Goal: Task Accomplishment & Management: Use online tool/utility

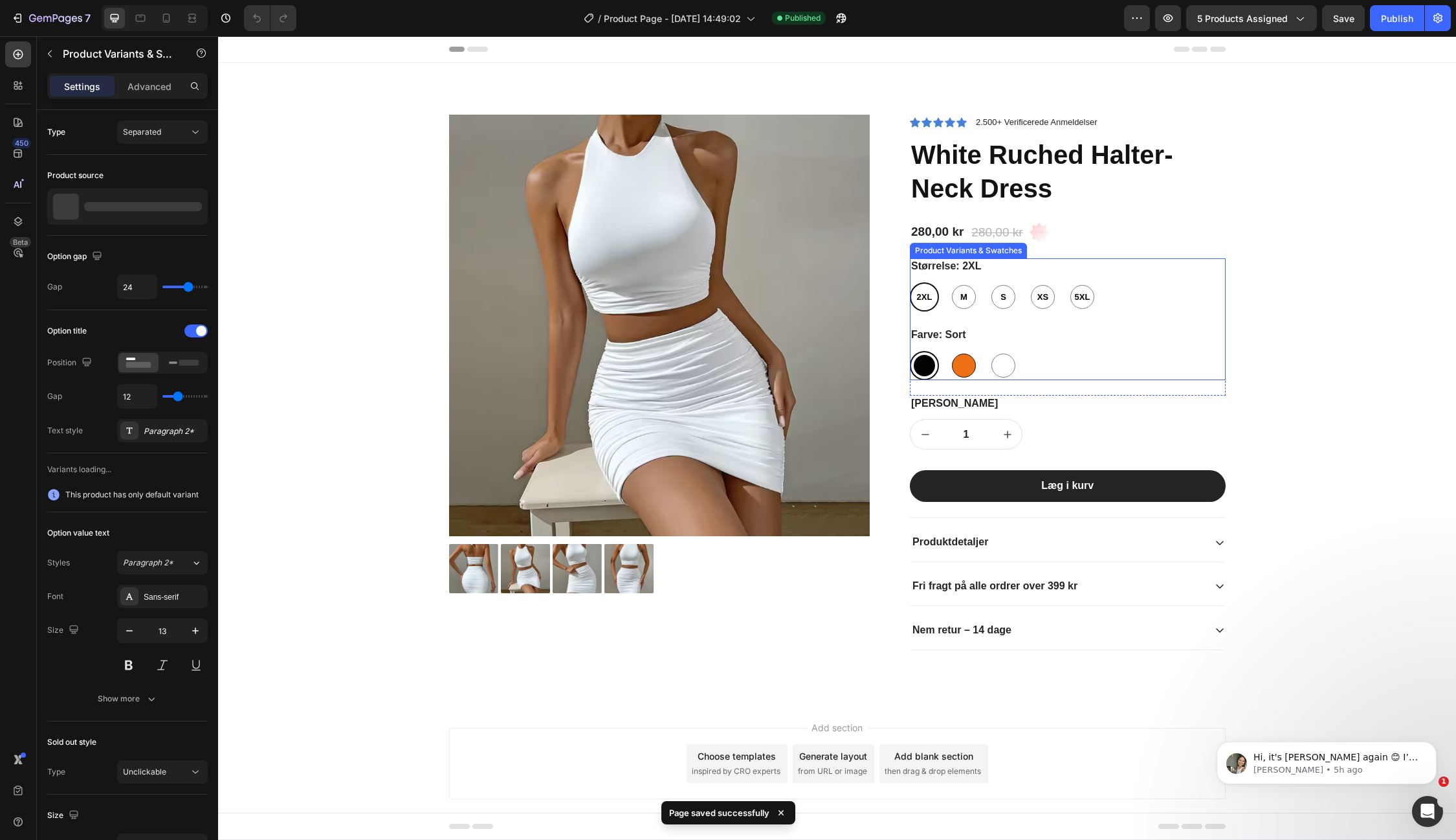
click at [959, 356] on div at bounding box center [963, 365] width 24 height 24
click at [950, 351] on input "Orange Orange" at bounding box center [949, 350] width 1 height 1
radio input "true"
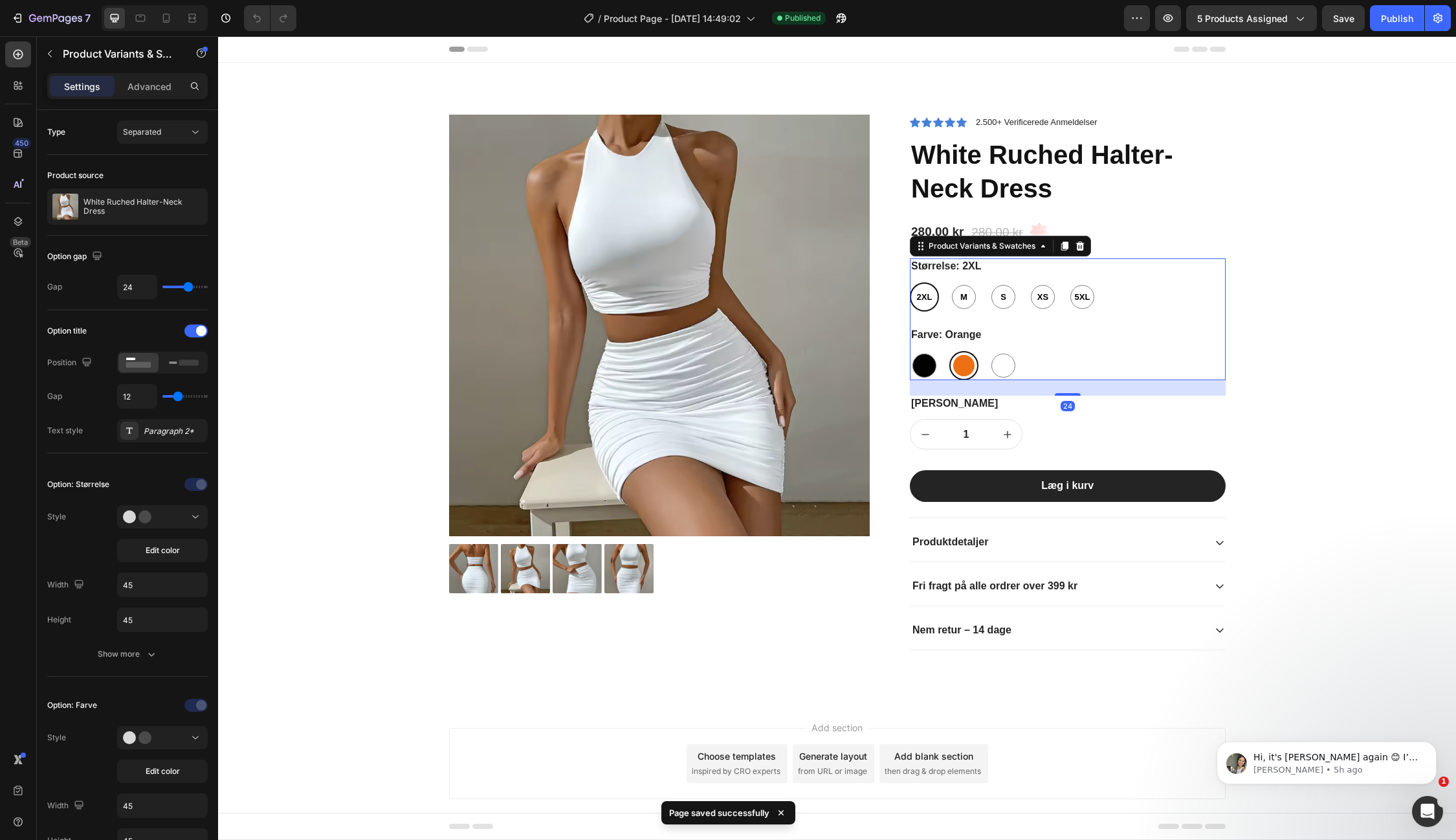
click at [989, 362] on div at bounding box center [1003, 365] width 29 height 29
click at [989, 351] on input "[PERSON_NAME]" at bounding box center [989, 350] width 1 height 1
radio input "true"
click at [959, 298] on span "M" at bounding box center [963, 296] width 13 height 13
click at [950, 283] on input "M M M" at bounding box center [949, 282] width 1 height 1
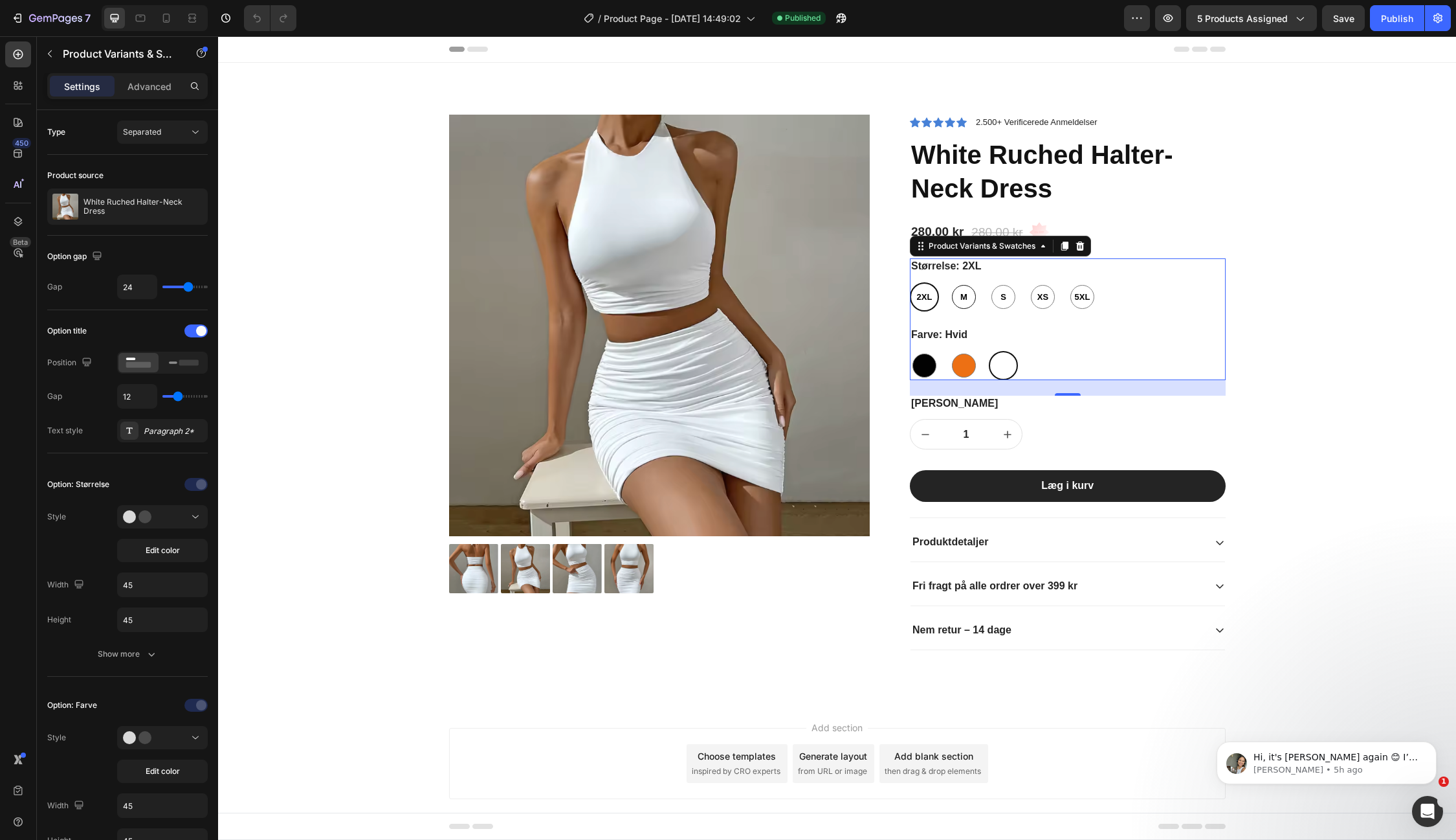
radio input "true"
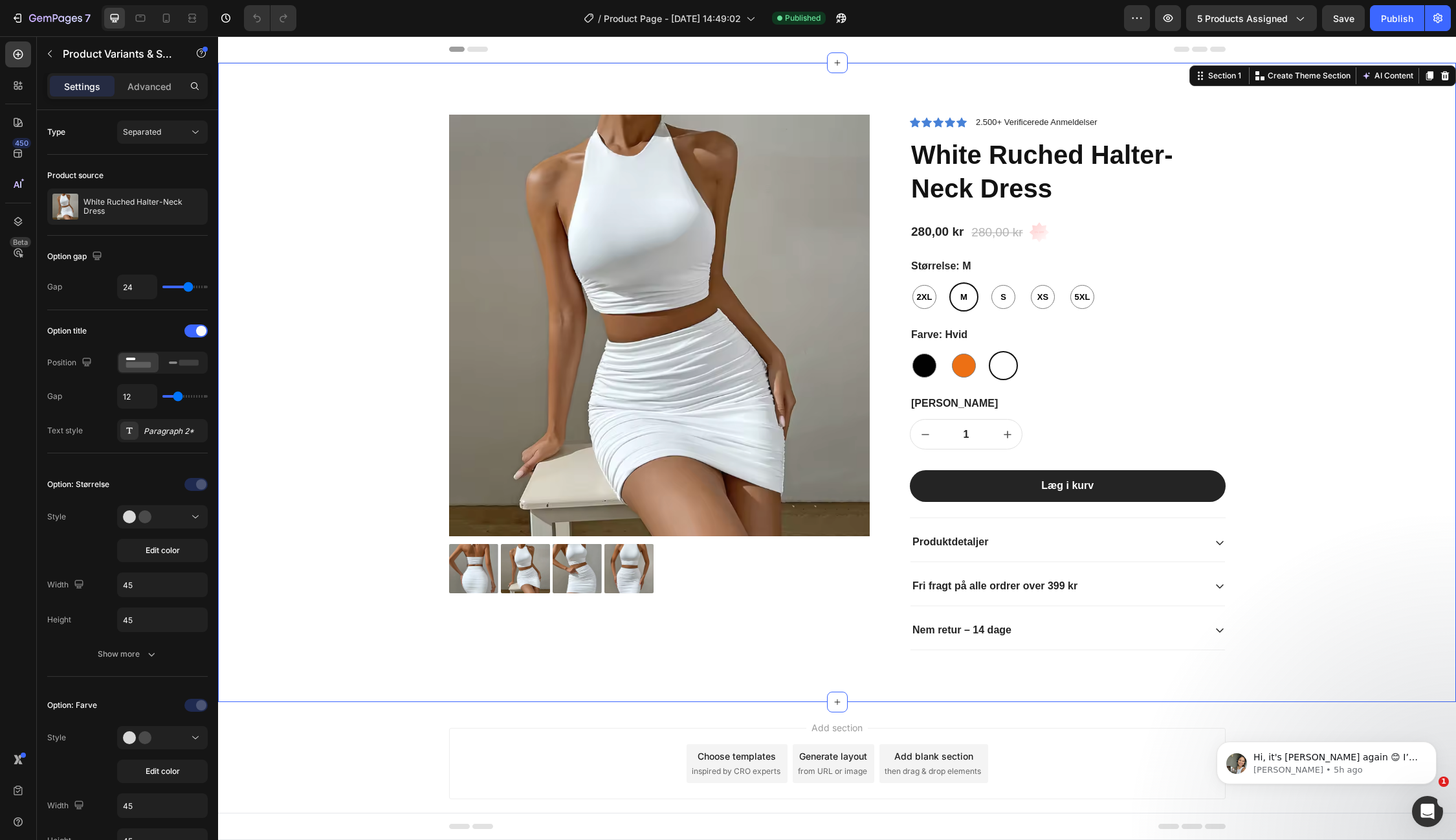
click at [1353, 246] on div "Product Images Icon Icon Icon Icon Icon Icon List 2.500+ Verificerede Anmeldels…" at bounding box center [837, 393] width 1218 height 556
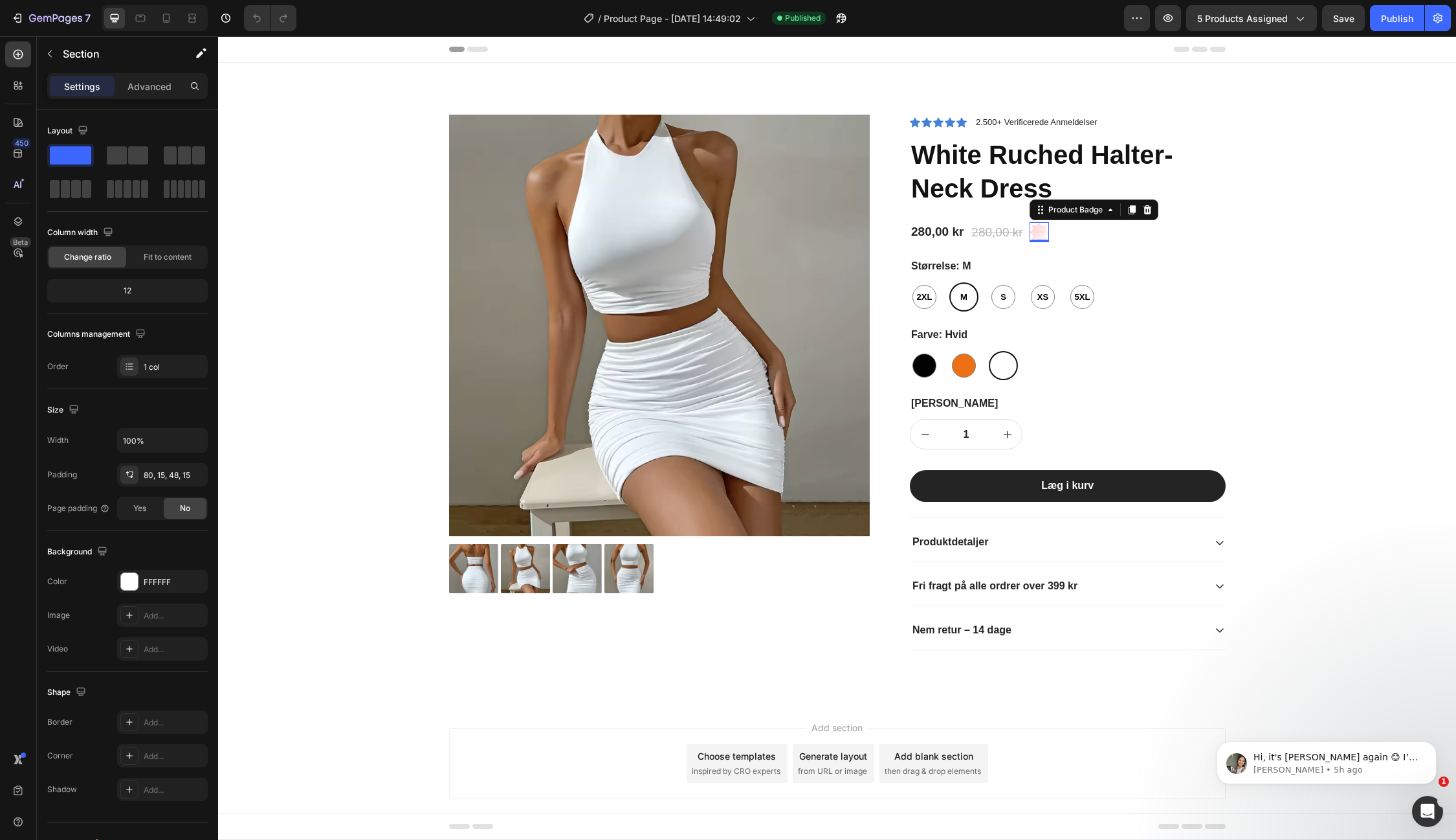
click at [1040, 236] on pre "0% off" at bounding box center [1039, 232] width 20 height 9
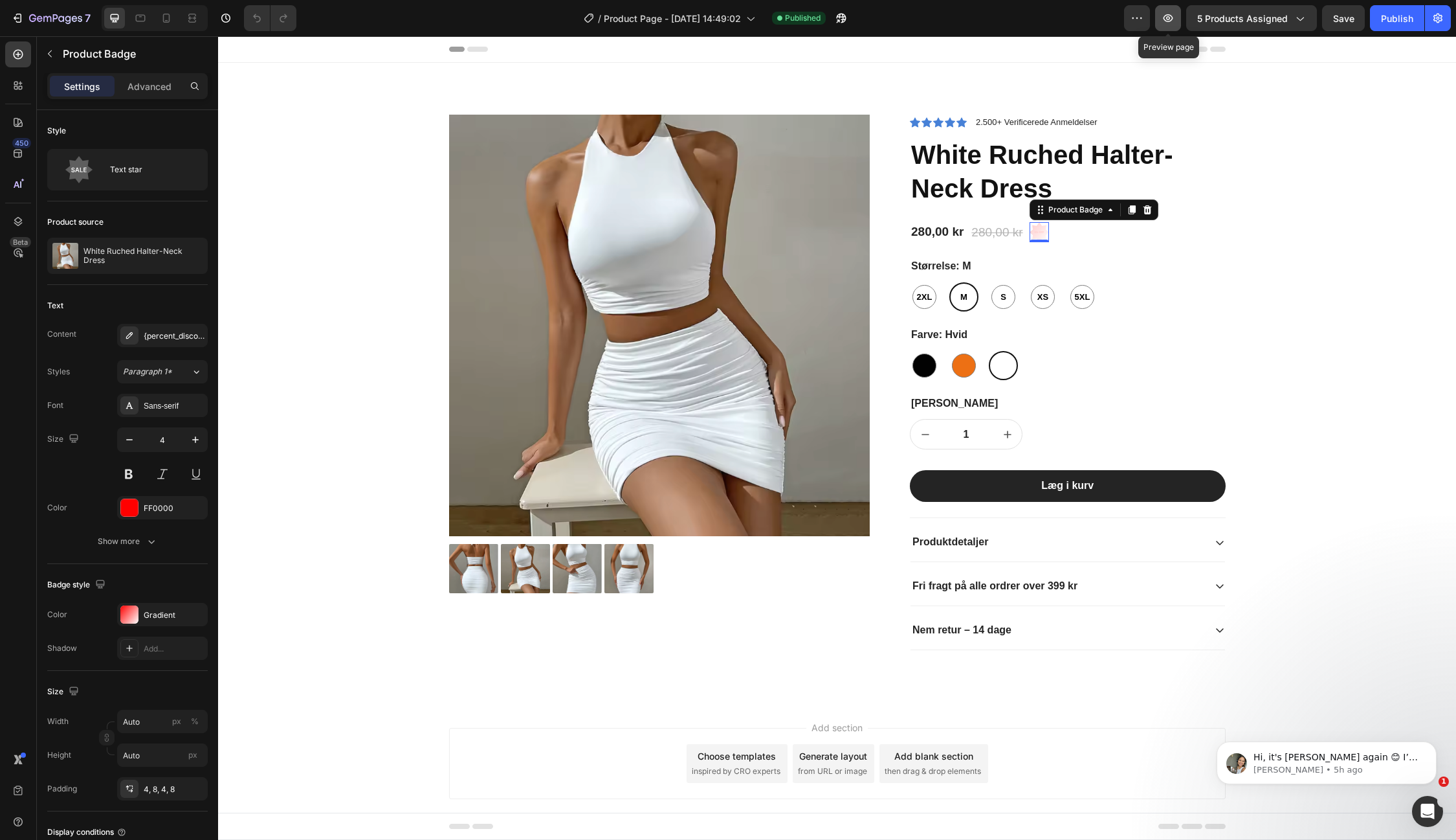
click at [1167, 17] on icon "button" at bounding box center [1169, 19] width 10 height 8
click at [173, 20] on div at bounding box center [166, 18] width 20 height 20
type input "12"
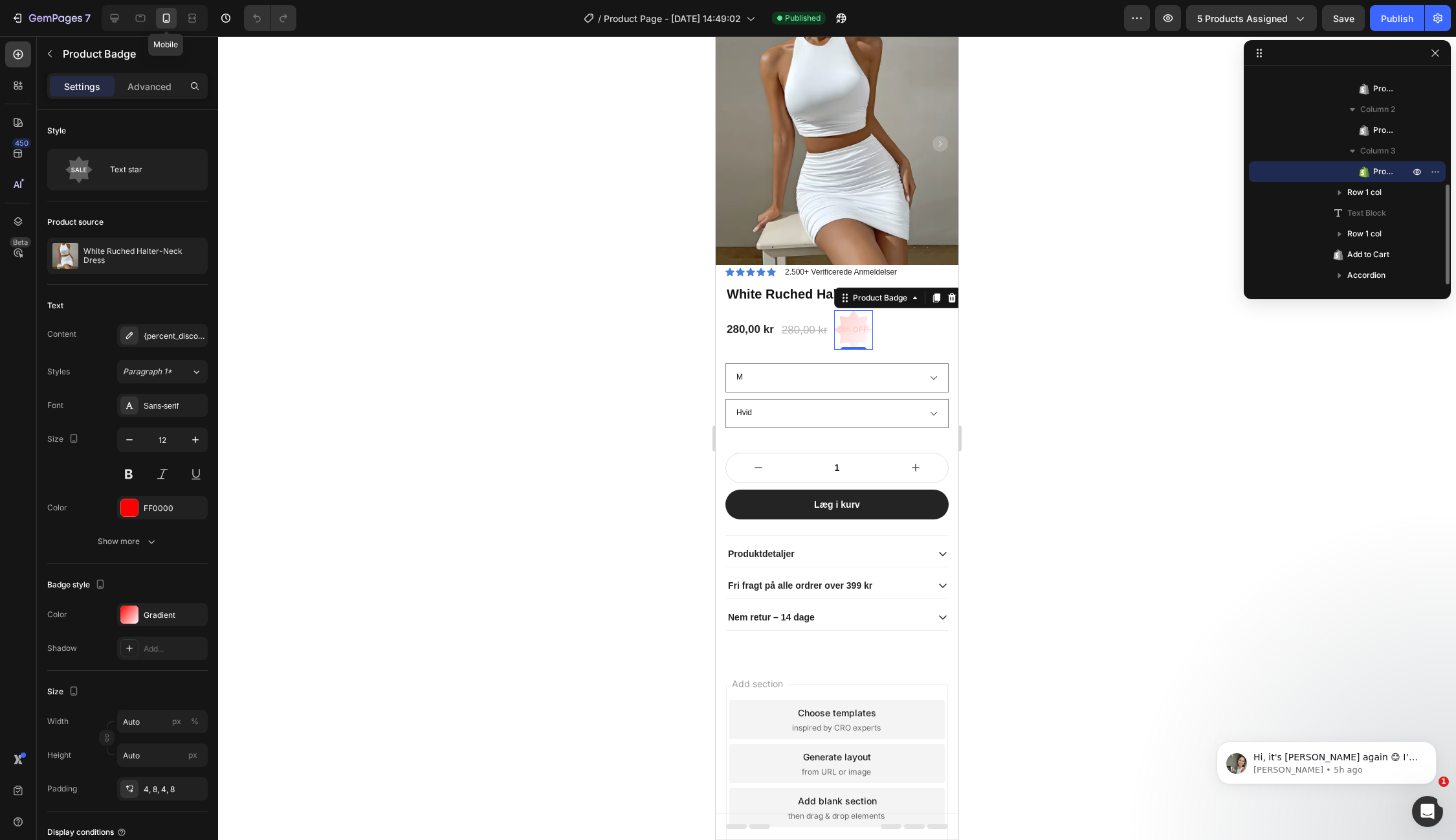
scroll to position [102, 0]
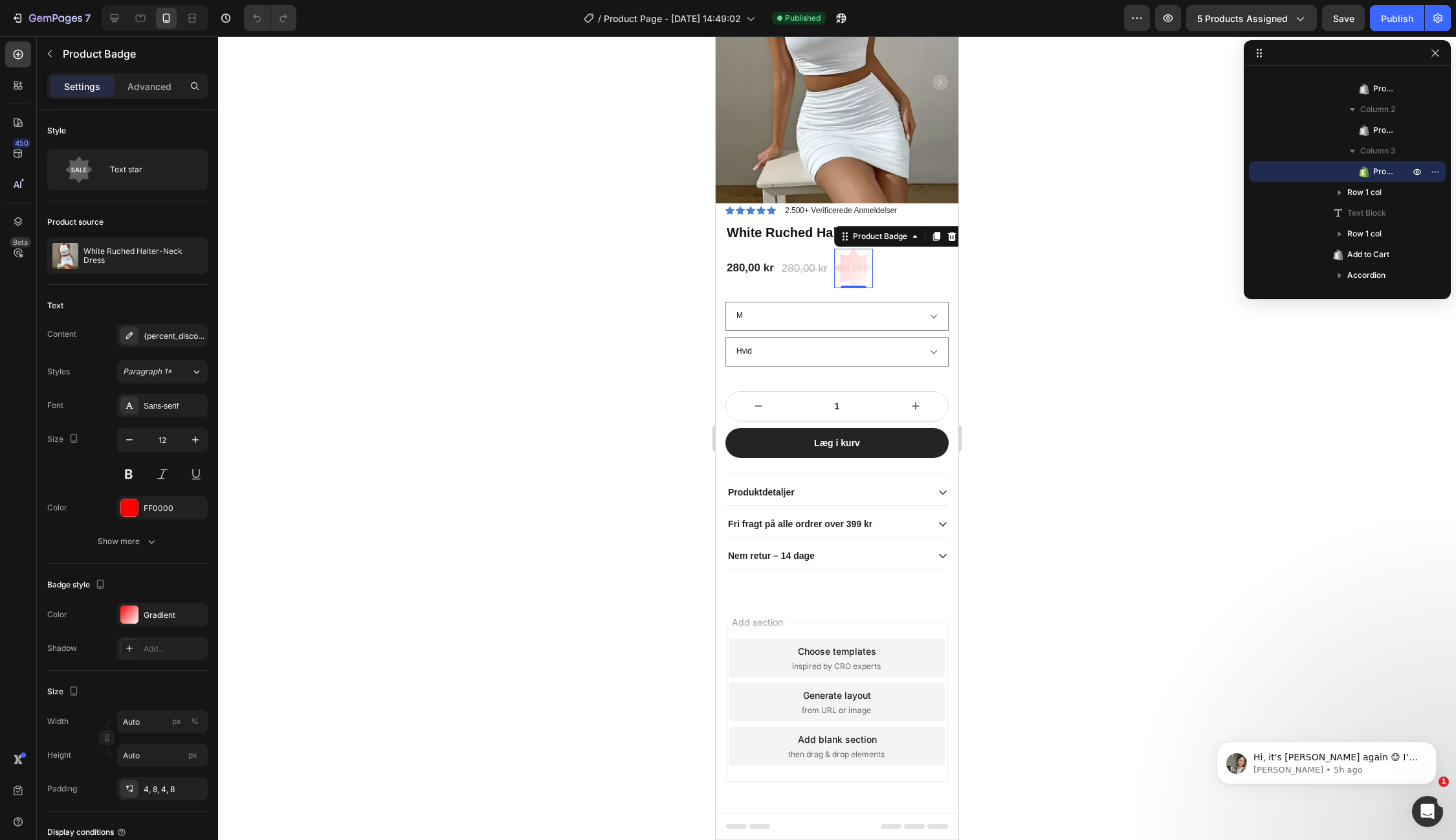
click at [1098, 389] on div at bounding box center [837, 438] width 1238 height 803
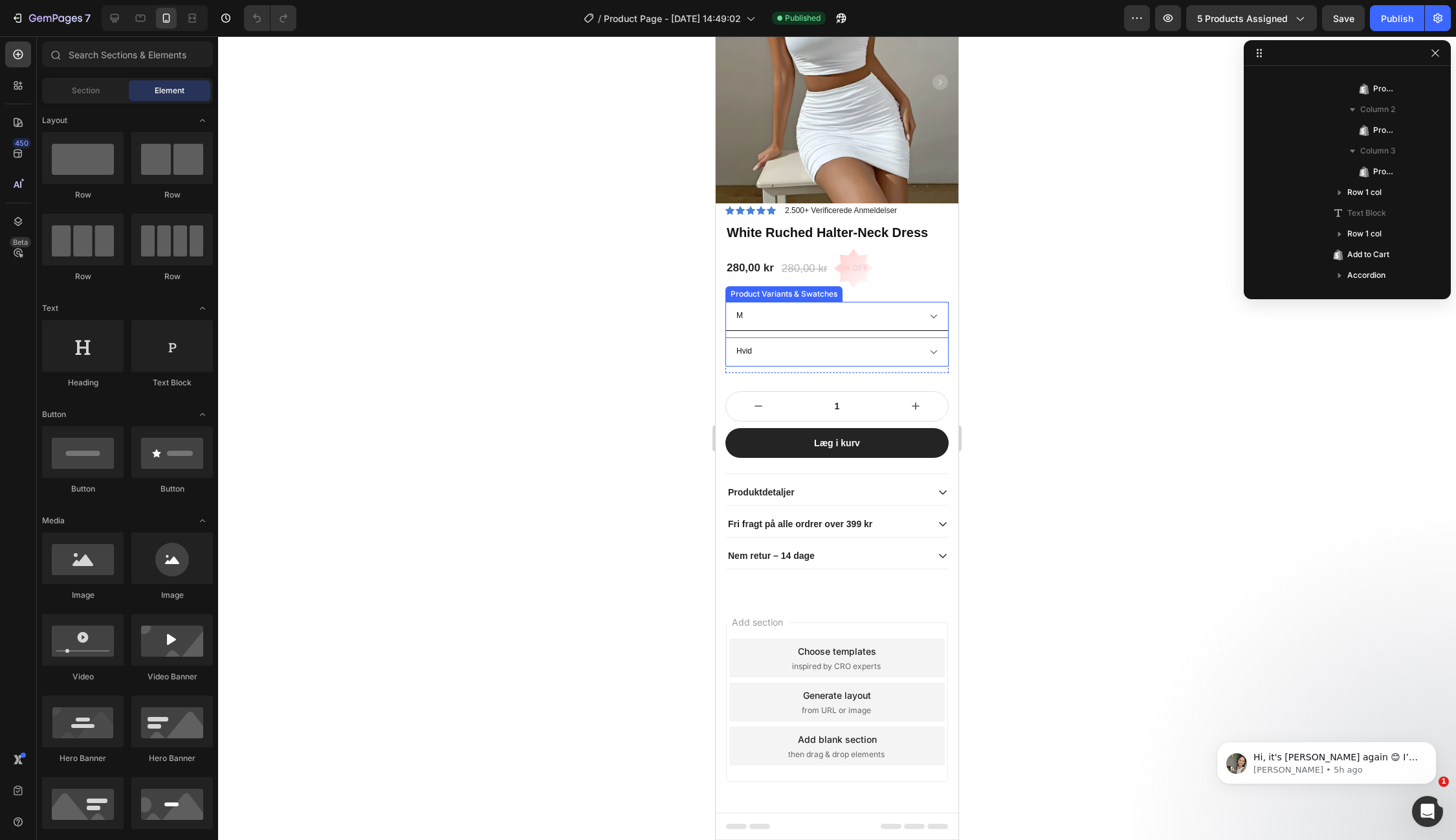
click at [869, 316] on select "2XL M S XS 5XL" at bounding box center [837, 317] width 223 height 29
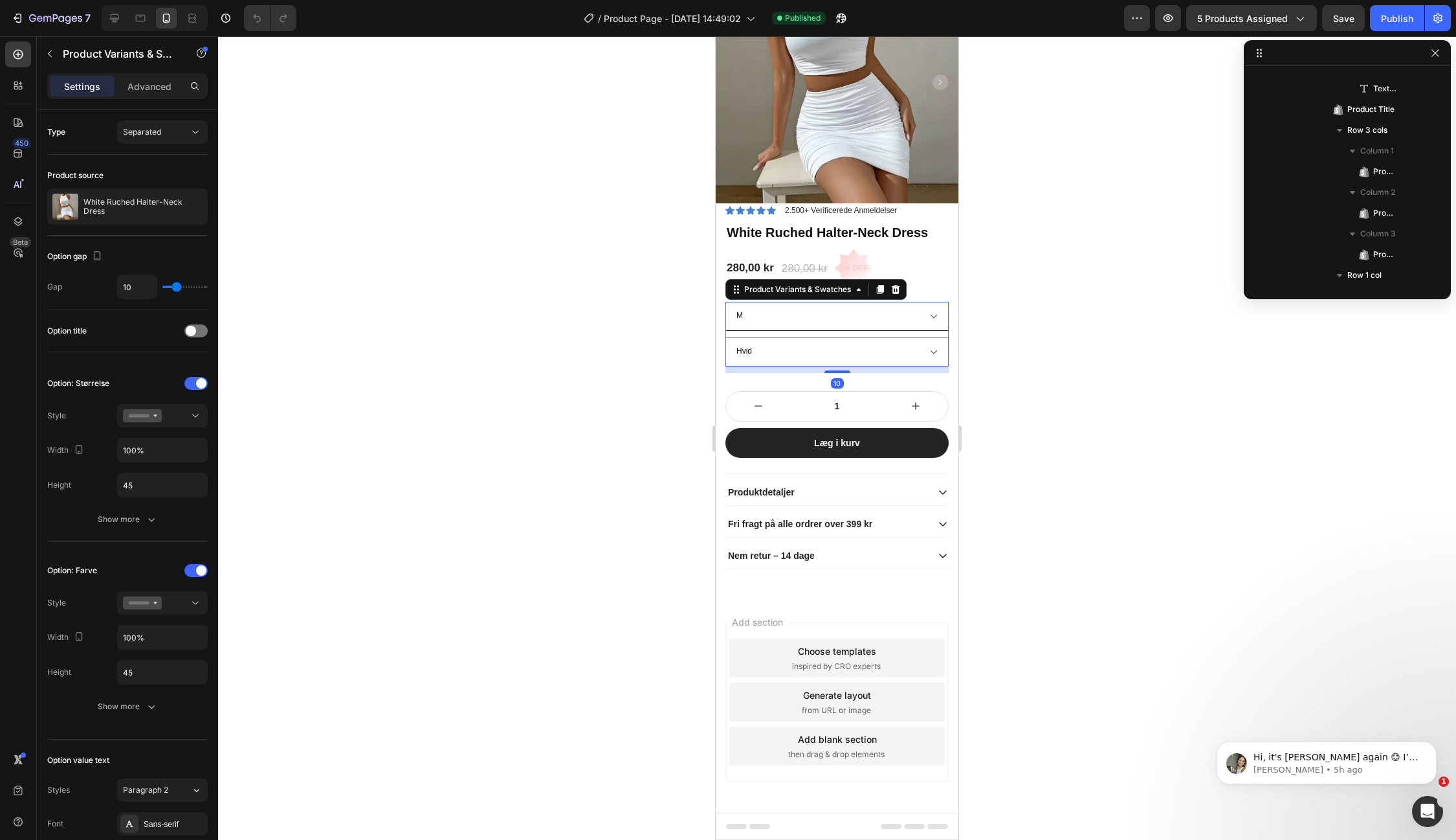
scroll to position [410, 0]
click at [791, 321] on select "2XL M S XS 5XL" at bounding box center [837, 317] width 223 height 29
click at [144, 82] on p "Advanced" at bounding box center [149, 87] width 44 height 14
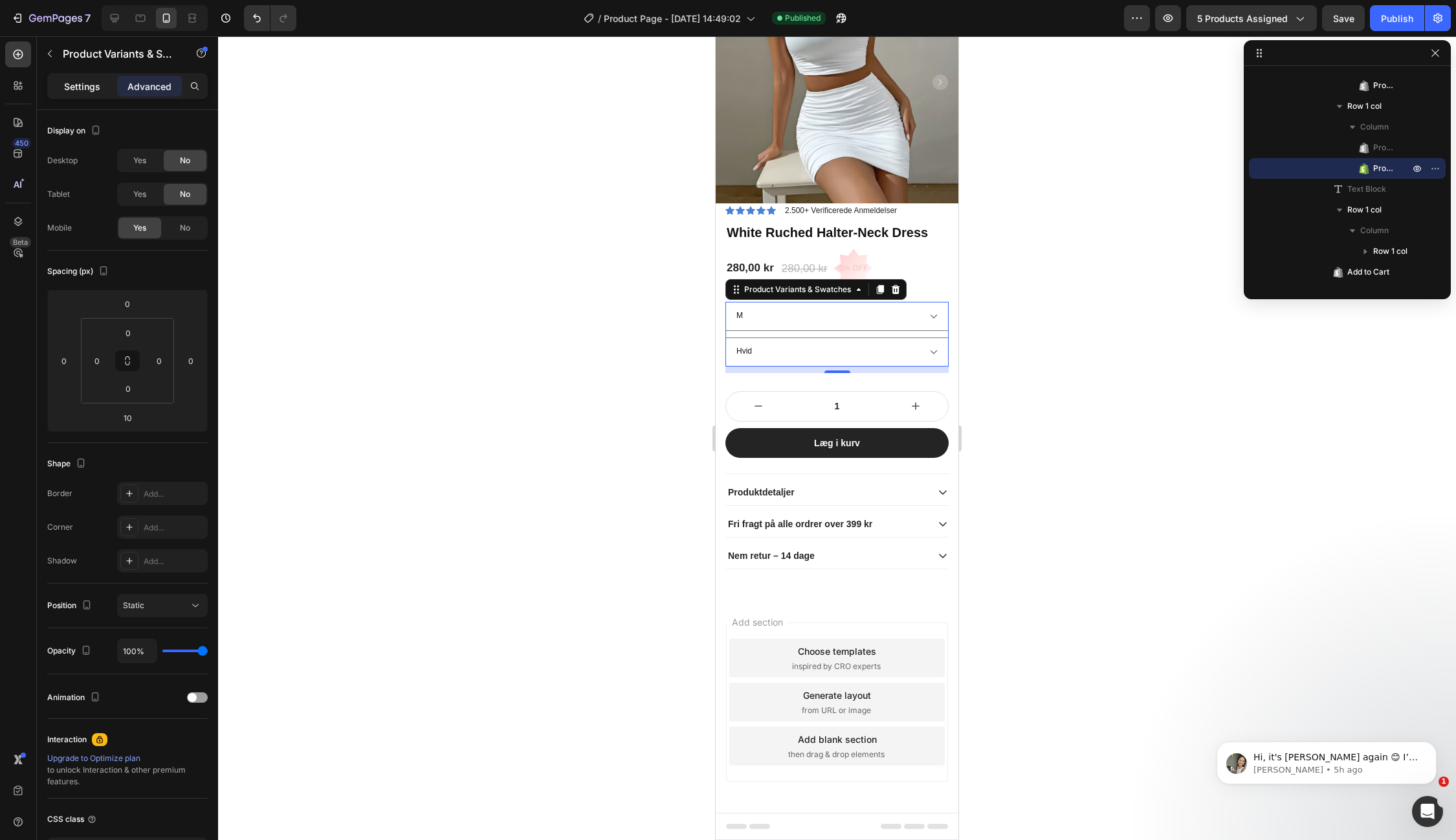
click at [88, 78] on div "Settings" at bounding box center [82, 86] width 64 height 20
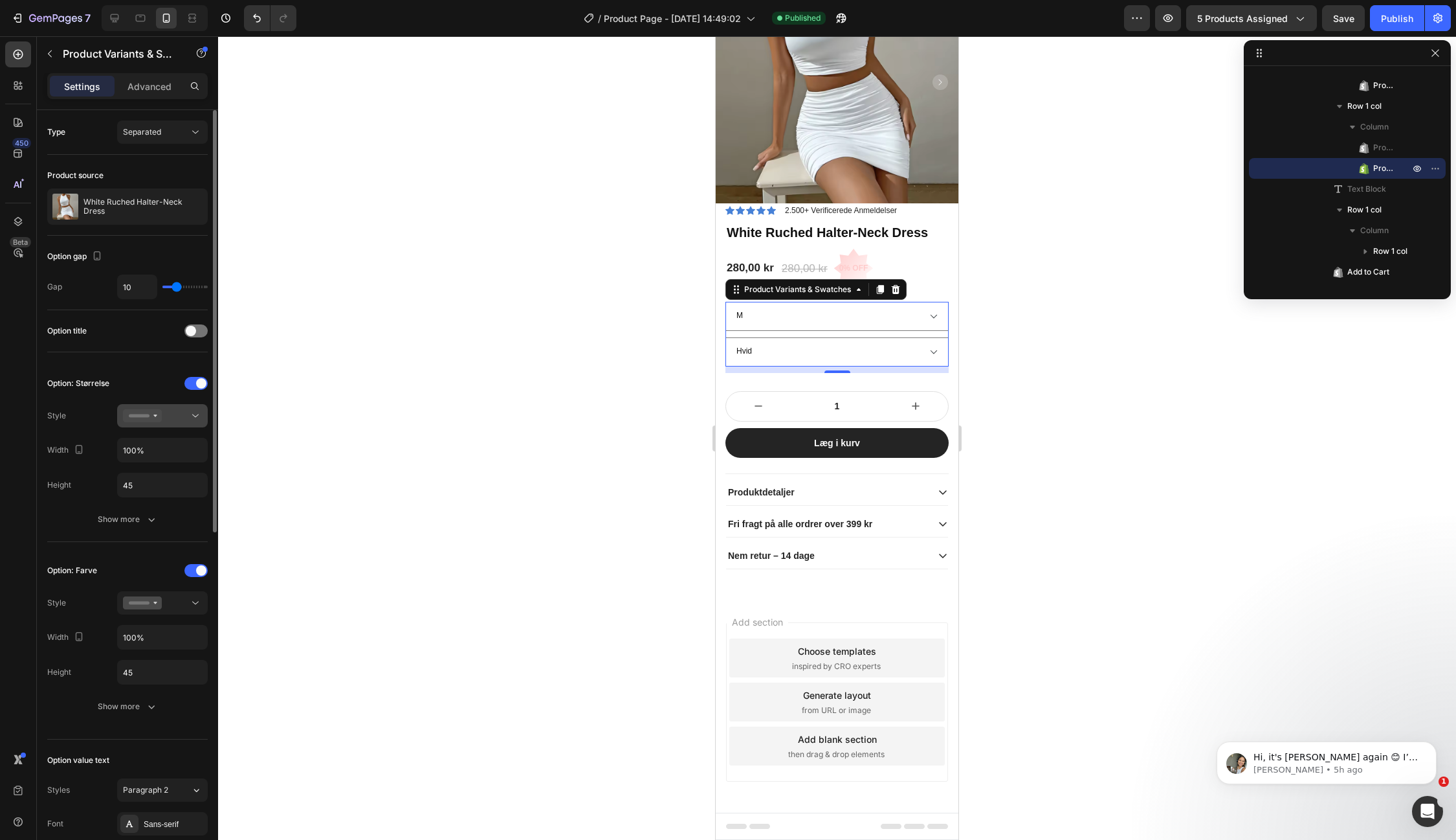
click at [198, 414] on icon at bounding box center [195, 415] width 7 height 3
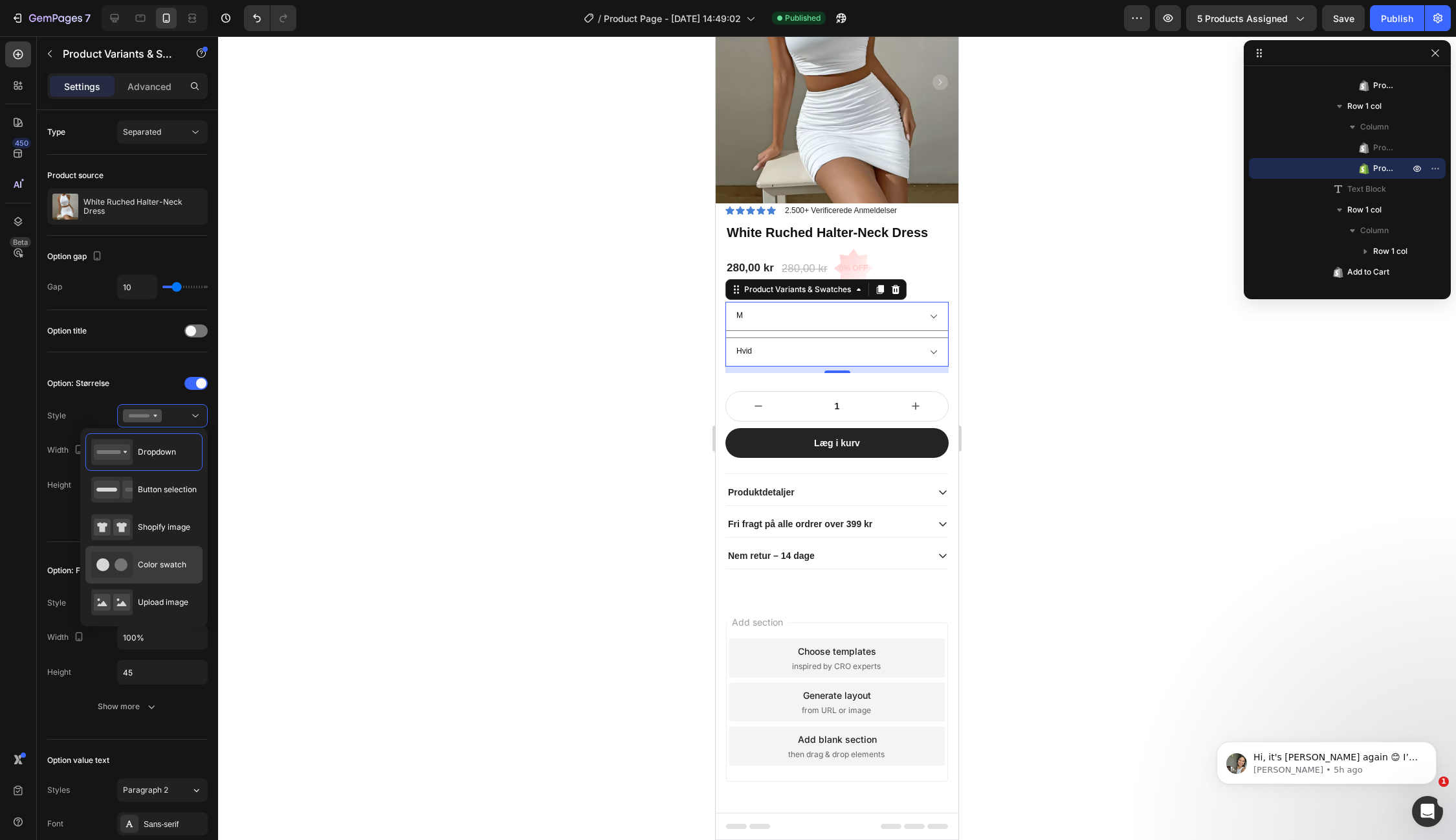
click at [151, 553] on div "Color swatch" at bounding box center [139, 564] width 95 height 26
type input "45"
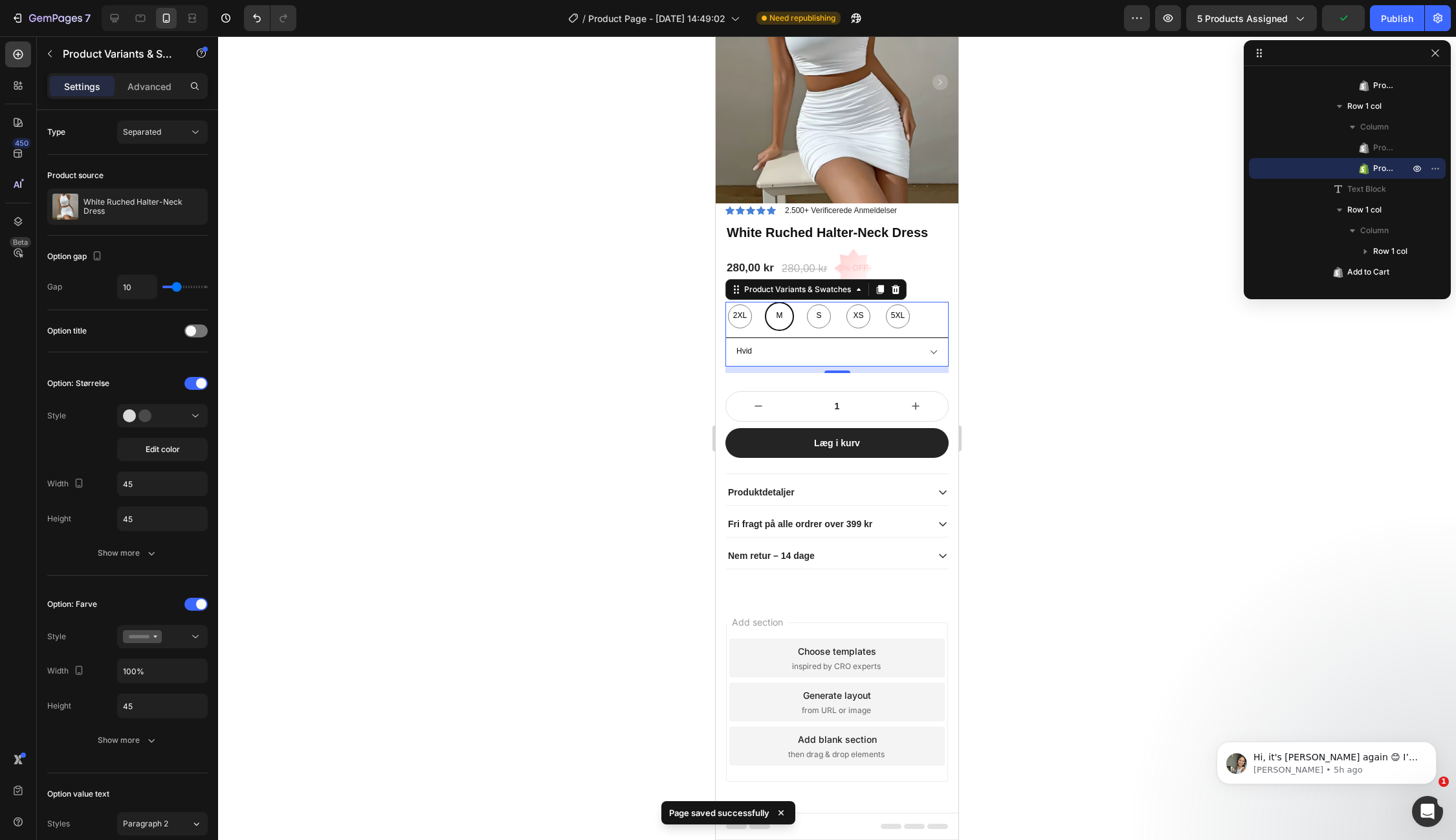
click at [797, 354] on select "Sort Orange Hvid" at bounding box center [837, 352] width 223 height 29
click at [163, 634] on div at bounding box center [162, 635] width 79 height 13
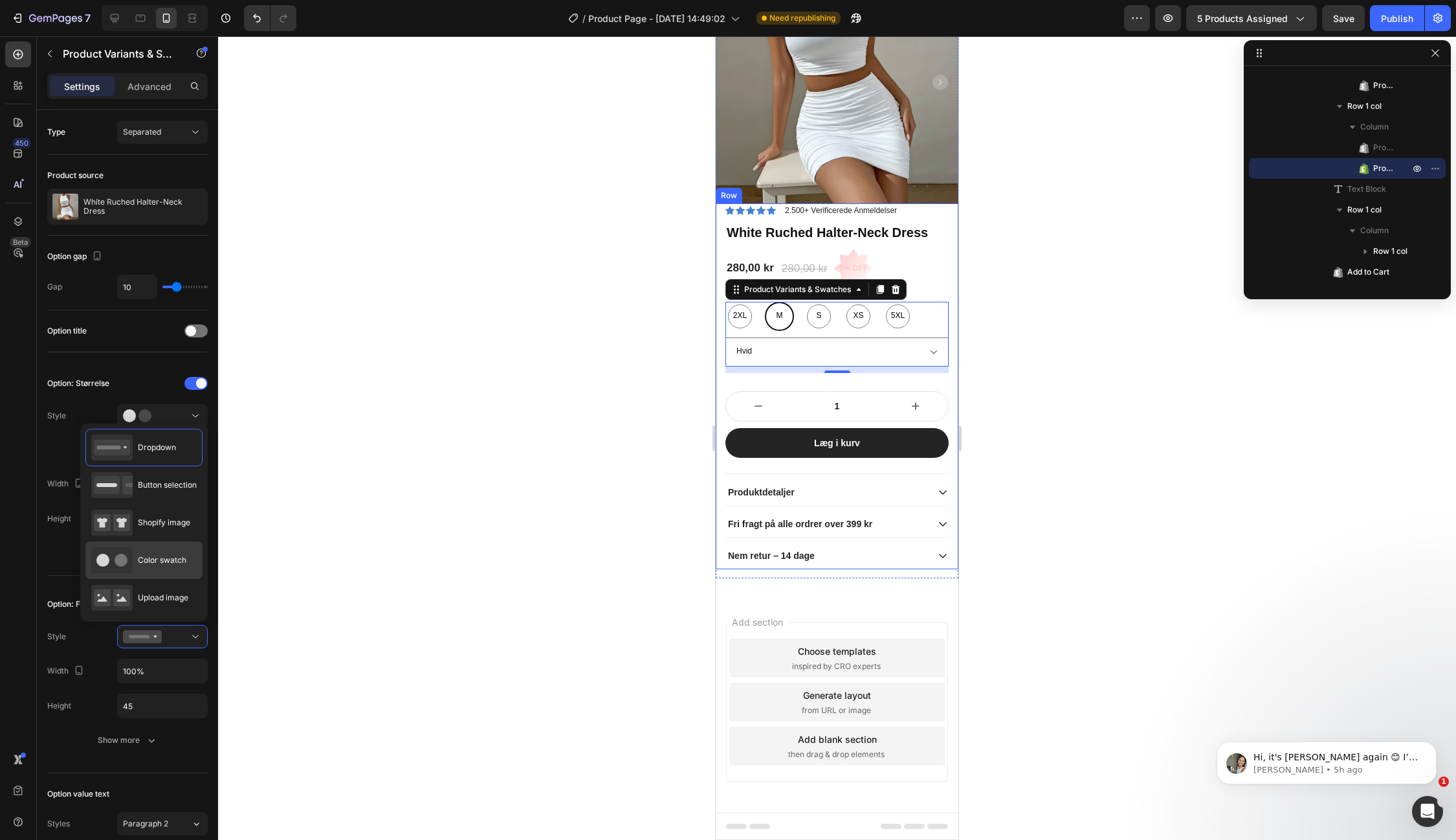
click at [136, 565] on div "Color swatch" at bounding box center [139, 559] width 95 height 26
type input "45"
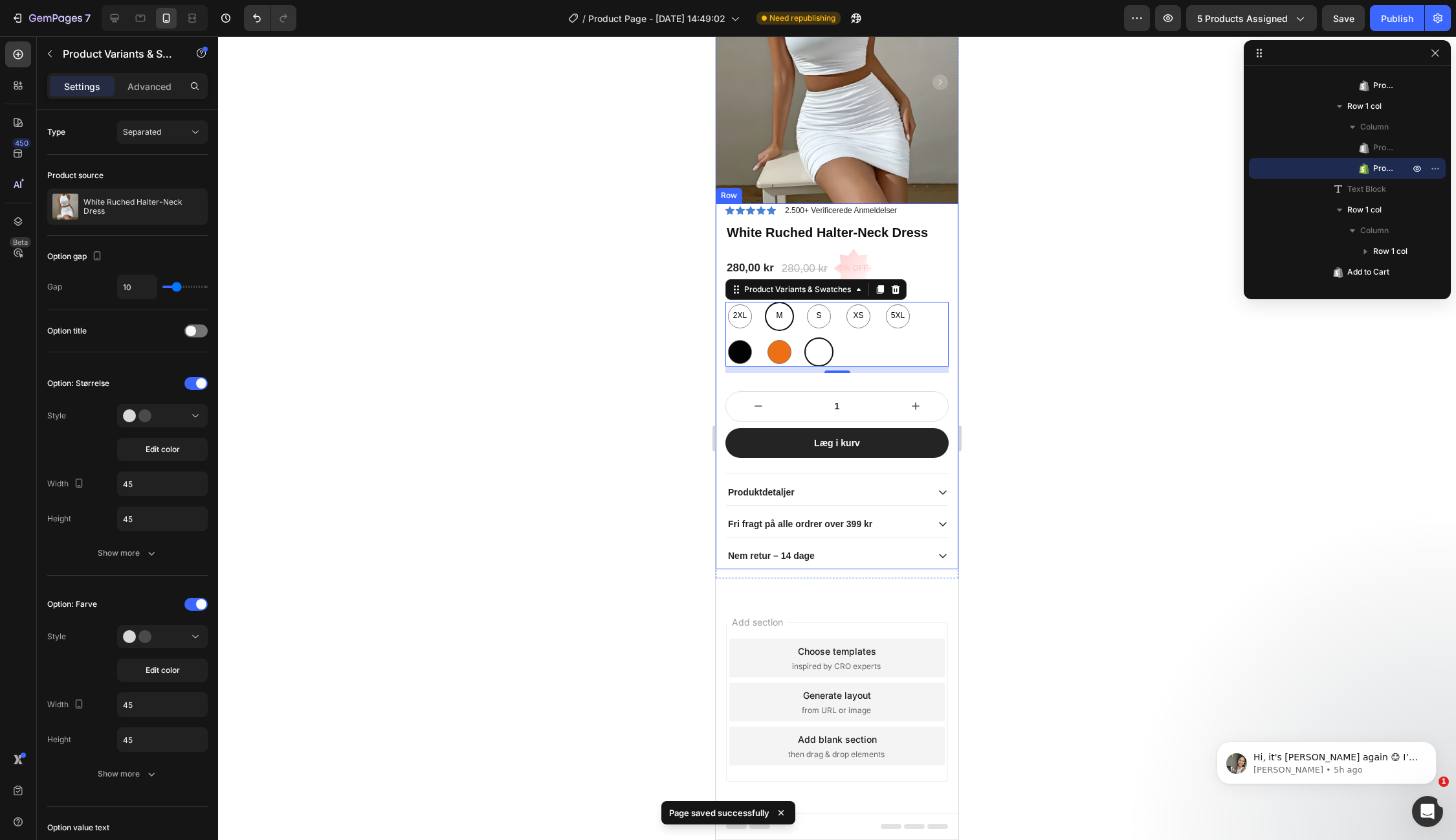
click at [374, 302] on div at bounding box center [837, 438] width 1238 height 803
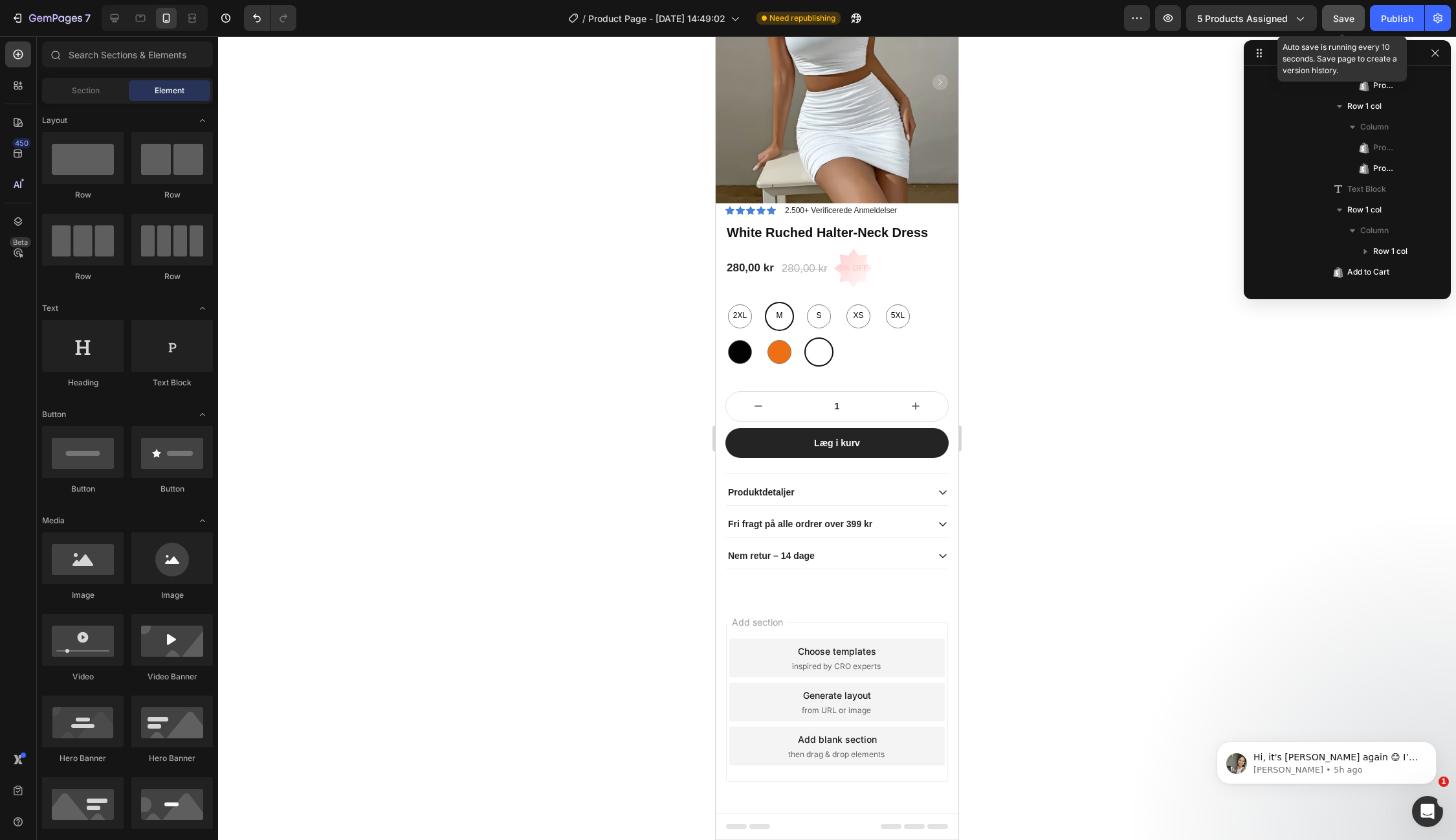
click at [1337, 17] on span "Save" at bounding box center [1344, 18] width 21 height 11
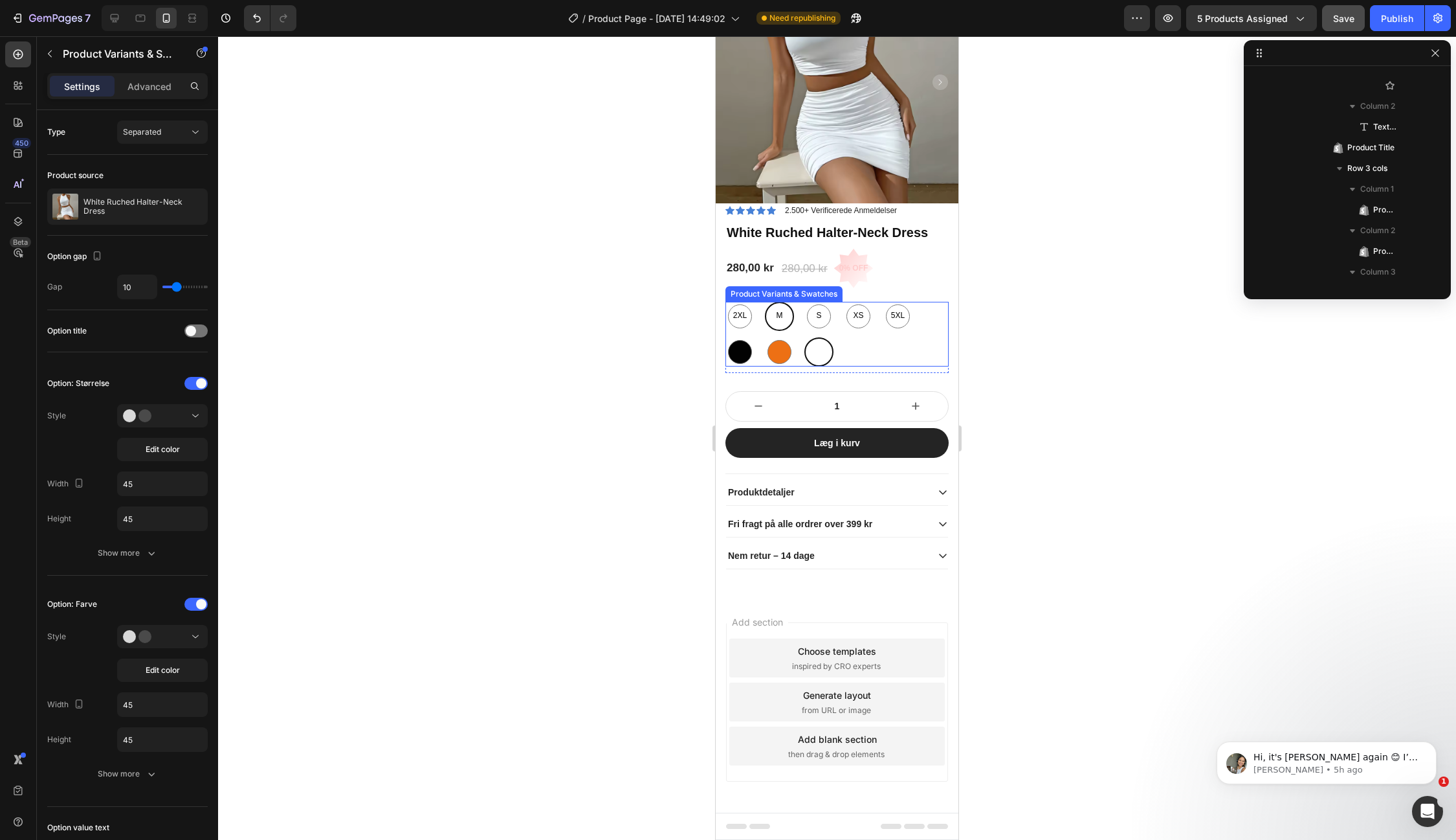
click at [908, 340] on div "Sort Sort Orange Orange Hvid Hvid" at bounding box center [837, 352] width 223 height 29
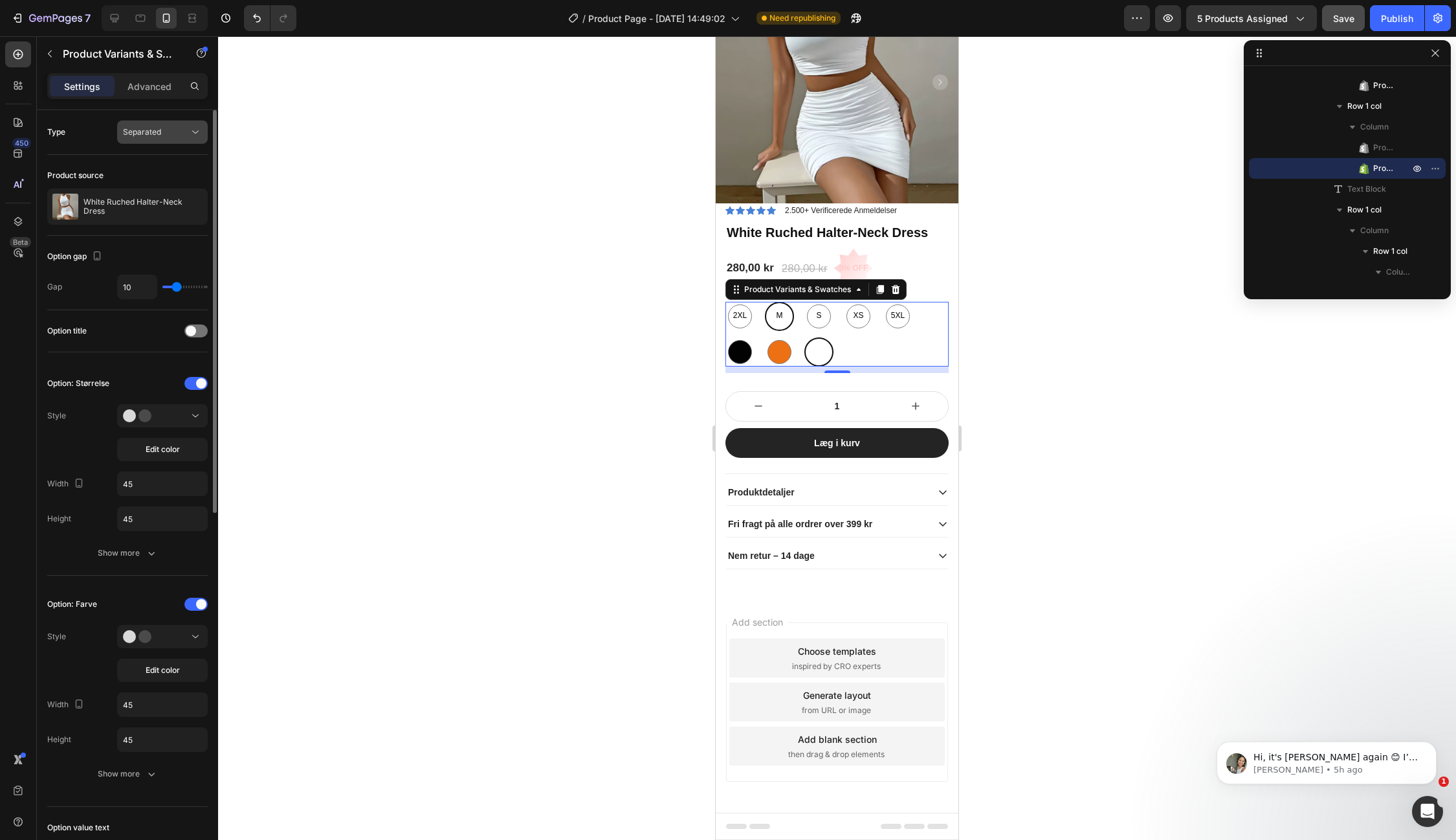
click at [194, 129] on icon at bounding box center [195, 132] width 13 height 13
click at [194, 130] on icon at bounding box center [195, 132] width 13 height 13
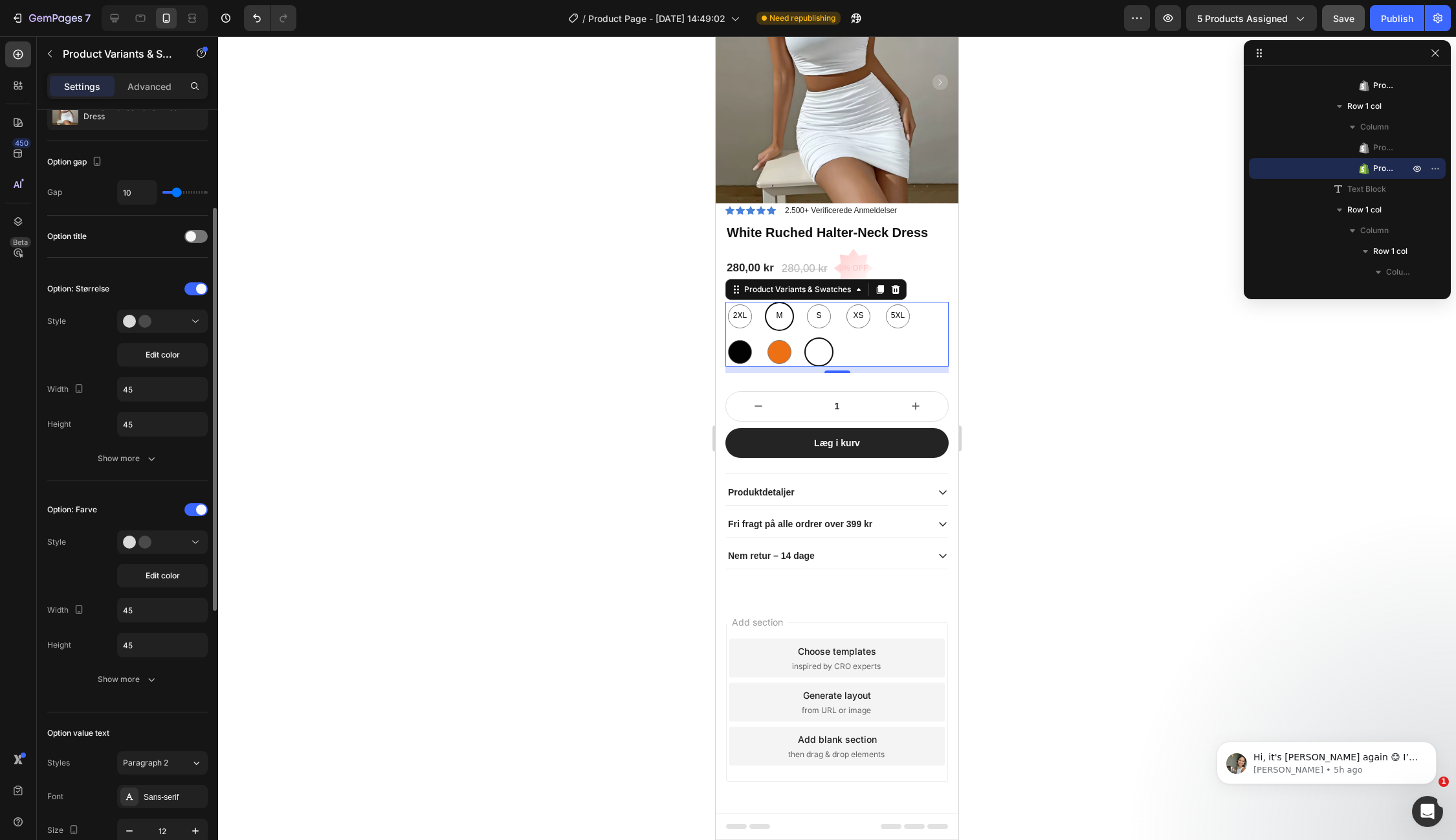
scroll to position [0, 0]
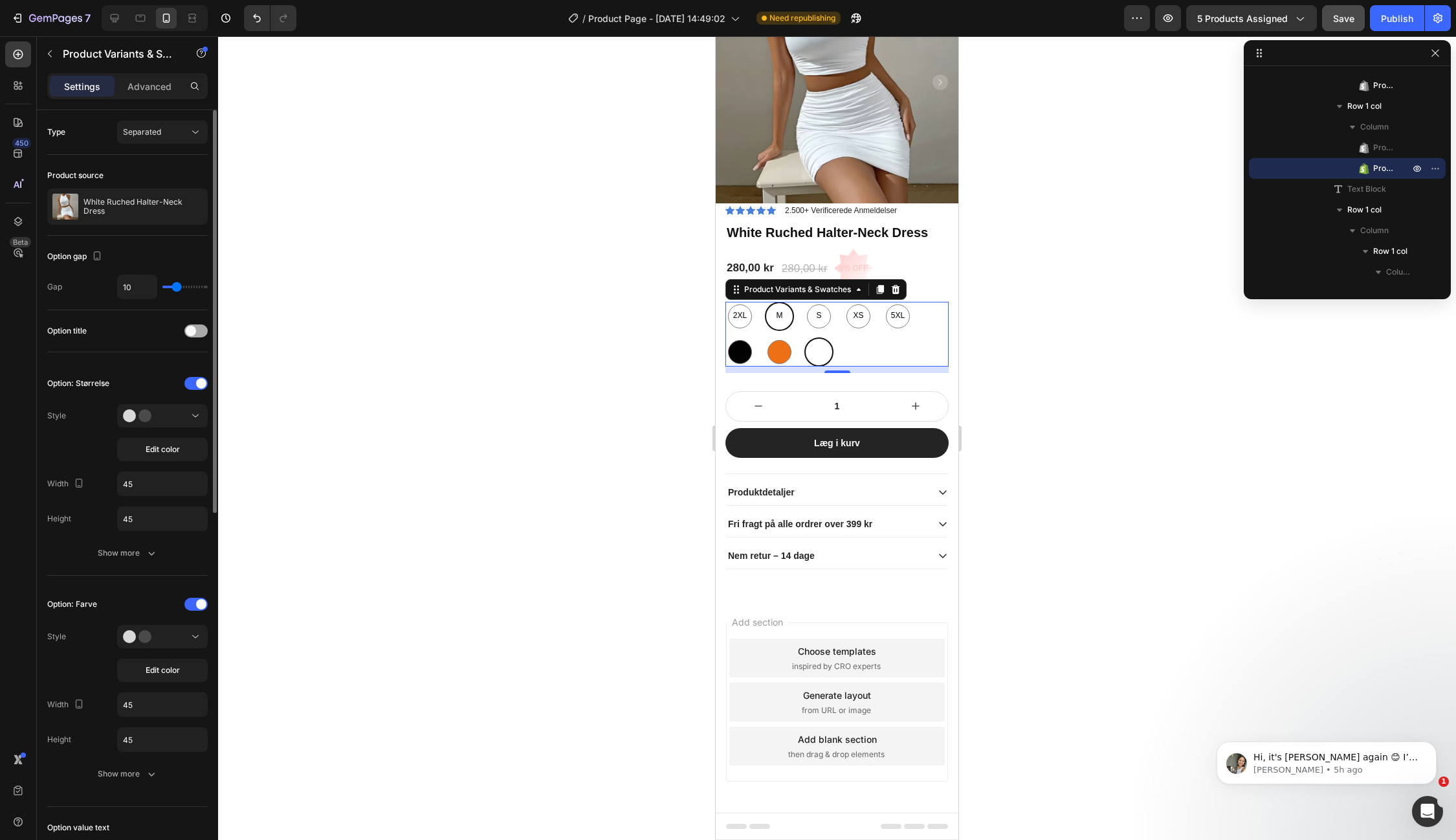
click at [202, 325] on div at bounding box center [196, 330] width 23 height 13
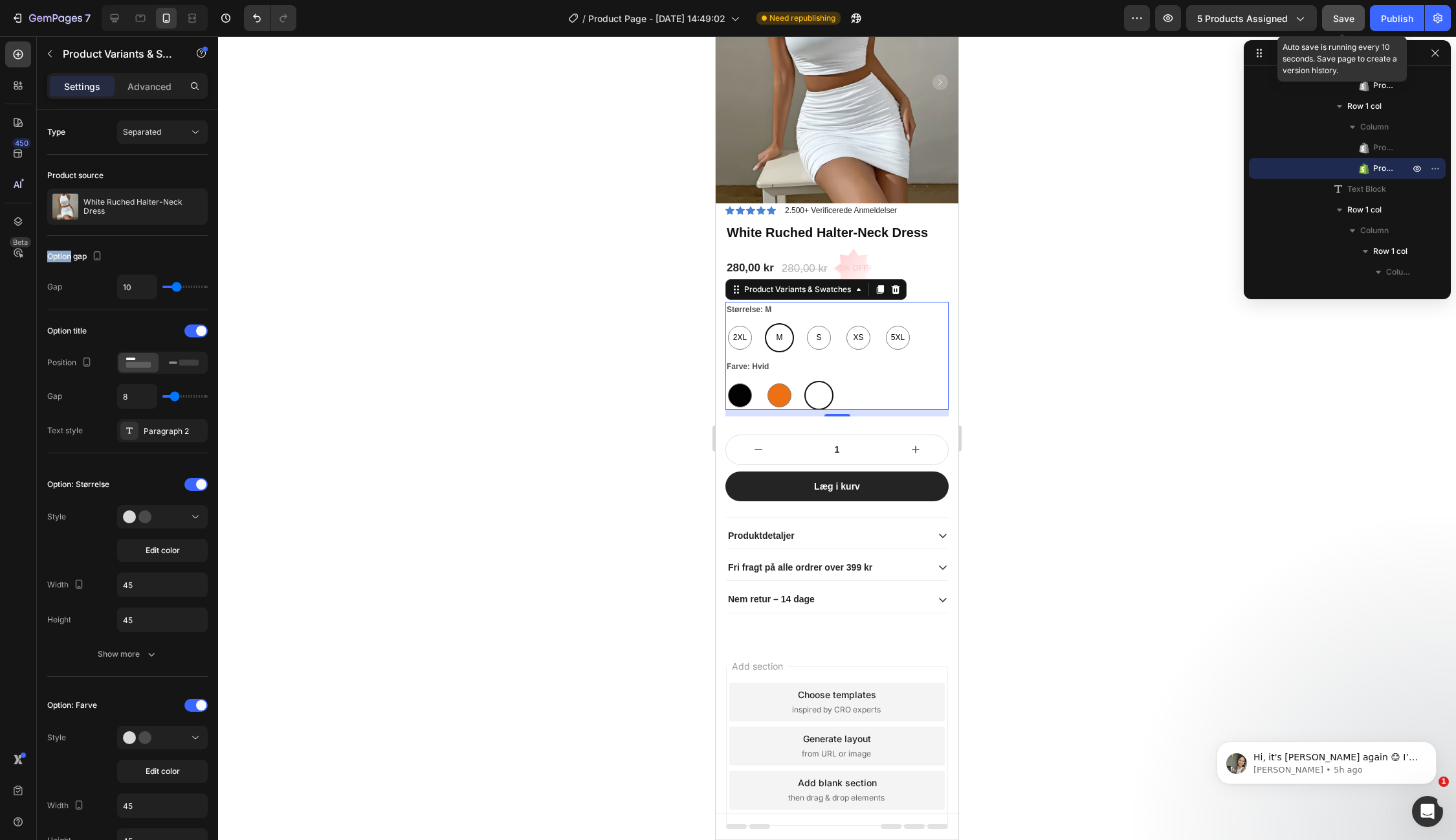
click at [1335, 20] on span "Save" at bounding box center [1344, 18] width 21 height 11
click at [1389, 20] on div "Publish" at bounding box center [1397, 19] width 32 height 14
click at [480, 254] on div at bounding box center [837, 438] width 1238 height 803
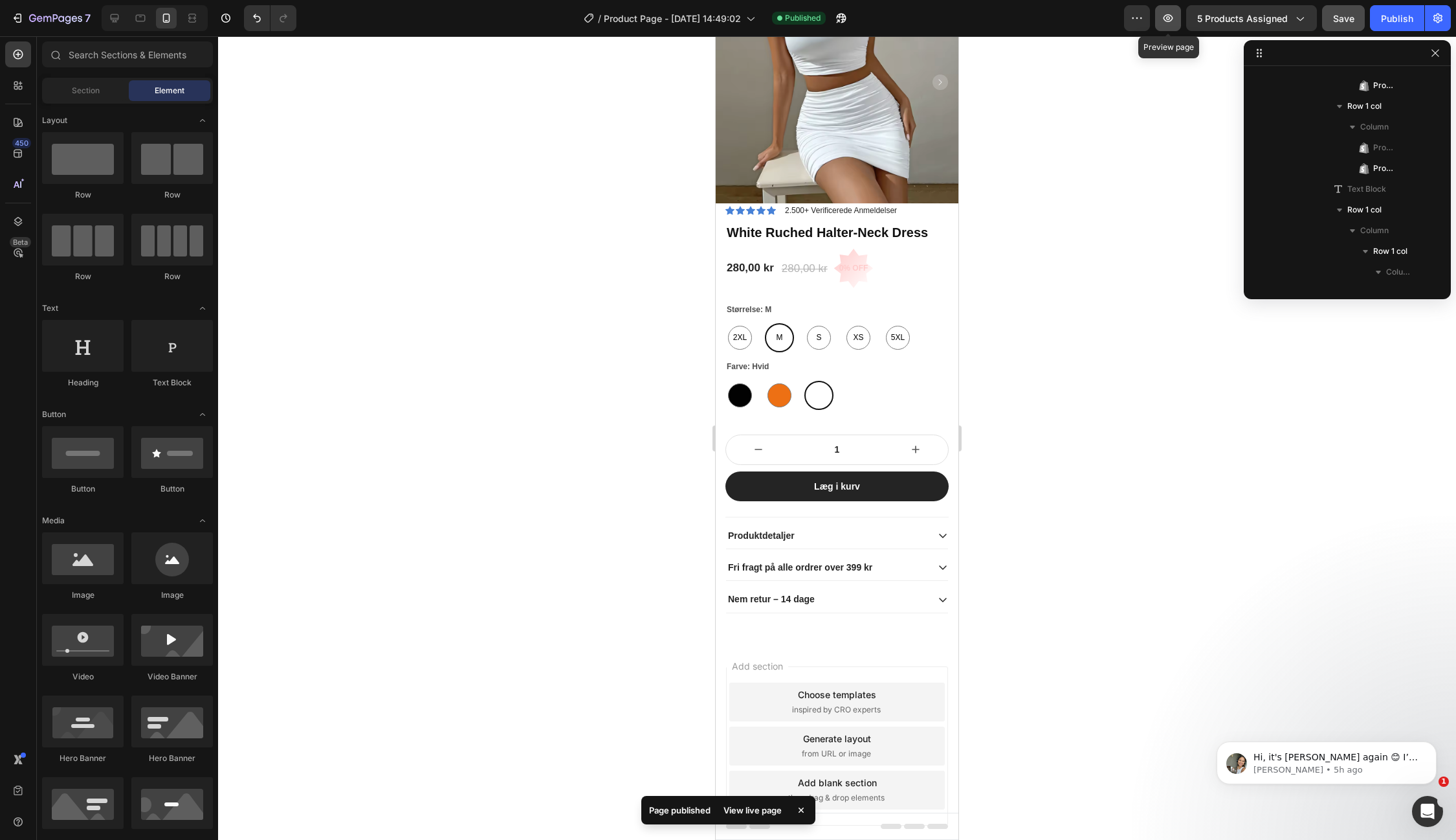
click at [1173, 16] on icon "button" at bounding box center [1169, 19] width 10 height 8
click at [1383, 13] on div "Publish" at bounding box center [1397, 19] width 32 height 14
click at [118, 21] on icon at bounding box center [114, 18] width 13 height 13
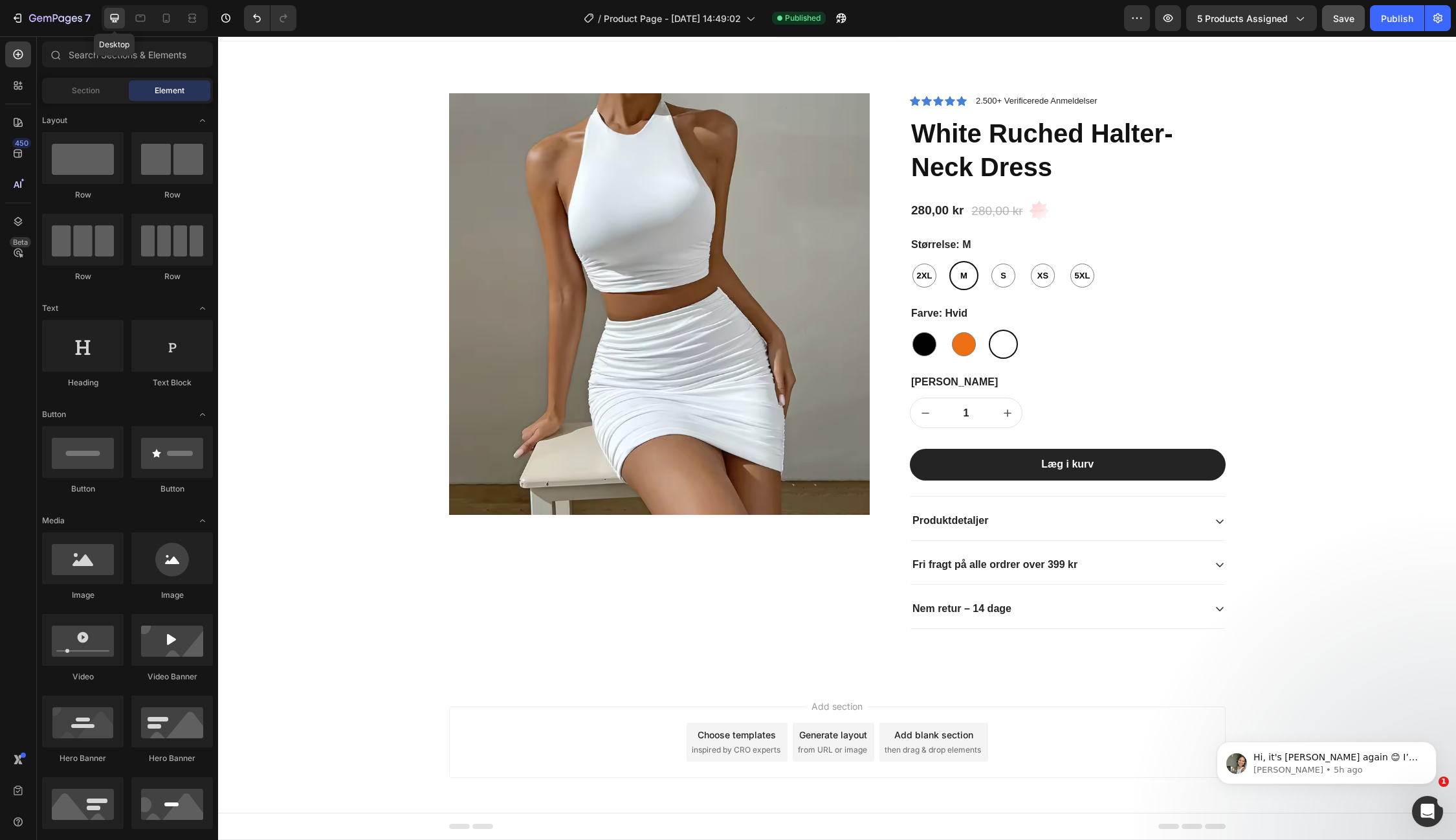
scroll to position [17, 0]
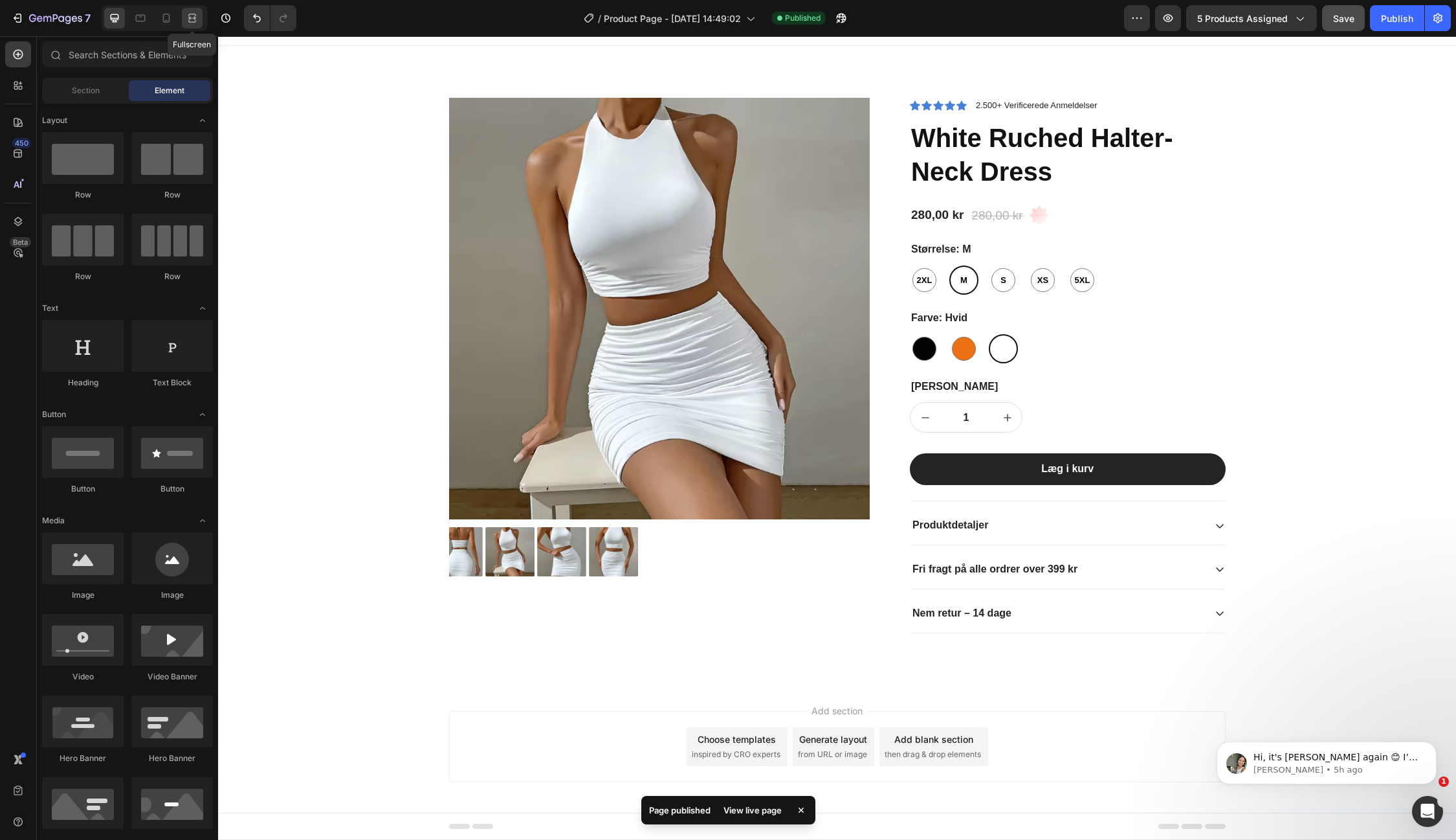
click at [191, 16] on icon at bounding box center [192, 18] width 13 height 13
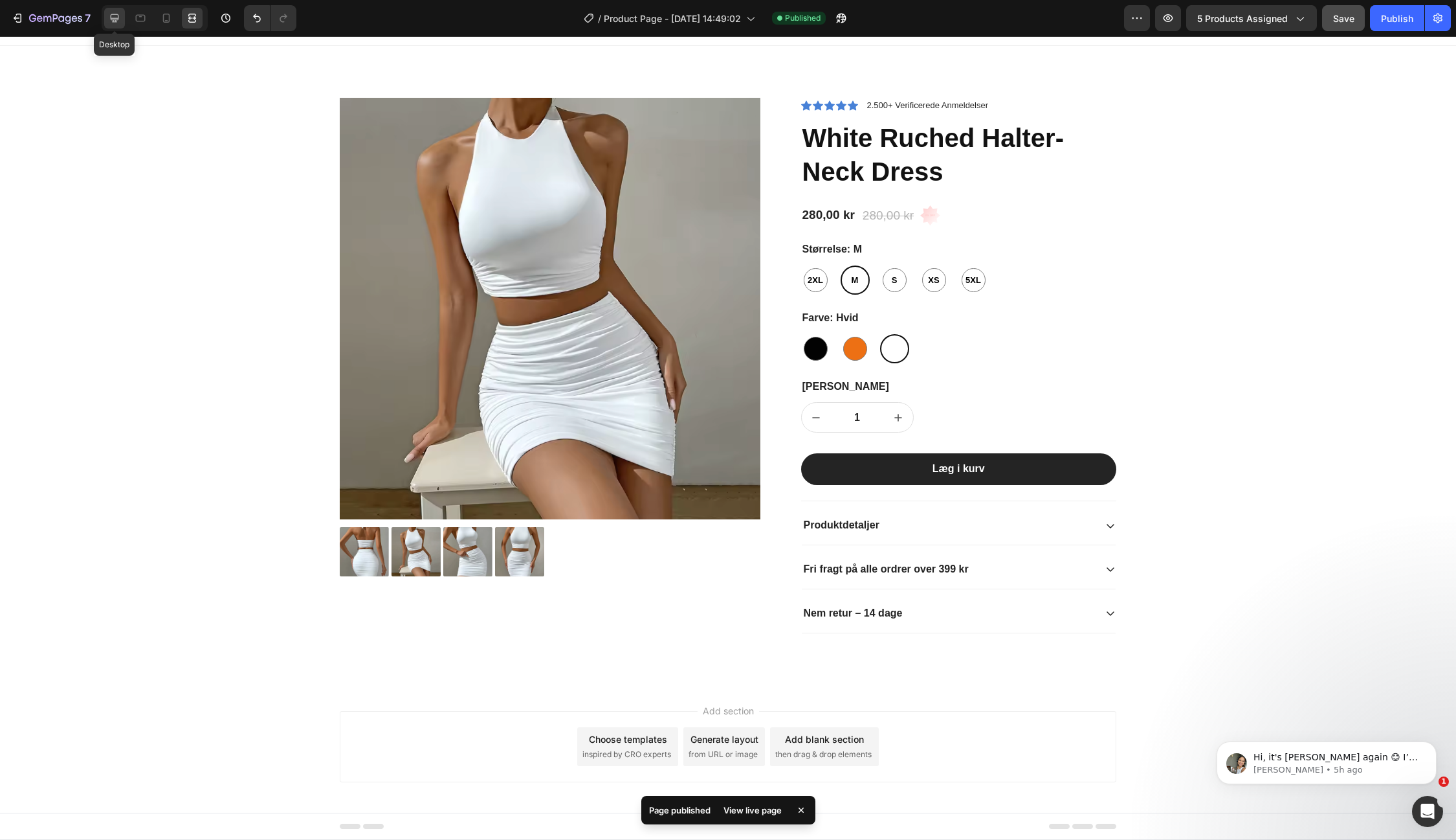
click at [117, 19] on icon at bounding box center [115, 19] width 9 height 9
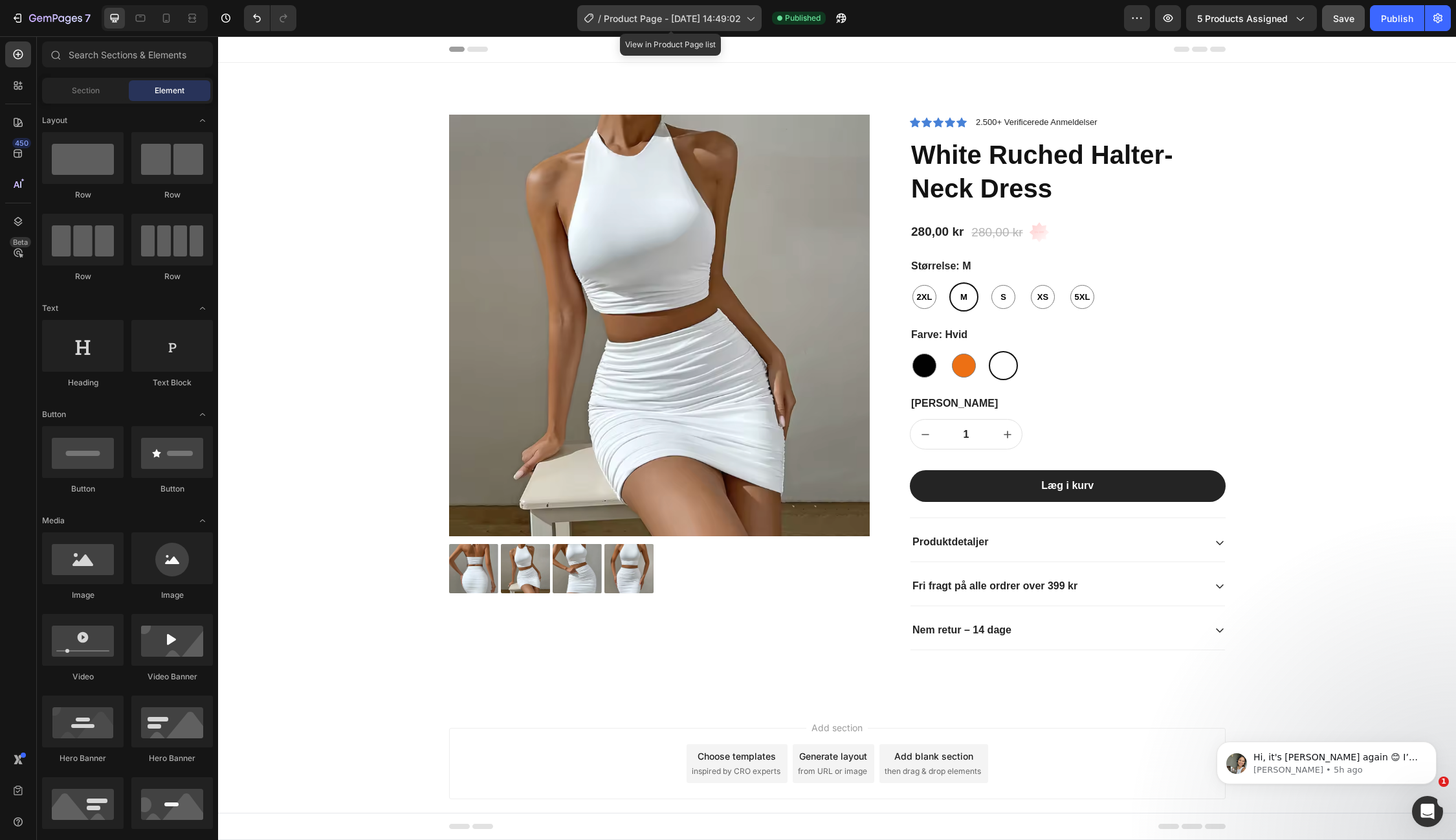
click at [749, 20] on icon at bounding box center [749, 18] width 13 height 13
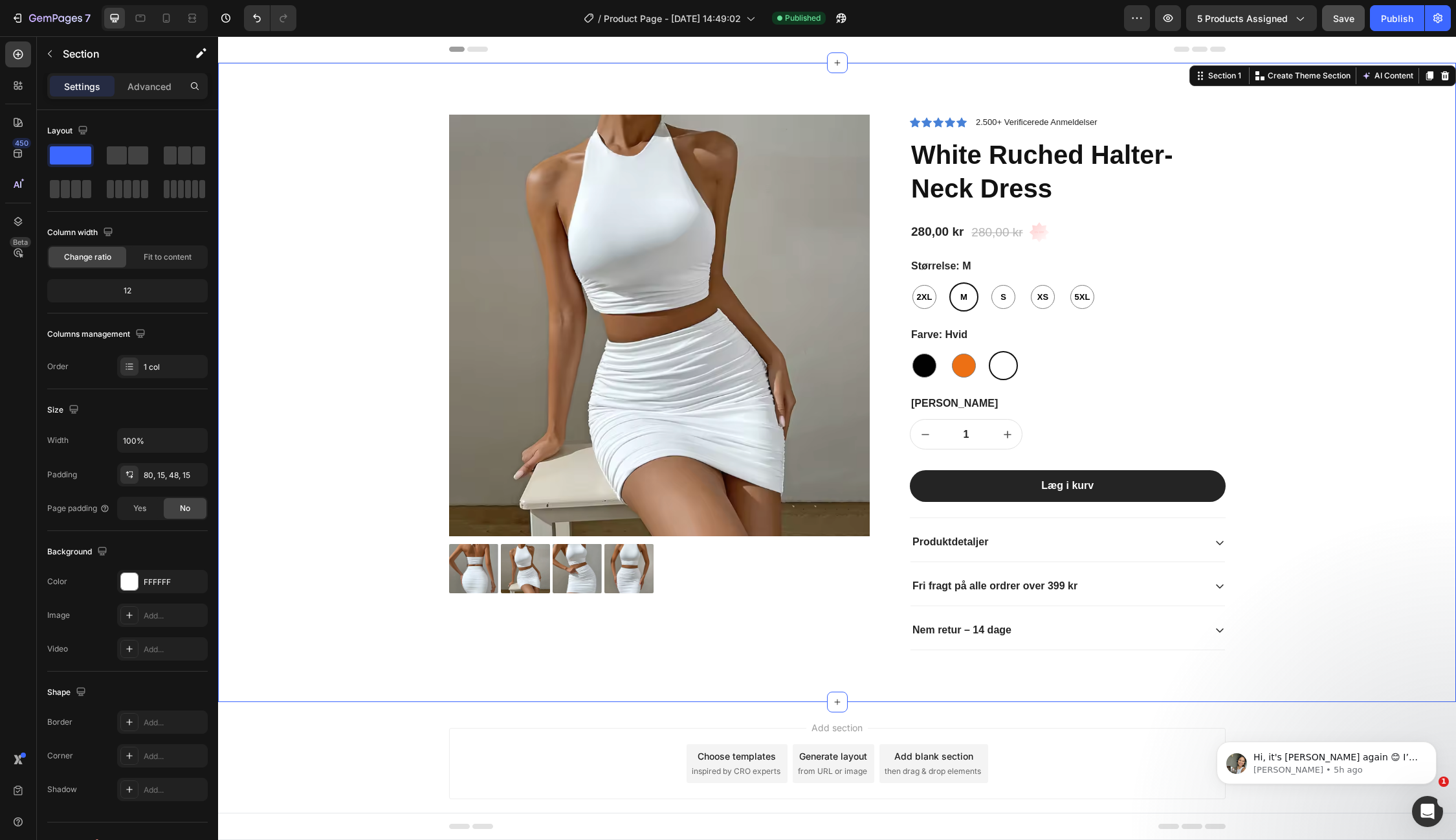
click at [1417, 288] on div "Product Images Icon Icon Icon Icon Icon Icon List 2.500+ Verificerede Anmeldels…" at bounding box center [837, 393] width 1218 height 556
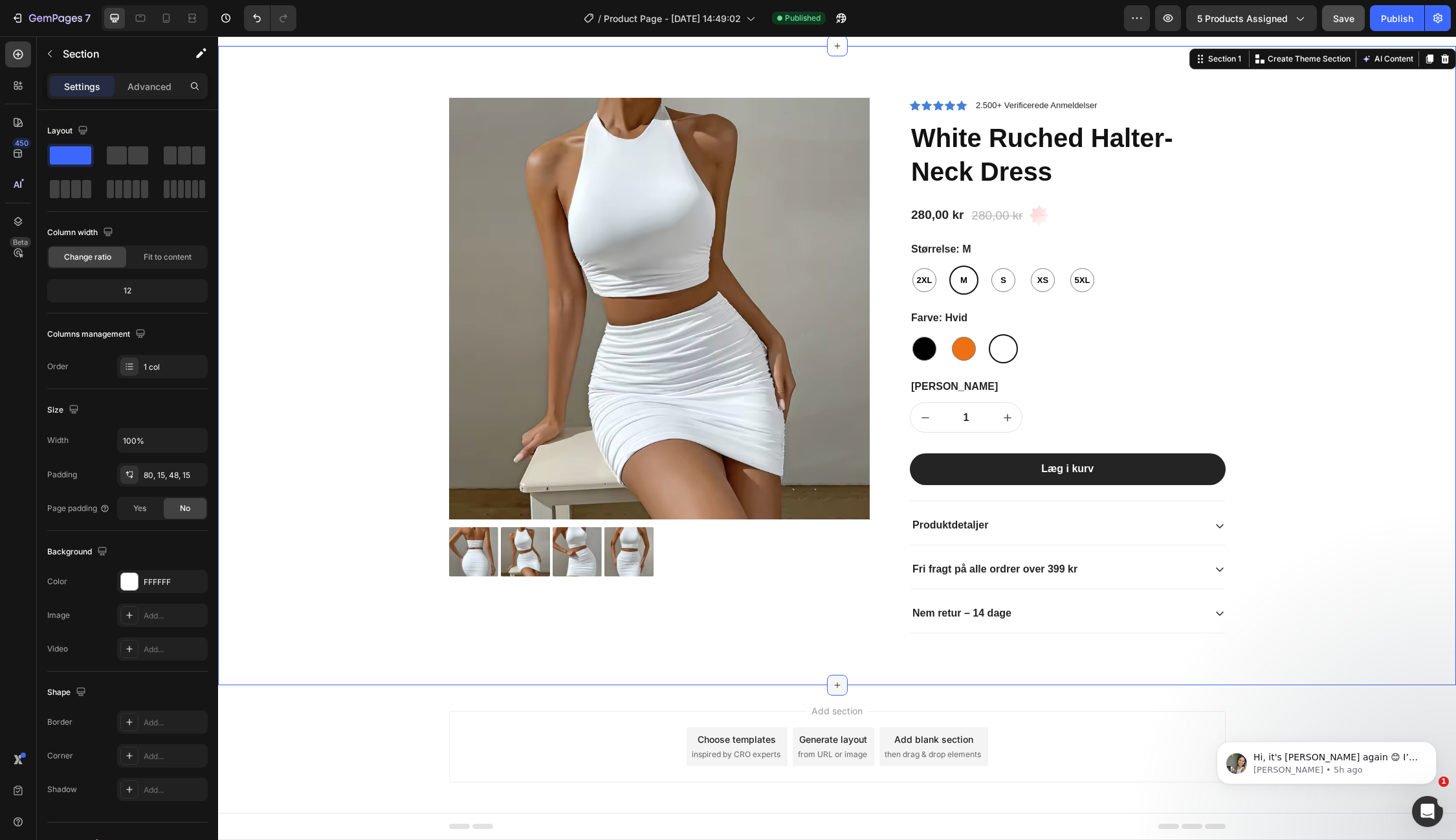
click at [838, 680] on icon at bounding box center [837, 685] width 11 height 11
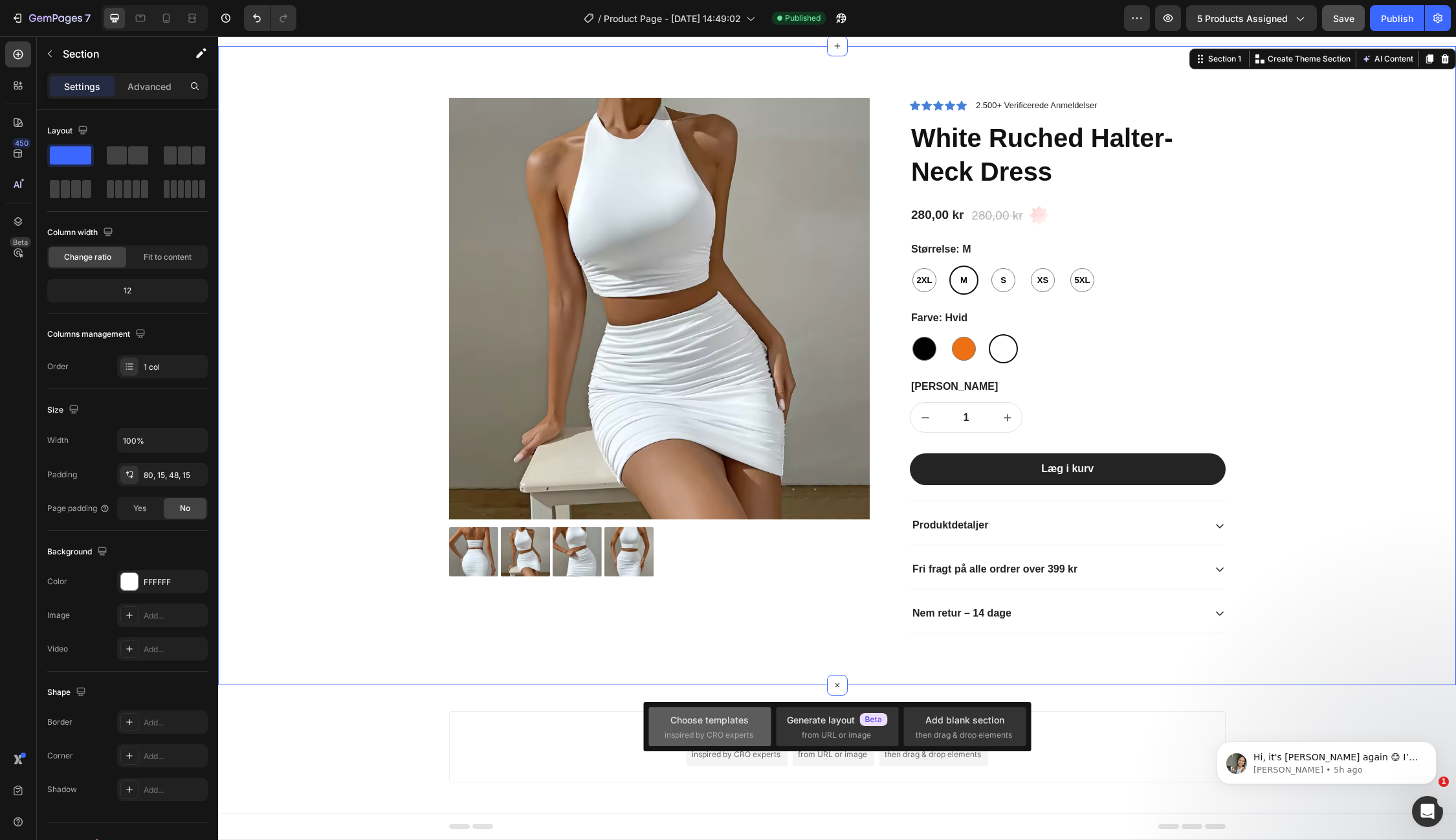
click at [744, 725] on div "Choose templates" at bounding box center [709, 719] width 78 height 14
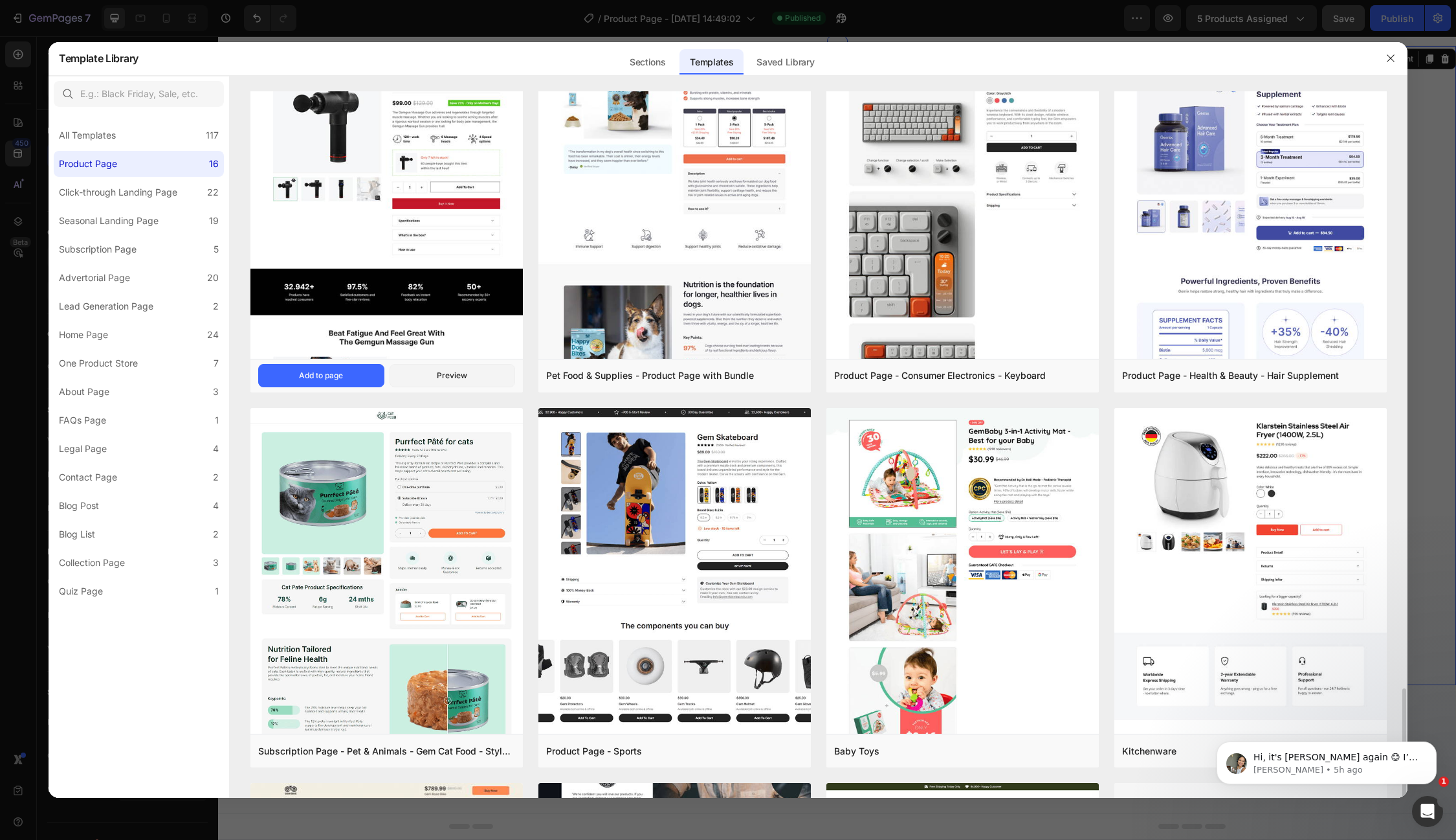
scroll to position [420, 0]
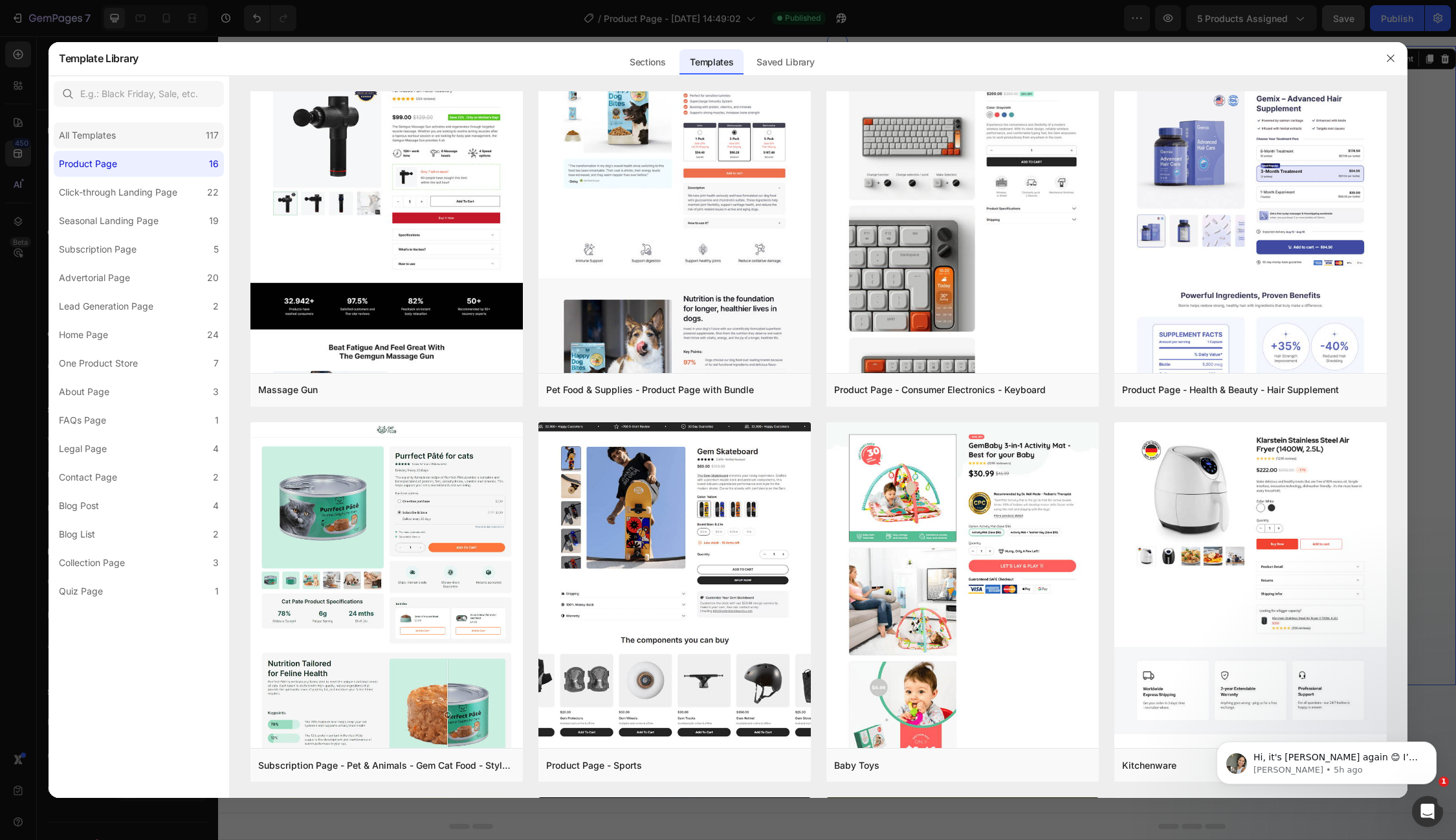
click at [101, 134] on div "All Templates" at bounding box center [87, 135] width 56 height 16
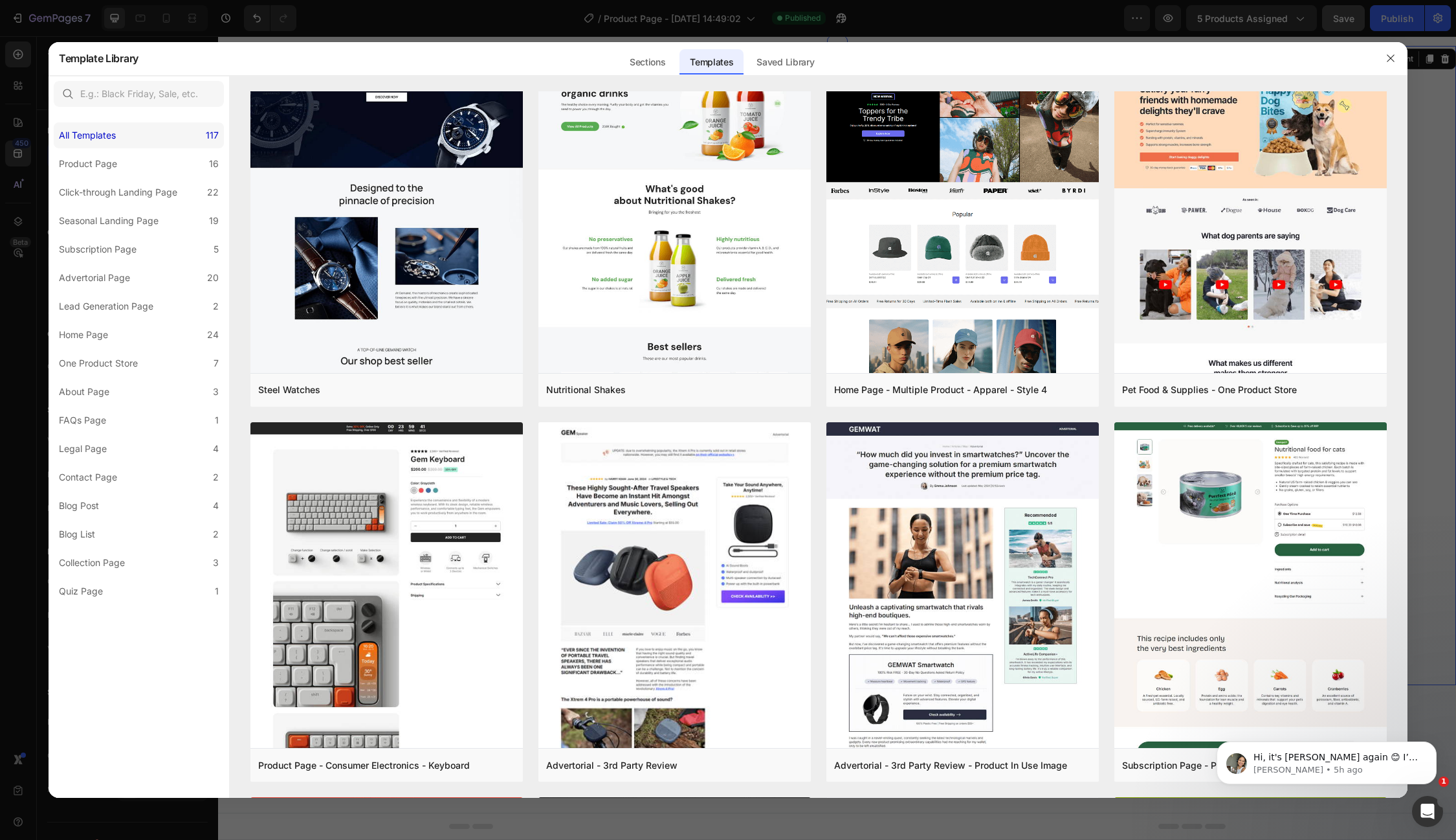
scroll to position [0, 0]
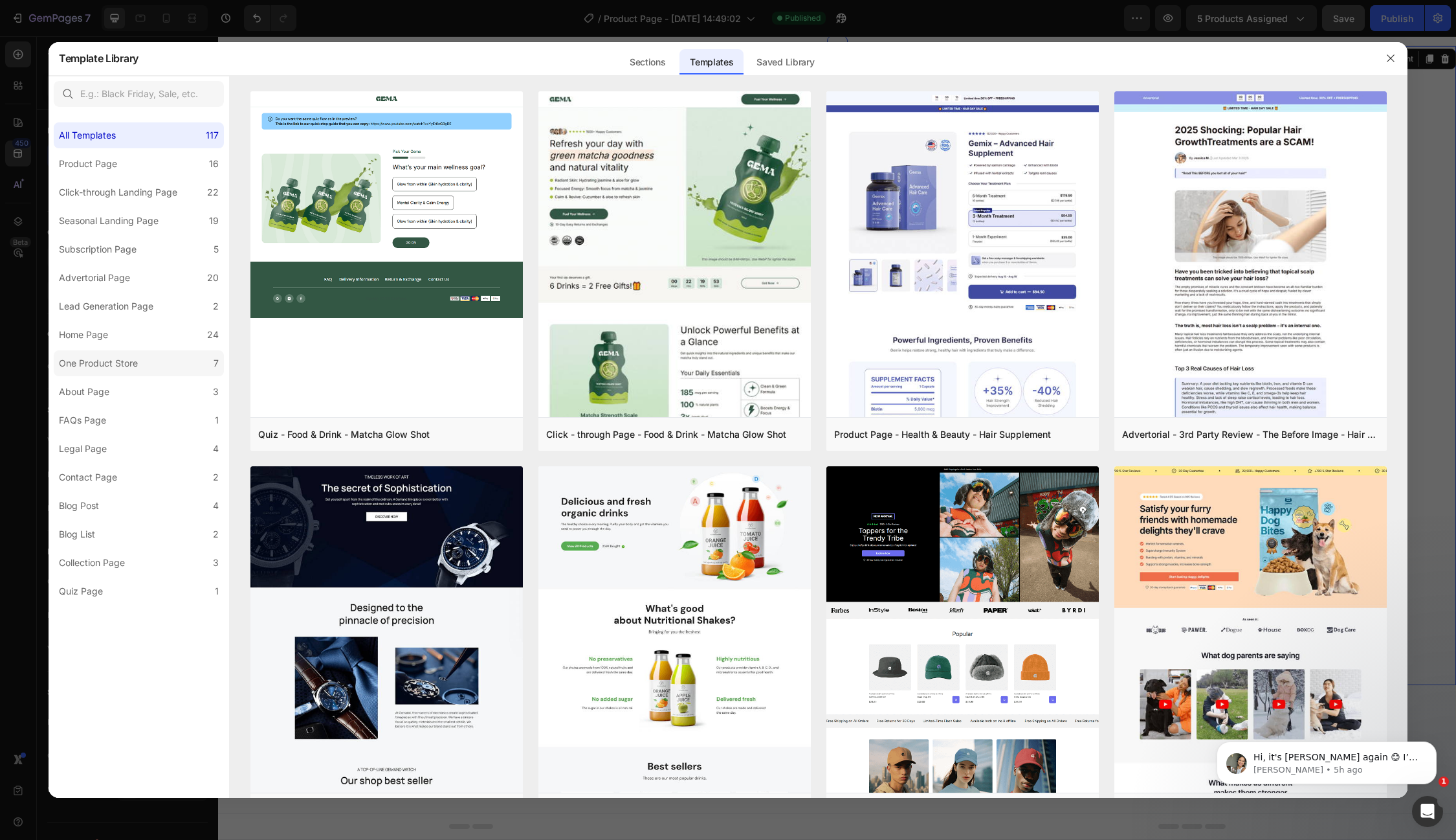
click at [119, 363] on div "One Product Store" at bounding box center [97, 363] width 79 height 16
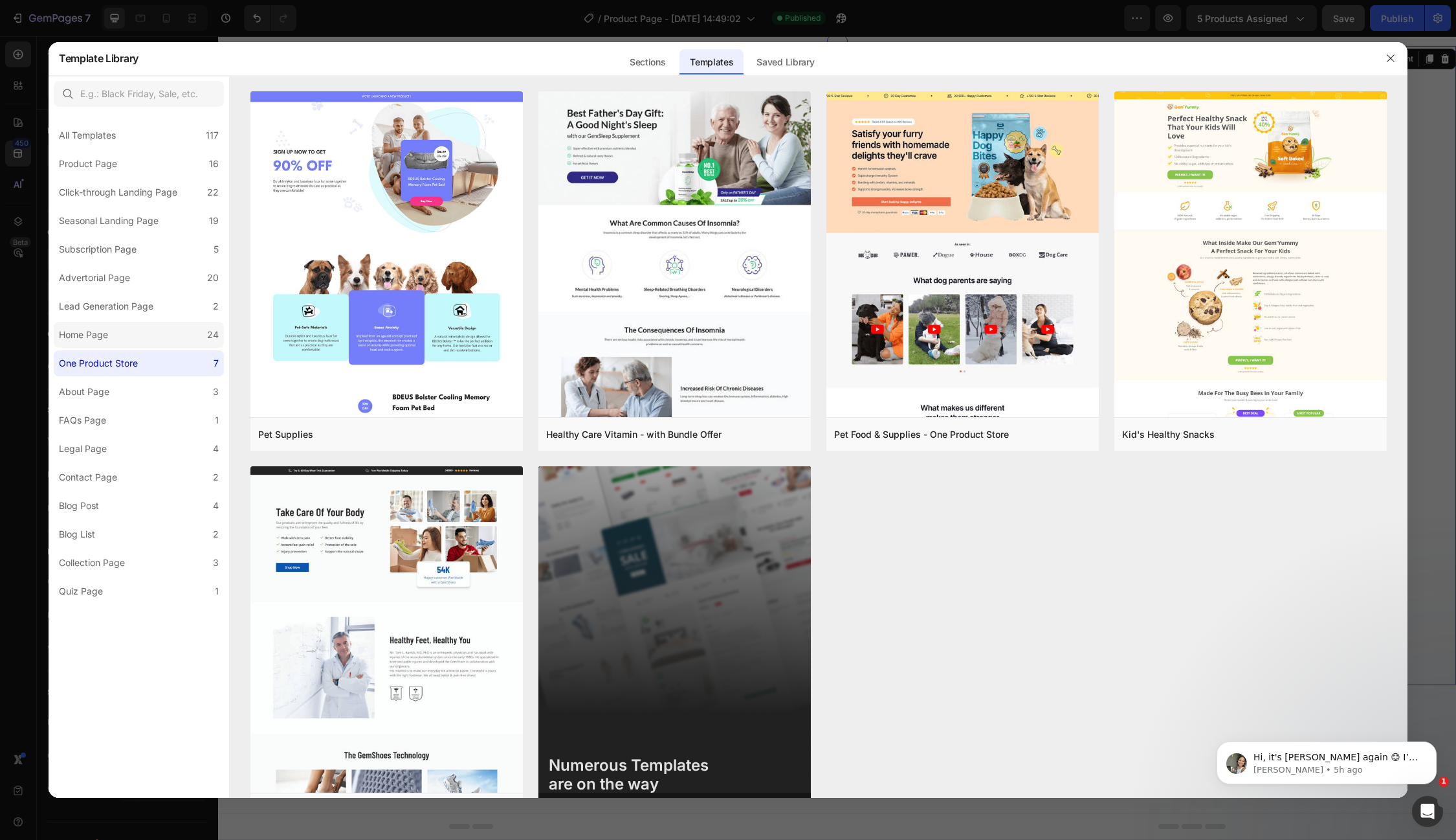
click at [119, 338] on label "Home Page 24" at bounding box center [138, 334] width 170 height 26
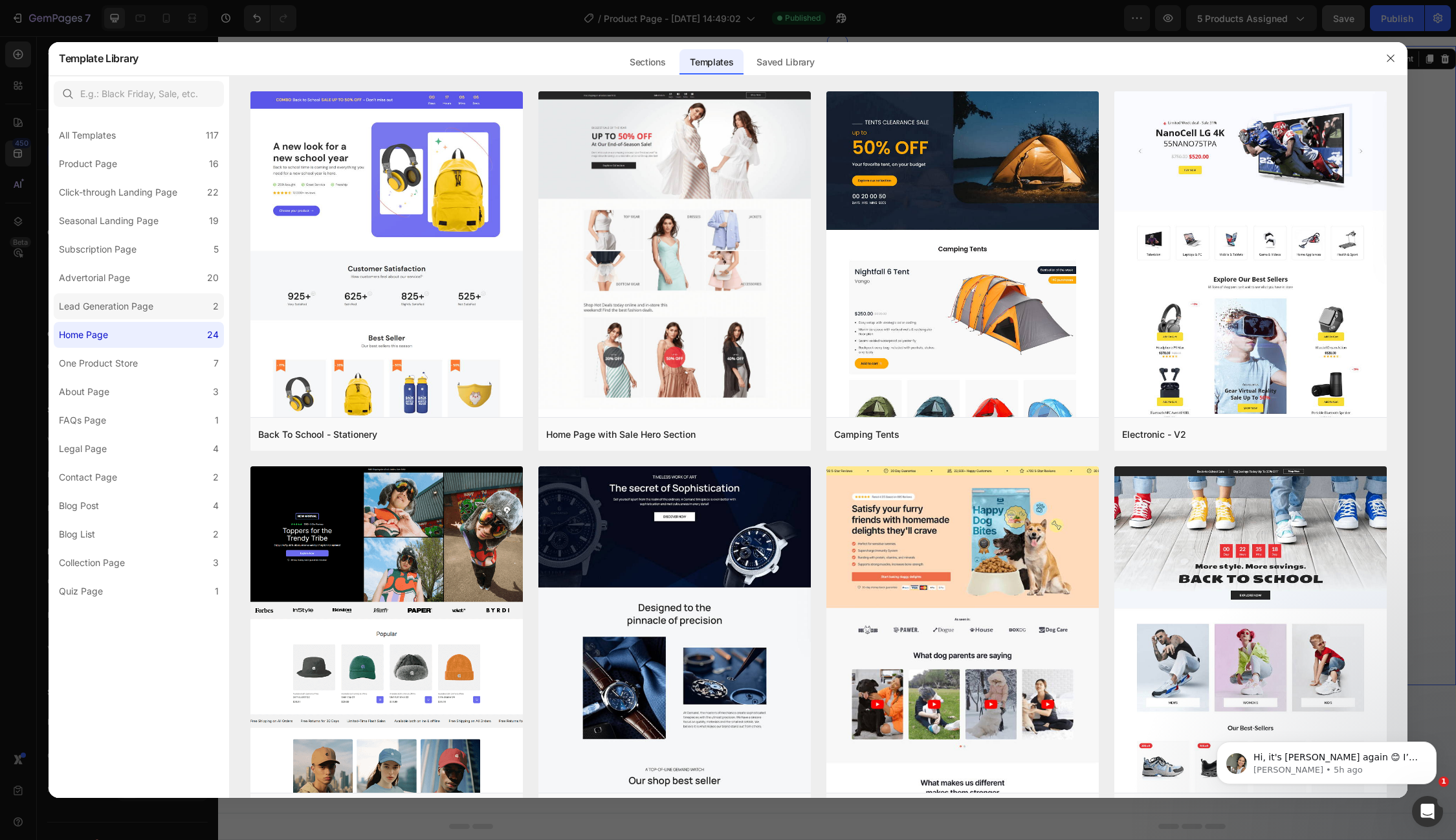
click at [117, 308] on div "Lead Generation Page" at bounding box center [105, 306] width 94 height 16
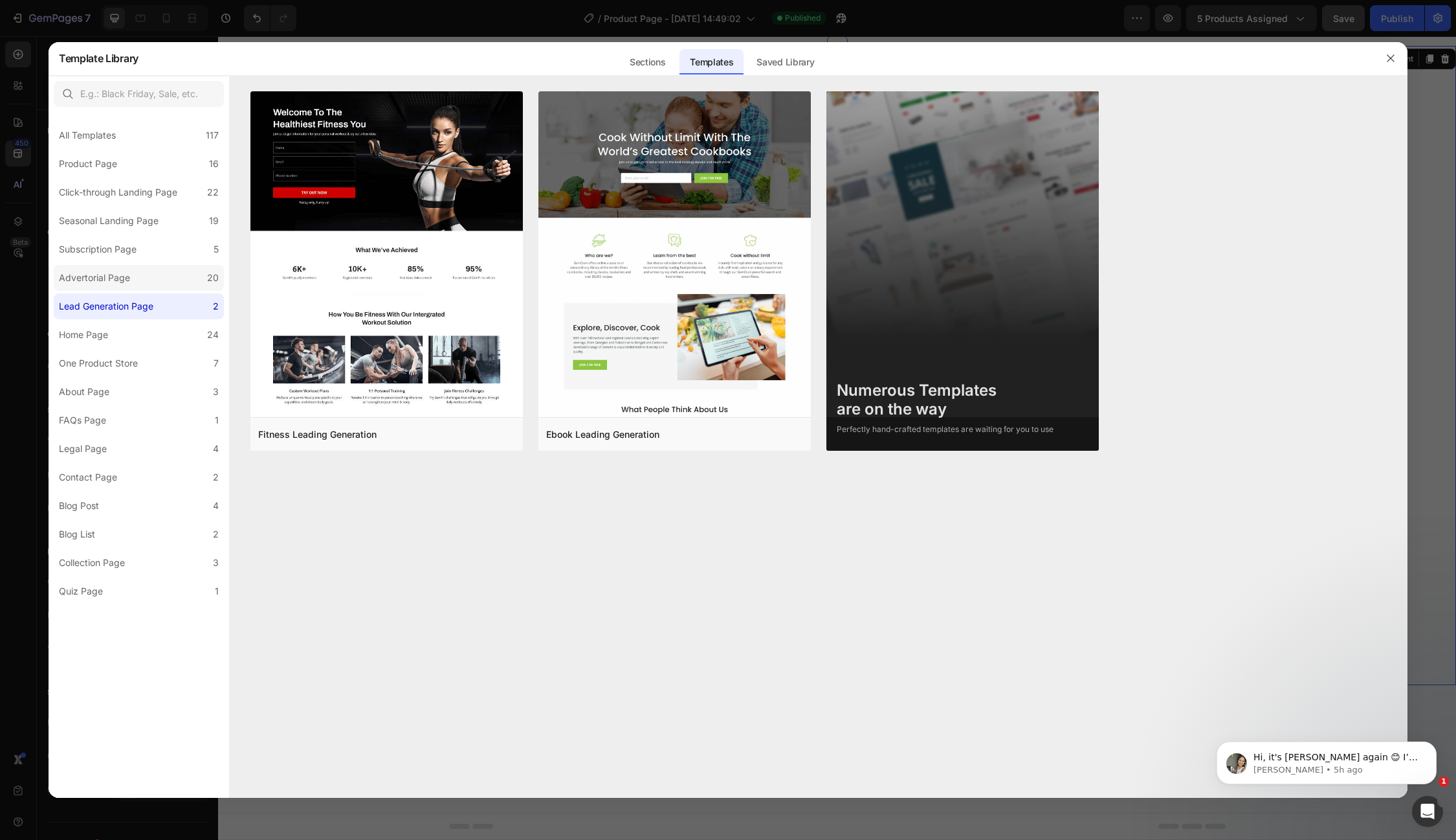
click at [137, 275] on label "Advertorial Page 20" at bounding box center [138, 278] width 170 height 26
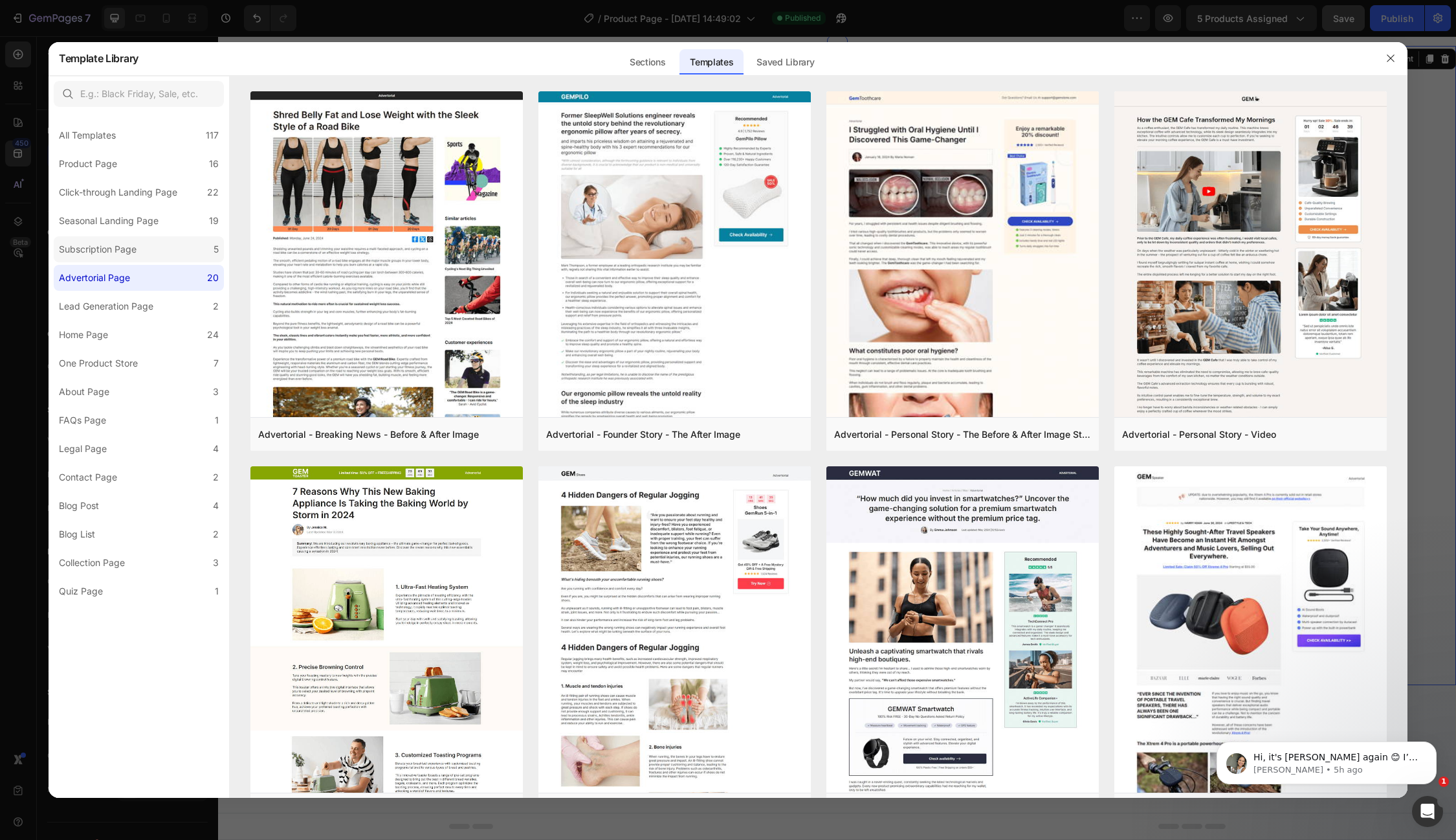
click at [137, 252] on div "Subscription Page" at bounding box center [99, 249] width 83 height 16
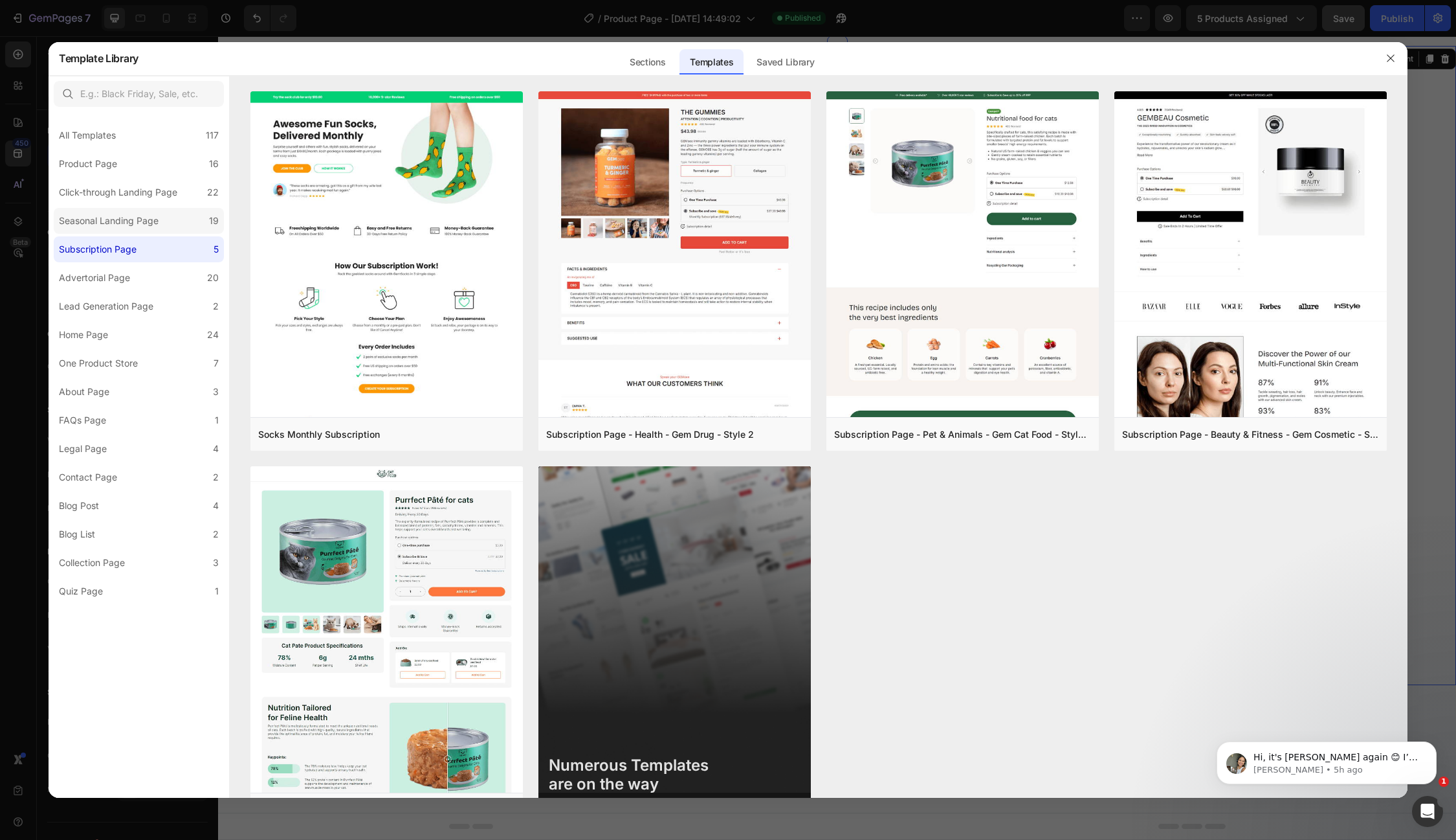
click at [138, 226] on div "Seasonal Landing Page" at bounding box center [108, 221] width 99 height 16
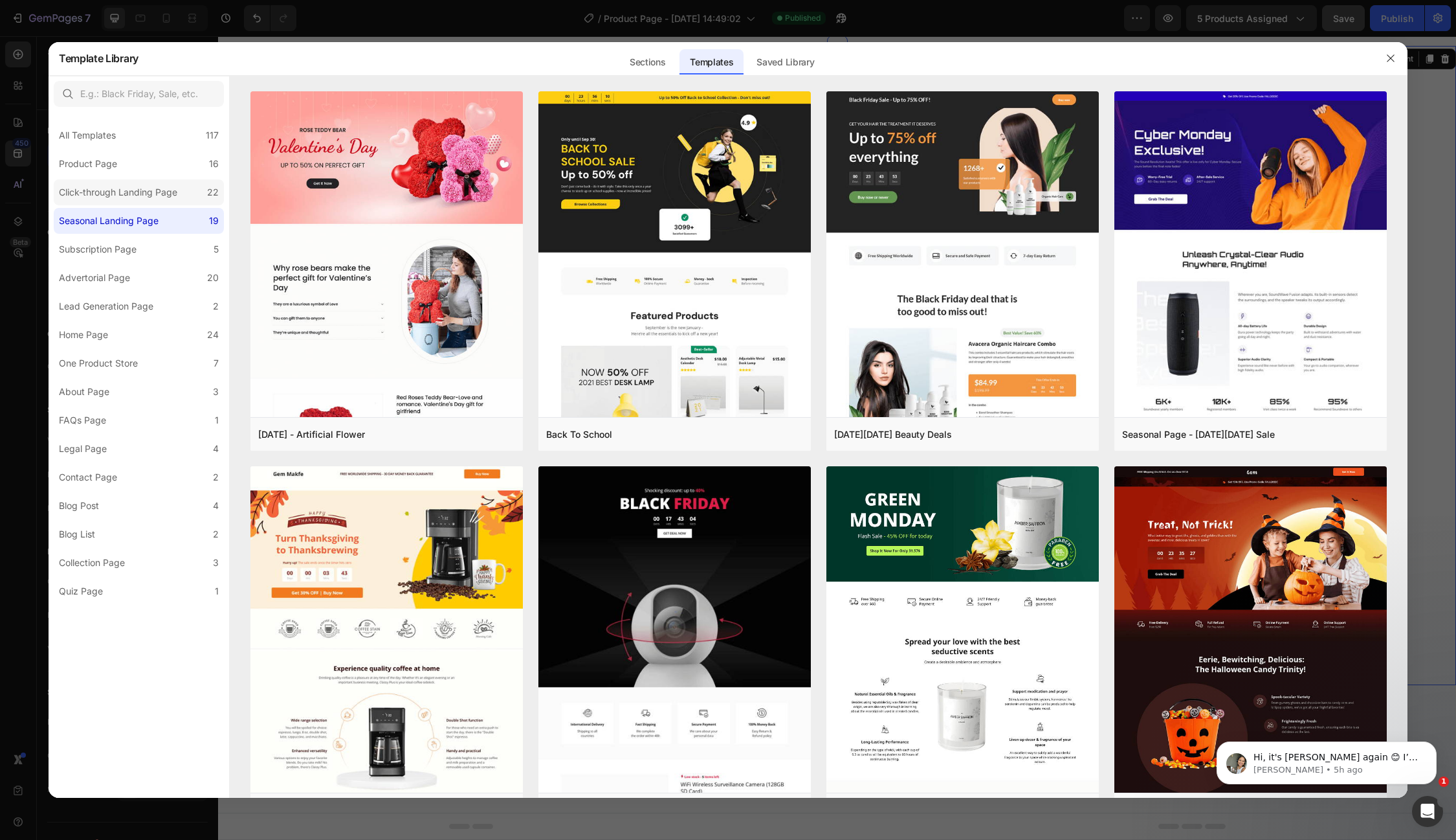
click at [134, 192] on div "Click-through Landing Page" at bounding box center [118, 192] width 119 height 16
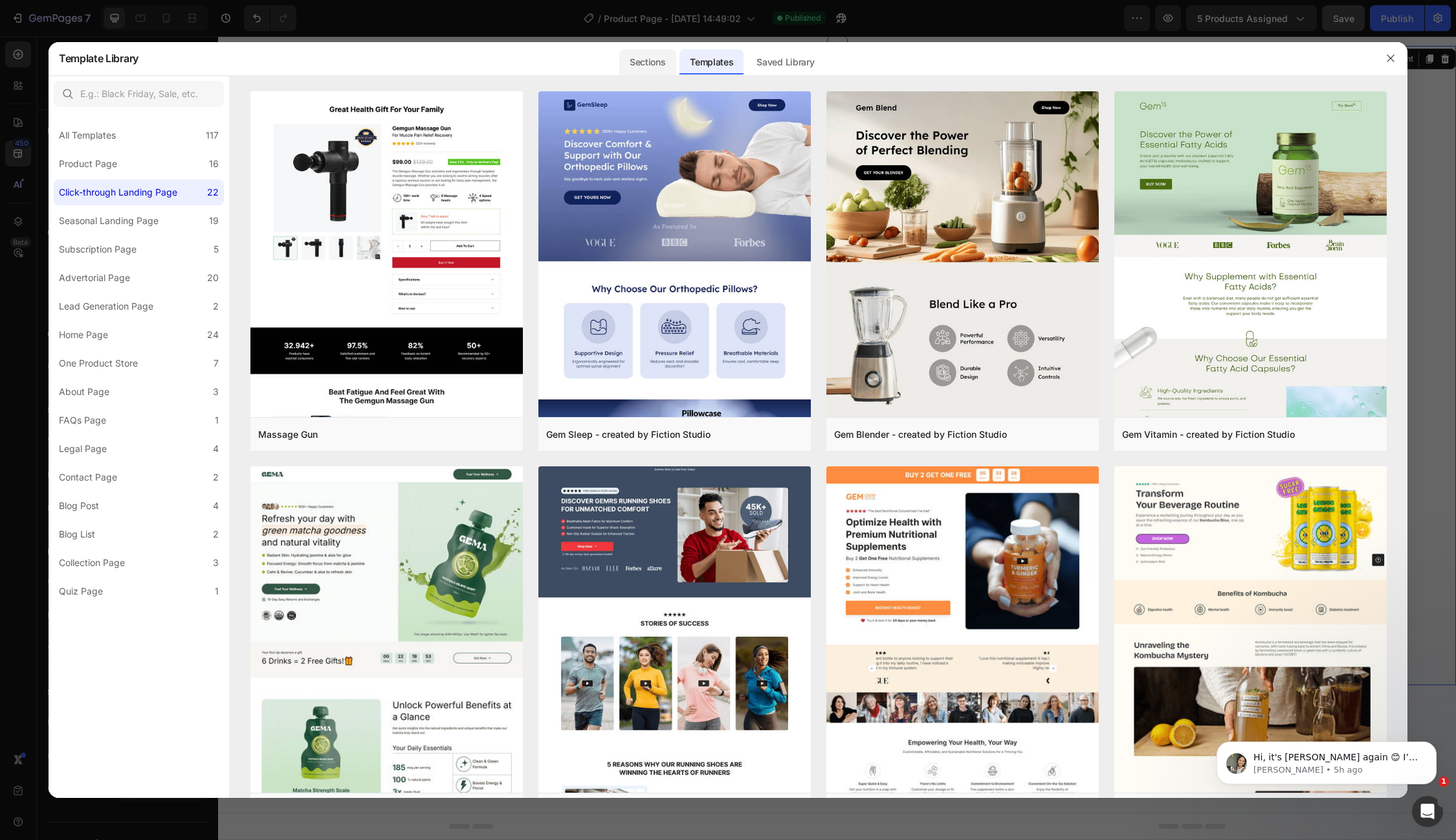
click at [653, 54] on div "Sections" at bounding box center [648, 61] width 56 height 26
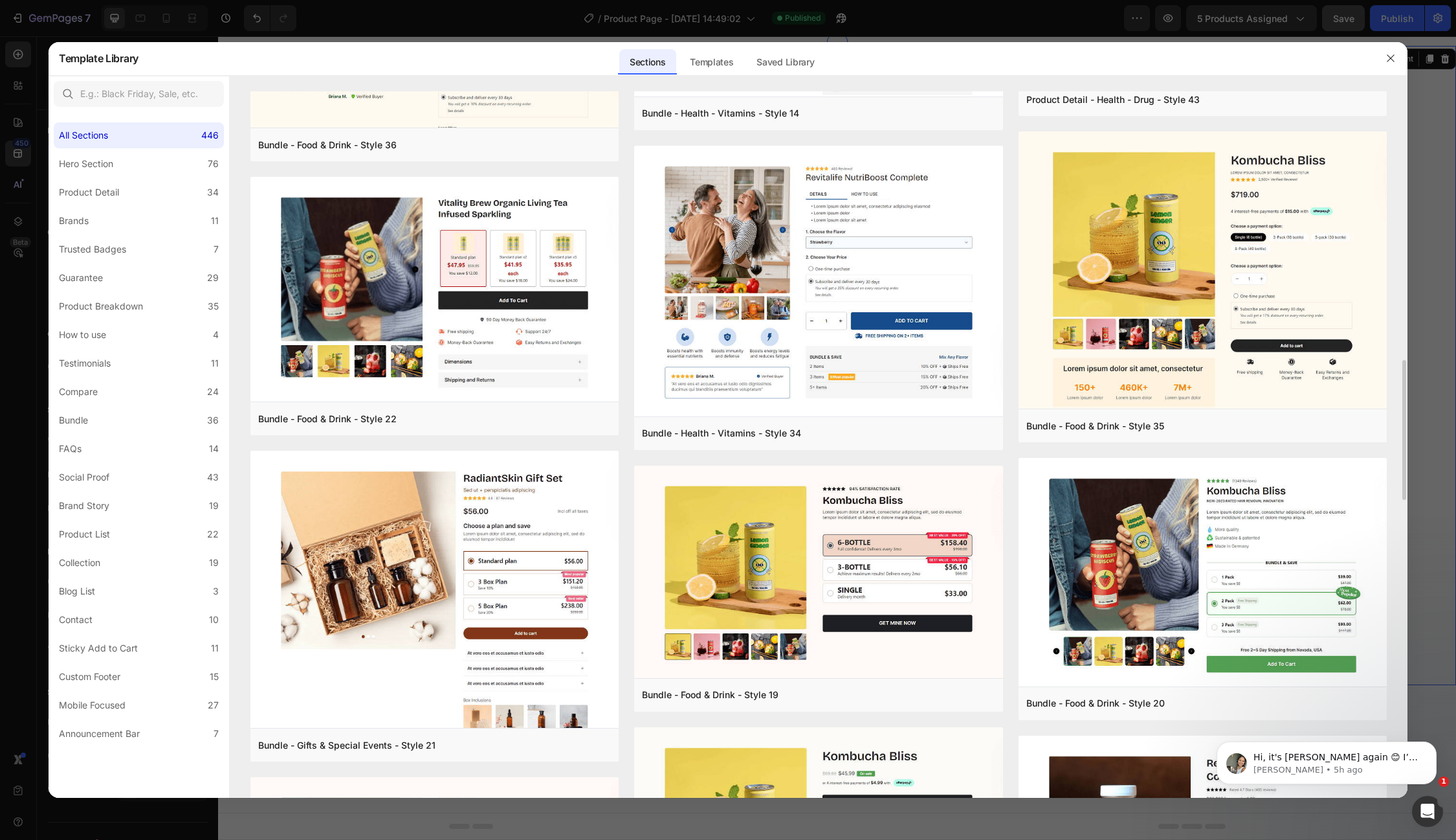
scroll to position [1334, 0]
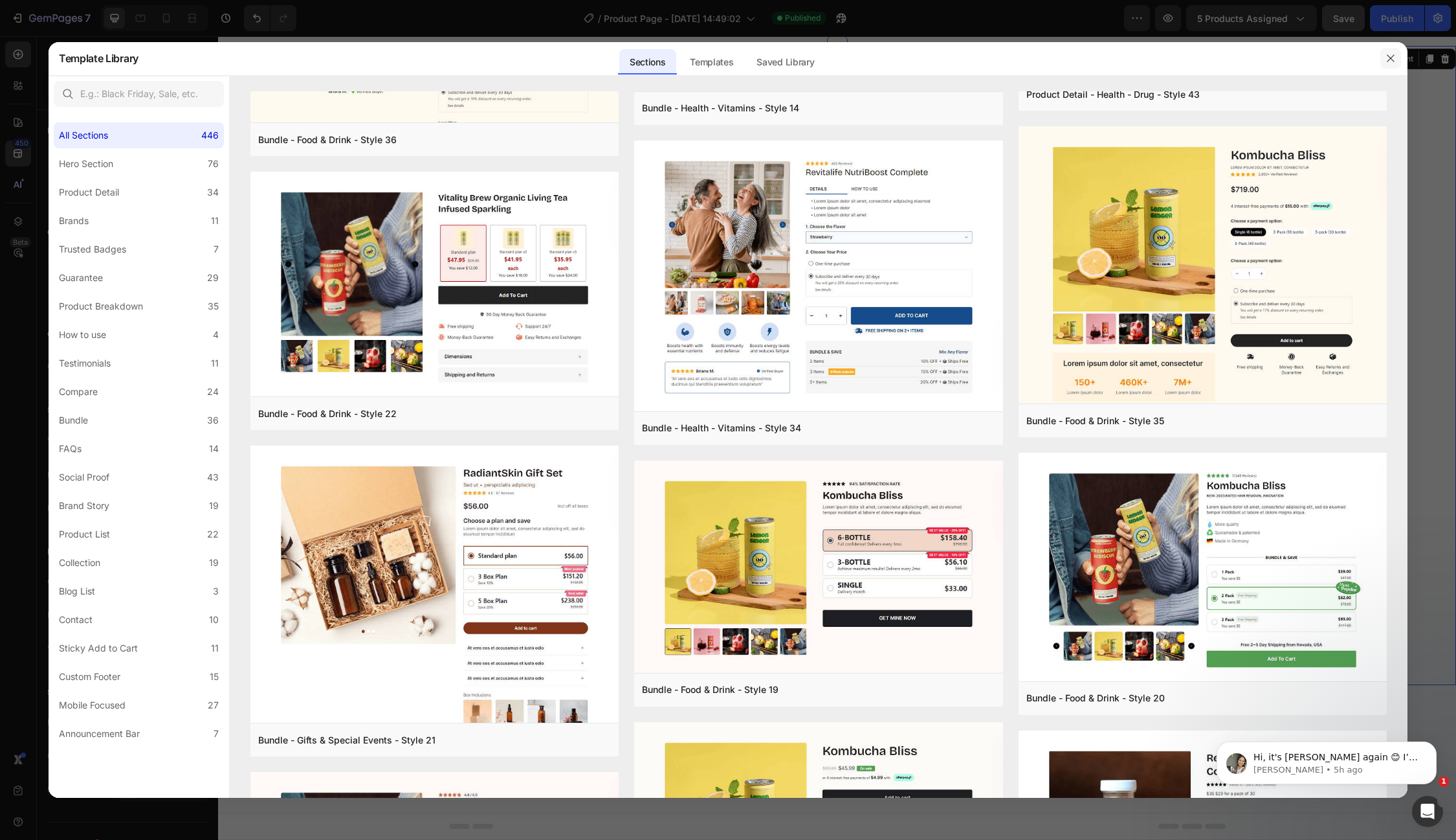
click at [1385, 61] on icon "button" at bounding box center [1390, 57] width 11 height 11
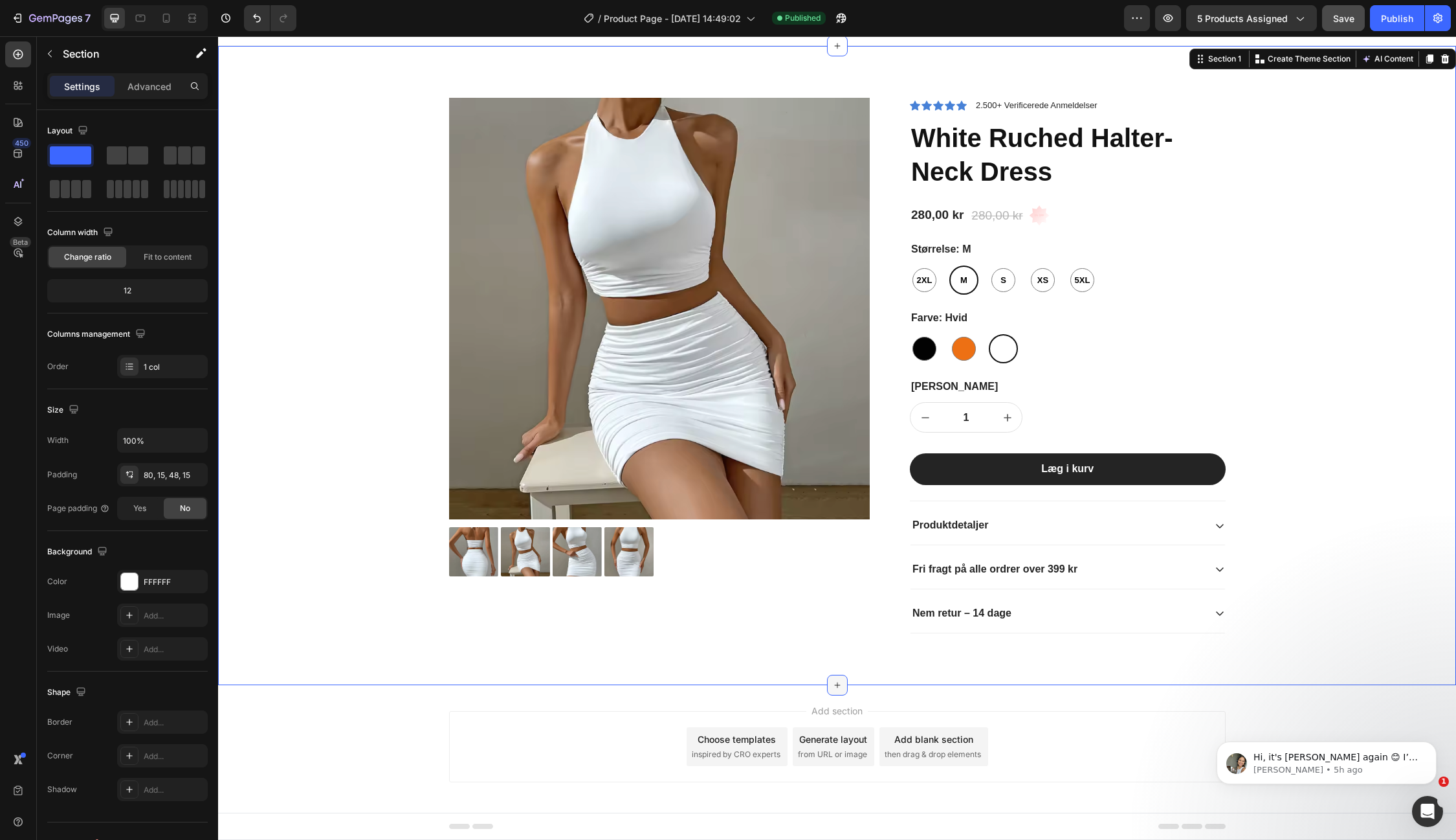
click at [838, 682] on icon at bounding box center [837, 685] width 11 height 11
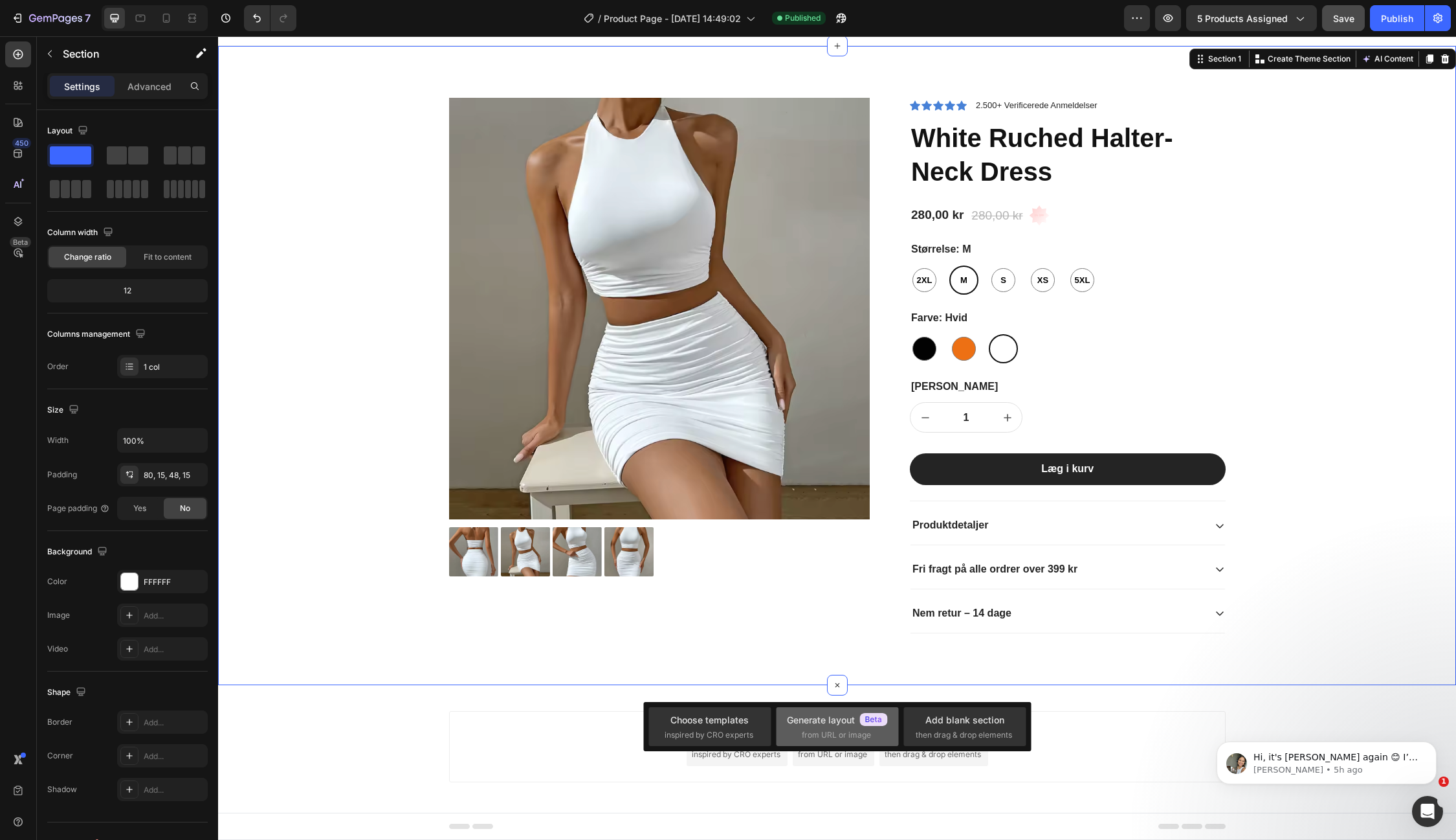
click at [818, 724] on div "Generate layout" at bounding box center [838, 719] width 101 height 14
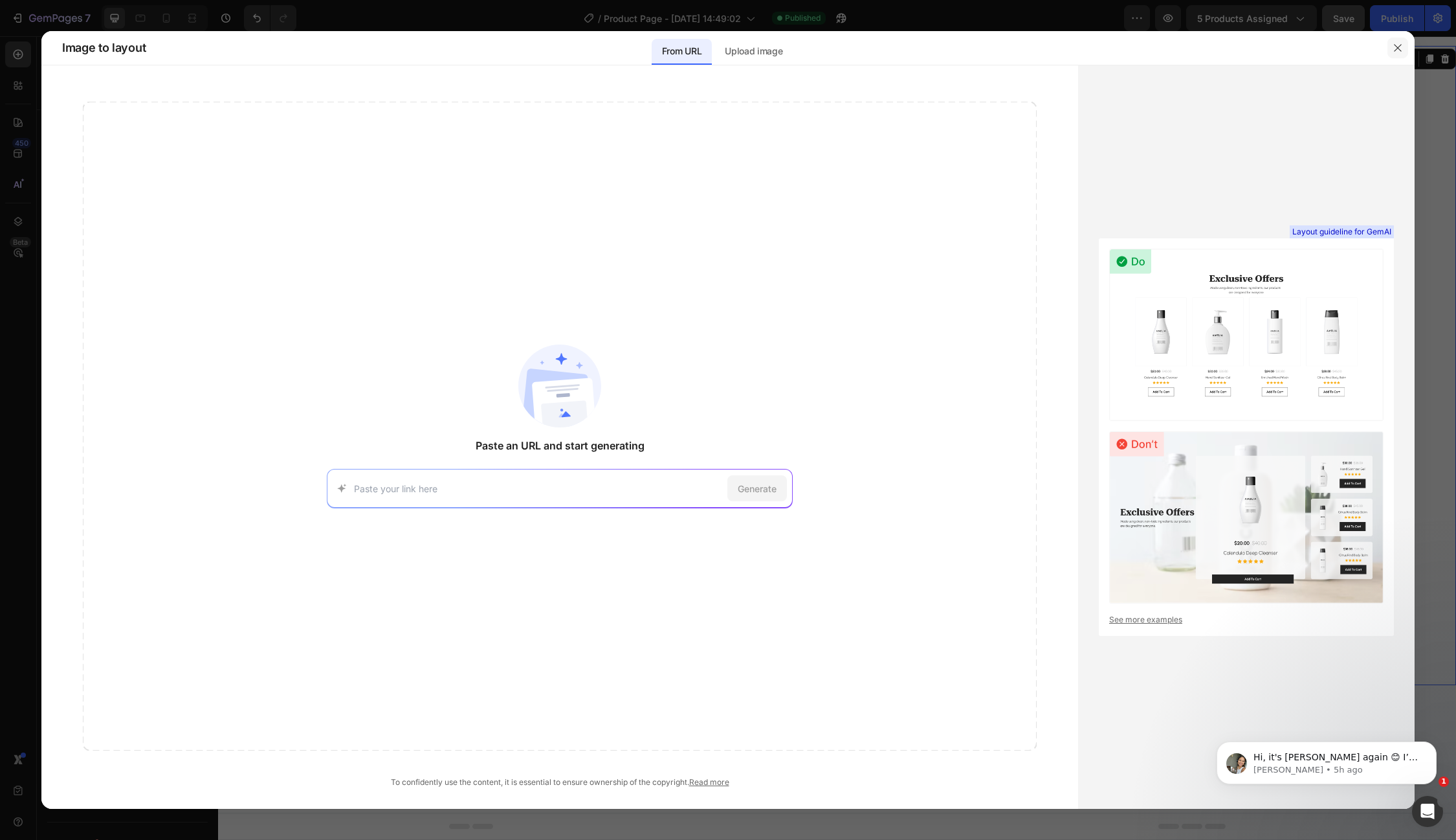
click at [1397, 49] on icon "button" at bounding box center [1398, 48] width 11 height 11
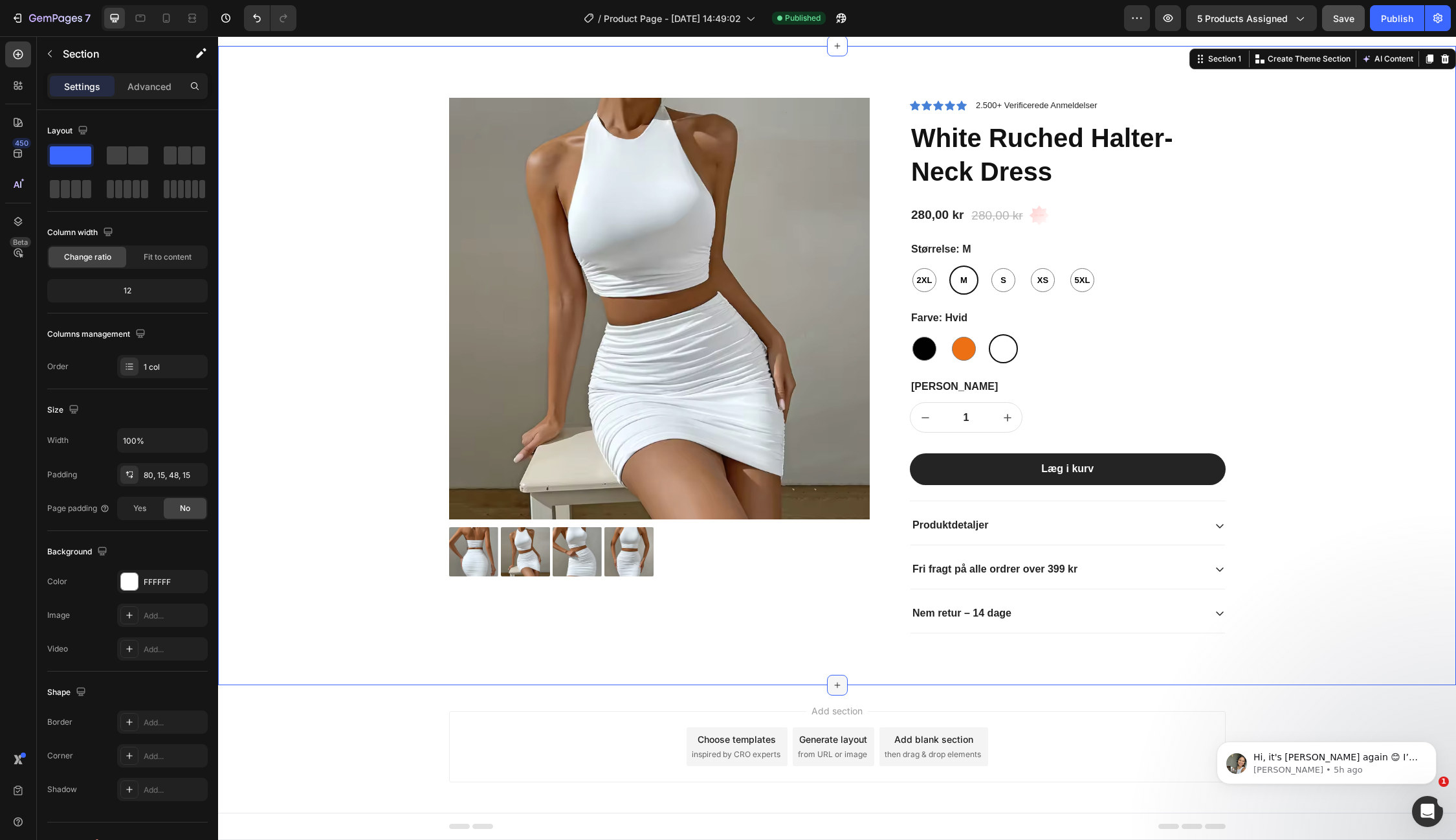
click at [842, 684] on div at bounding box center [837, 684] width 20 height 20
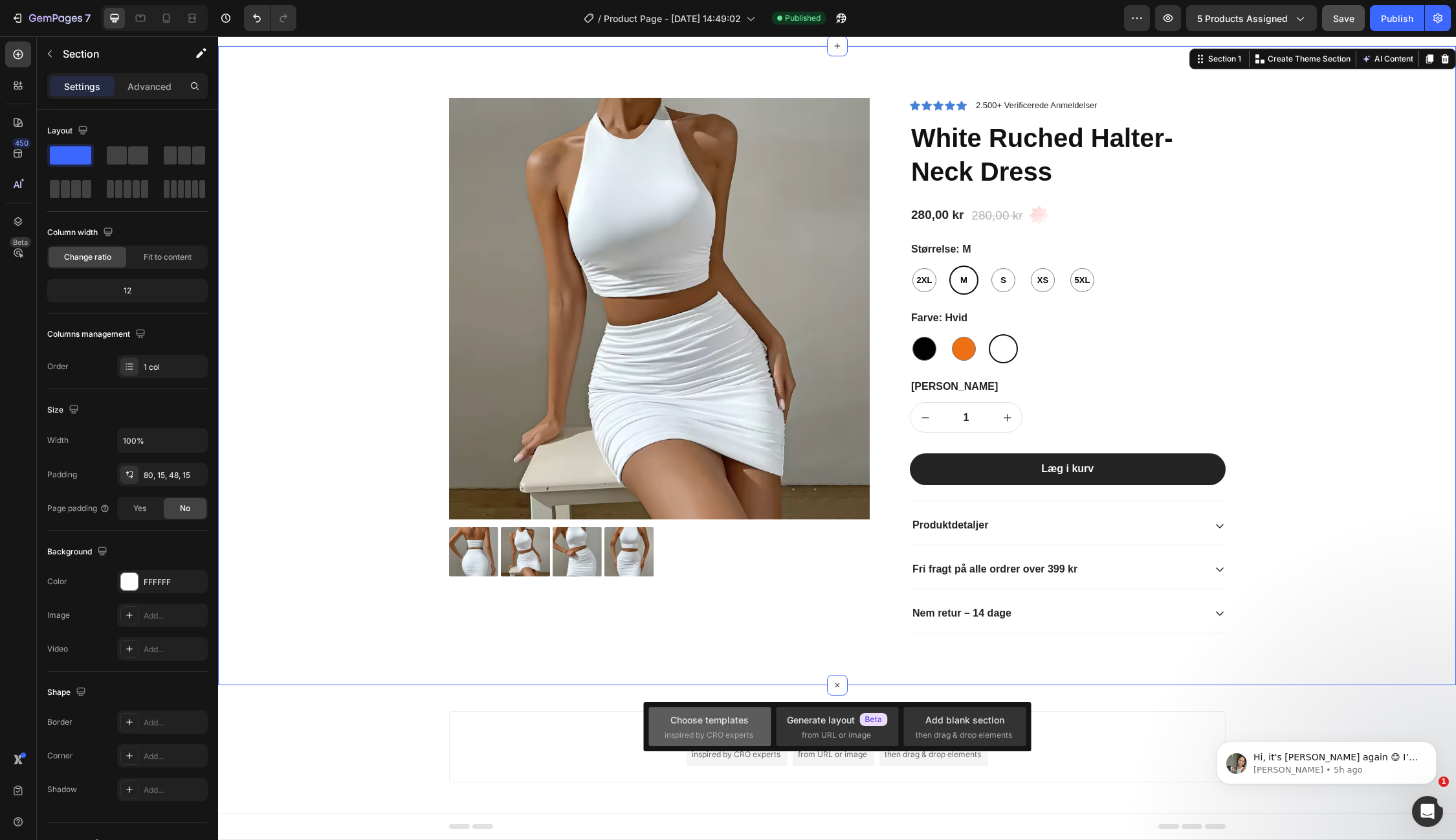
click at [704, 725] on div "Choose templates" at bounding box center [709, 719] width 78 height 14
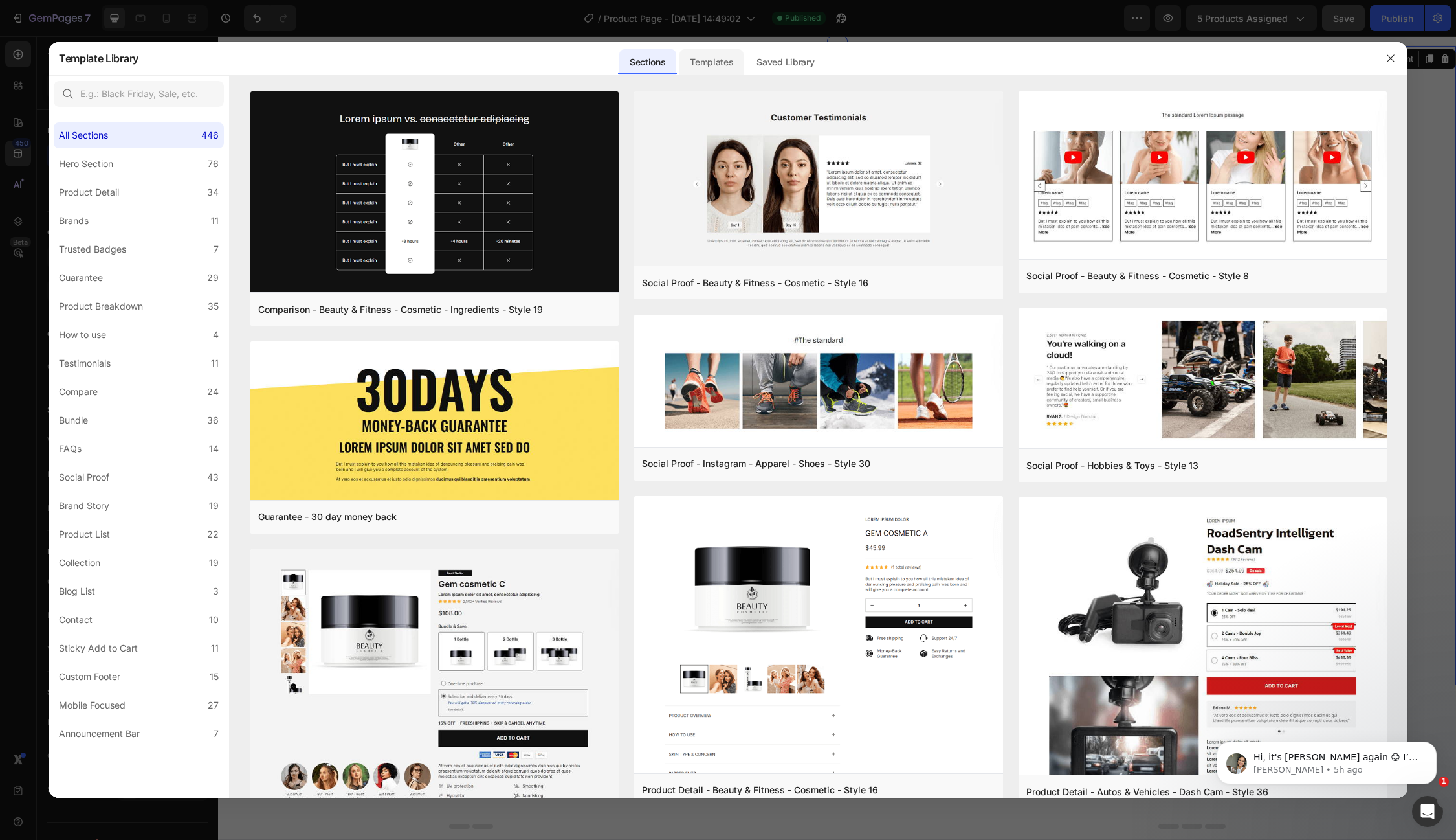
click at [697, 60] on div "Templates" at bounding box center [712, 61] width 64 height 26
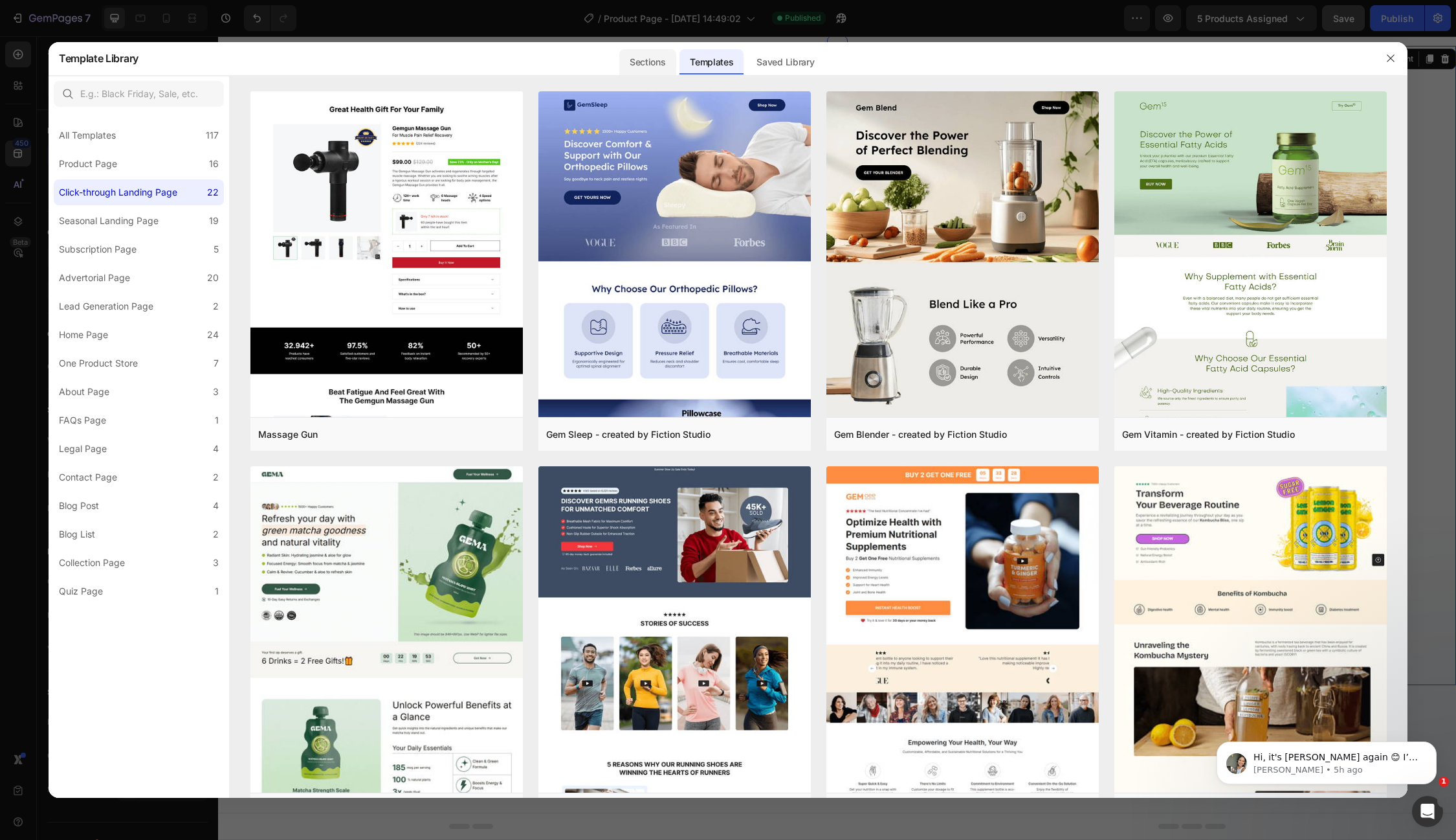
click at [653, 69] on div "Sections" at bounding box center [648, 61] width 56 height 26
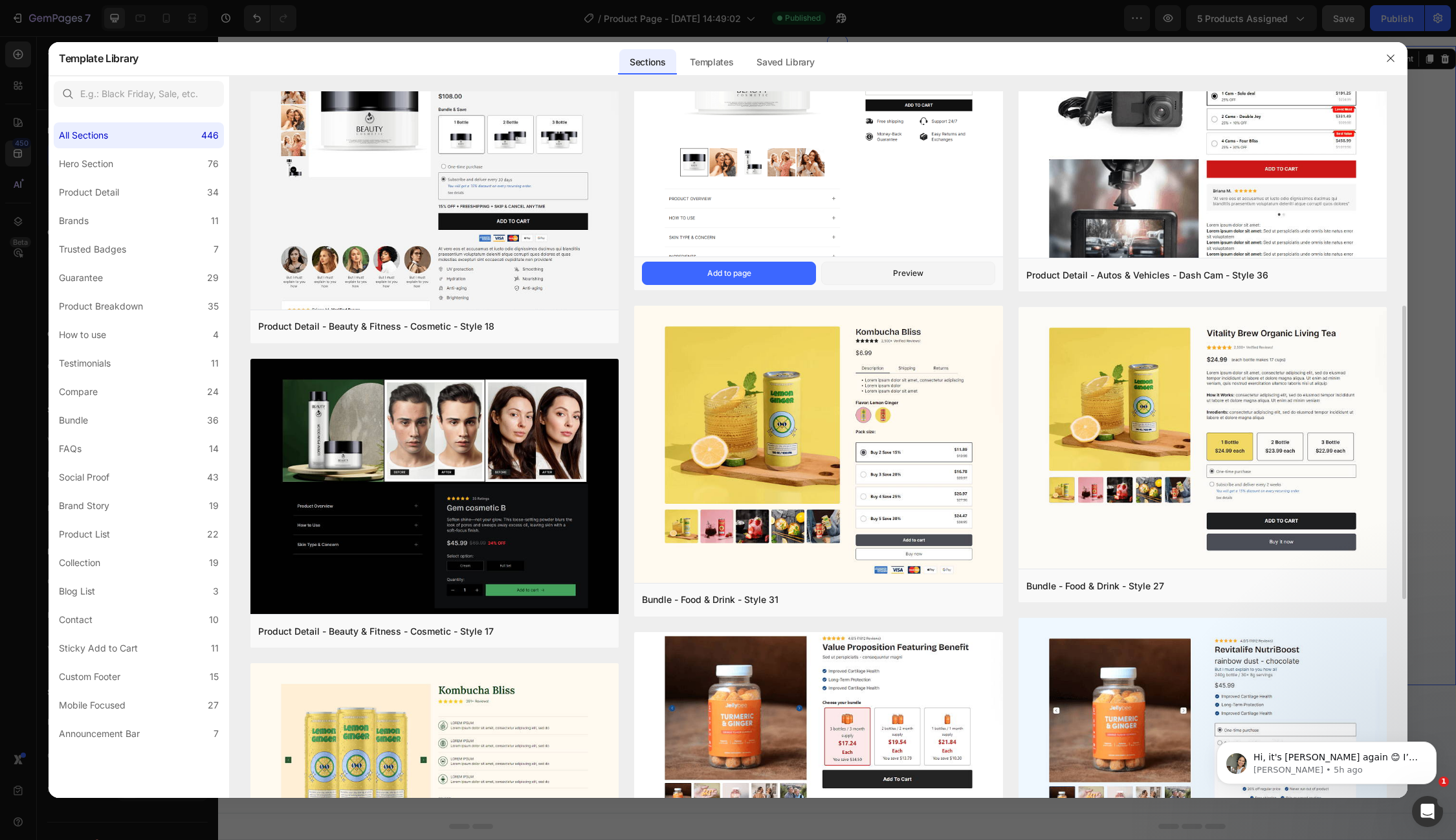
scroll to position [533, 0]
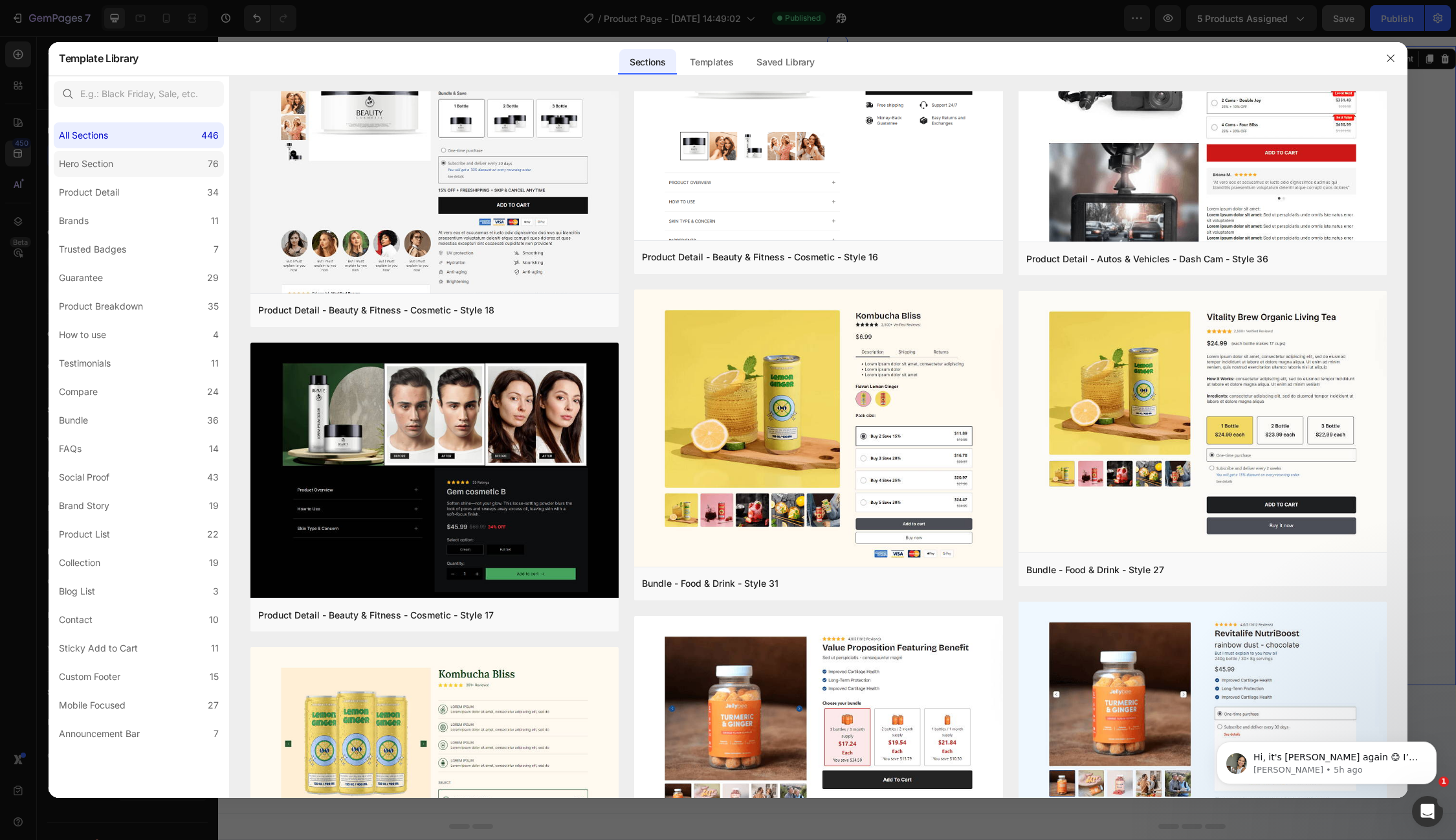
click at [157, 163] on label "Hero Section 76" at bounding box center [138, 164] width 170 height 26
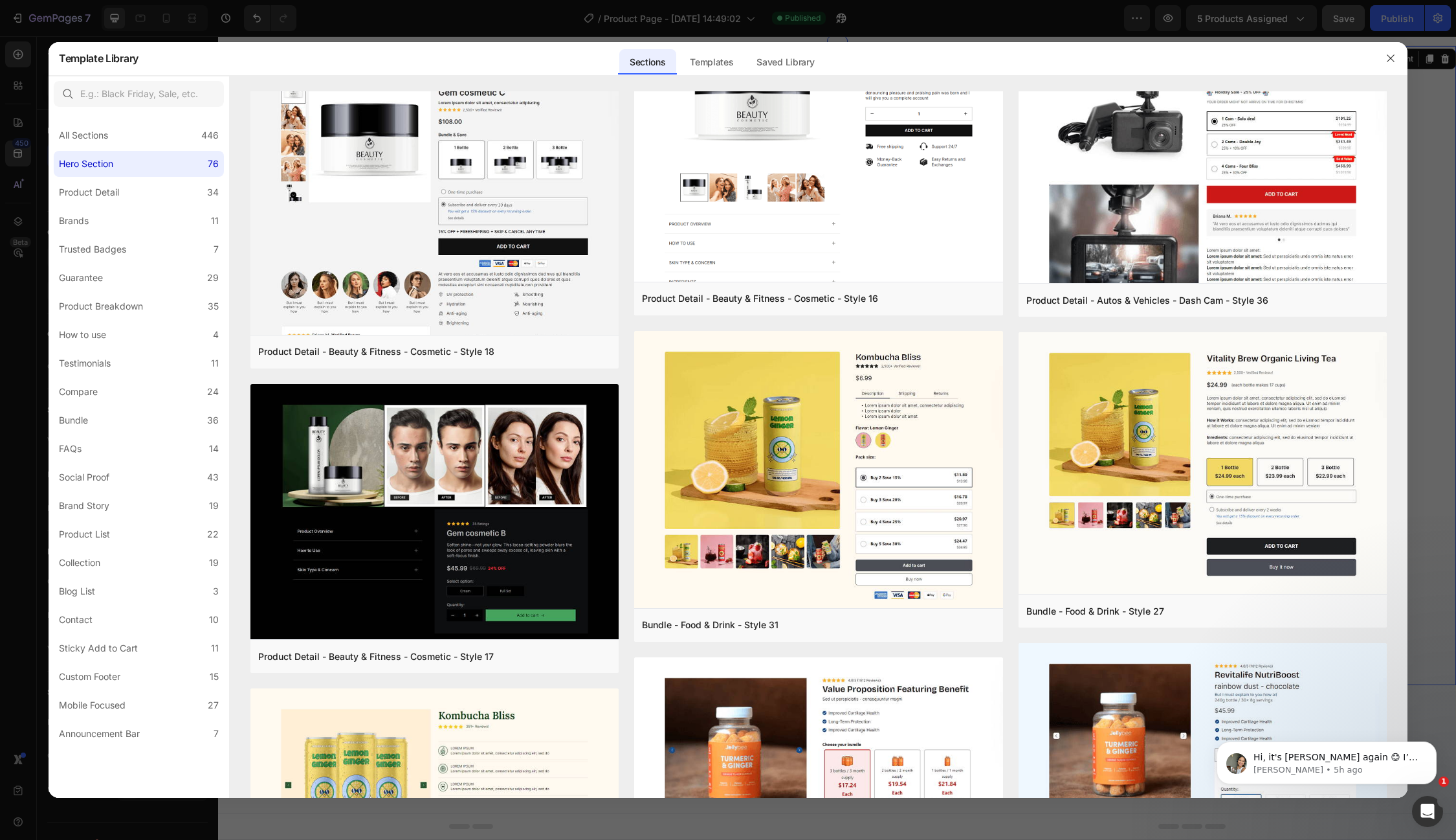
scroll to position [0, 0]
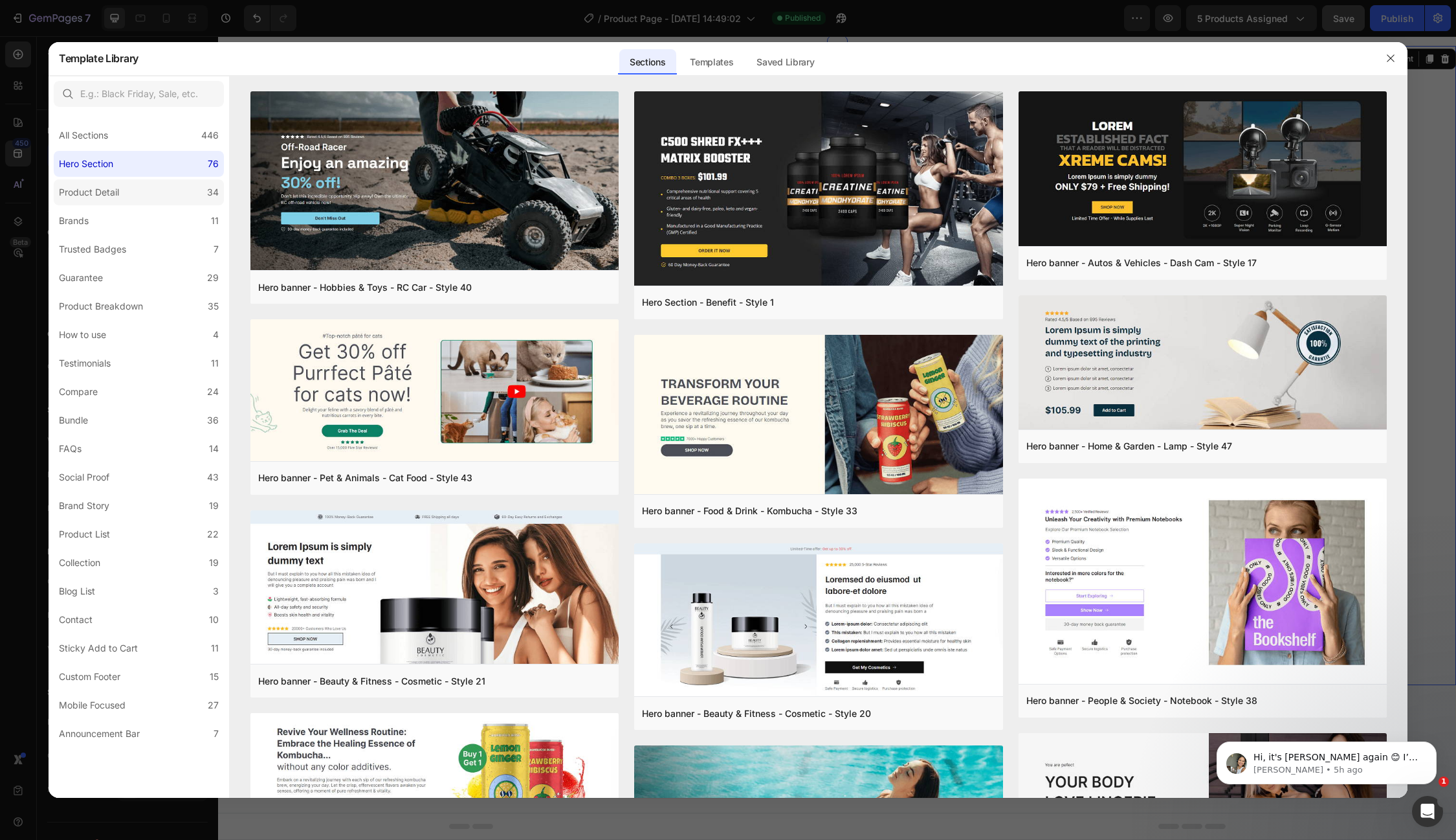
click at [139, 191] on label "Product Detail 34" at bounding box center [138, 192] width 170 height 26
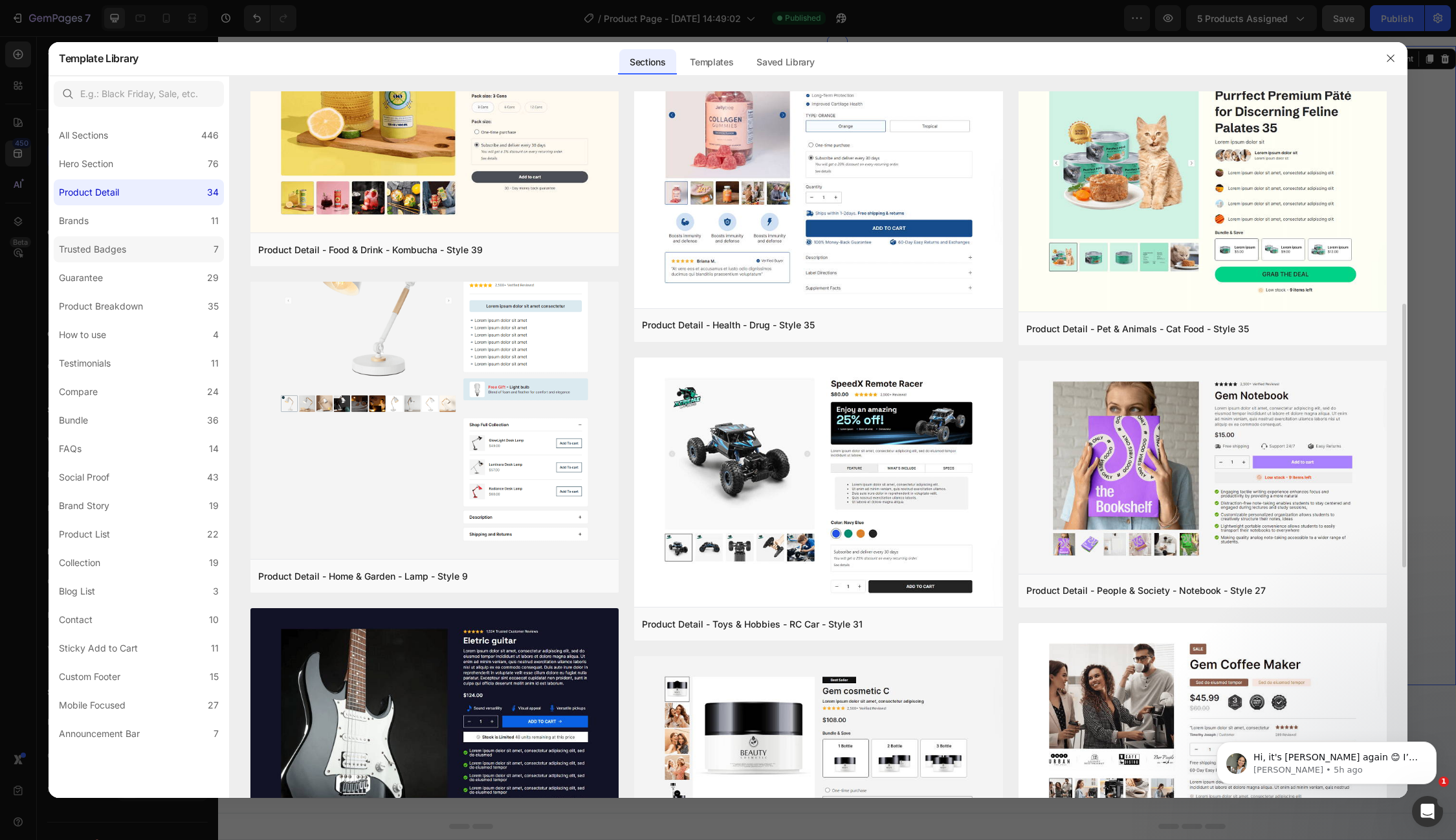
scroll to position [623, 0]
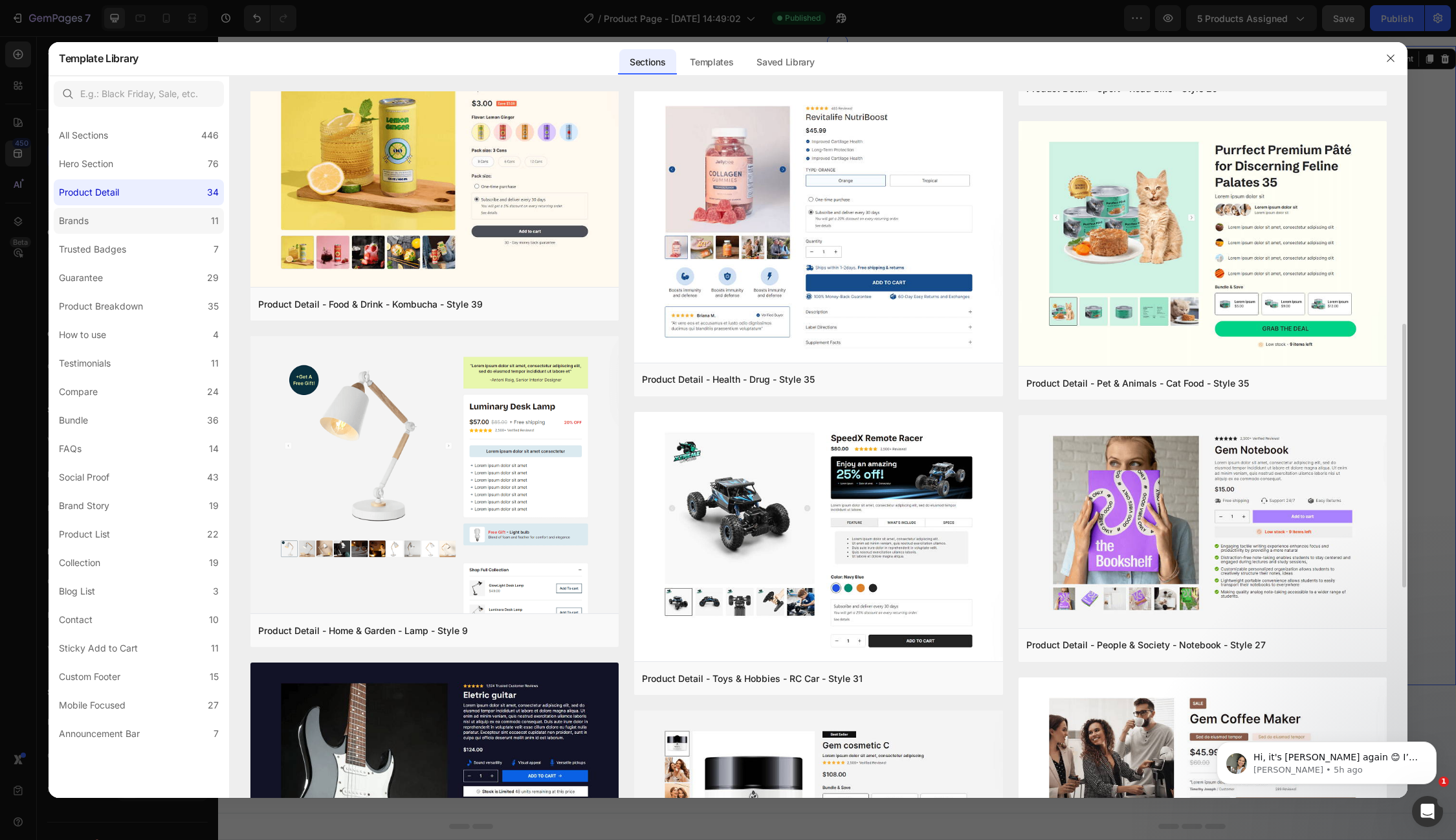
click at [149, 222] on label "Brands 11" at bounding box center [138, 220] width 170 height 26
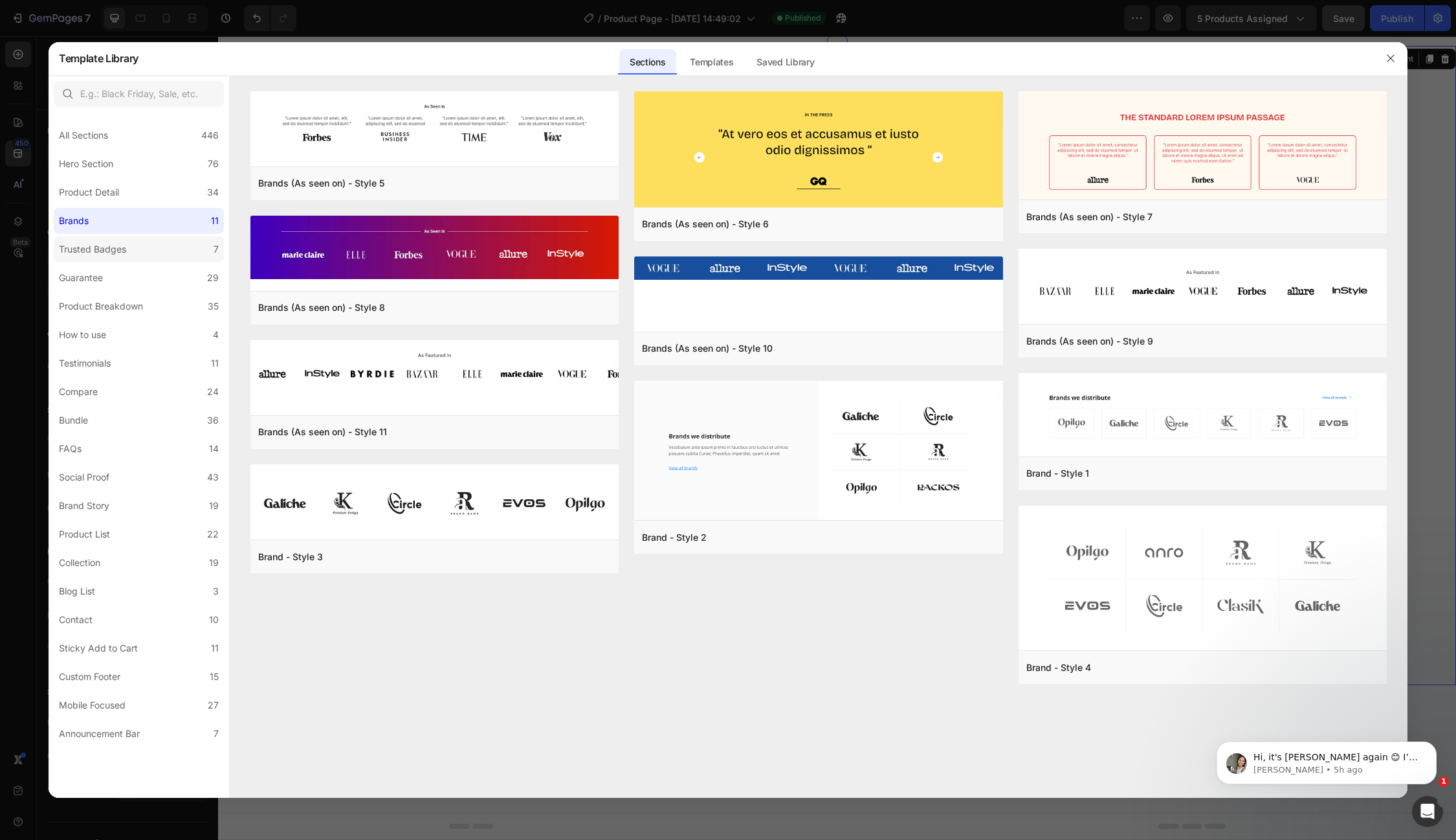
click at [144, 251] on label "Trusted Badges 7" at bounding box center [138, 248] width 170 height 26
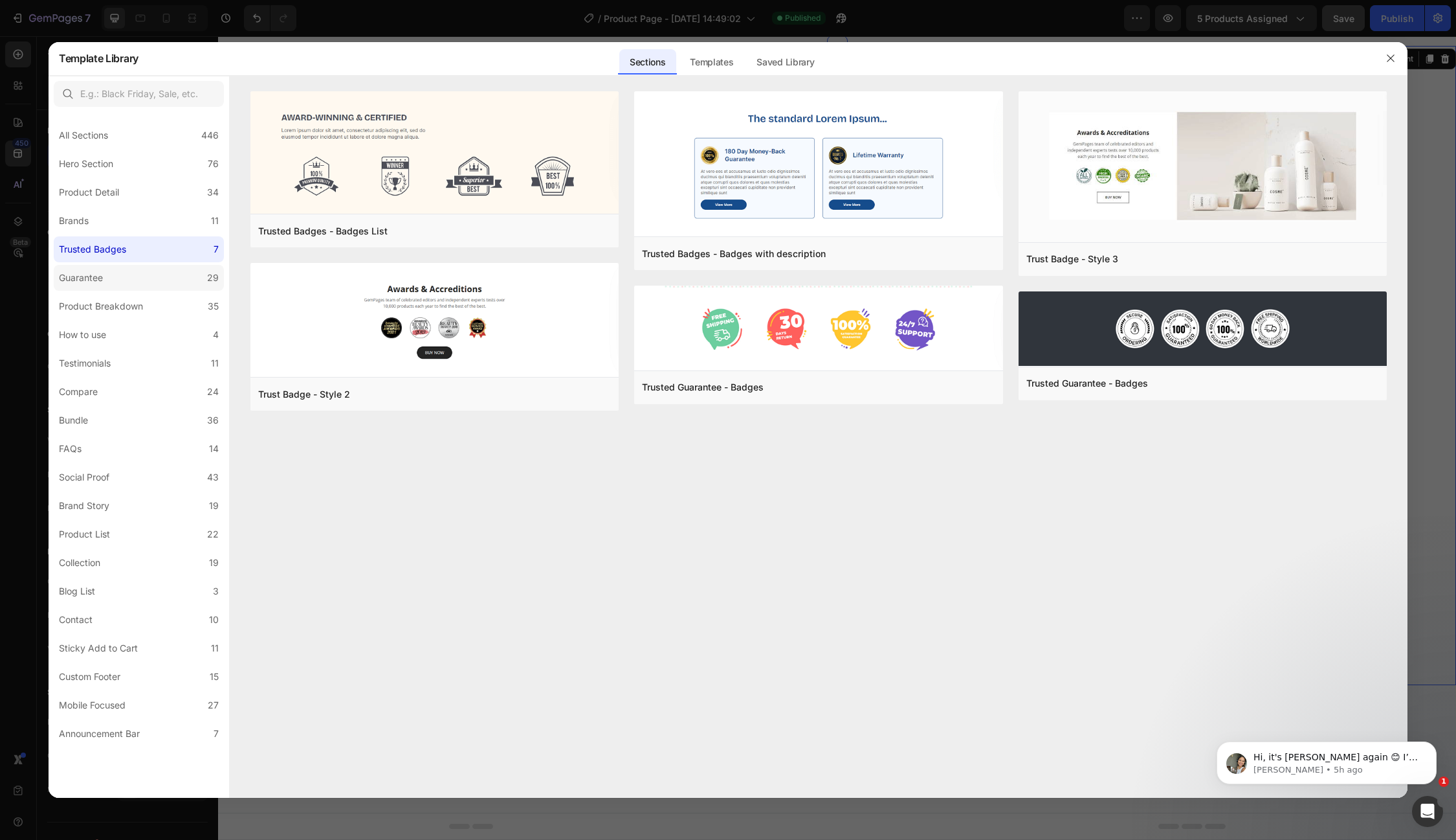
click at [126, 278] on label "Guarantee 29" at bounding box center [138, 278] width 170 height 26
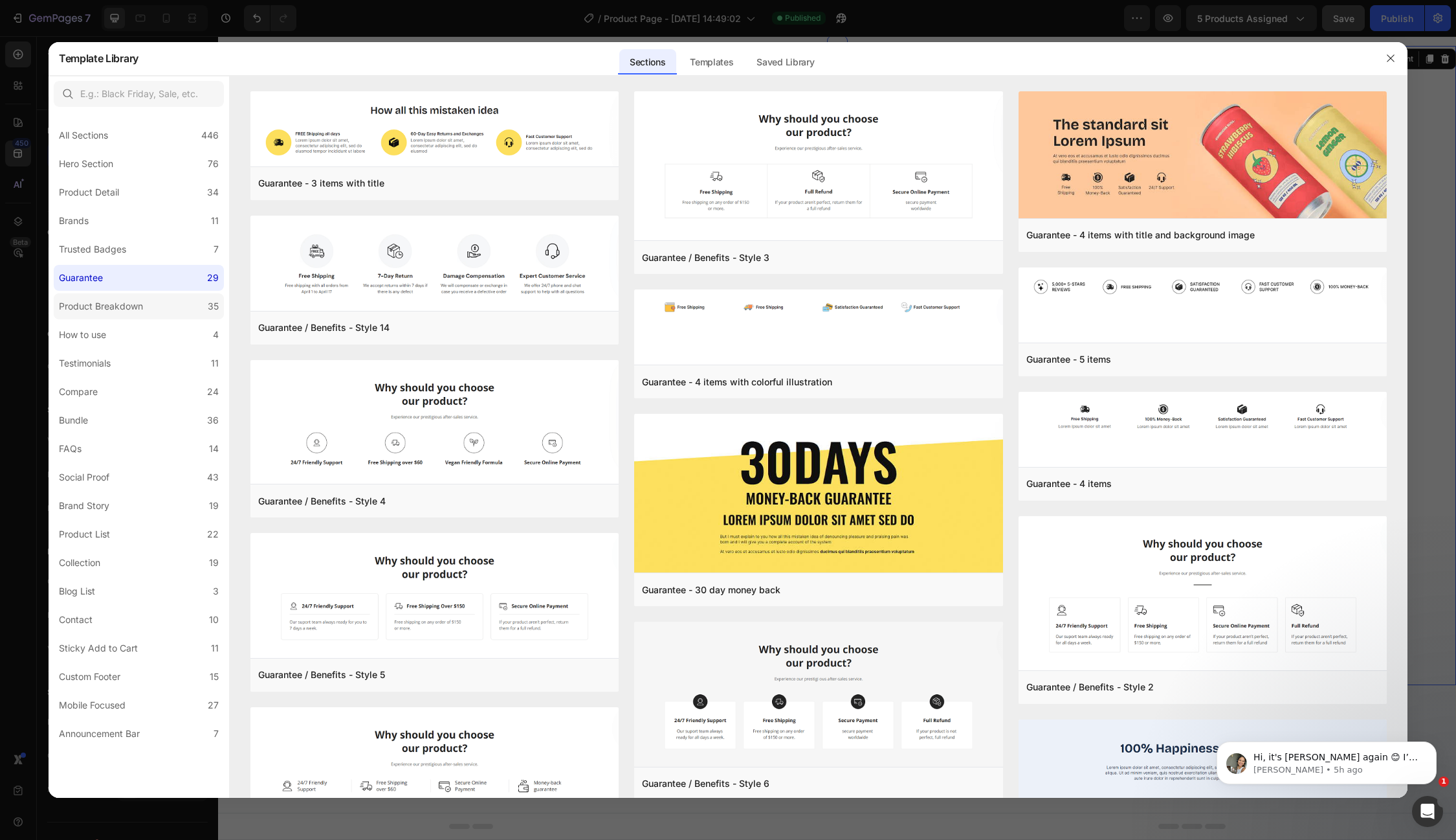
click at [120, 304] on div "Product Breakdown" at bounding box center [100, 306] width 84 height 16
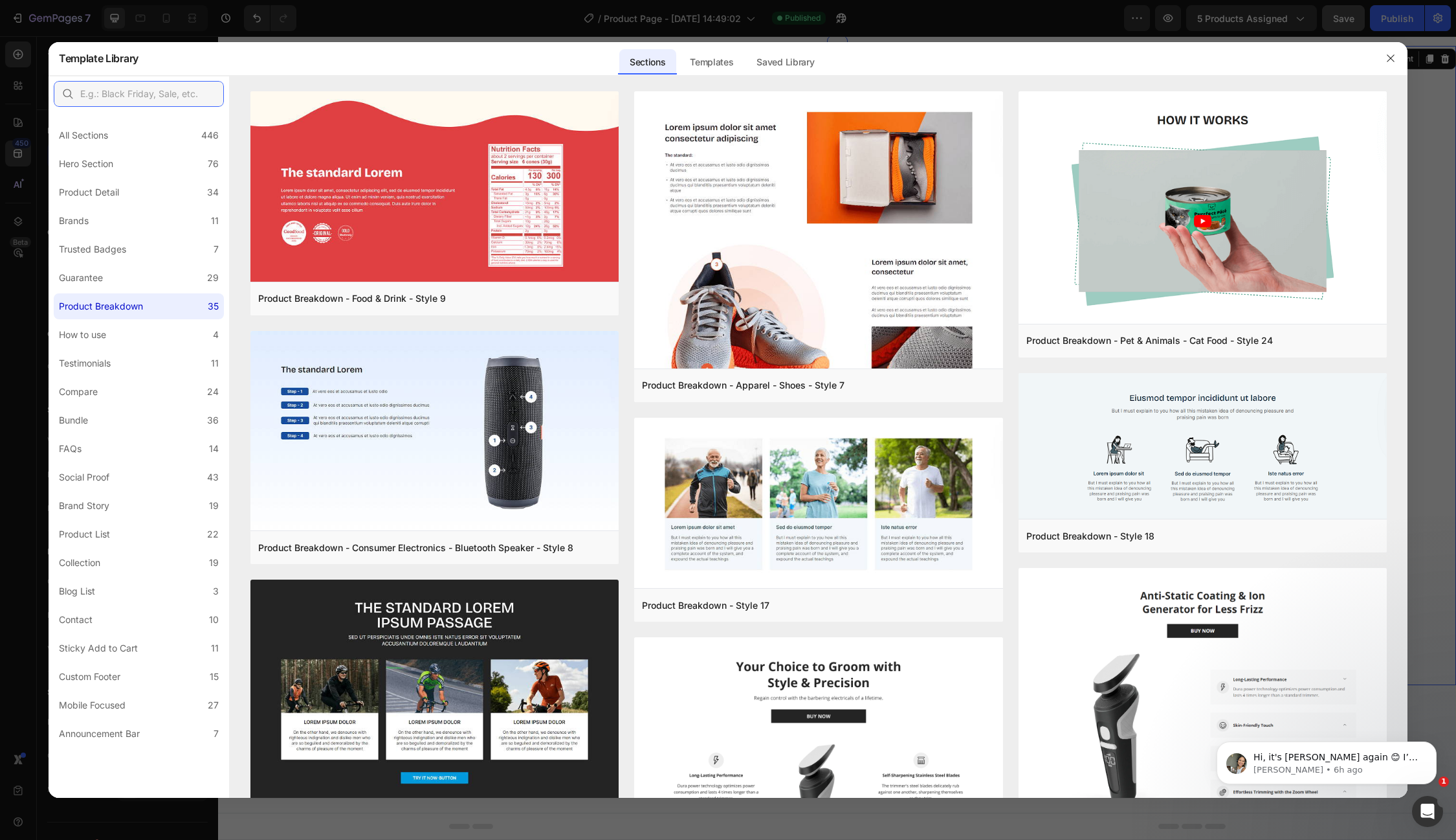
click at [138, 100] on input "text" at bounding box center [138, 94] width 170 height 26
paste input "Related products"
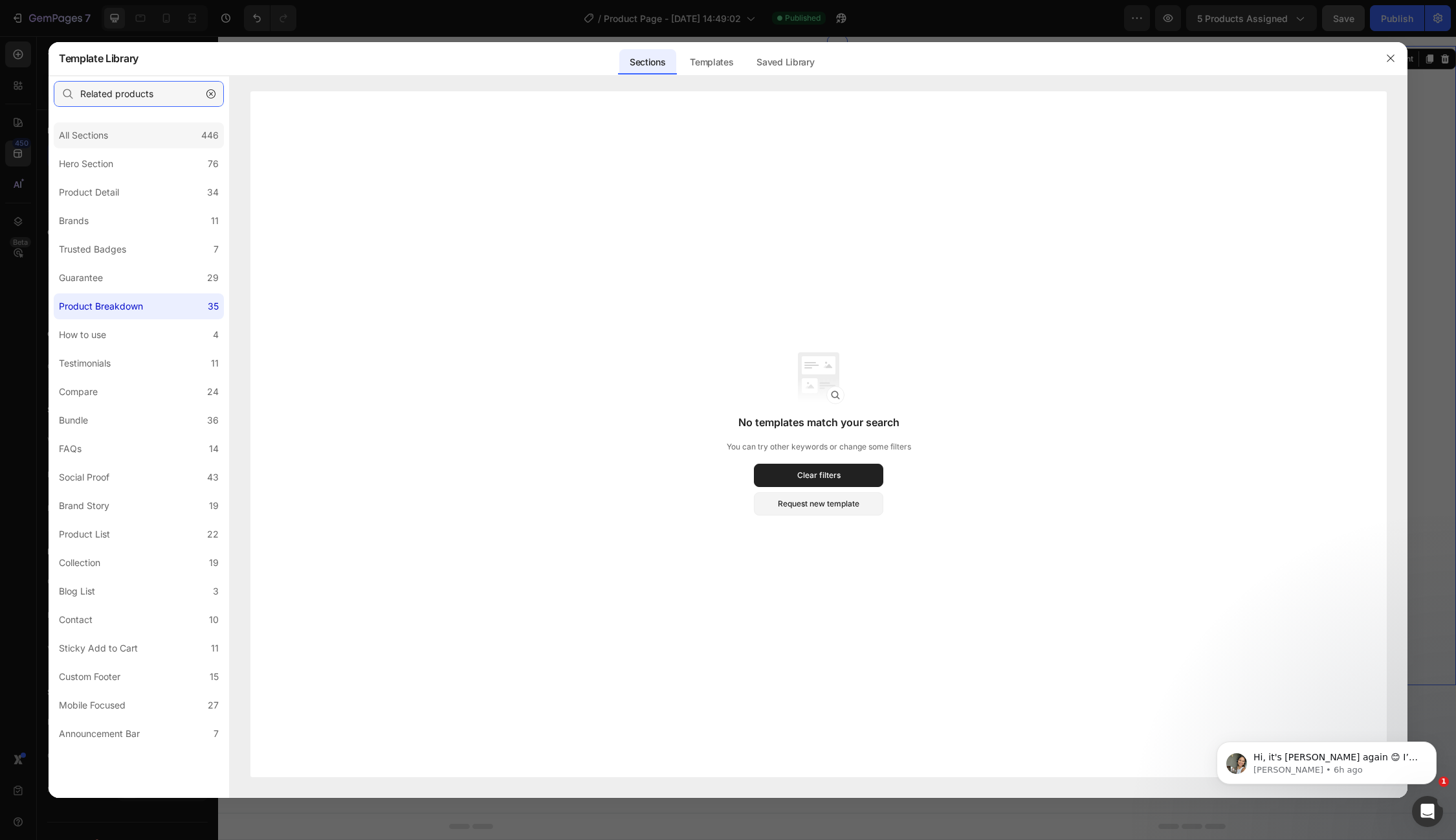
type input "Related products"
click at [112, 137] on div "All Sections" at bounding box center [86, 135] width 55 height 16
click at [161, 94] on input "Related products" at bounding box center [138, 94] width 170 height 26
click at [161, 95] on input "Related products" at bounding box center [138, 94] width 170 height 26
click at [207, 94] on icon "button" at bounding box center [210, 94] width 9 height 9
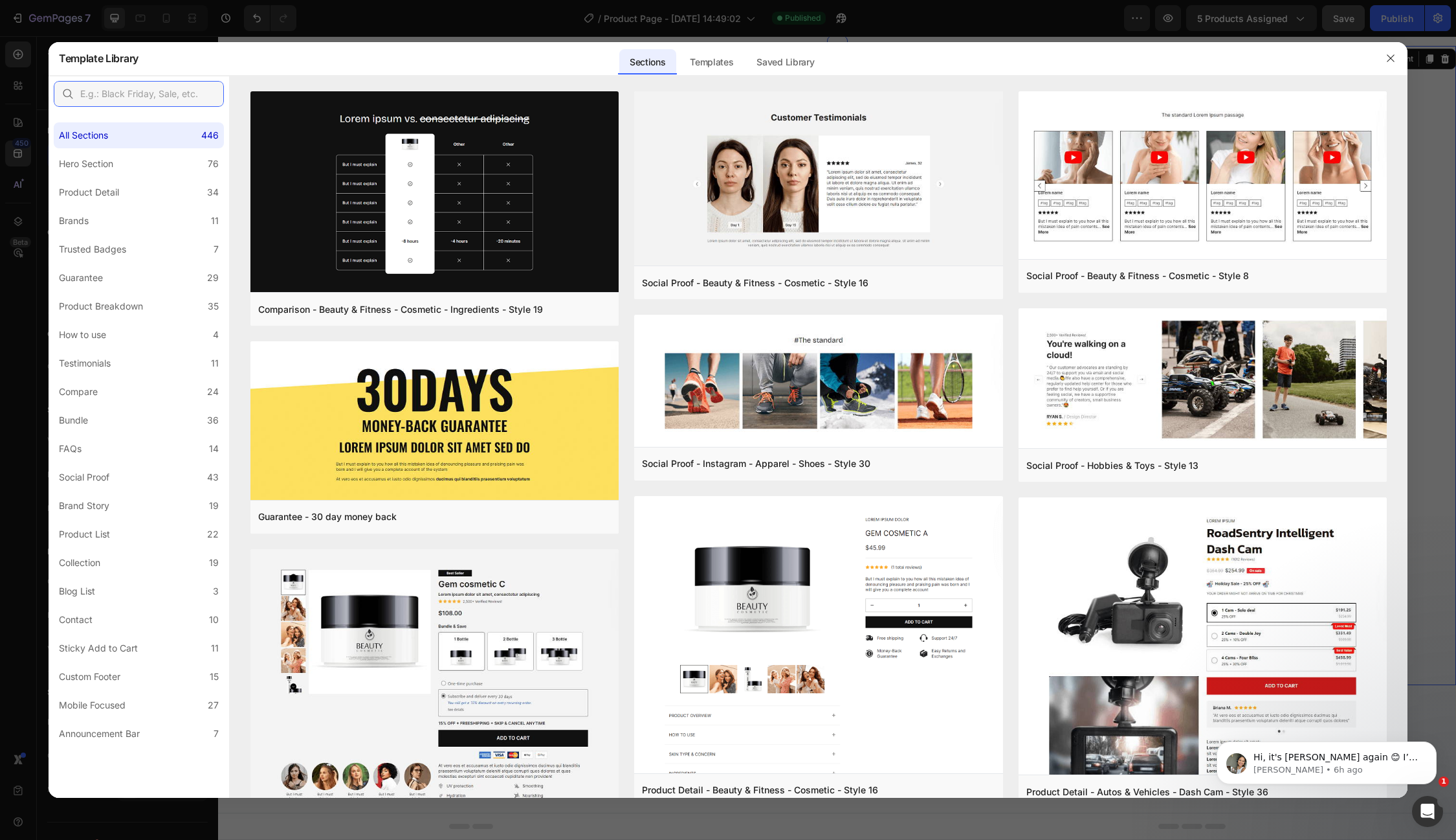
click at [146, 89] on input "text" at bounding box center [138, 94] width 170 height 26
paste input "You may also like"
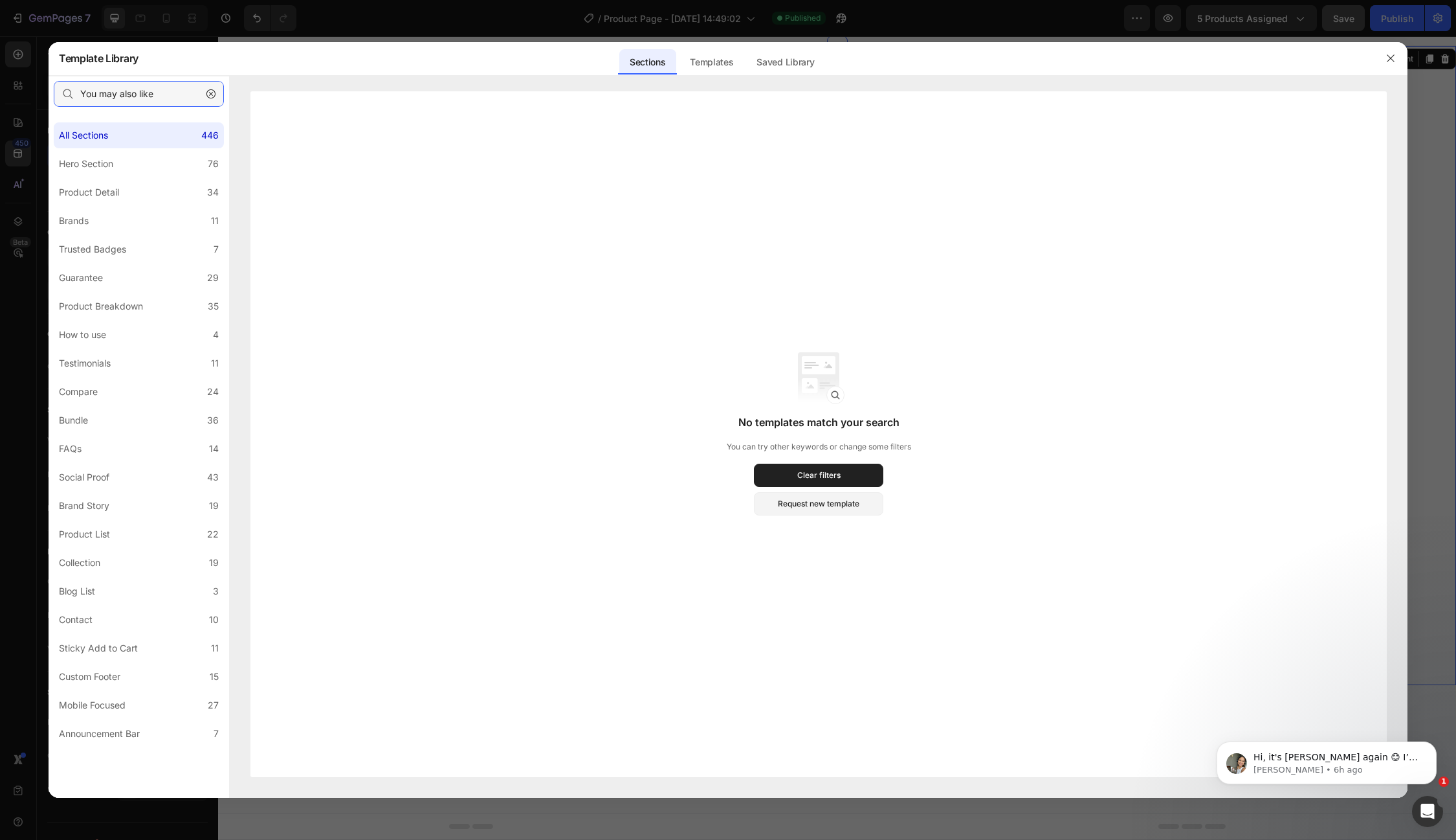
type input "You may also like"
drag, startPoint x: 173, startPoint y: 92, endPoint x: 72, endPoint y: 92, distance: 101.0
click at [71, 92] on div "You may also like" at bounding box center [138, 94] width 170 height 26
click at [207, 93] on icon "button" at bounding box center [210, 94] width 9 height 9
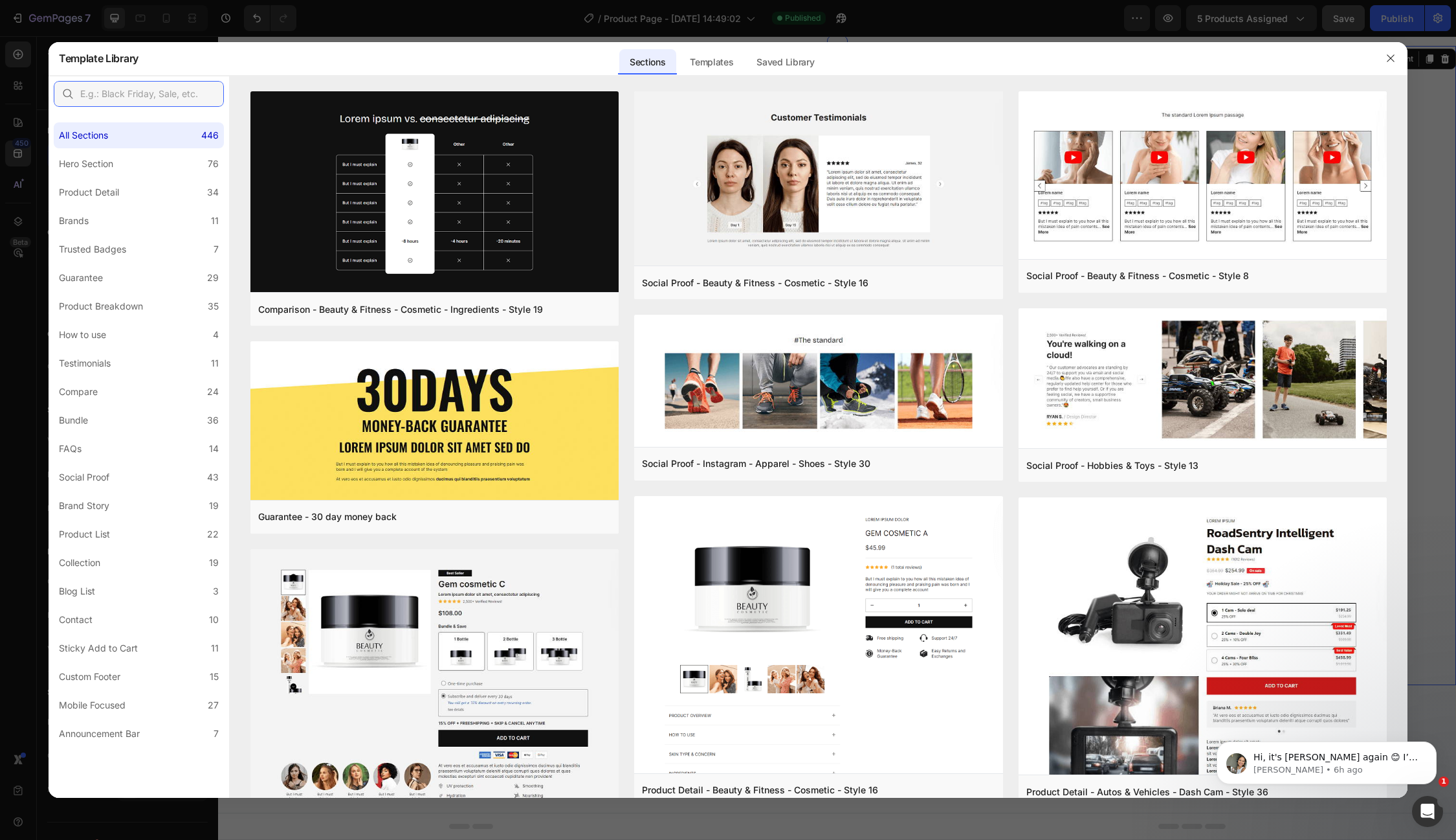
click at [199, 94] on input "text" at bounding box center [138, 94] width 170 height 26
paste input "Cross sell"
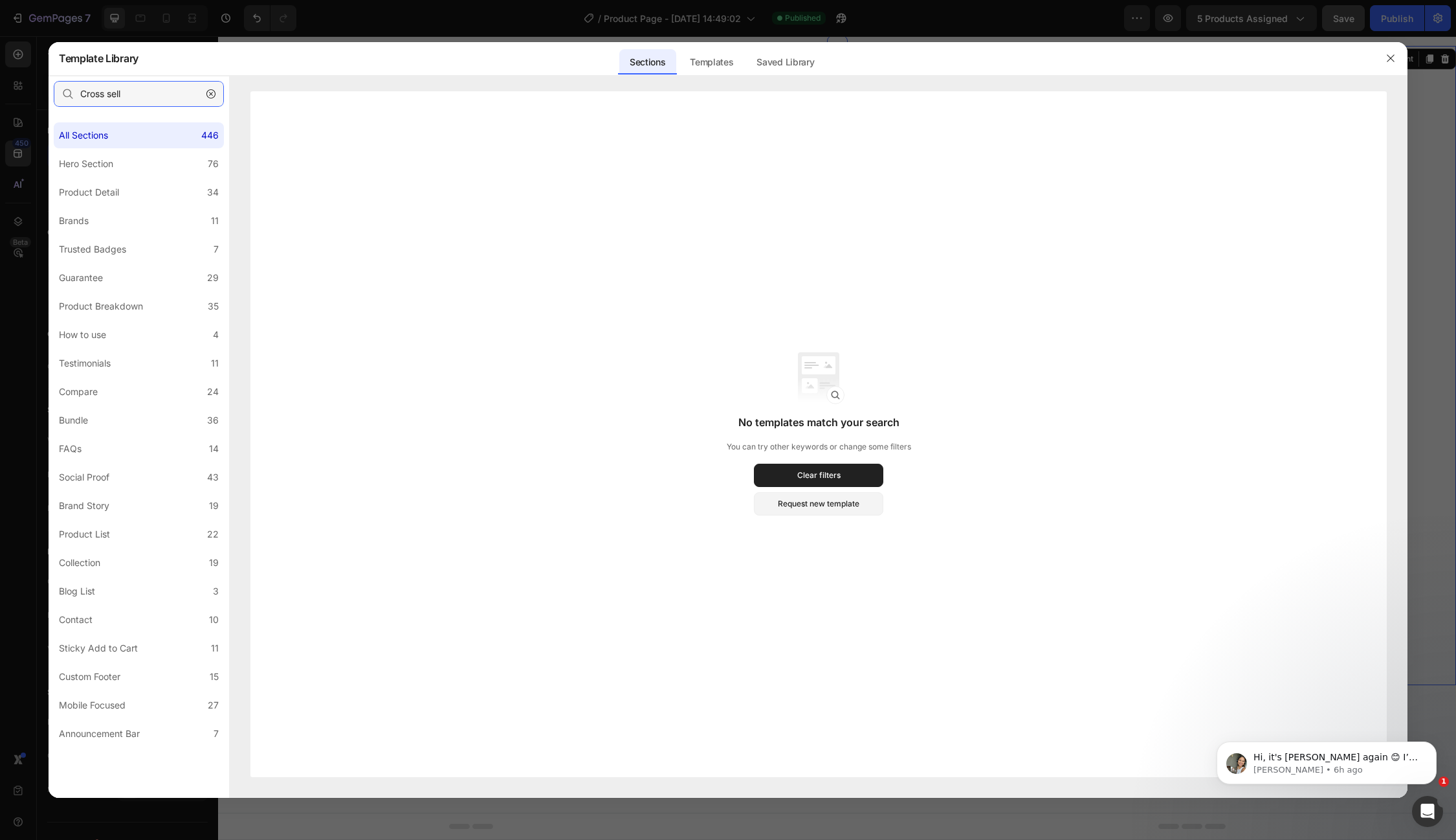
type input "Cross sell"
click at [1392, 55] on icon "button" at bounding box center [1390, 57] width 11 height 11
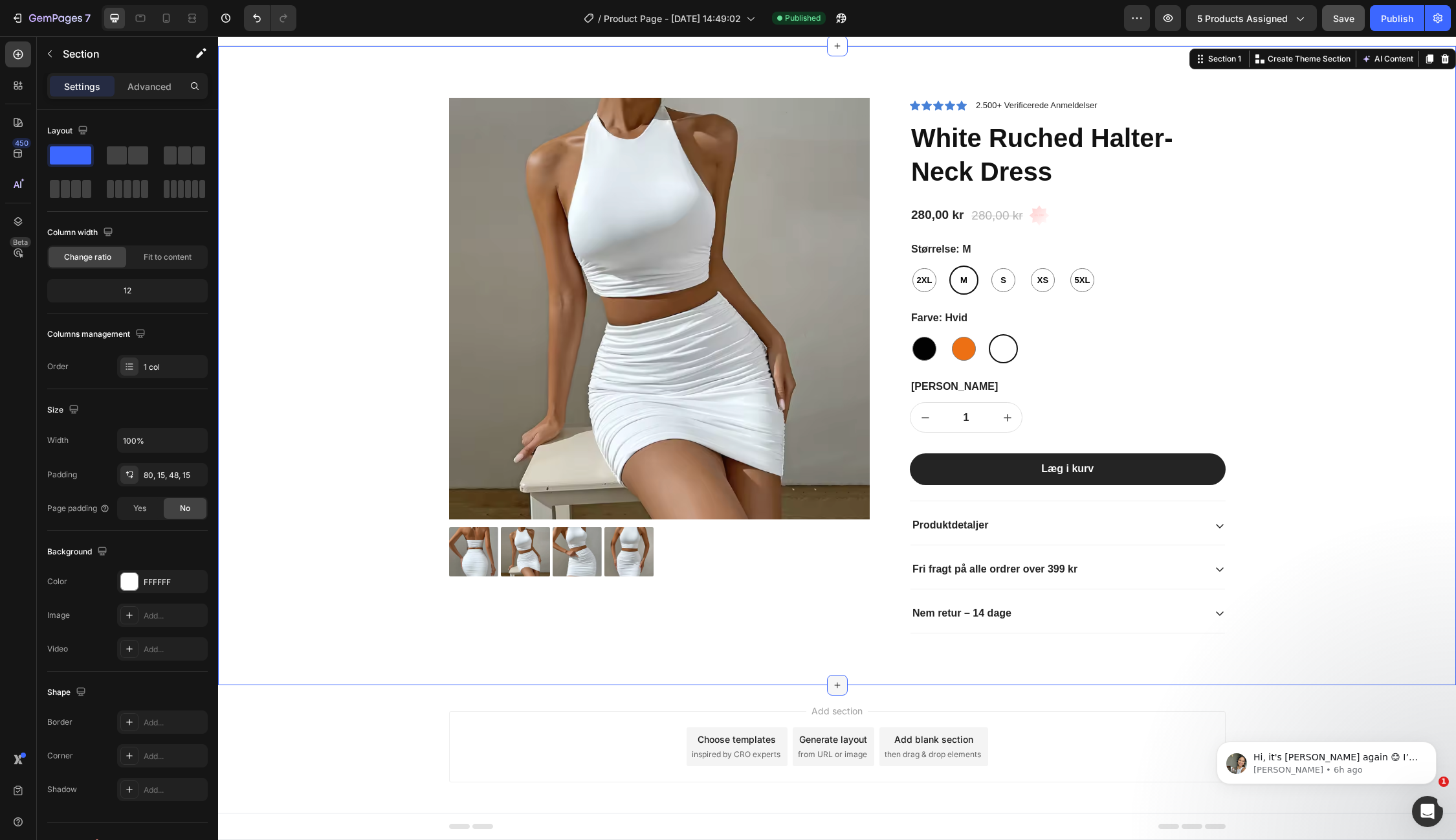
click at [838, 684] on icon at bounding box center [837, 685] width 11 height 11
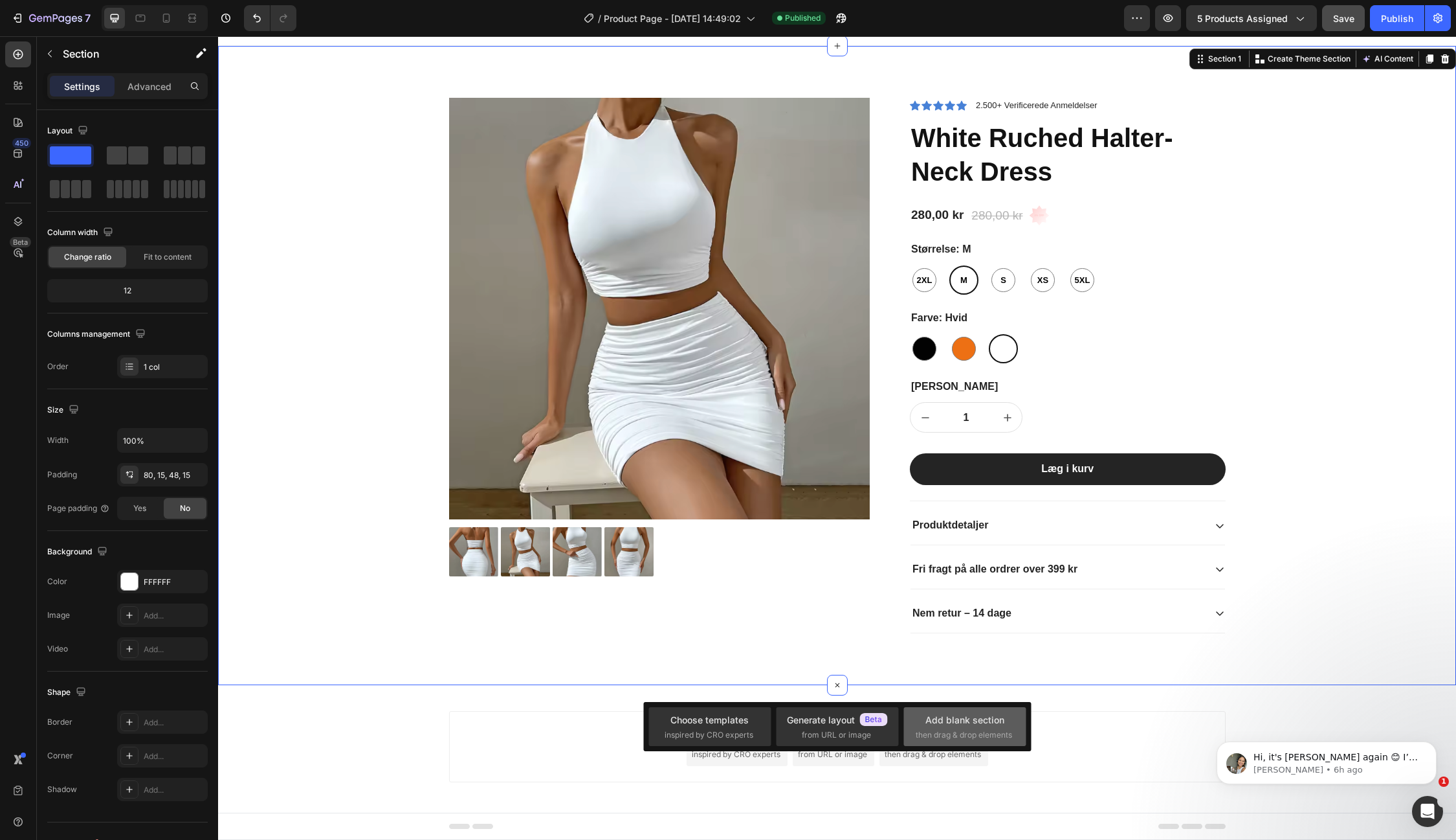
click at [943, 738] on span "then drag & drop elements" at bounding box center [963, 735] width 96 height 12
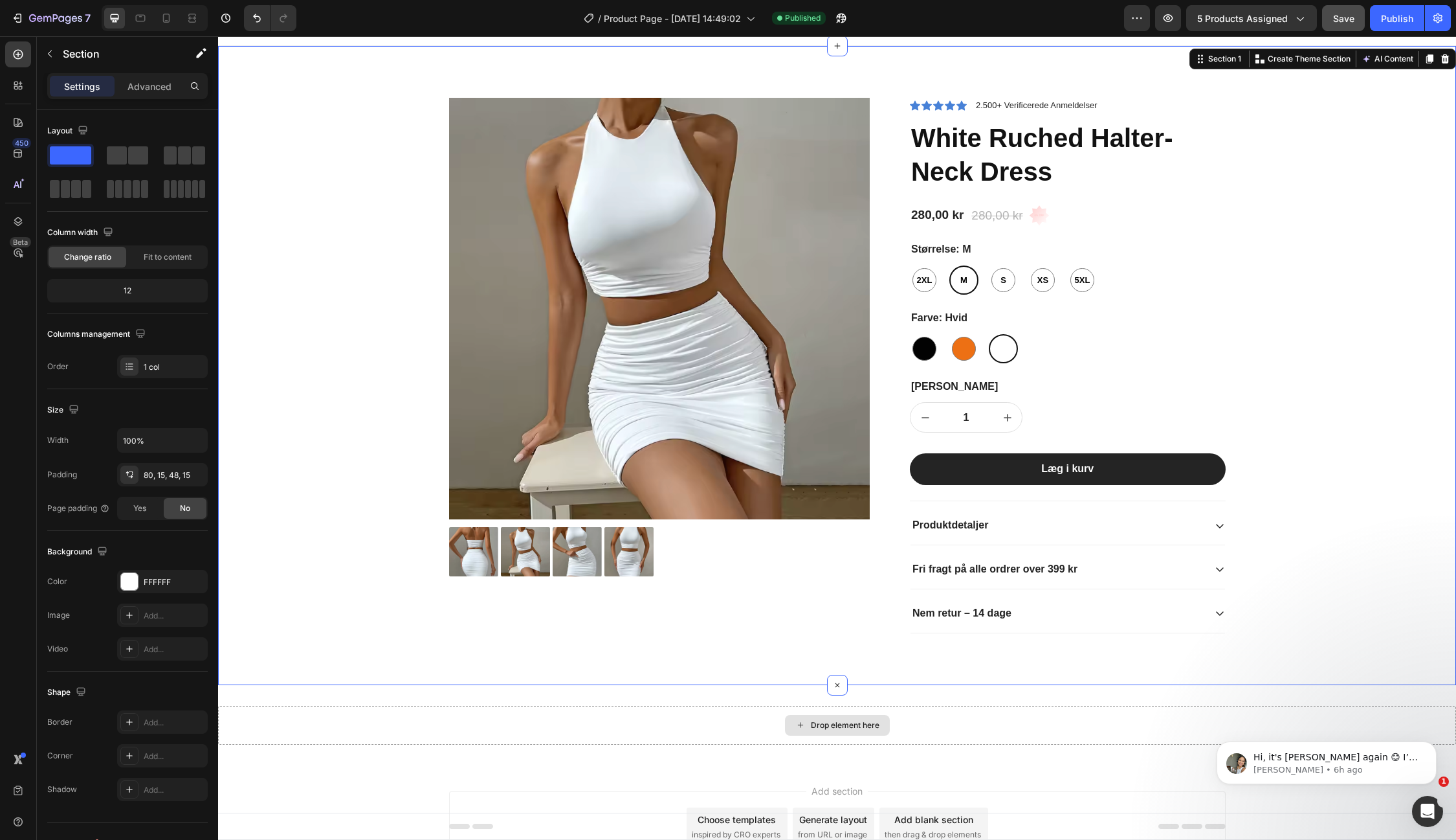
scroll to position [97, 0]
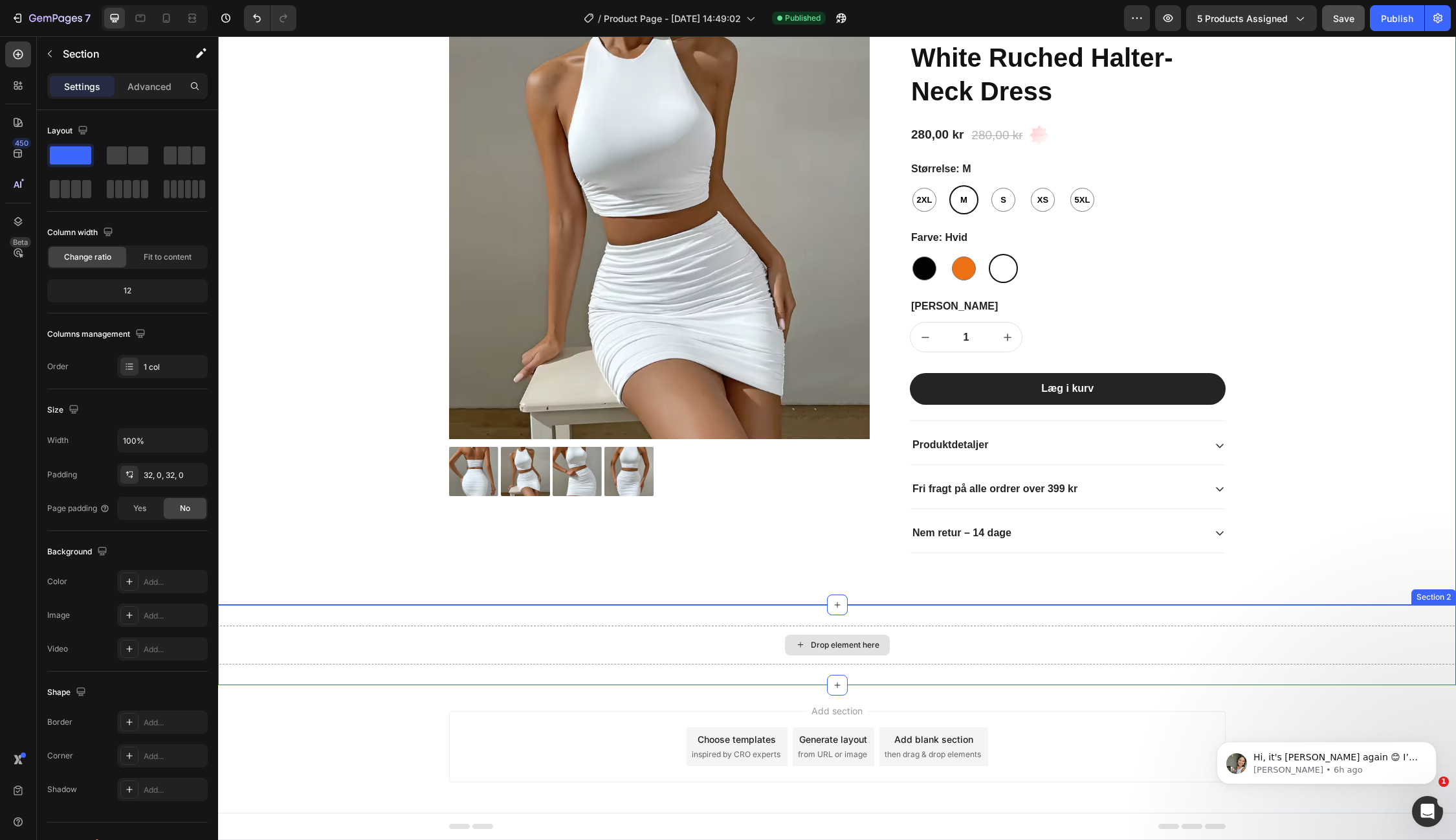
click at [728, 648] on div "Drop element here" at bounding box center [837, 645] width 1238 height 39
click at [1290, 588] on p "Create Theme Section" at bounding box center [1309, 592] width 83 height 12
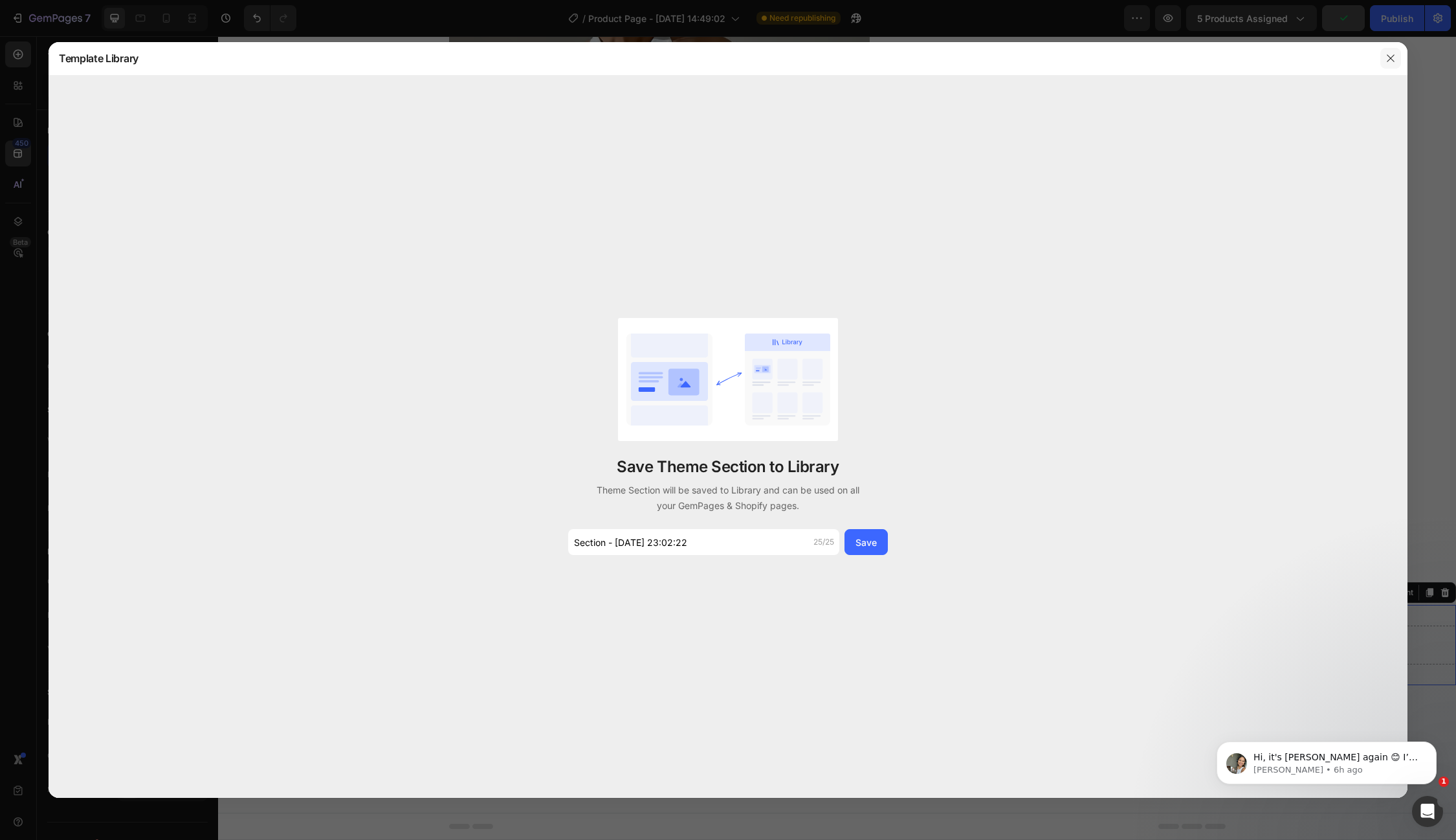
click at [1386, 63] on icon "button" at bounding box center [1390, 57] width 11 height 11
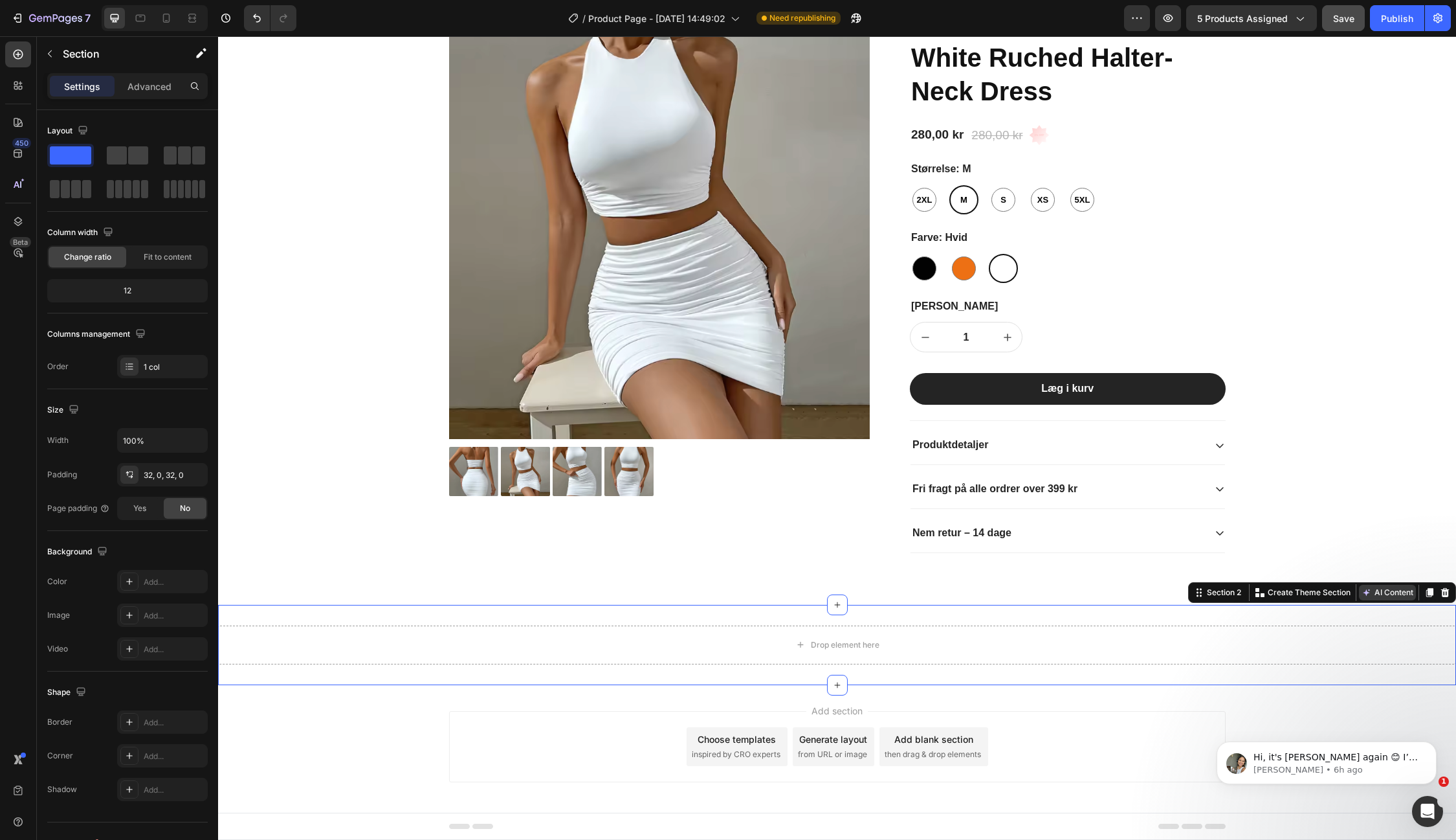
click at [1381, 585] on button "AI Content" at bounding box center [1387, 592] width 56 height 16
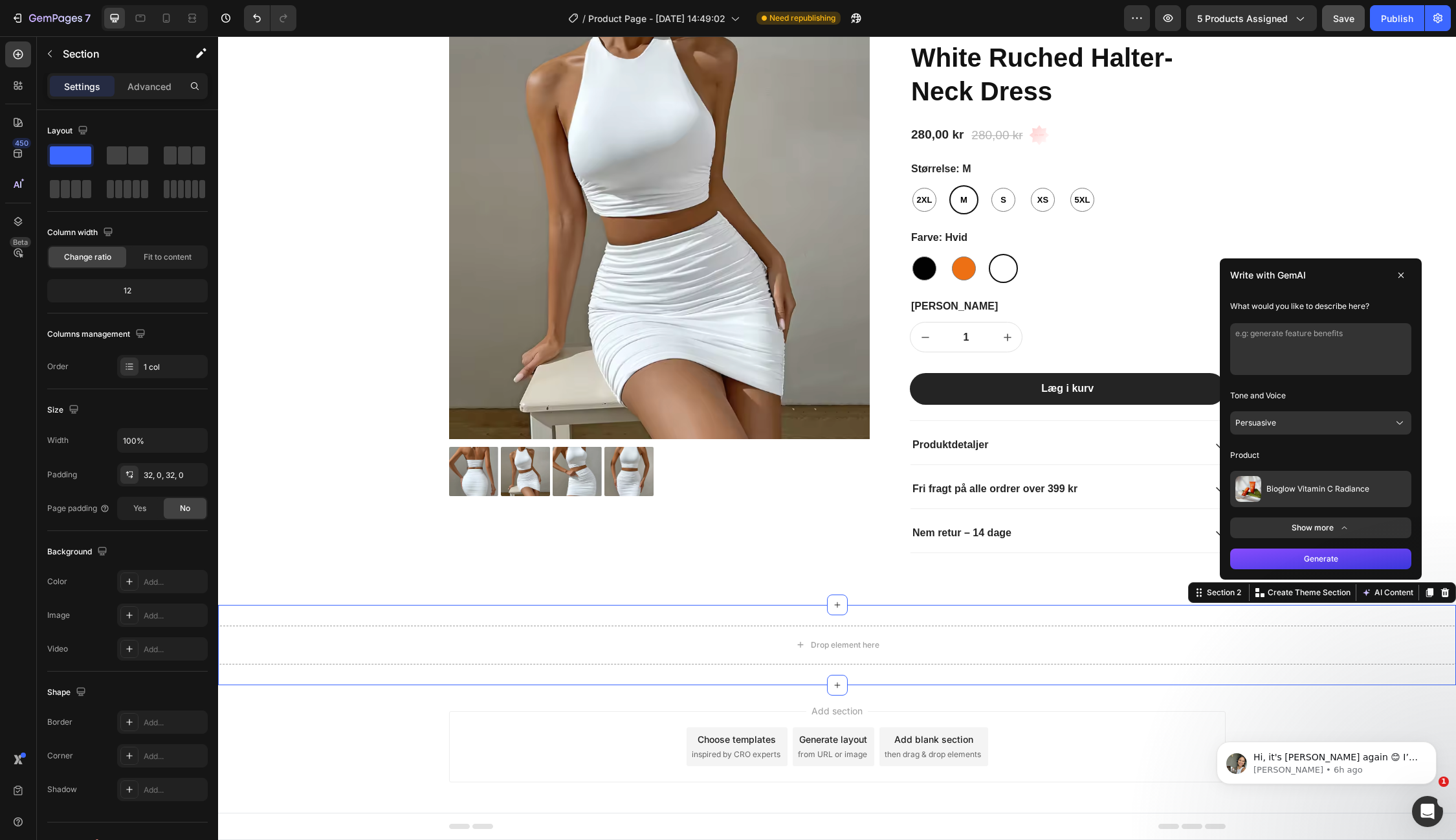
click at [1278, 411] on button "Persuasive" at bounding box center [1321, 423] width 181 height 23
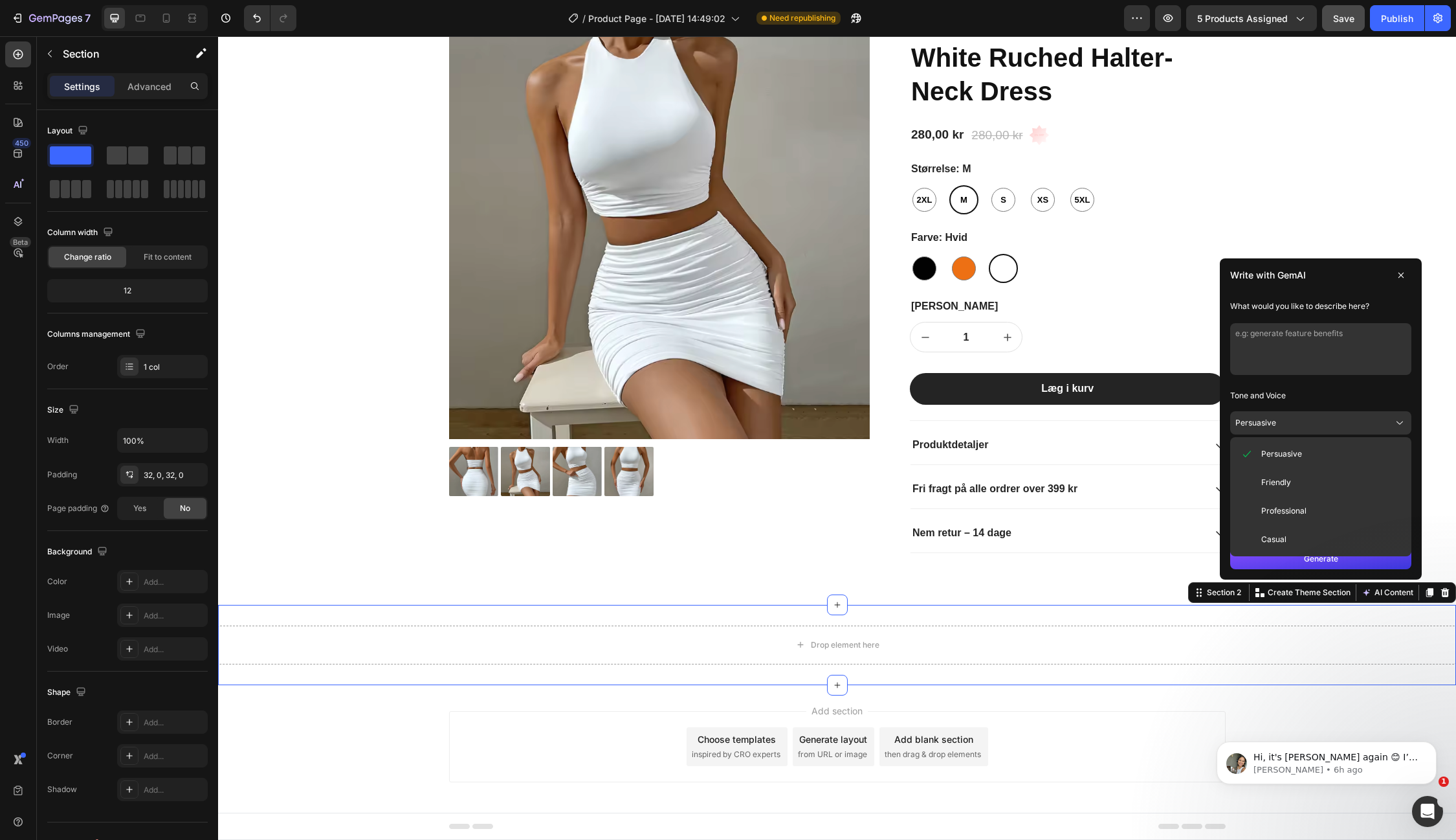
click at [1288, 506] on span "Professional" at bounding box center [1284, 511] width 46 height 11
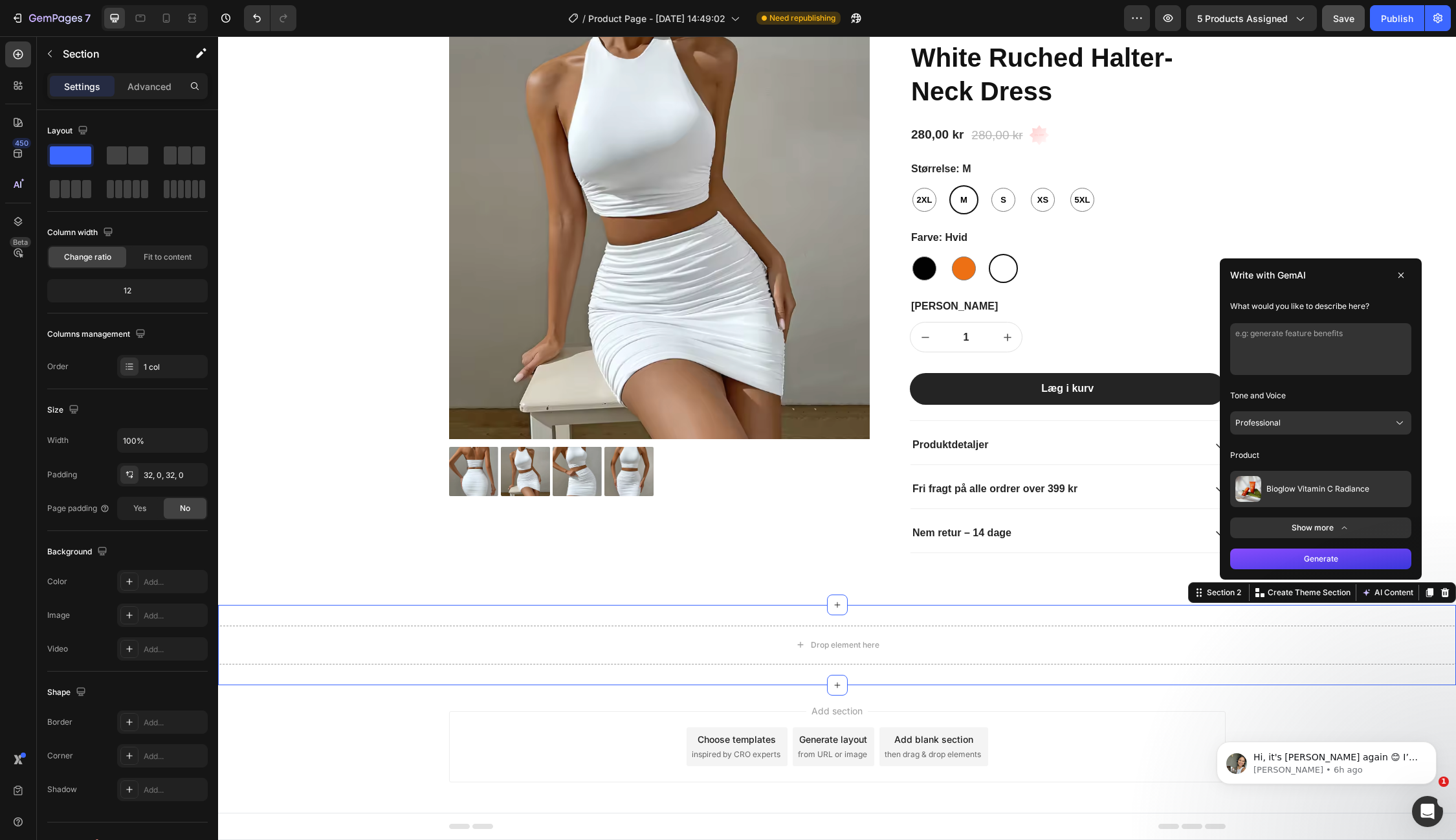
click at [1269, 336] on textarea at bounding box center [1321, 349] width 181 height 52
click at [72, 185] on span at bounding box center [76, 189] width 10 height 19
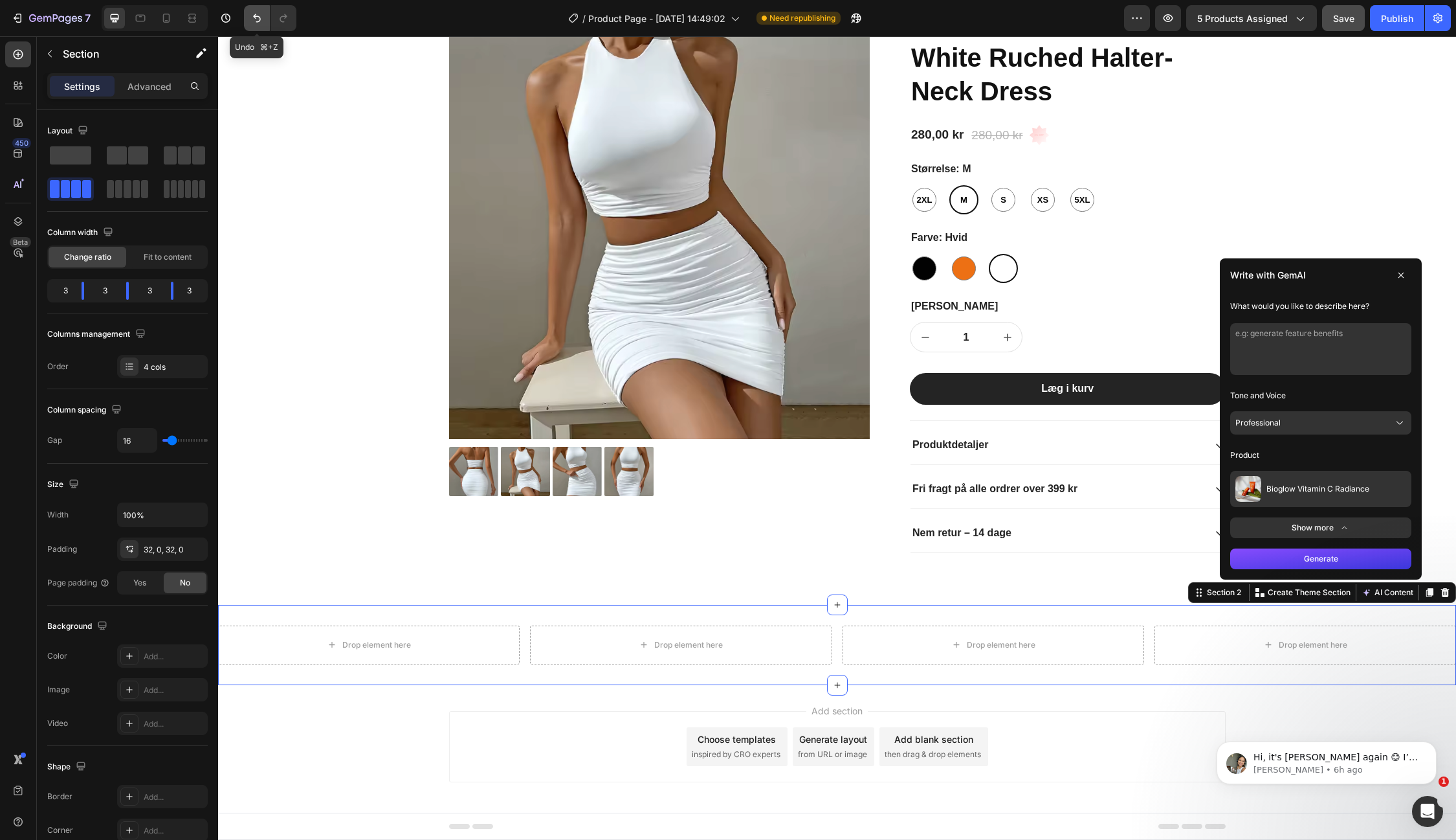
click at [248, 12] on button "Undo/Redo" at bounding box center [256, 18] width 26 height 26
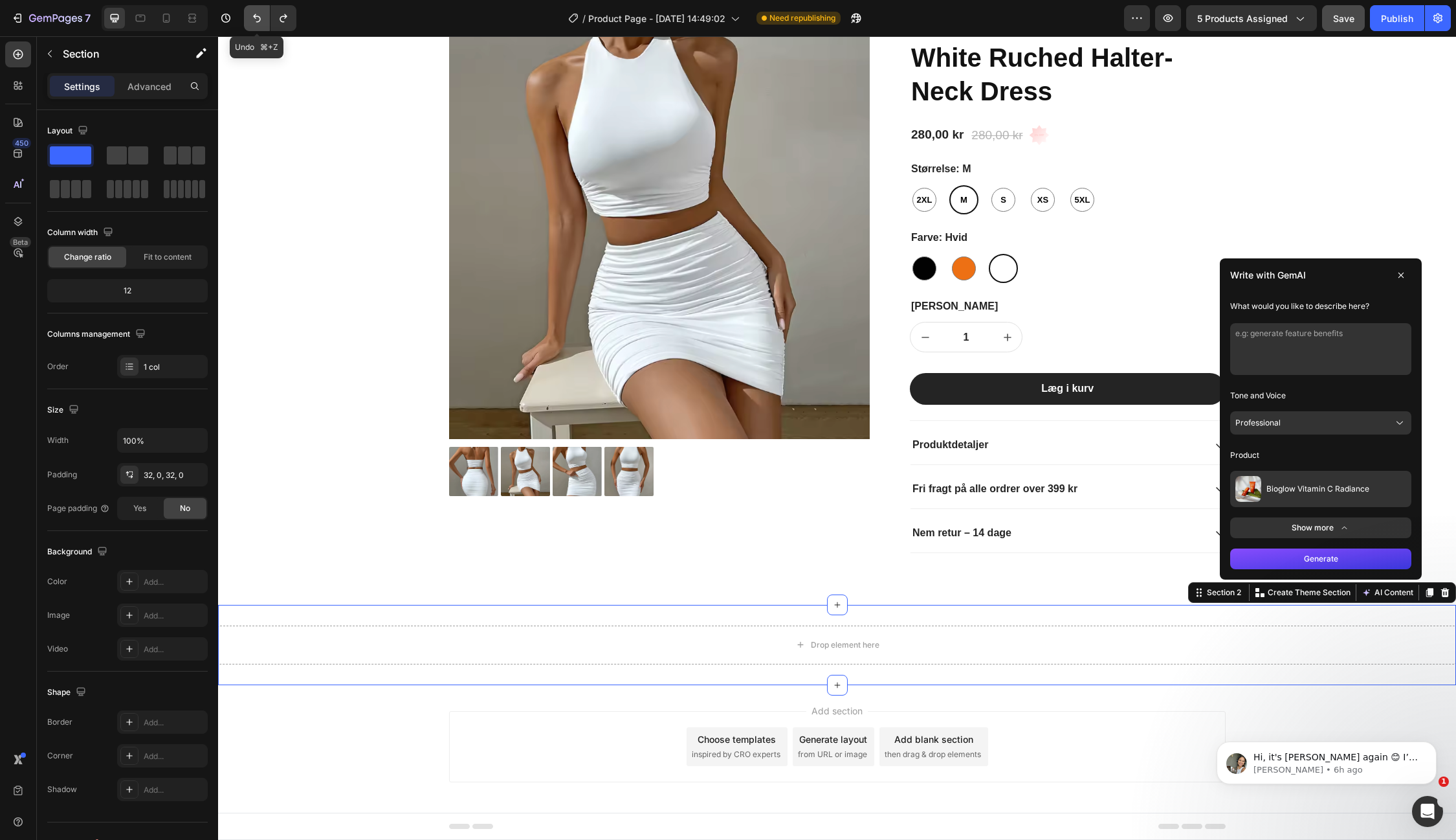
click at [248, 12] on button "Undo/Redo" at bounding box center [256, 18] width 26 height 26
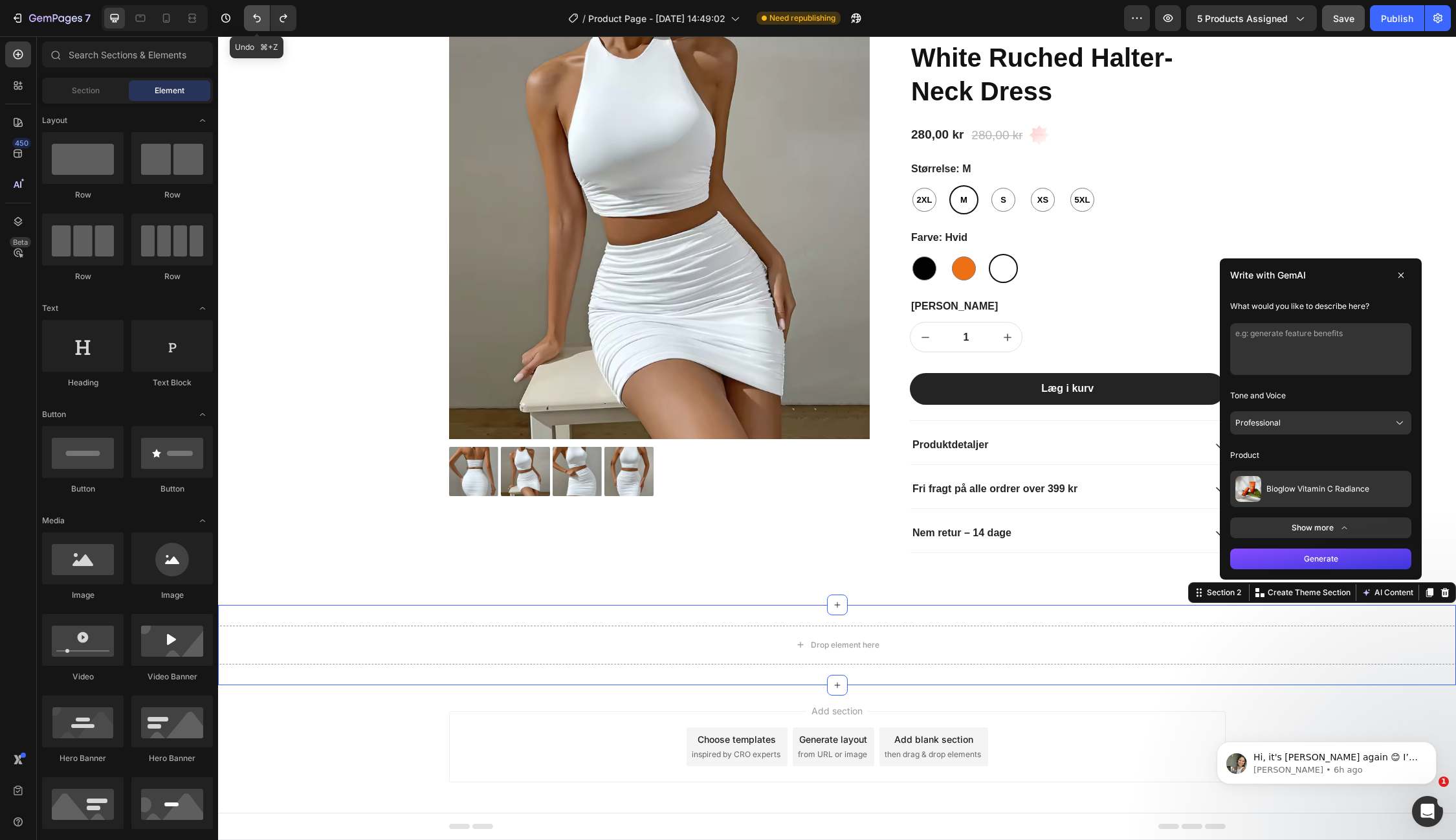
scroll to position [17, 0]
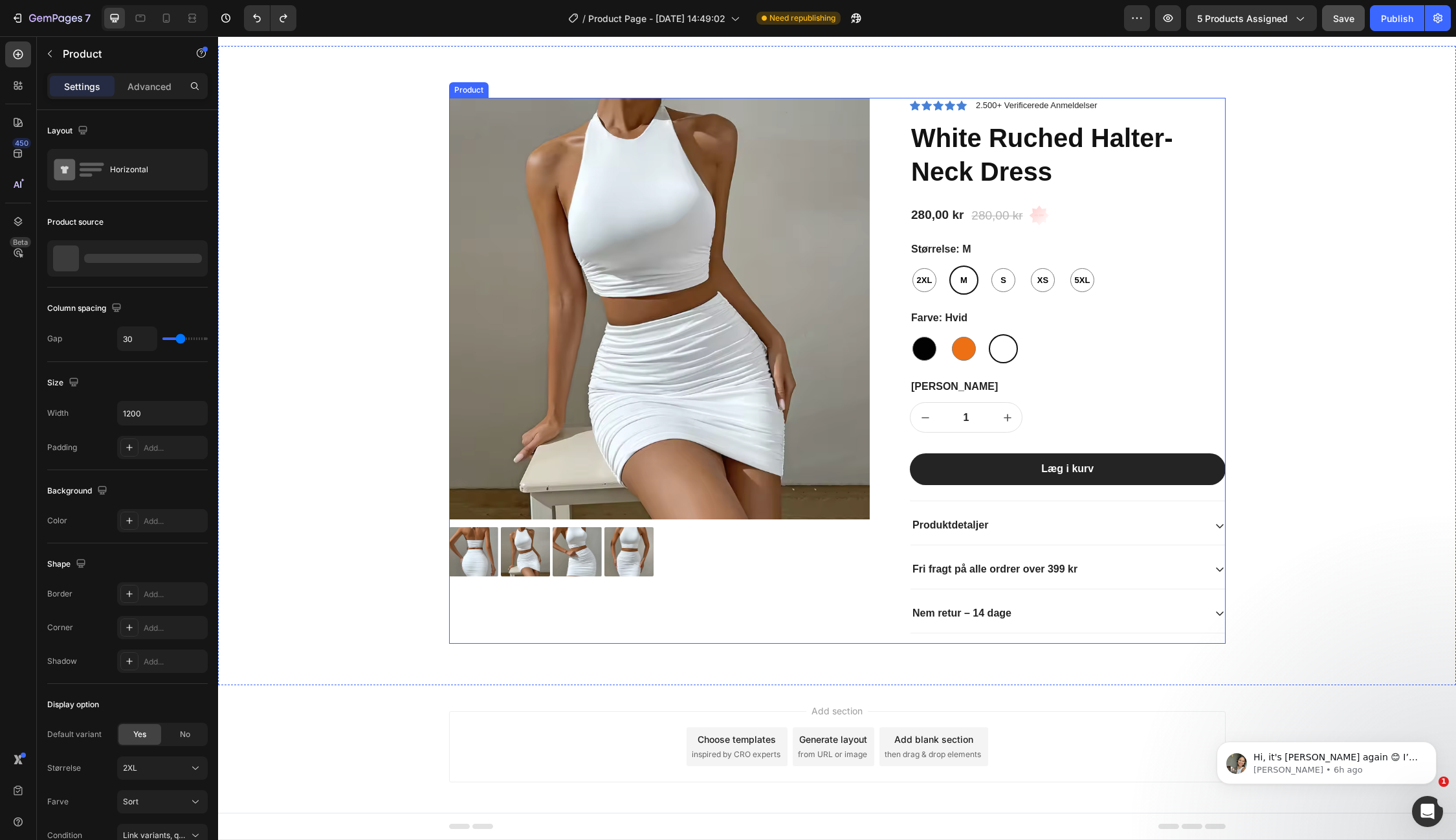
click at [843, 617] on div "Product Images" at bounding box center [670, 370] width 442 height 546
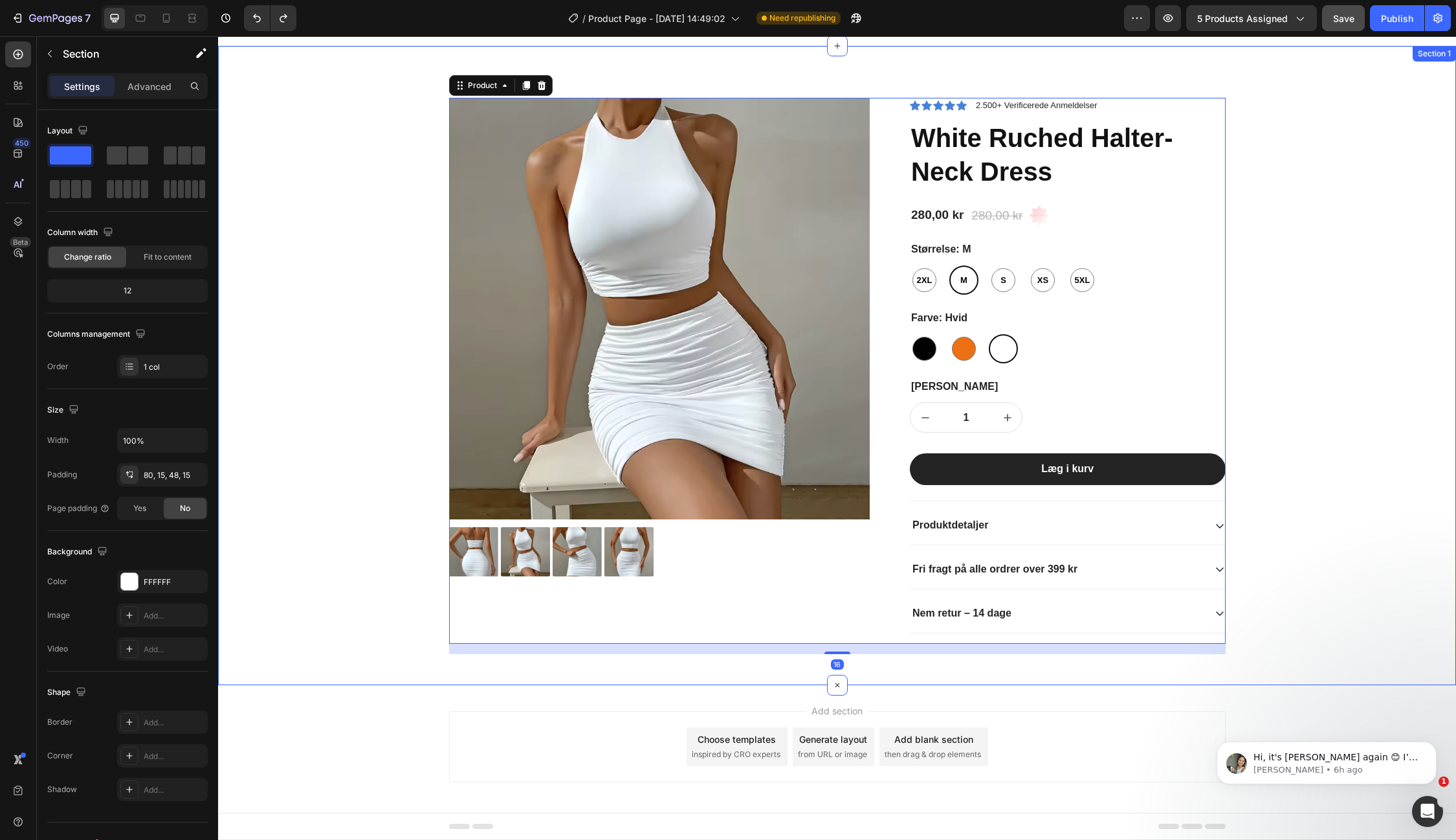
click at [1347, 651] on div "Product Images Icon Icon Icon Icon Icon Icon List 2.500+ Verificerede Anmeldels…" at bounding box center [837, 365] width 1238 height 639
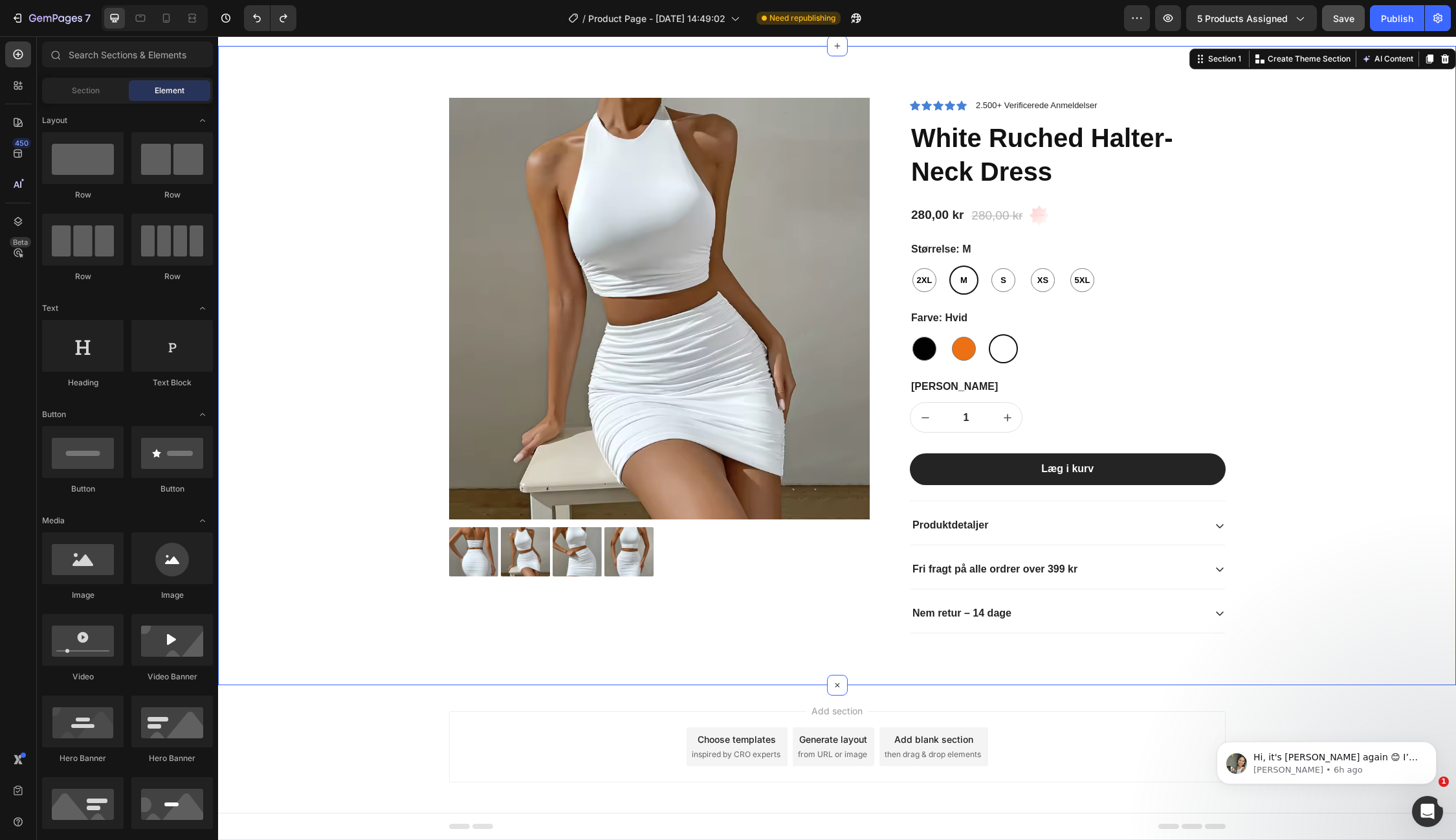
click at [838, 710] on span "Add section" at bounding box center [837, 710] width 61 height 14
click at [832, 704] on span "Add section" at bounding box center [837, 710] width 61 height 14
click at [838, 684] on icon at bounding box center [837, 684] width 15 height 15
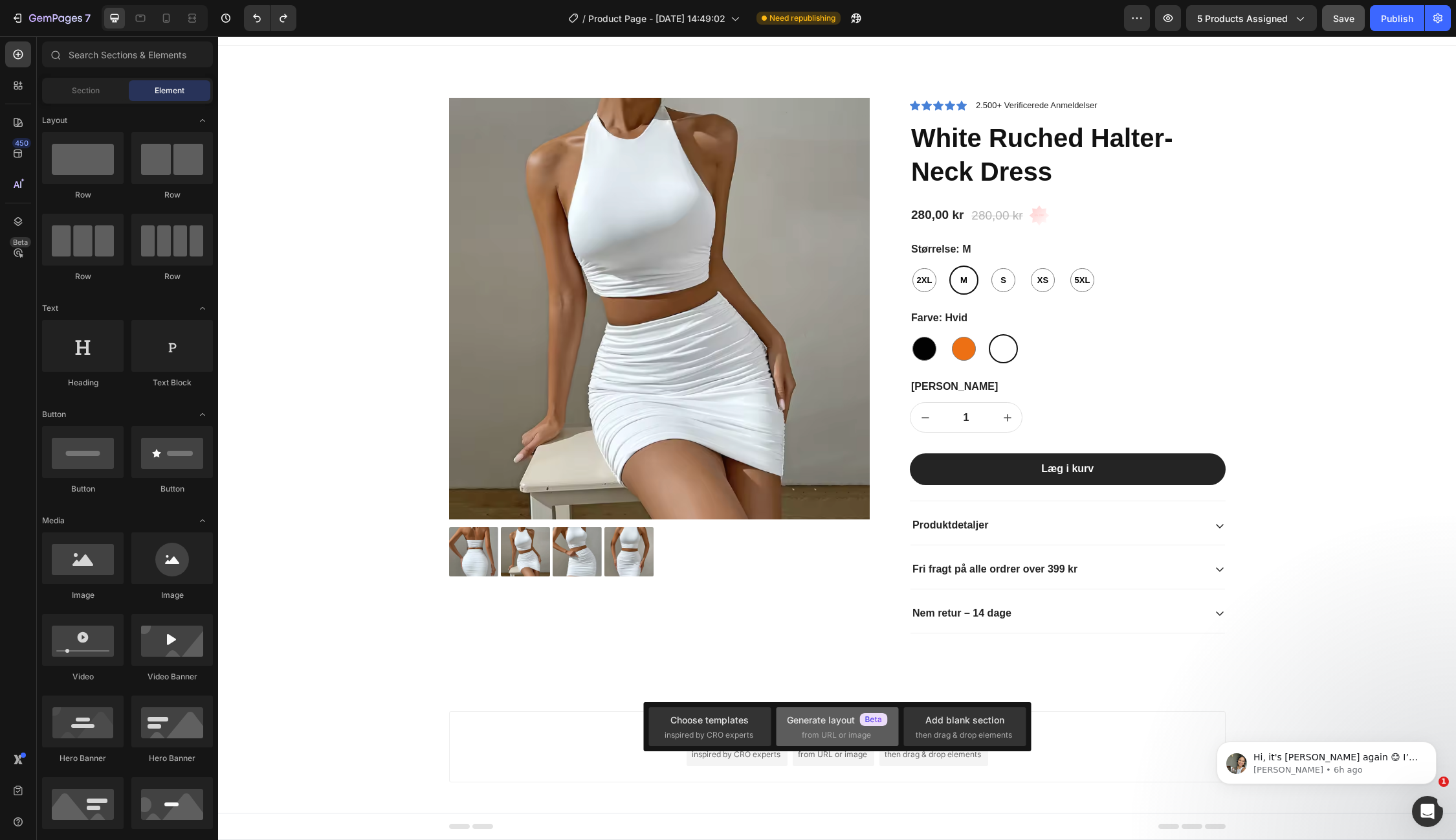
click at [829, 733] on span "from URL or image" at bounding box center [836, 735] width 69 height 12
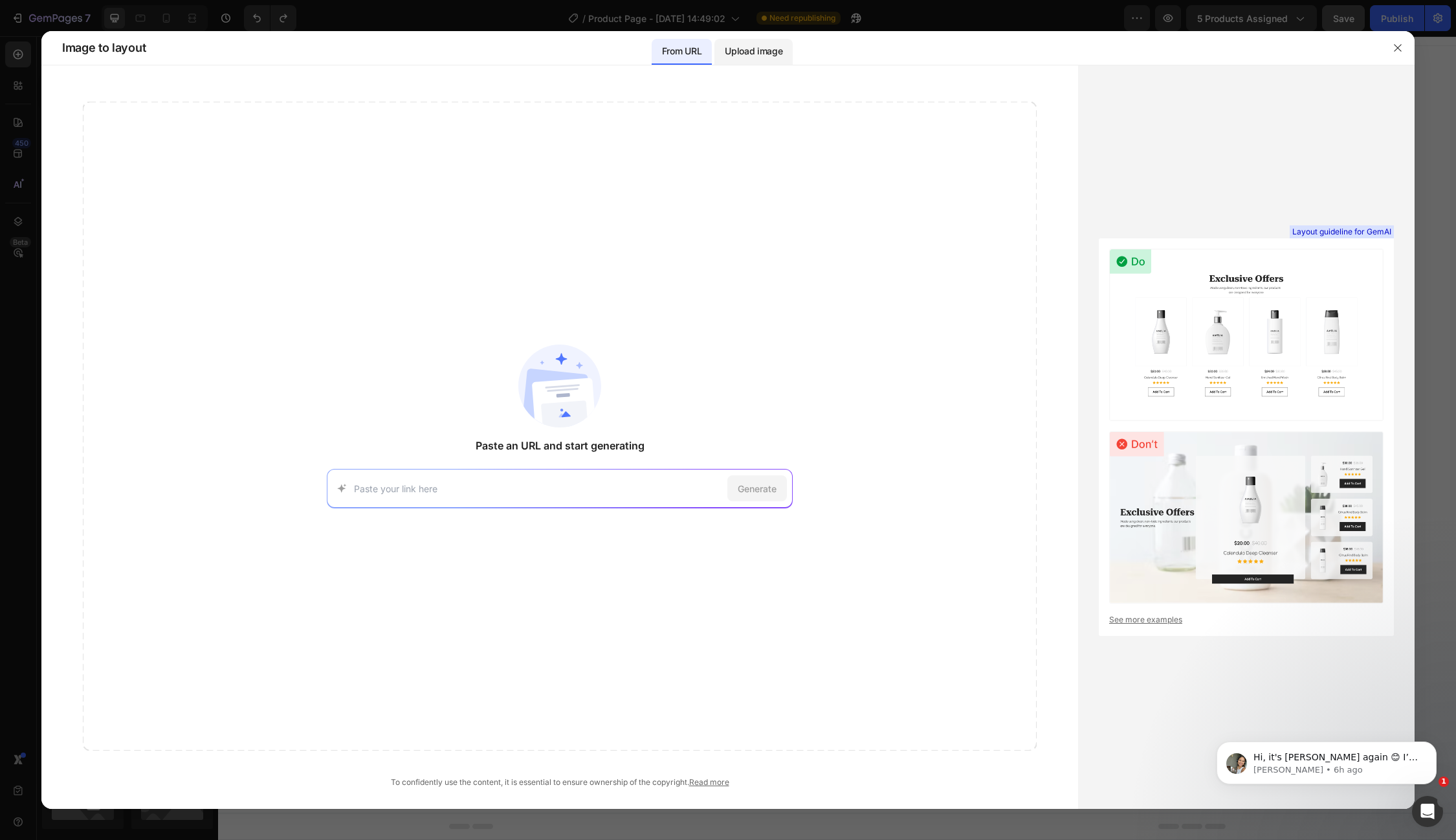
click at [746, 51] on p "Upload image" at bounding box center [753, 52] width 57 height 16
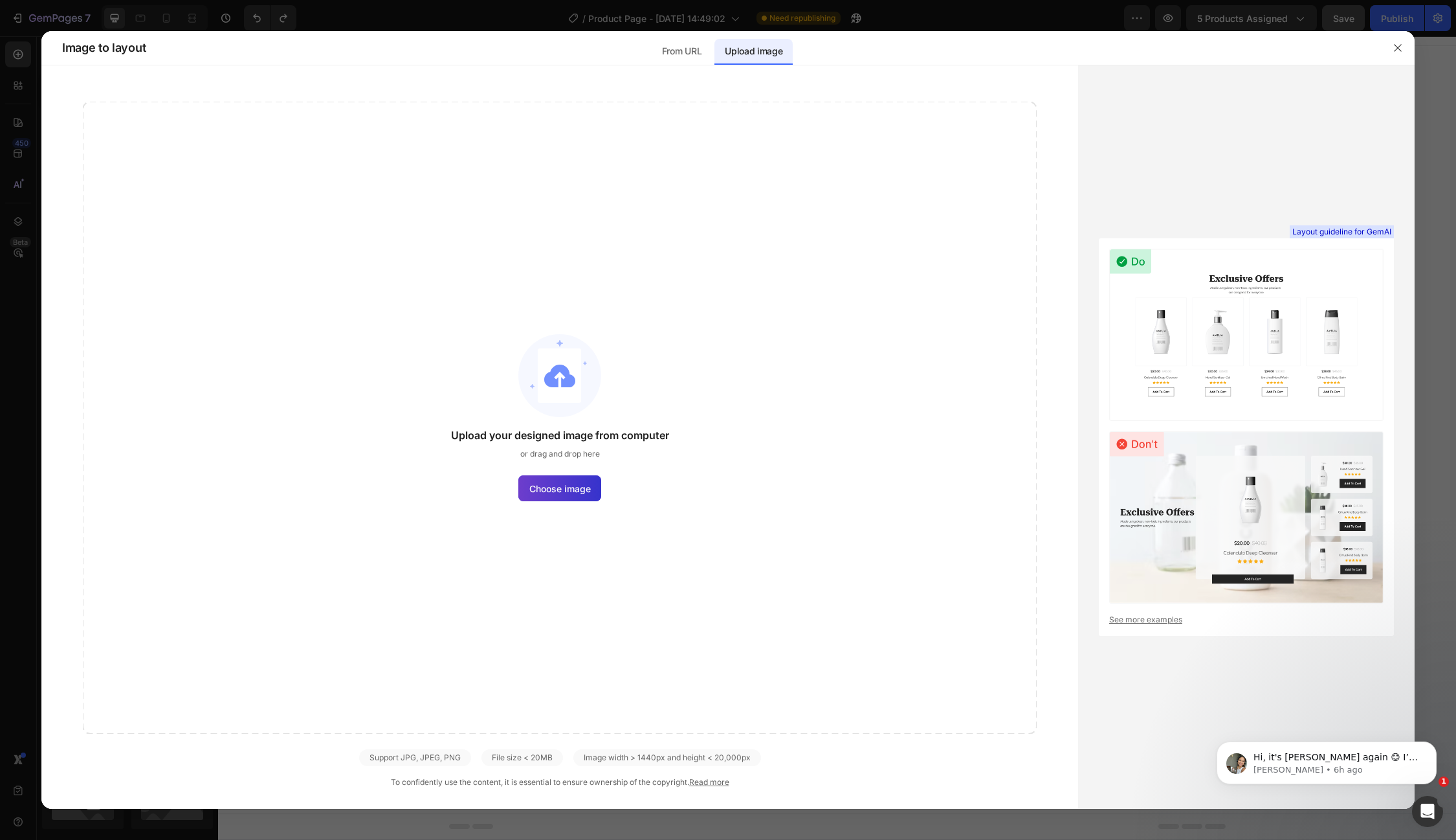
click at [578, 490] on span "Choose image" at bounding box center [559, 488] width 61 height 14
click at [0, 0] on input "Choose image" at bounding box center [0, 0] width 0 height 0
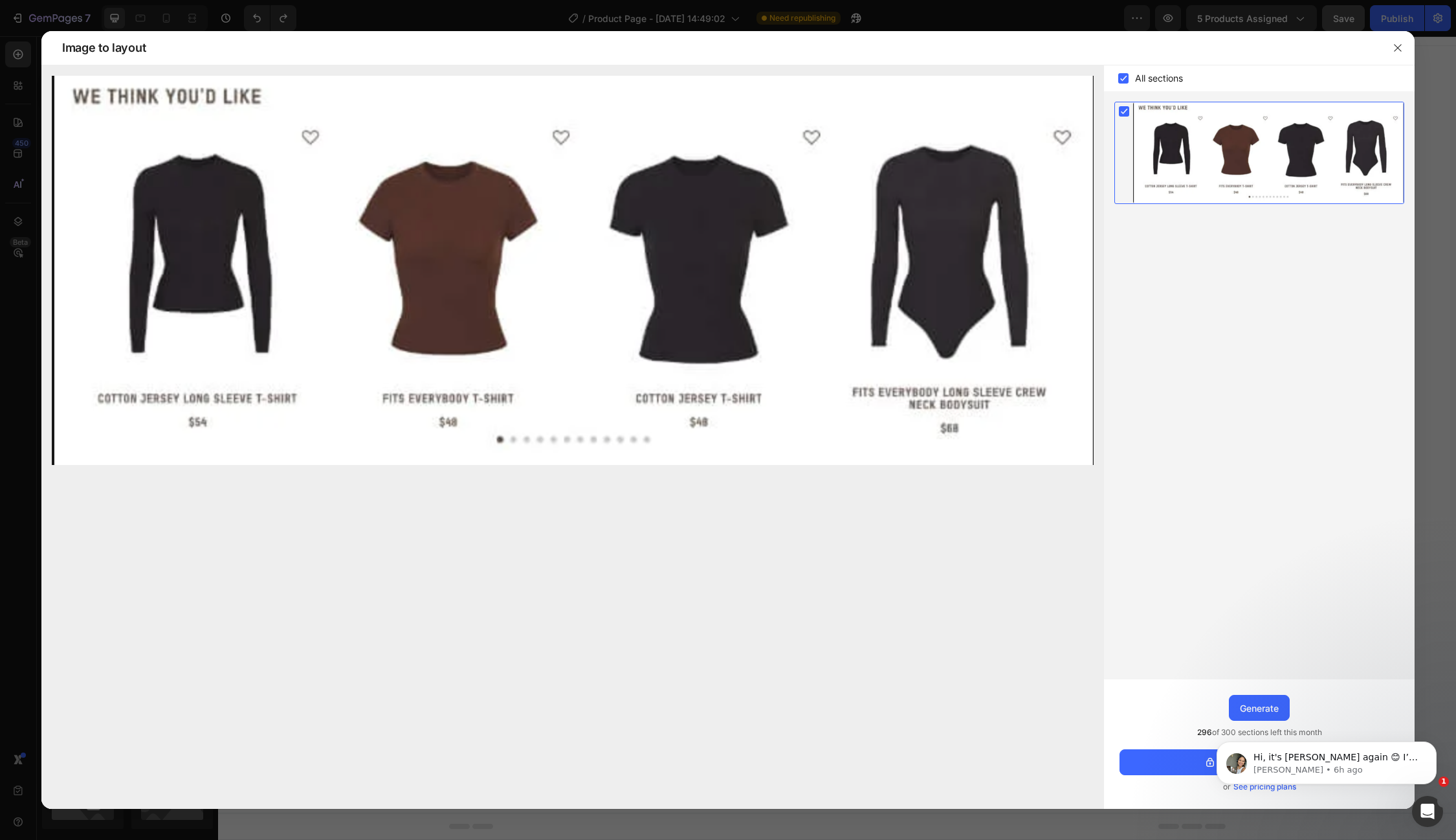
click at [1251, 708] on div "Hi, it's [PERSON_NAME] again 😊 I’m following up on my earlier message. I am sti…" at bounding box center [1326, 703] width 238 height 162
click at [1437, 747] on button "Dismiss notification" at bounding box center [1432, 745] width 17 height 17
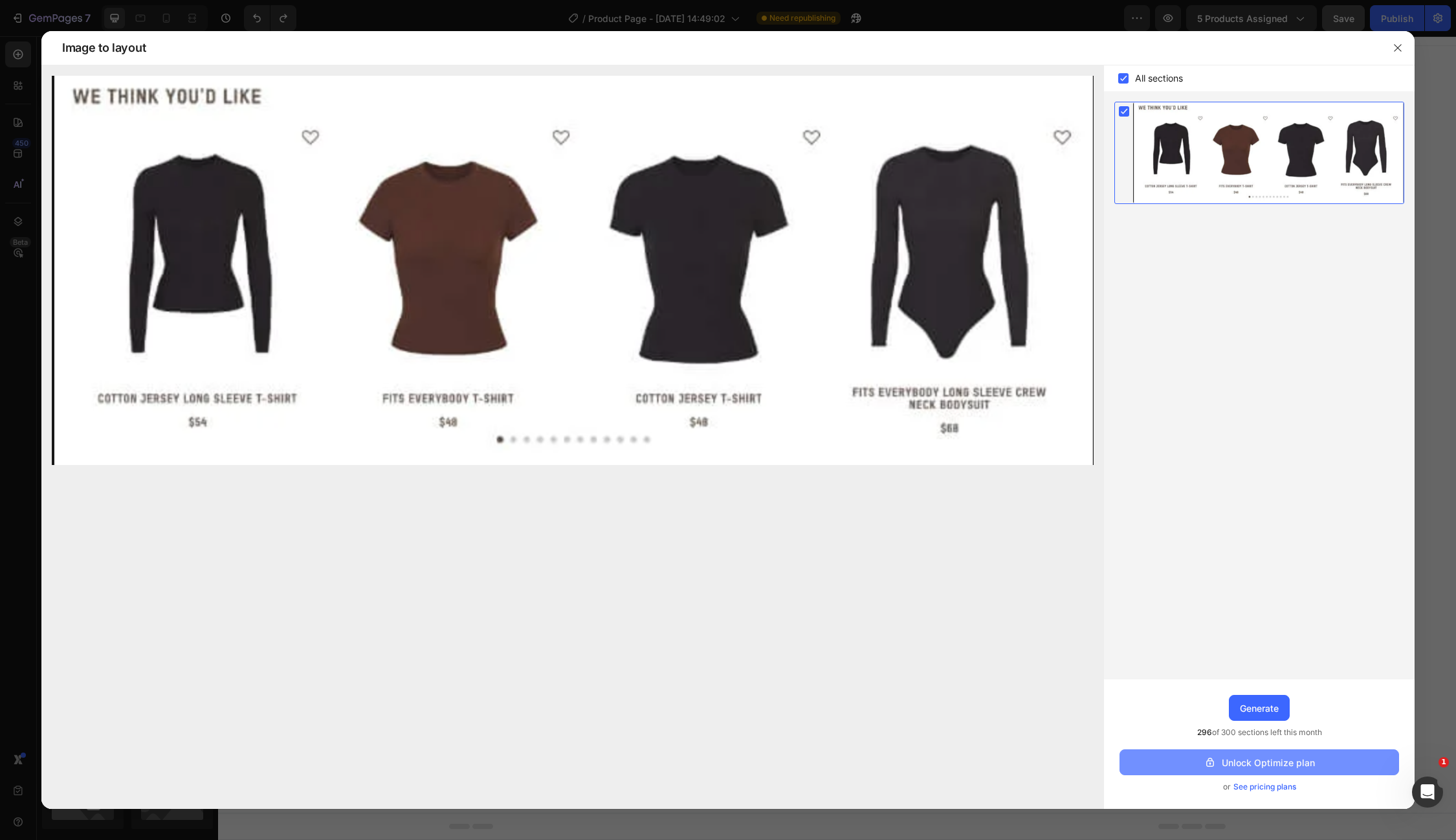
click at [1232, 765] on div "Unlock Optimize plan" at bounding box center [1259, 762] width 111 height 14
click at [1251, 707] on div "Generate" at bounding box center [1259, 708] width 39 height 14
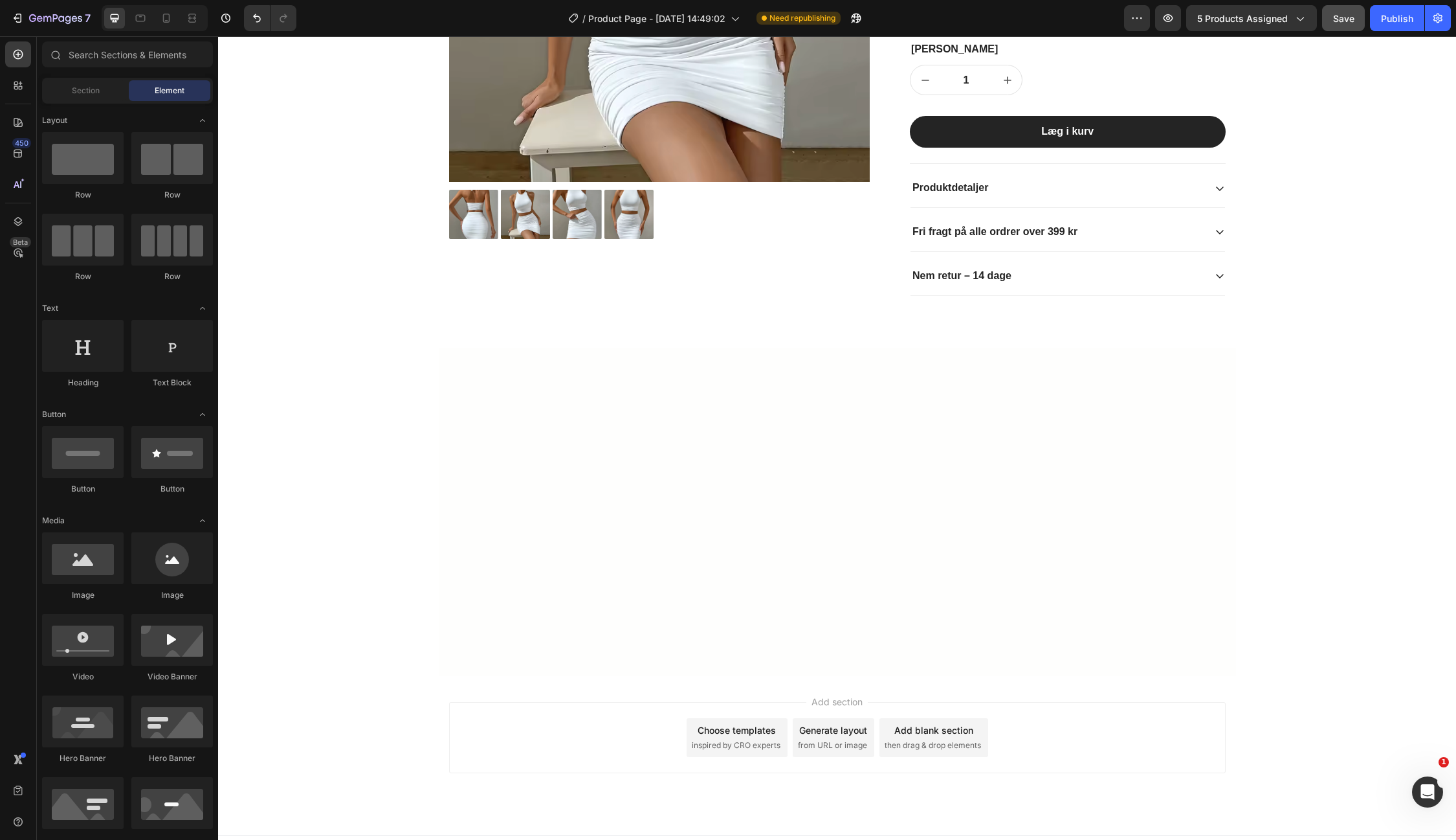
scroll to position [372, 0]
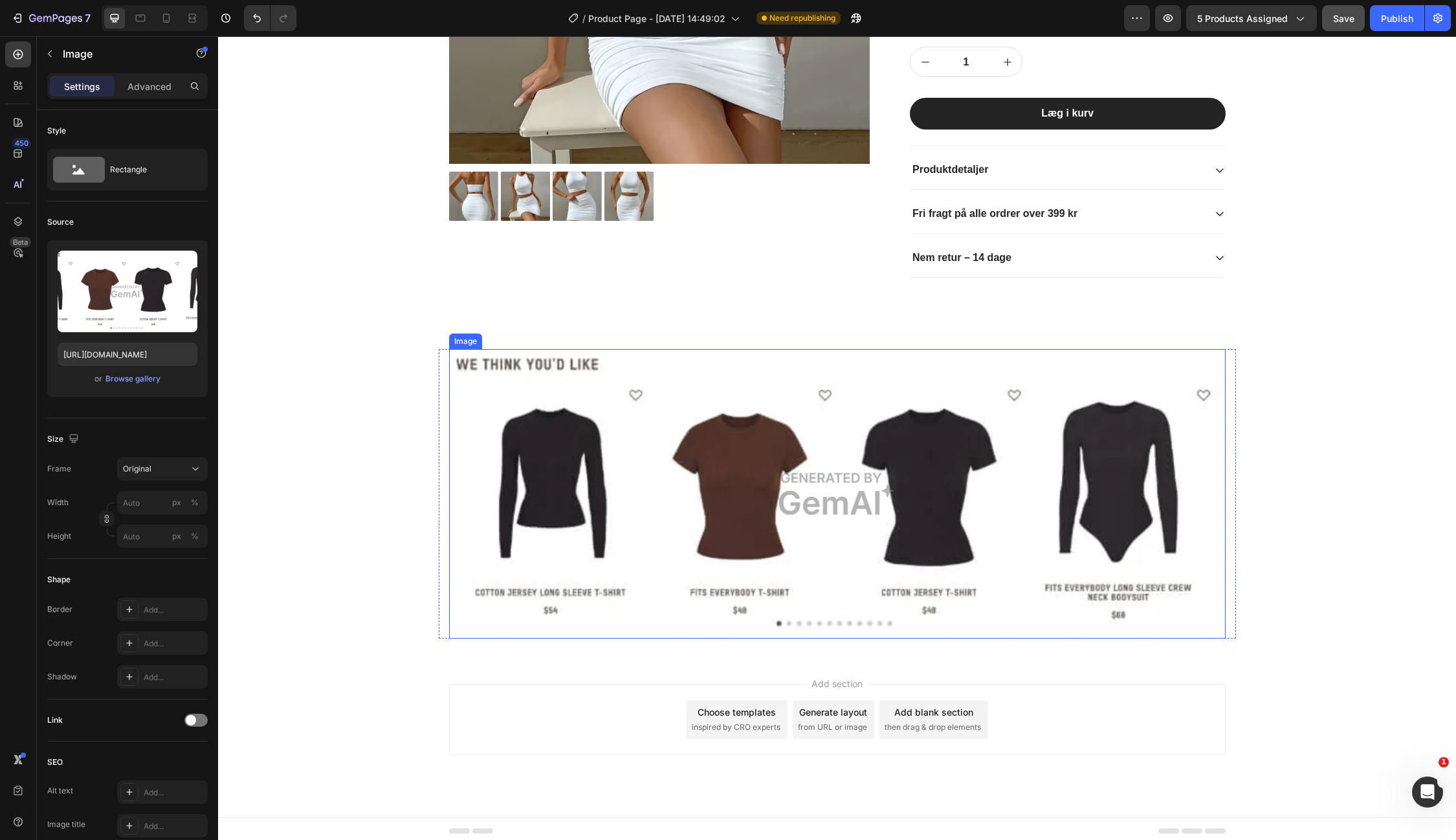
click at [576, 539] on img at bounding box center [837, 493] width 776 height 289
click at [1221, 349] on img at bounding box center [837, 493] width 776 height 289
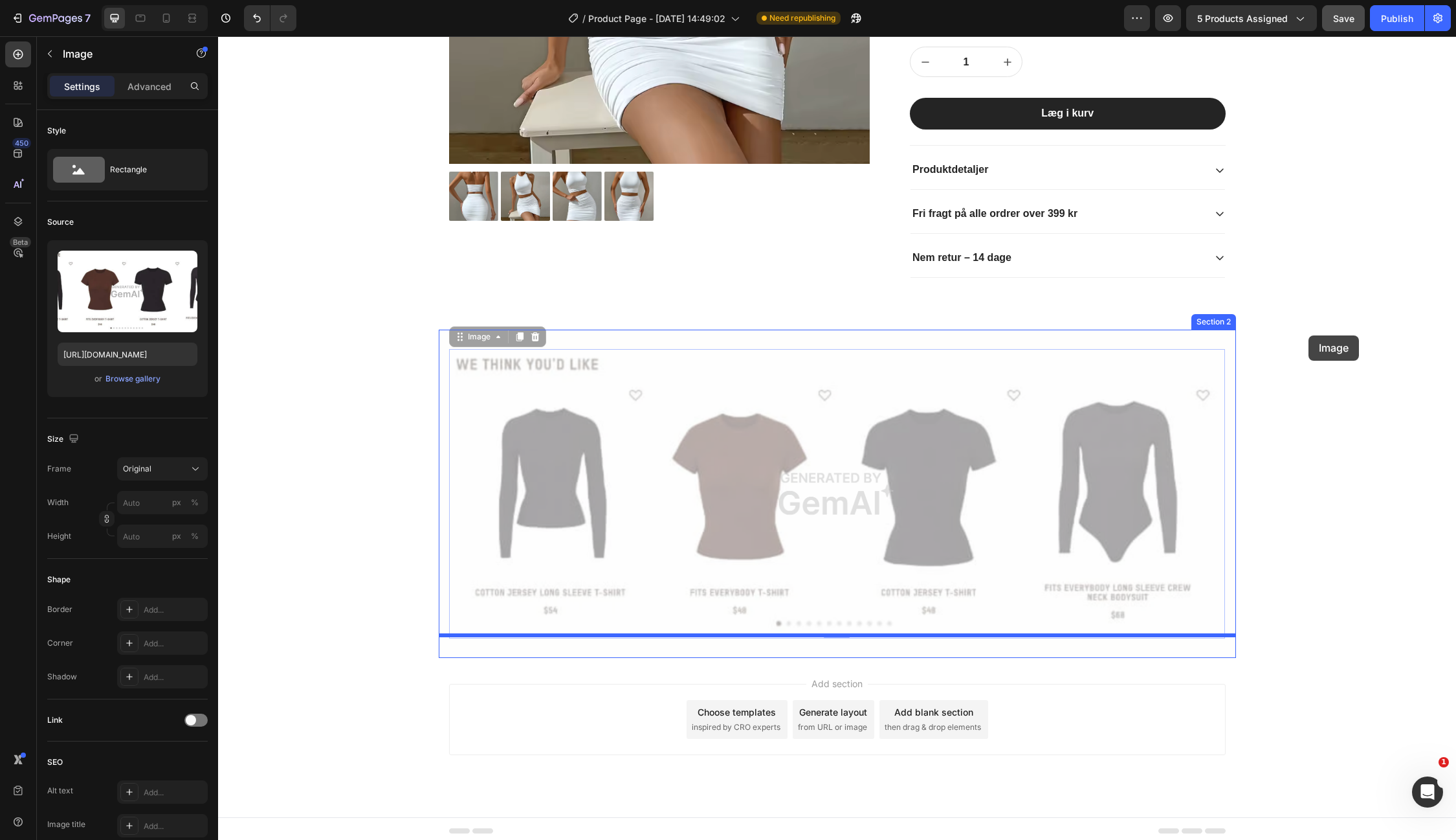
drag, startPoint x: 1215, startPoint y: 346, endPoint x: 1308, endPoint y: 335, distance: 93.6
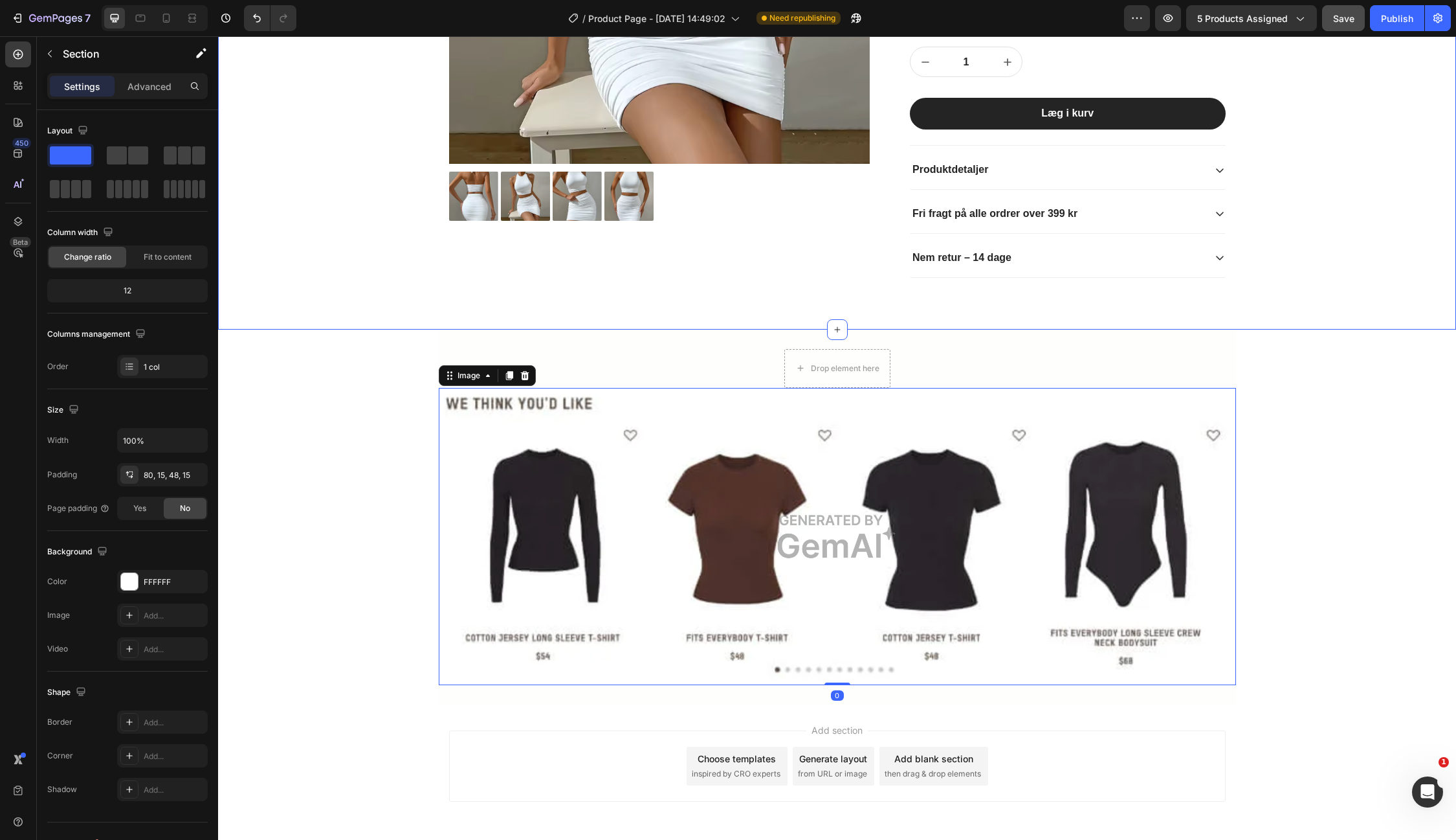
click at [1333, 317] on div "Product Images Icon Icon Icon Icon Icon Icon List 2.500+ Verificerede Anmeldels…" at bounding box center [837, 10] width 1238 height 639
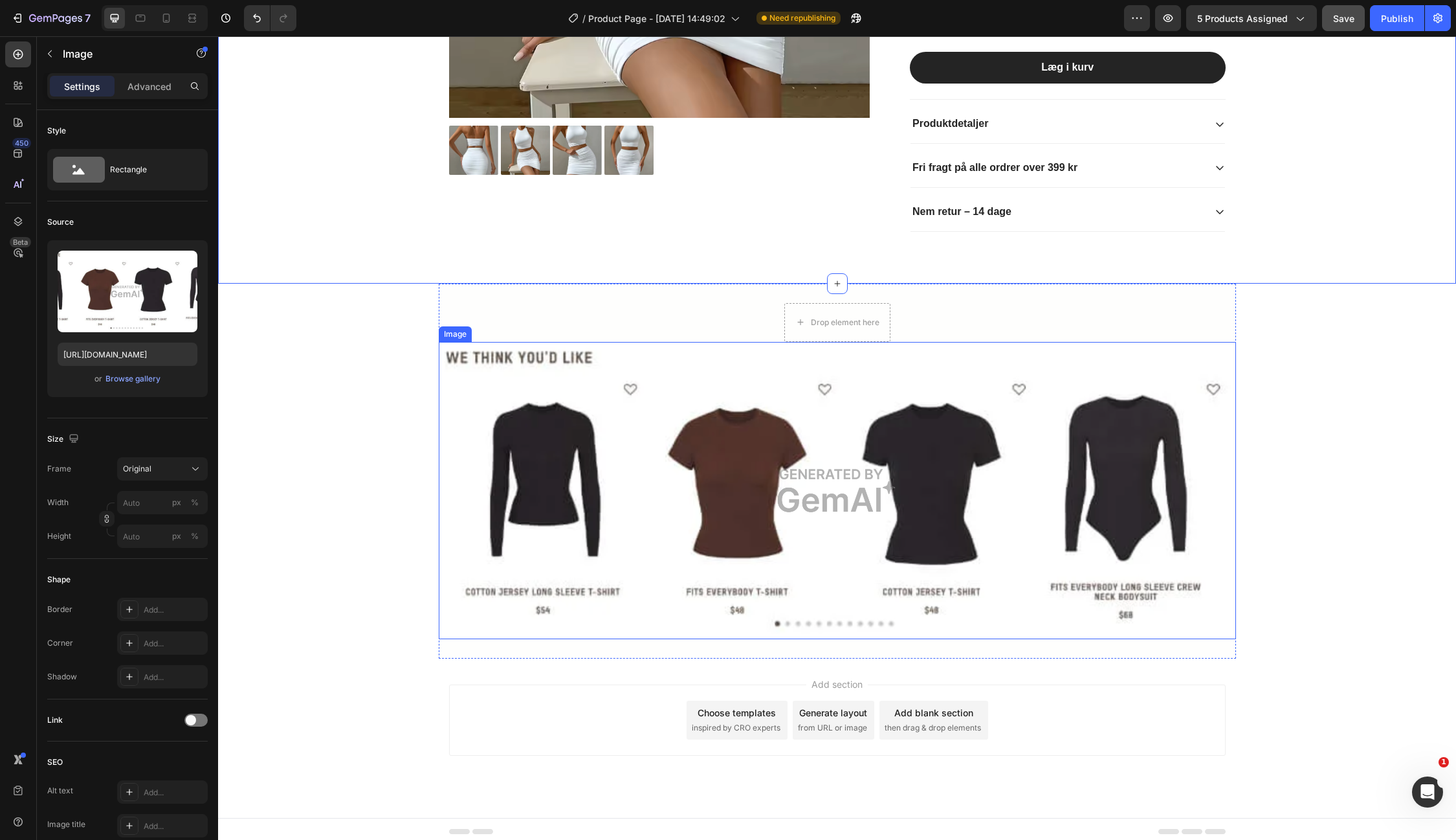
click at [487, 430] on img at bounding box center [837, 490] width 798 height 297
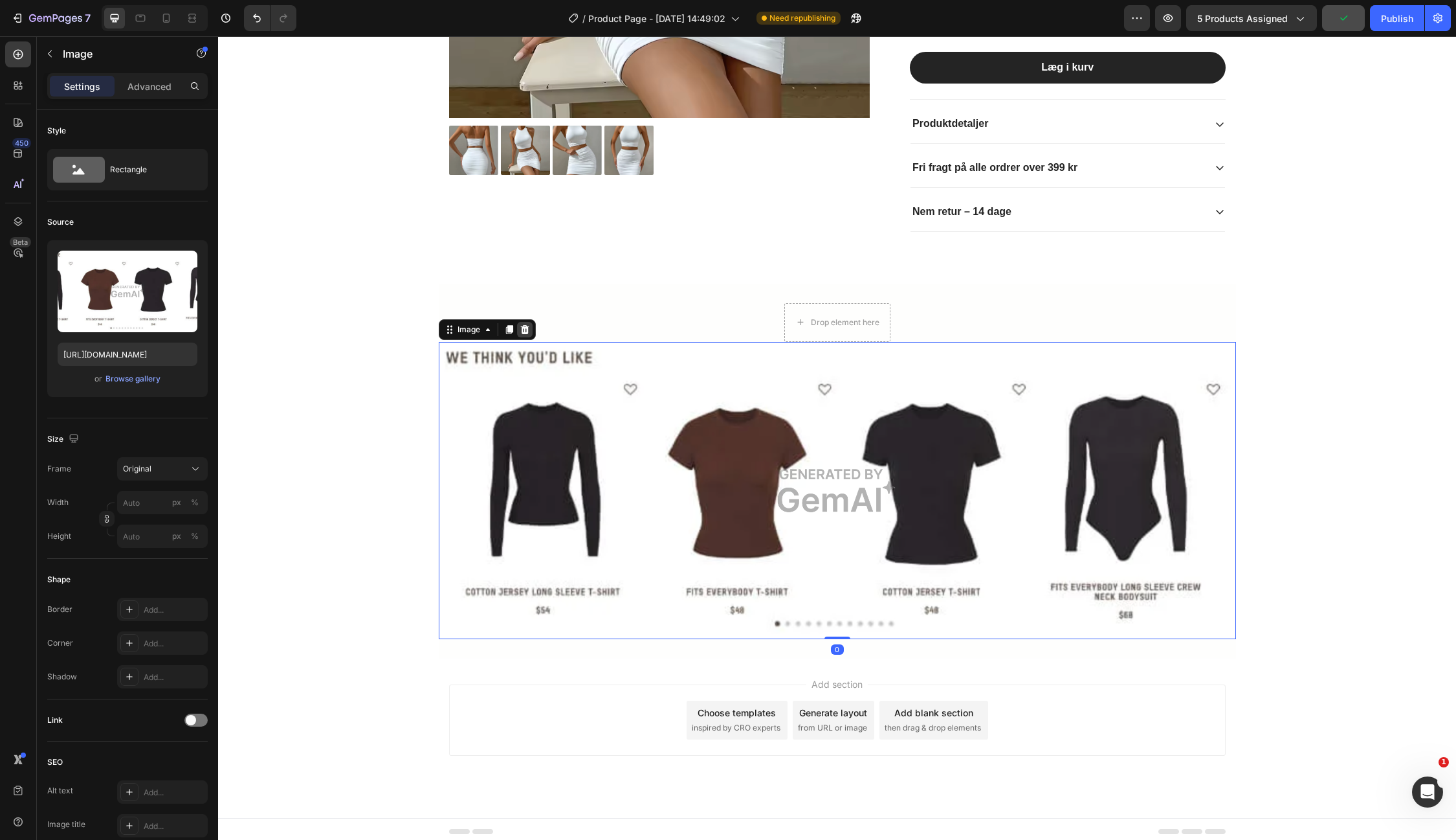
click at [528, 325] on icon at bounding box center [524, 329] width 11 height 11
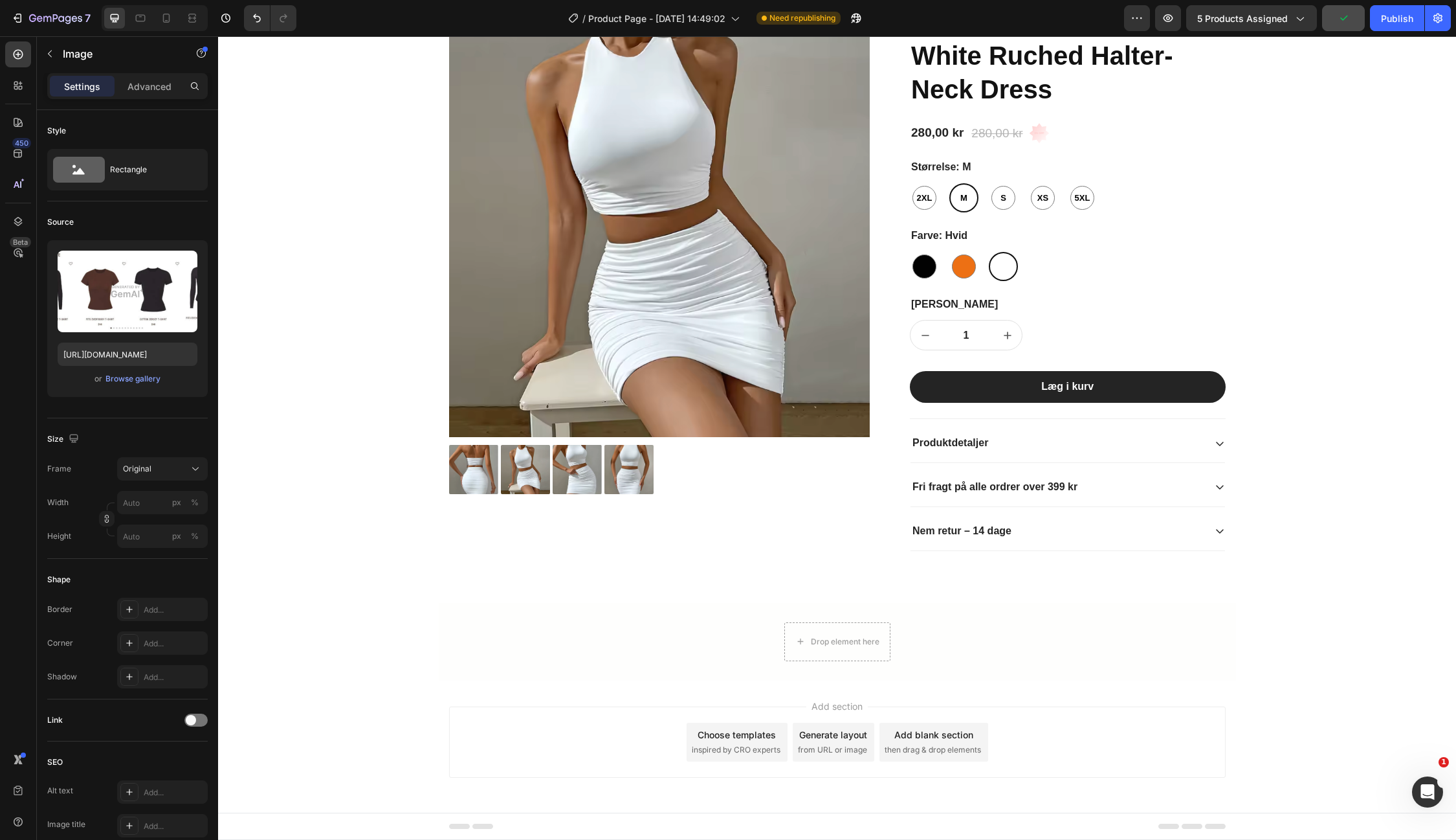
scroll to position [95, 0]
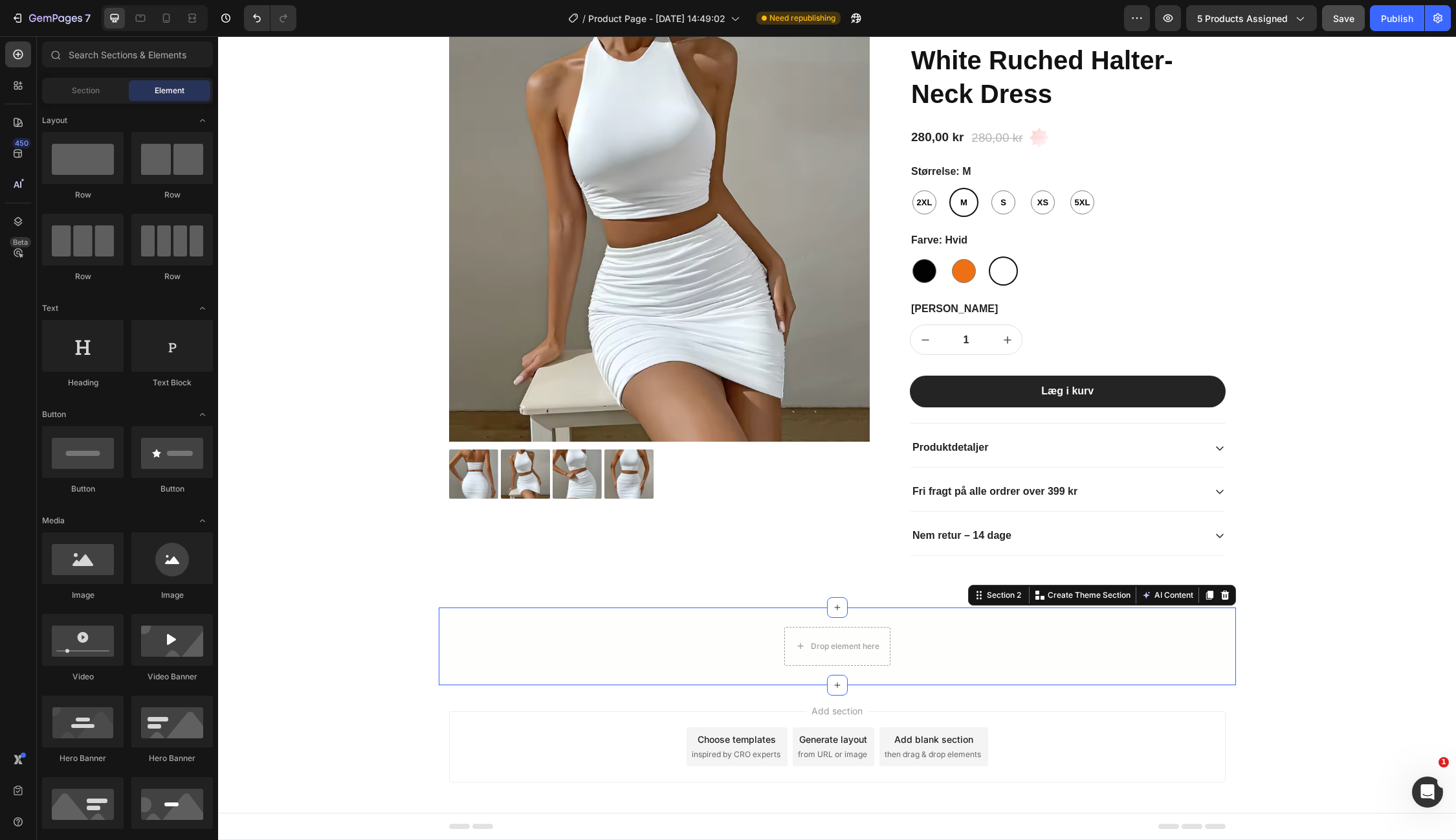
click at [649, 643] on div "Drop element here Row" at bounding box center [837, 646] width 798 height 39
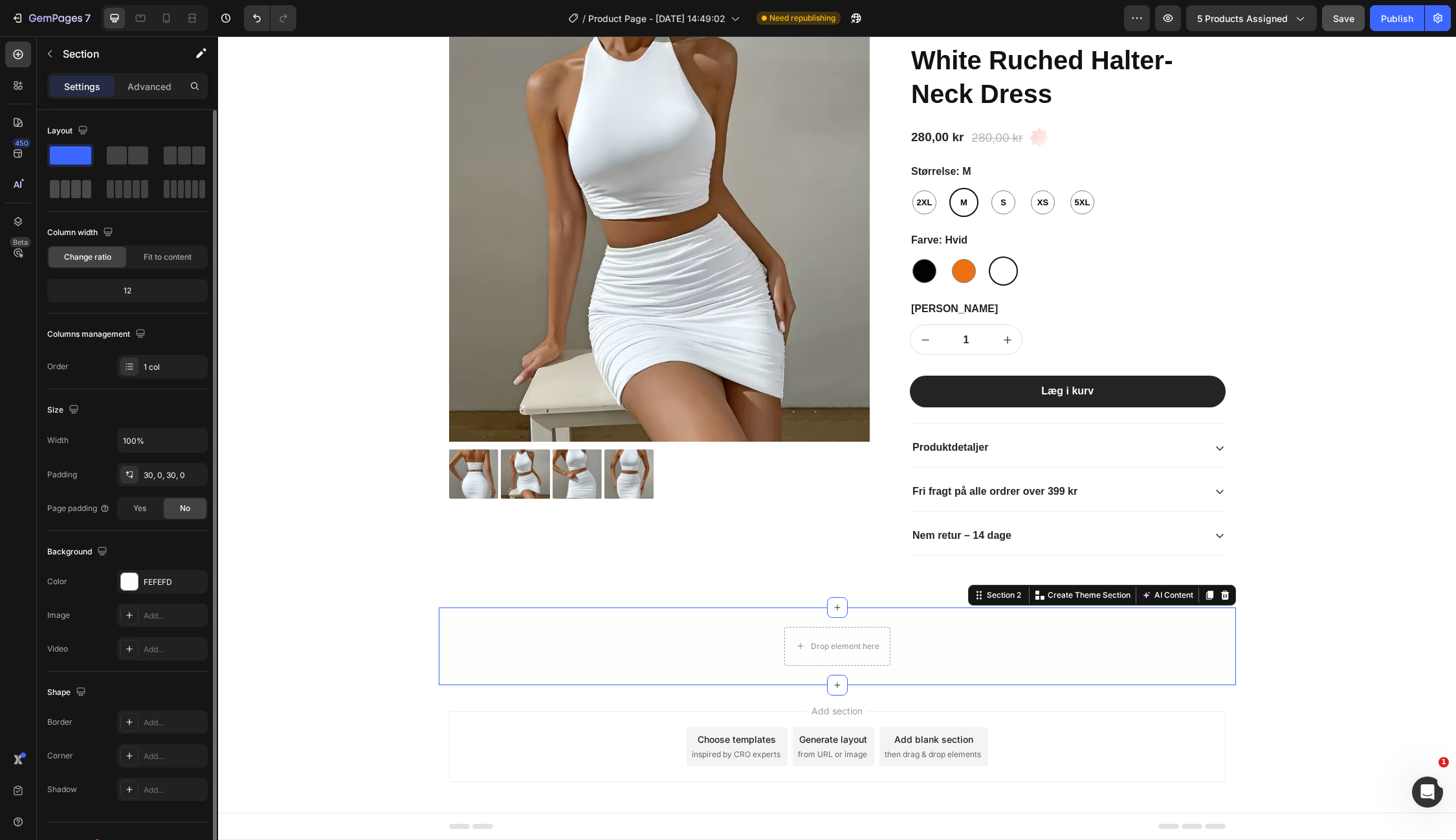
click at [82, 190] on span at bounding box center [87, 189] width 10 height 19
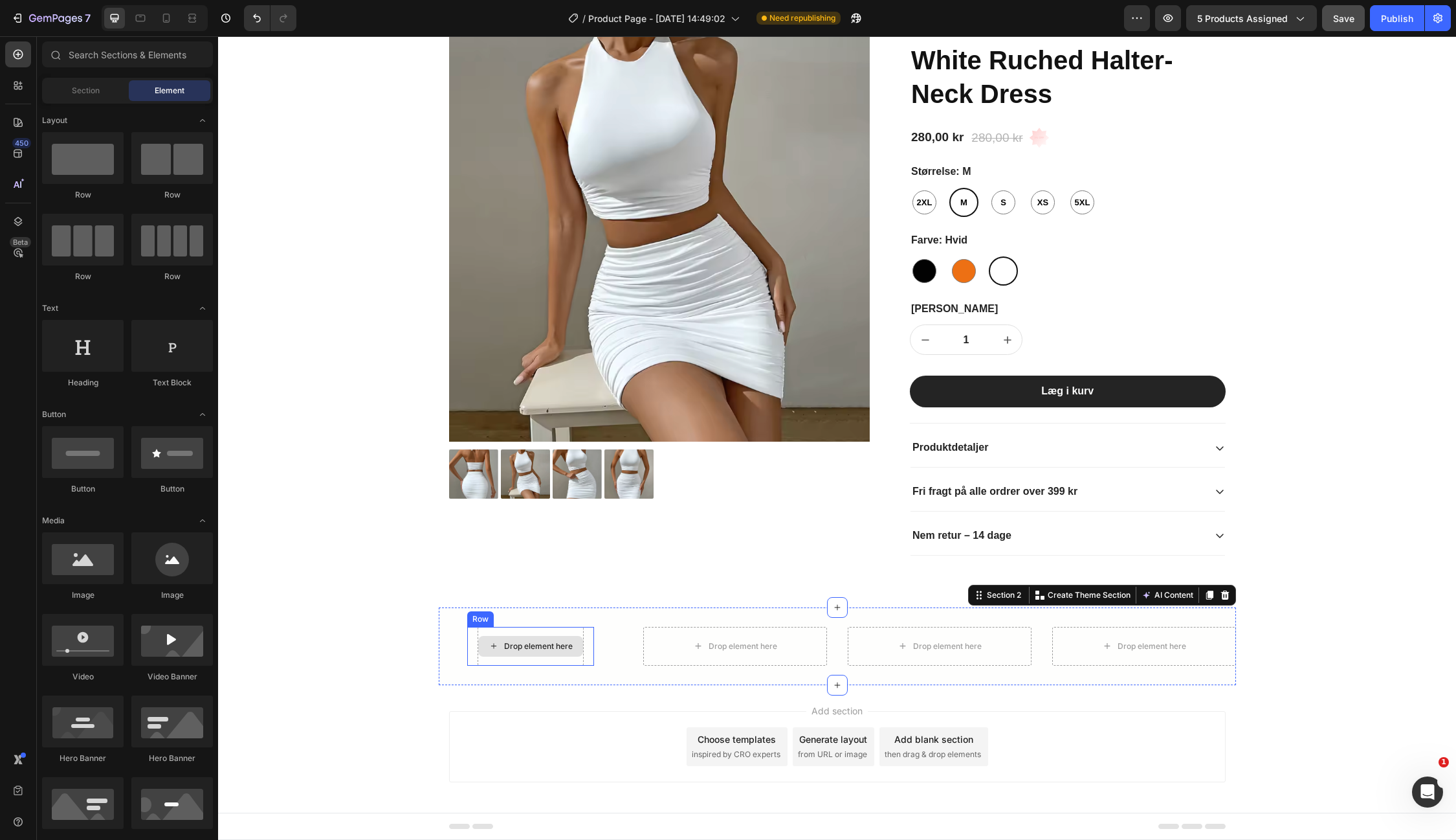
click at [524, 643] on div "Drop element here" at bounding box center [539, 646] width 68 height 11
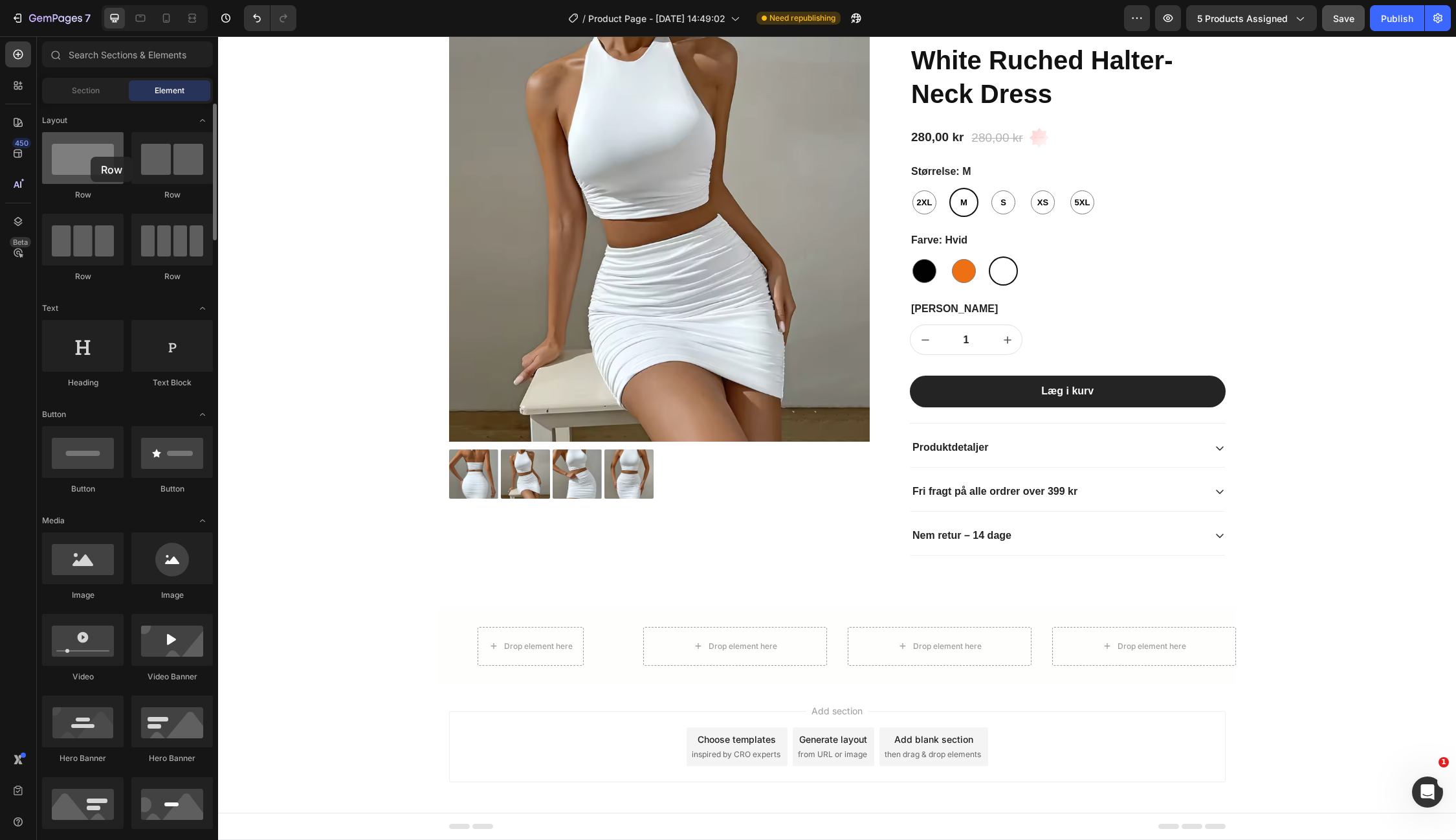
click at [91, 157] on div at bounding box center [83, 158] width 82 height 52
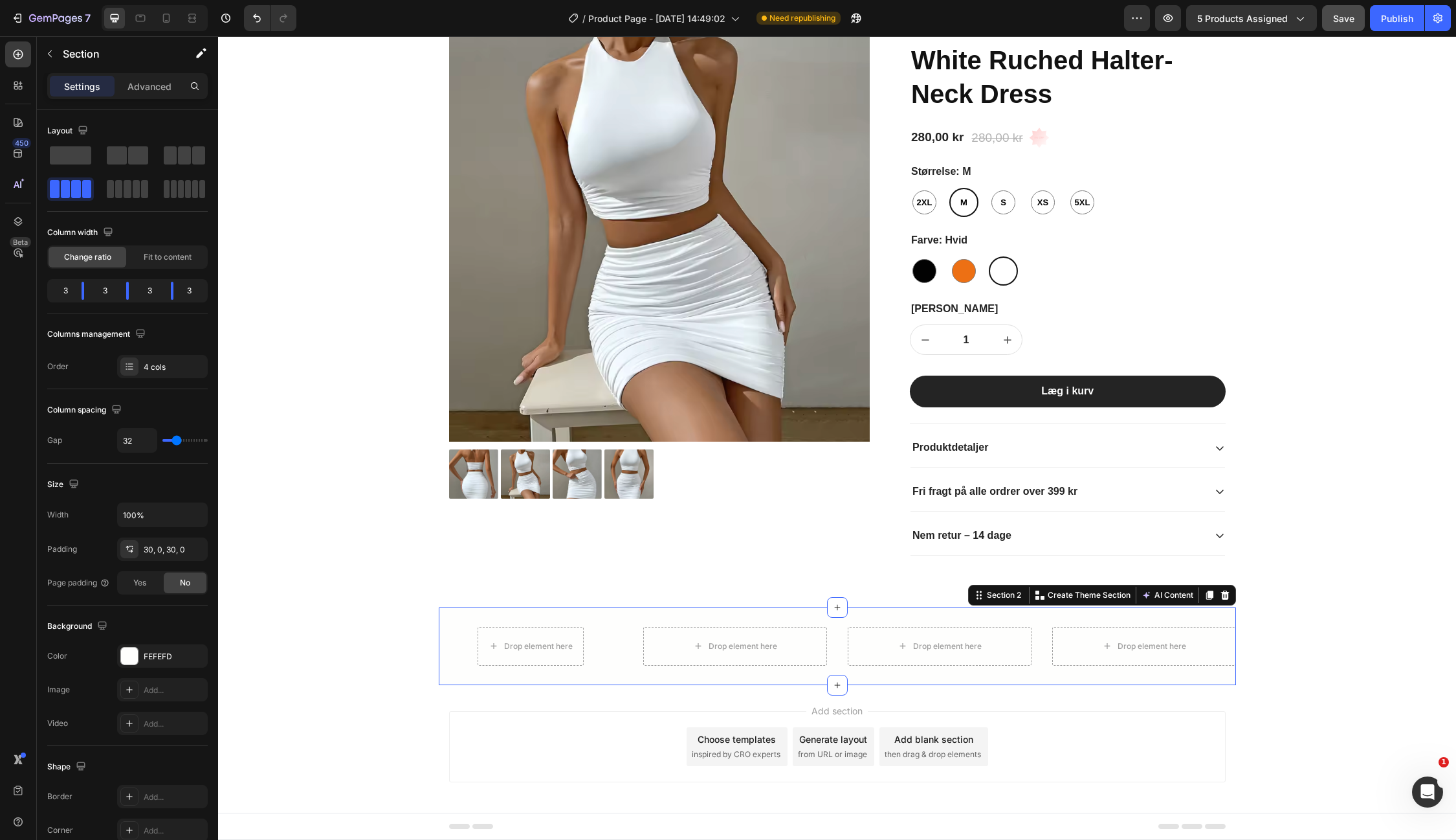
click at [617, 618] on div "Drop element here Row Drop element here Drop element here Drop element here Sec…" at bounding box center [837, 646] width 798 height 78
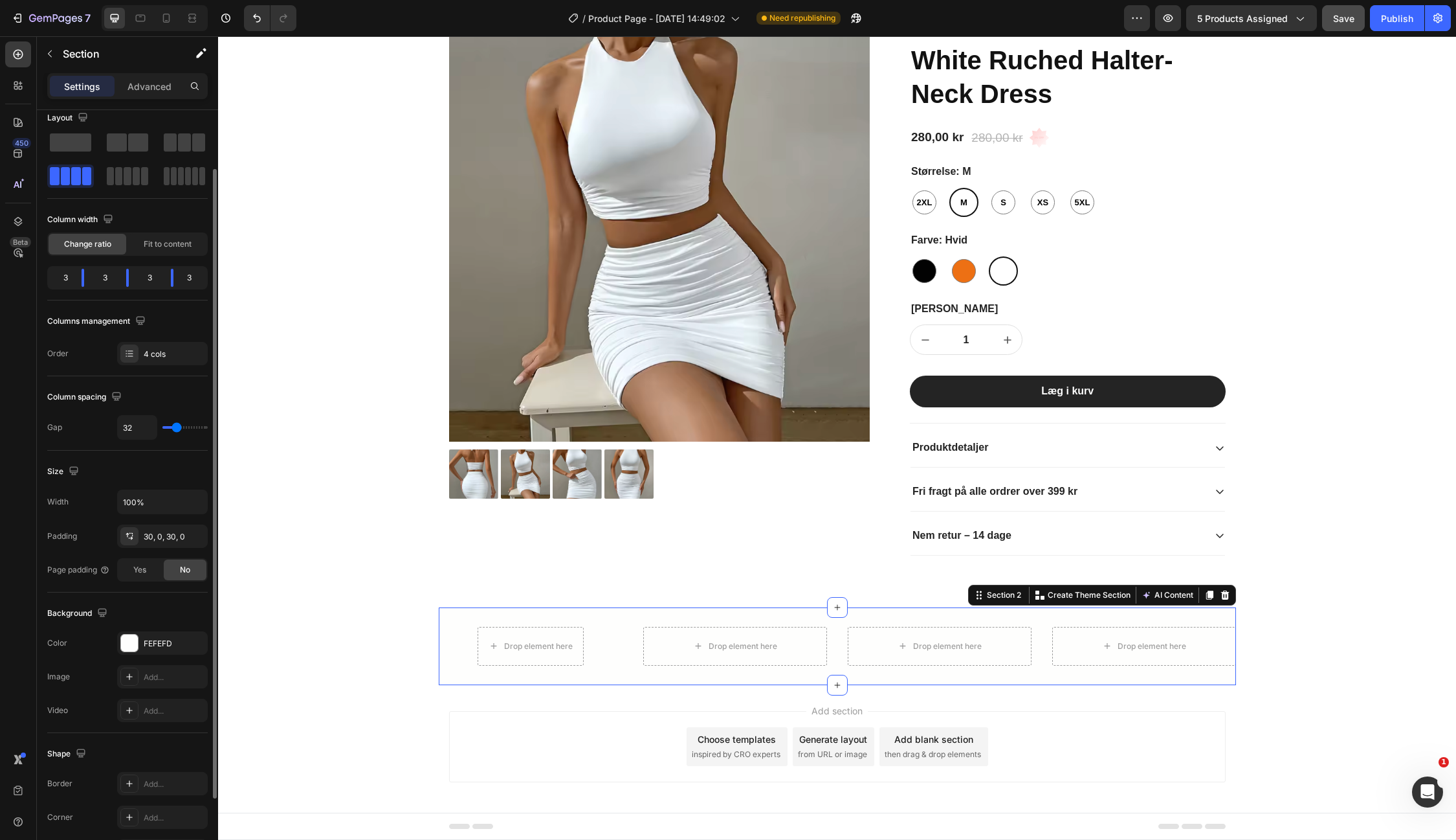
scroll to position [0, 0]
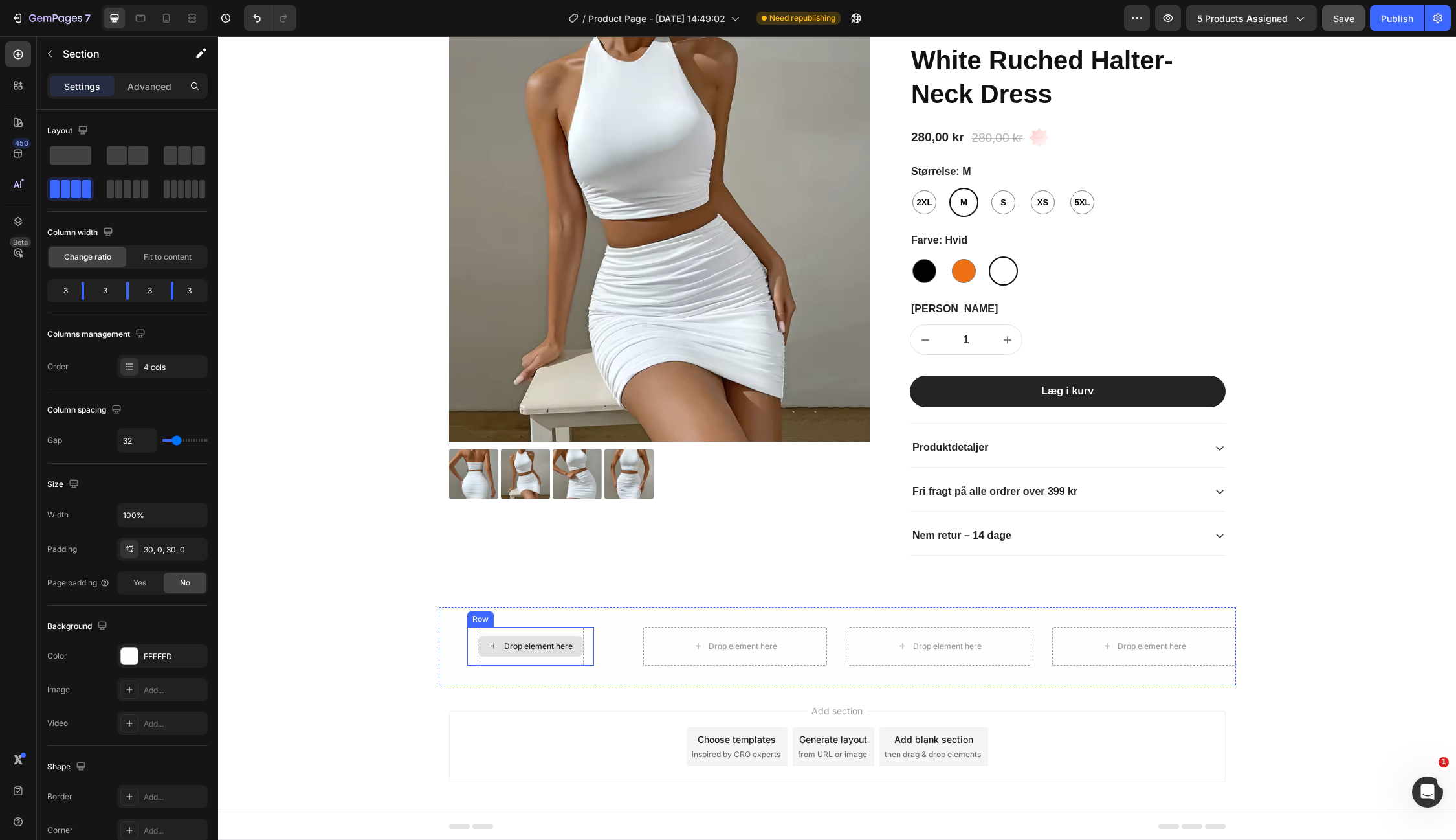
click at [517, 652] on div "Drop element here" at bounding box center [531, 645] width 105 height 20
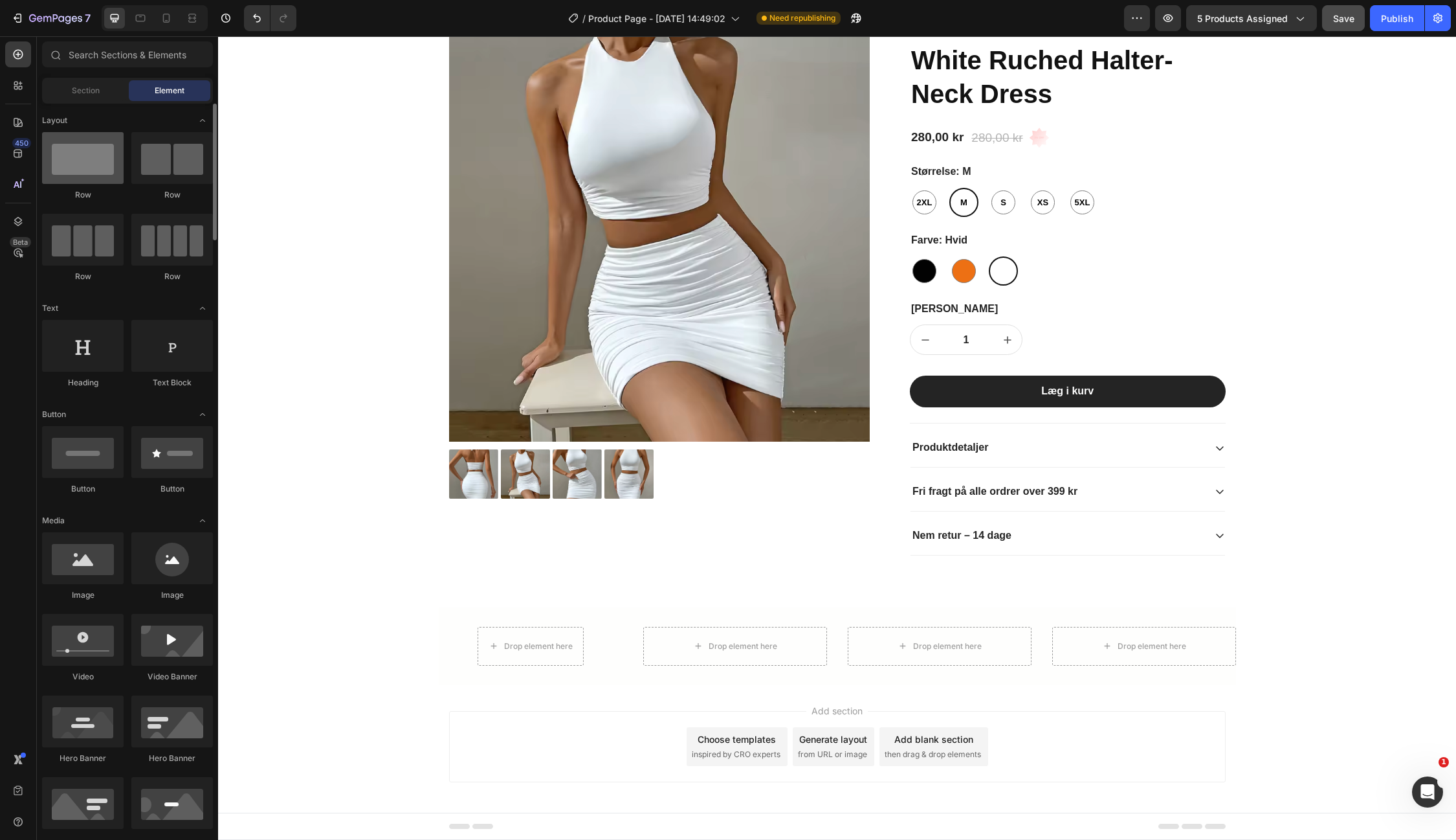
click at [96, 174] on div at bounding box center [83, 158] width 82 height 52
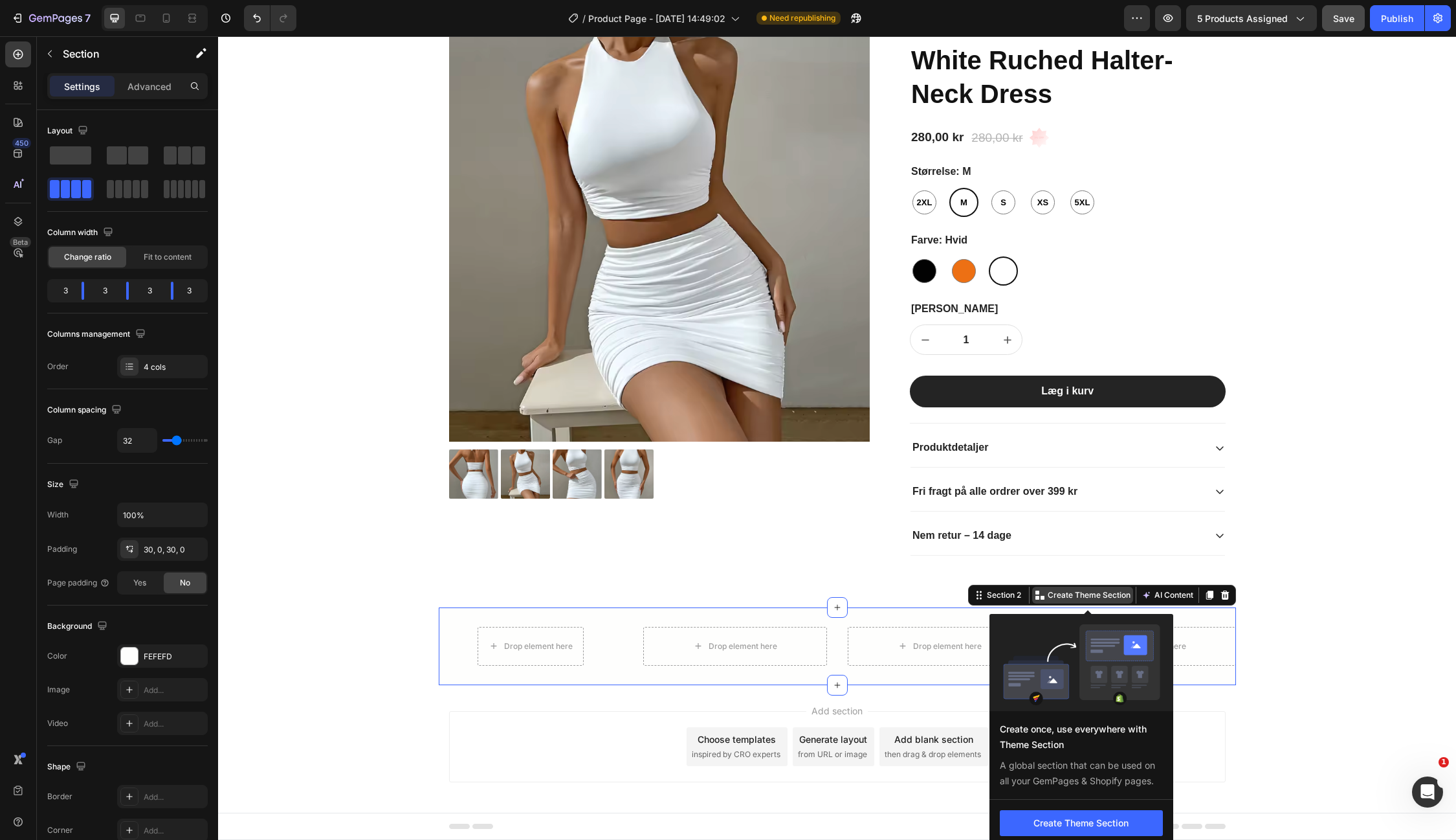
click at [1078, 590] on p "Create Theme Section" at bounding box center [1089, 595] width 83 height 12
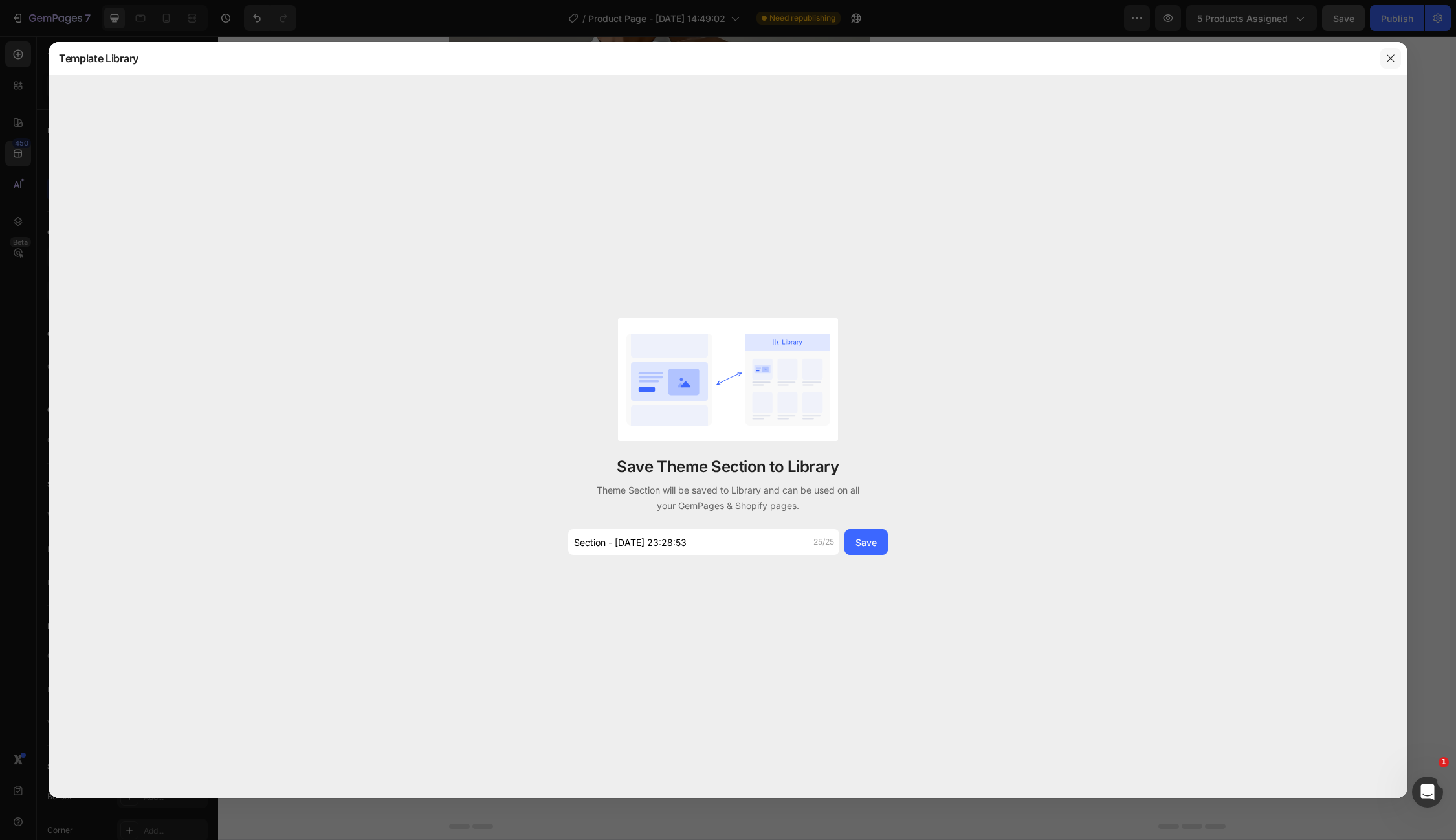
click at [1396, 59] on button "button" at bounding box center [1390, 57] width 20 height 20
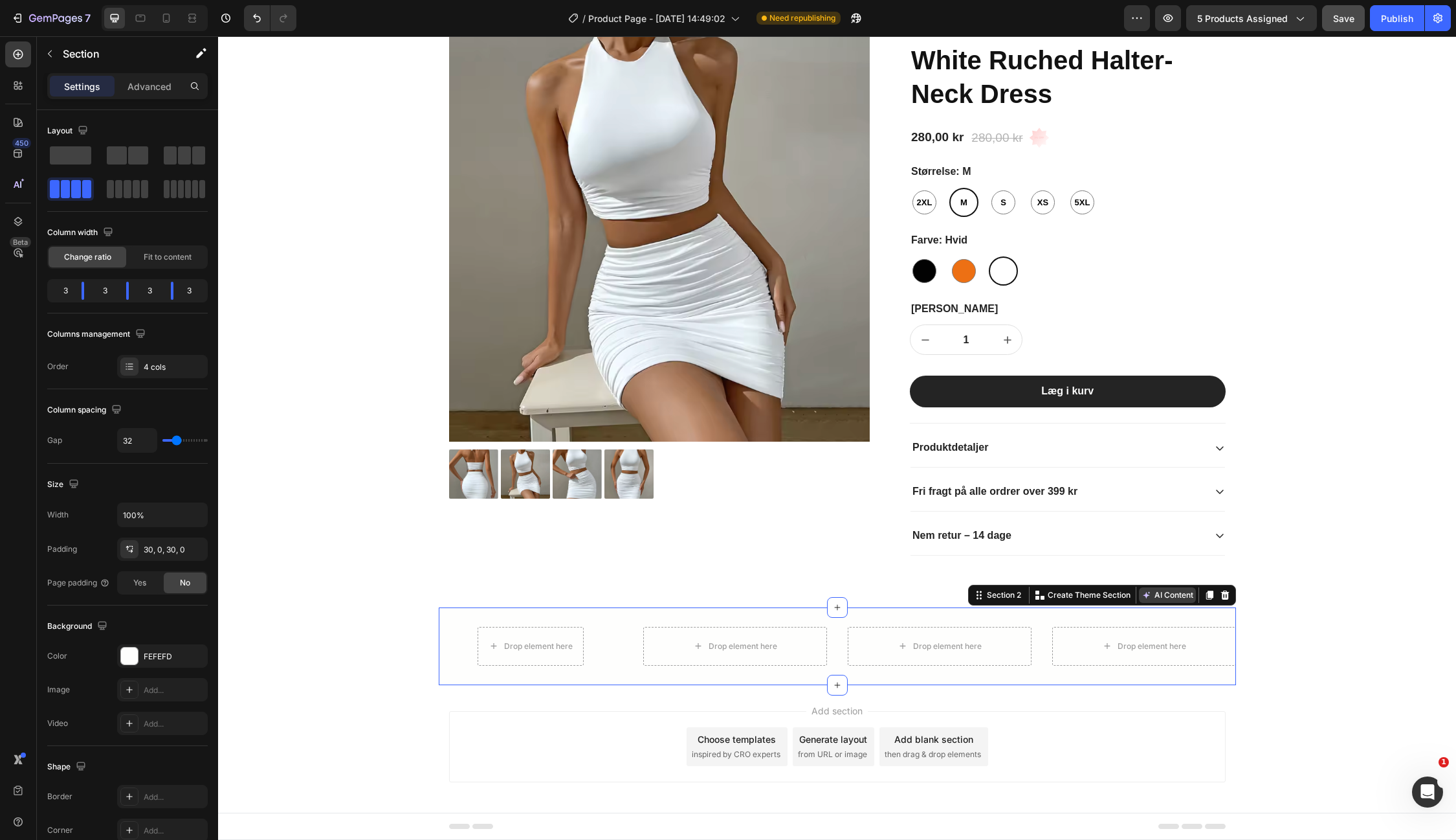
click at [1158, 589] on button "AI Content" at bounding box center [1167, 595] width 56 height 16
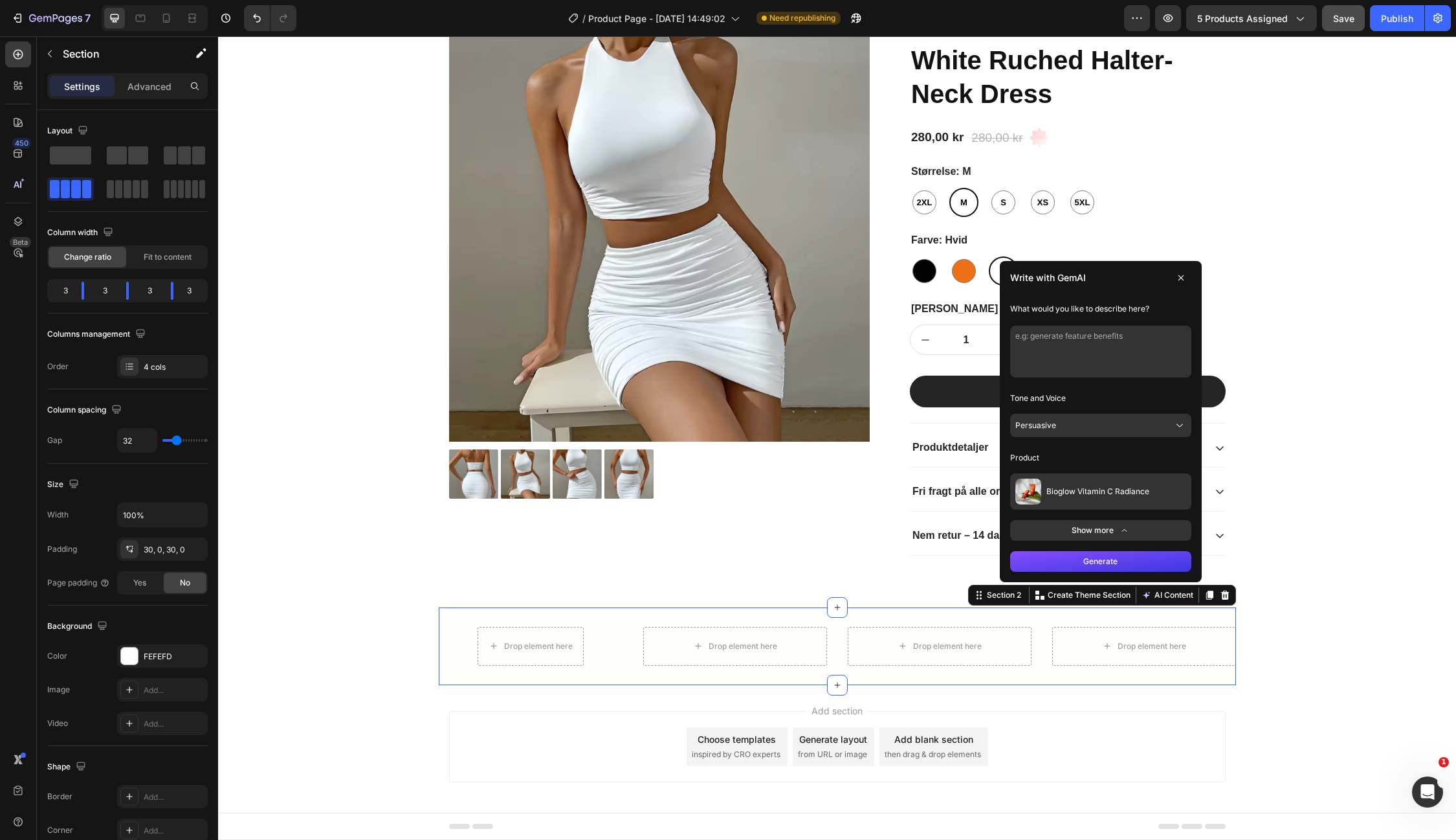
click at [1053, 342] on textarea at bounding box center [1101, 351] width 181 height 52
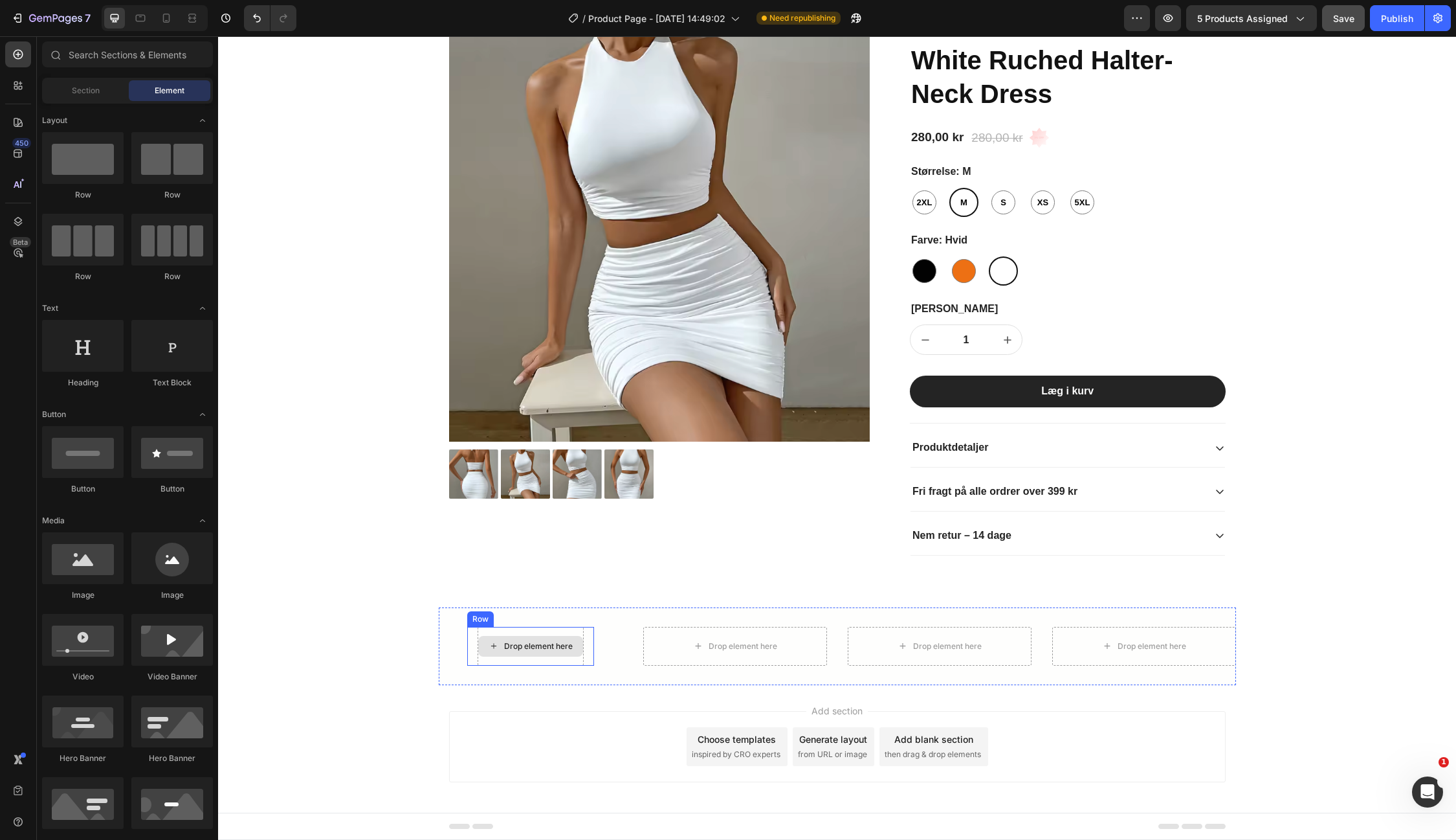
click at [543, 641] on div "Drop element here" at bounding box center [539, 646] width 68 height 11
drag, startPoint x: 310, startPoint y: 605, endPoint x: 509, endPoint y: 639, distance: 201.9
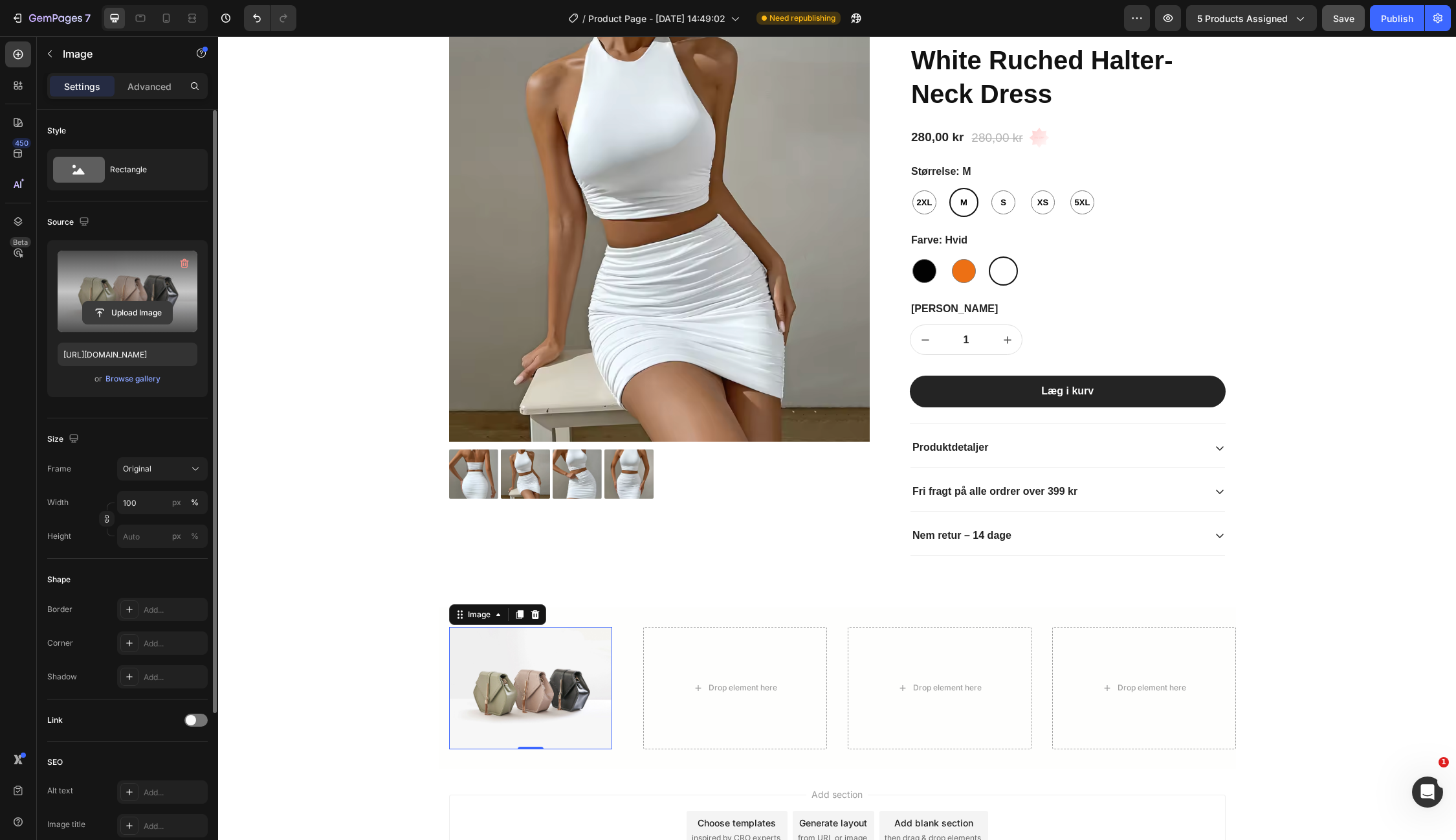
click at [127, 312] on input "file" at bounding box center [128, 313] width 90 height 22
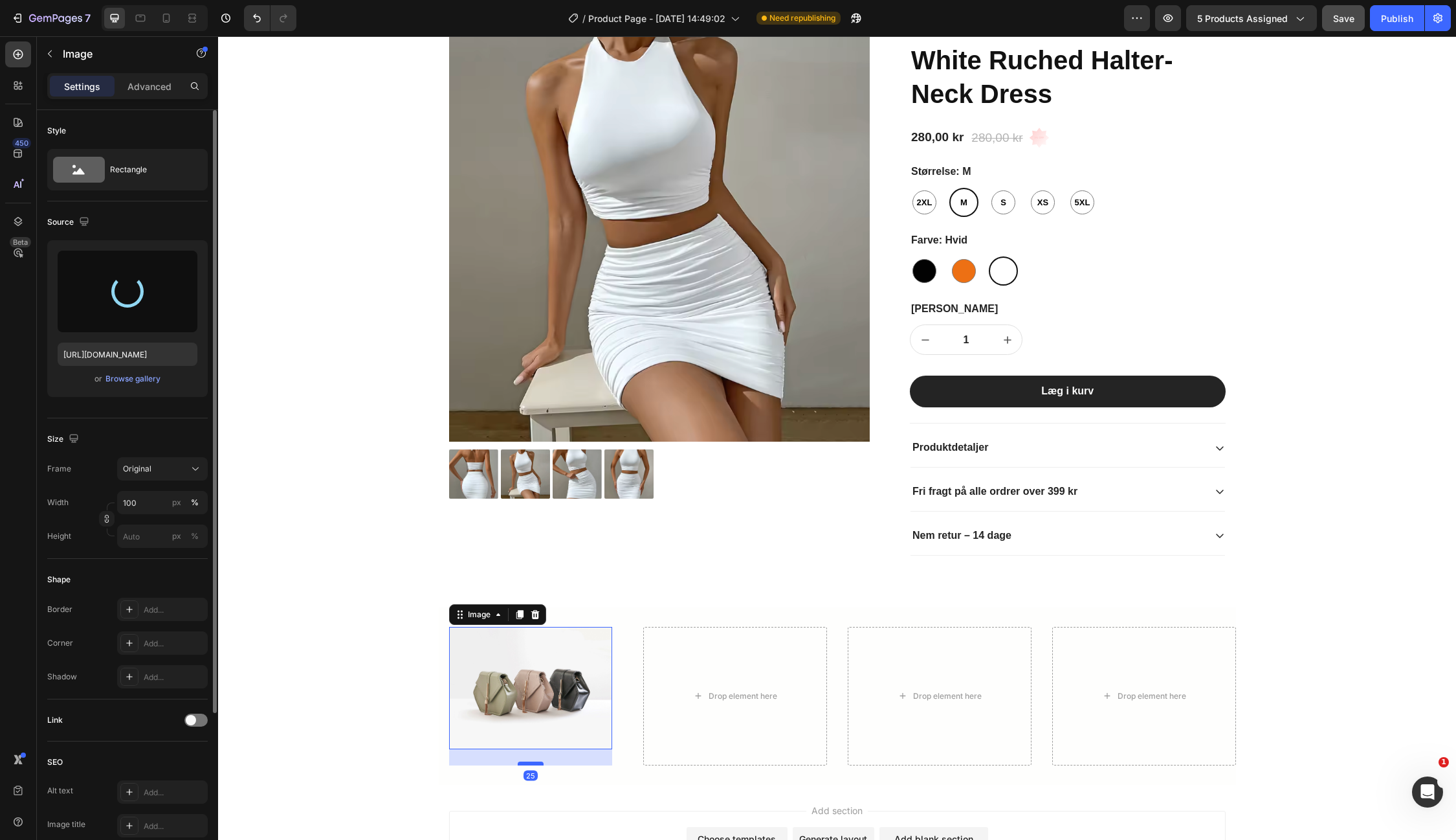
drag, startPoint x: 533, startPoint y: 742, endPoint x: 530, endPoint y: 758, distance: 16.3
click at [530, 761] on div at bounding box center [531, 763] width 26 height 4
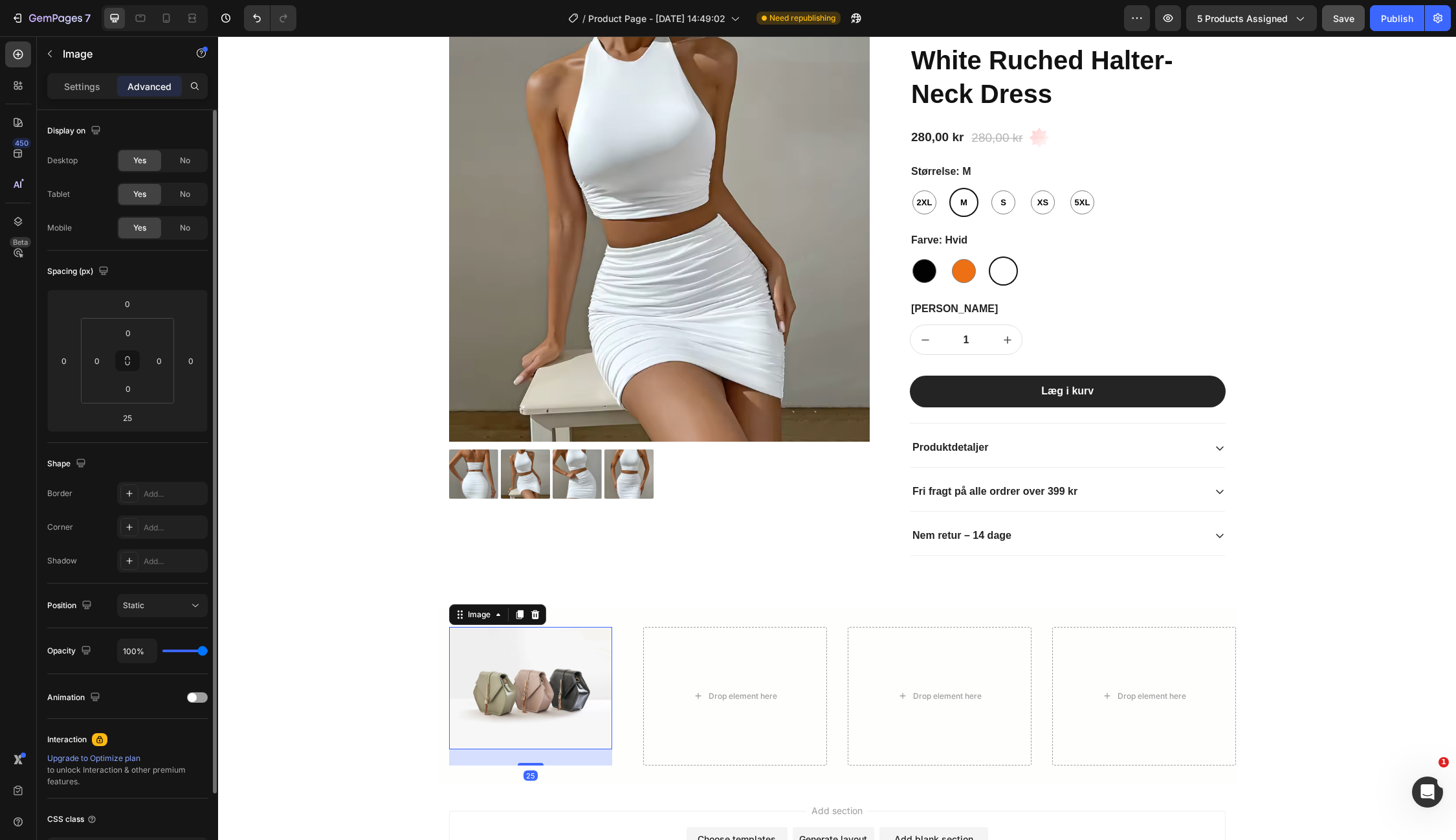
click at [525, 699] on img at bounding box center [530, 688] width 163 height 123
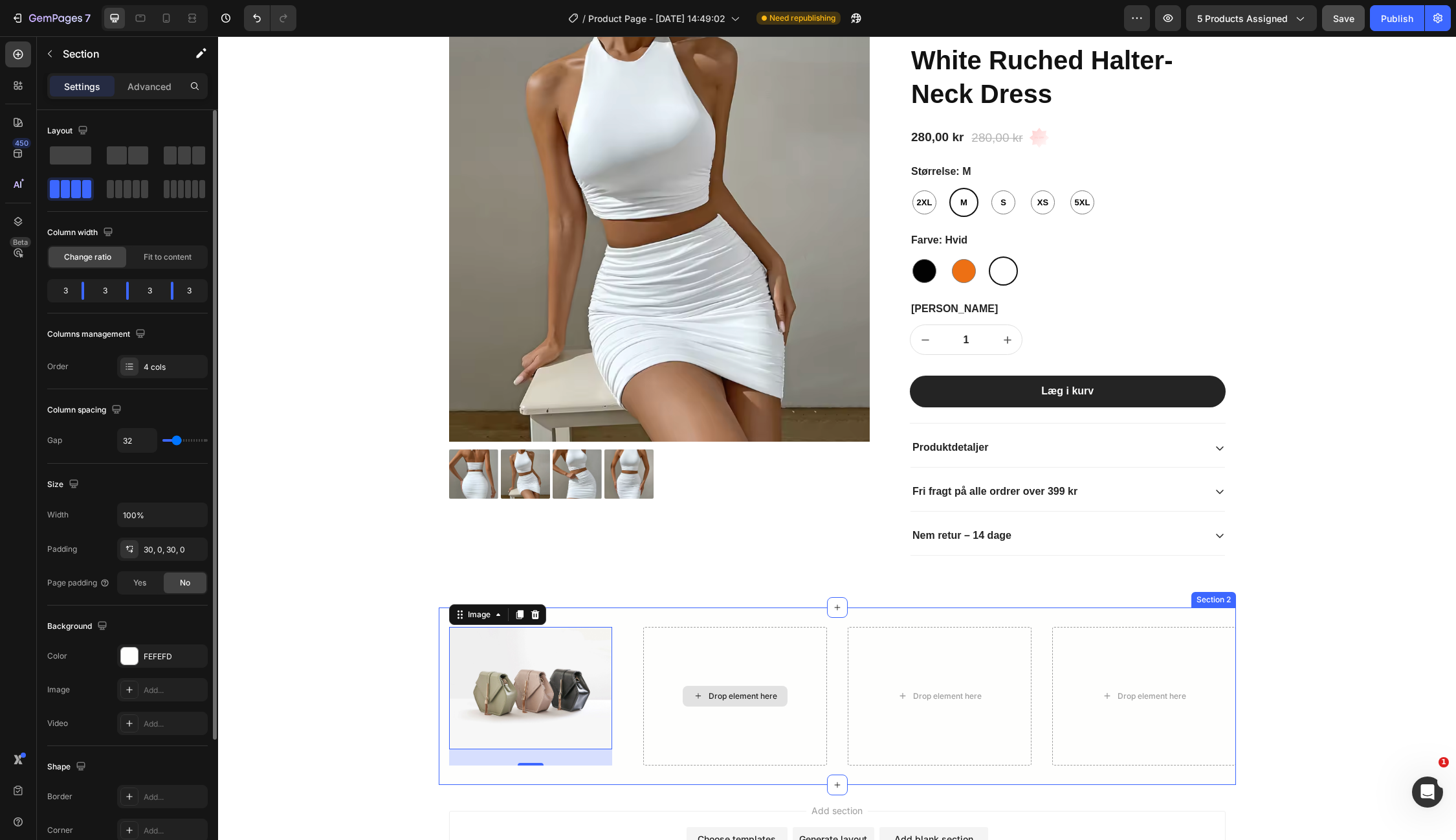
click at [734, 722] on div "Drop element here" at bounding box center [734, 696] width 184 height 138
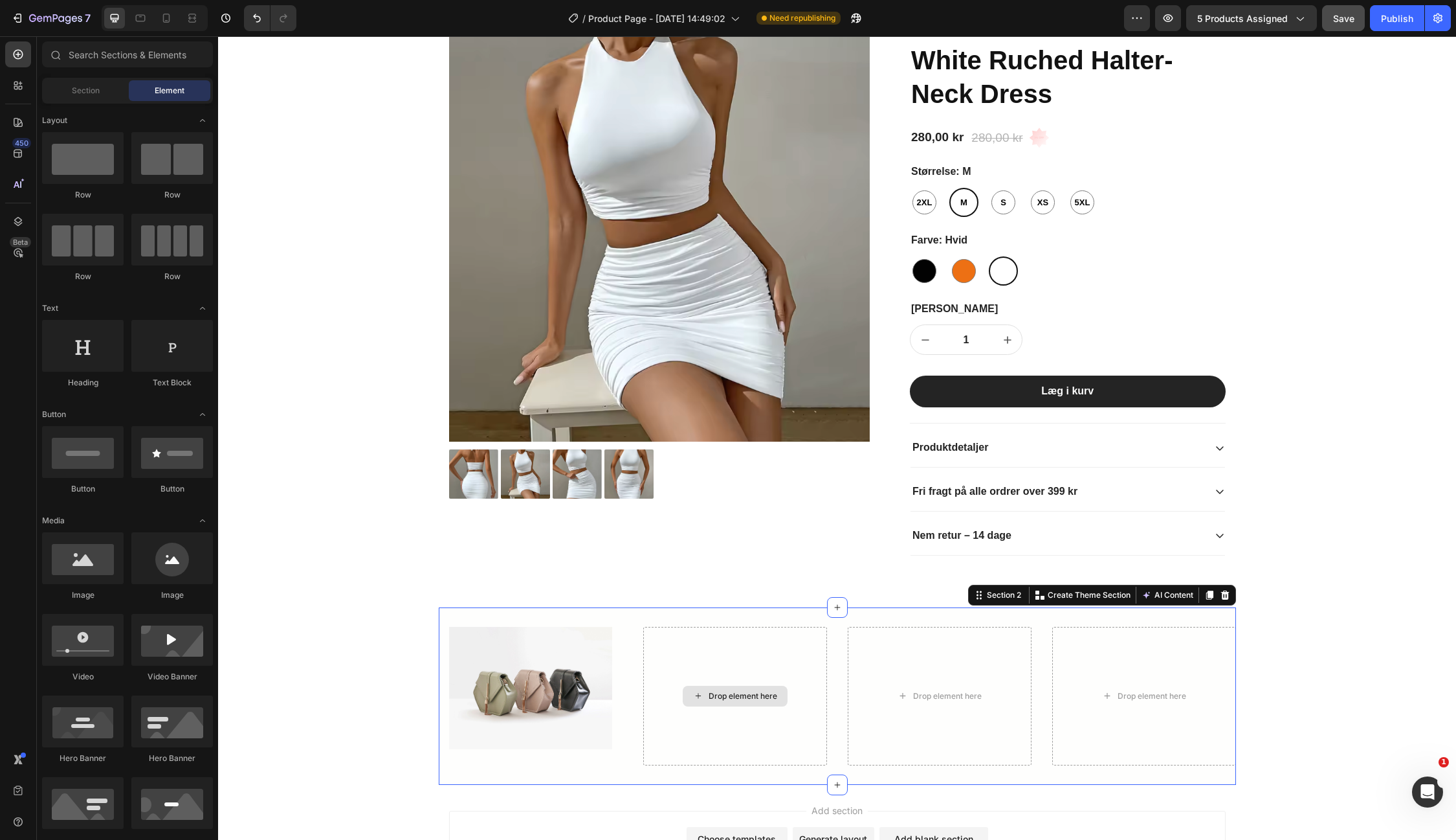
click at [753, 695] on div "Drop element here" at bounding box center [742, 696] width 68 height 11
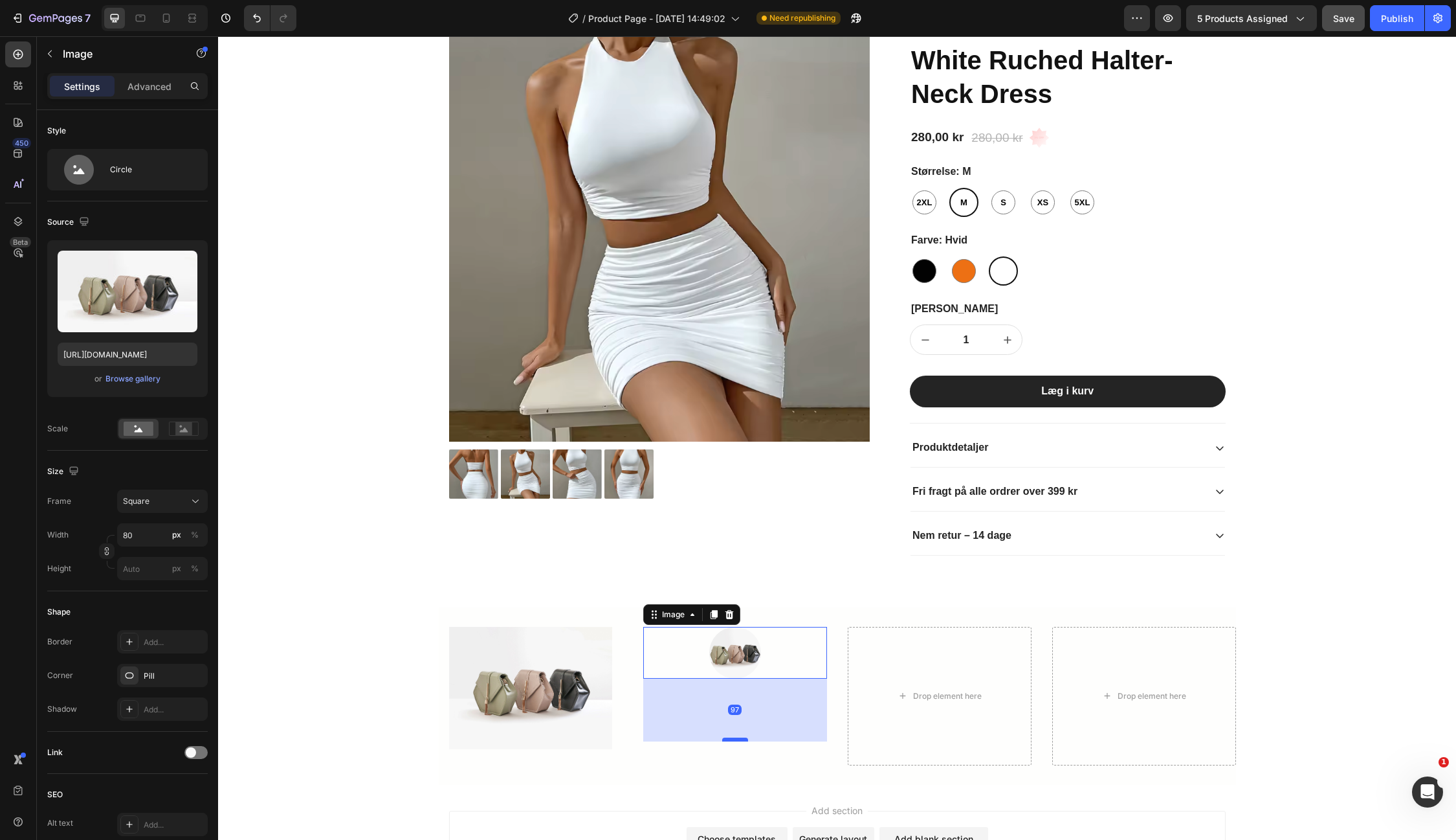
drag, startPoint x: 732, startPoint y: 672, endPoint x: 725, endPoint y: 749, distance: 77.3
click at [725, 742] on div at bounding box center [734, 740] width 26 height 4
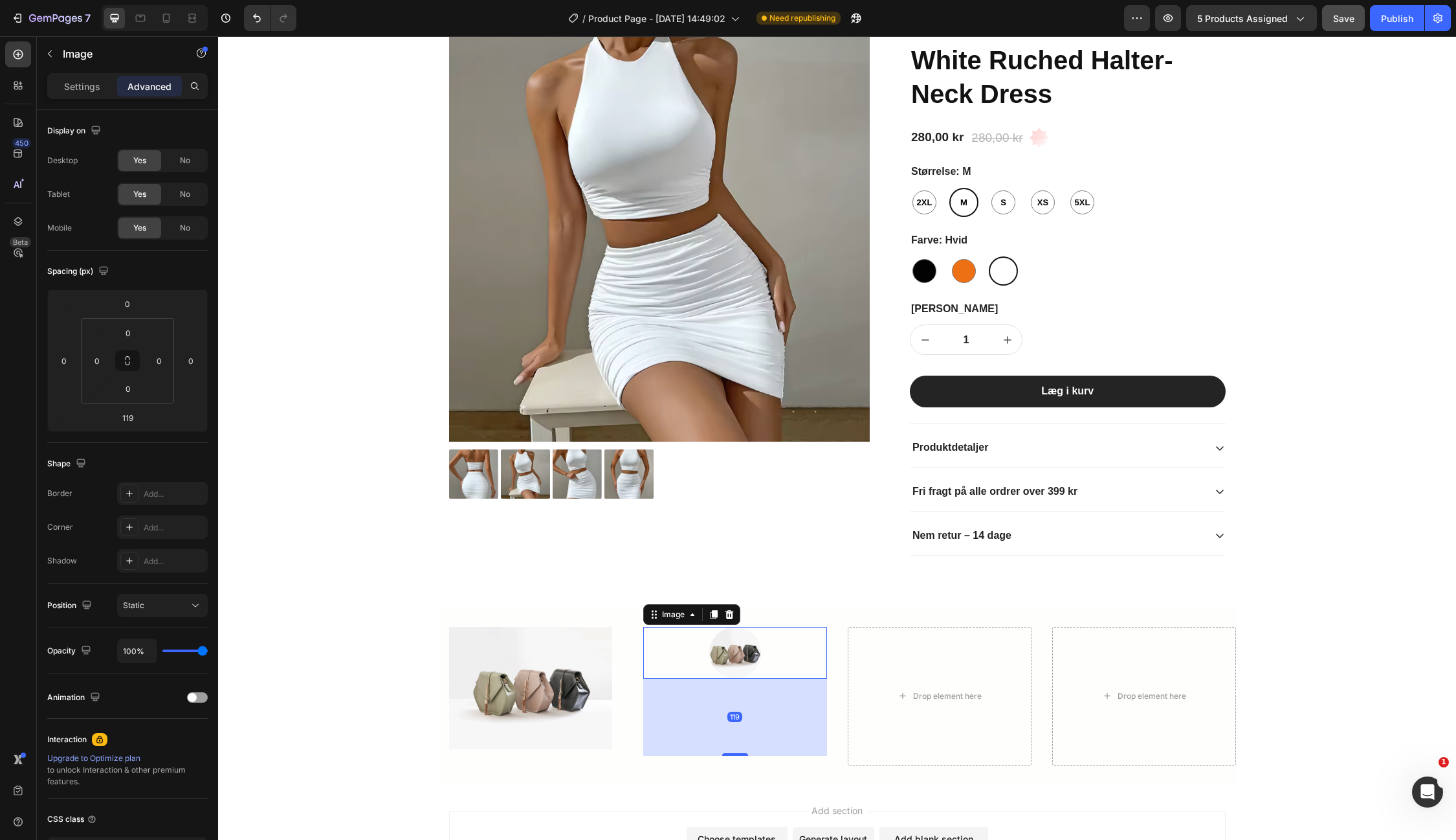
click at [707, 653] on div at bounding box center [734, 652] width 184 height 52
drag, startPoint x: 702, startPoint y: 668, endPoint x: 669, endPoint y: 671, distance: 33.1
click at [701, 668] on div at bounding box center [734, 652] width 184 height 52
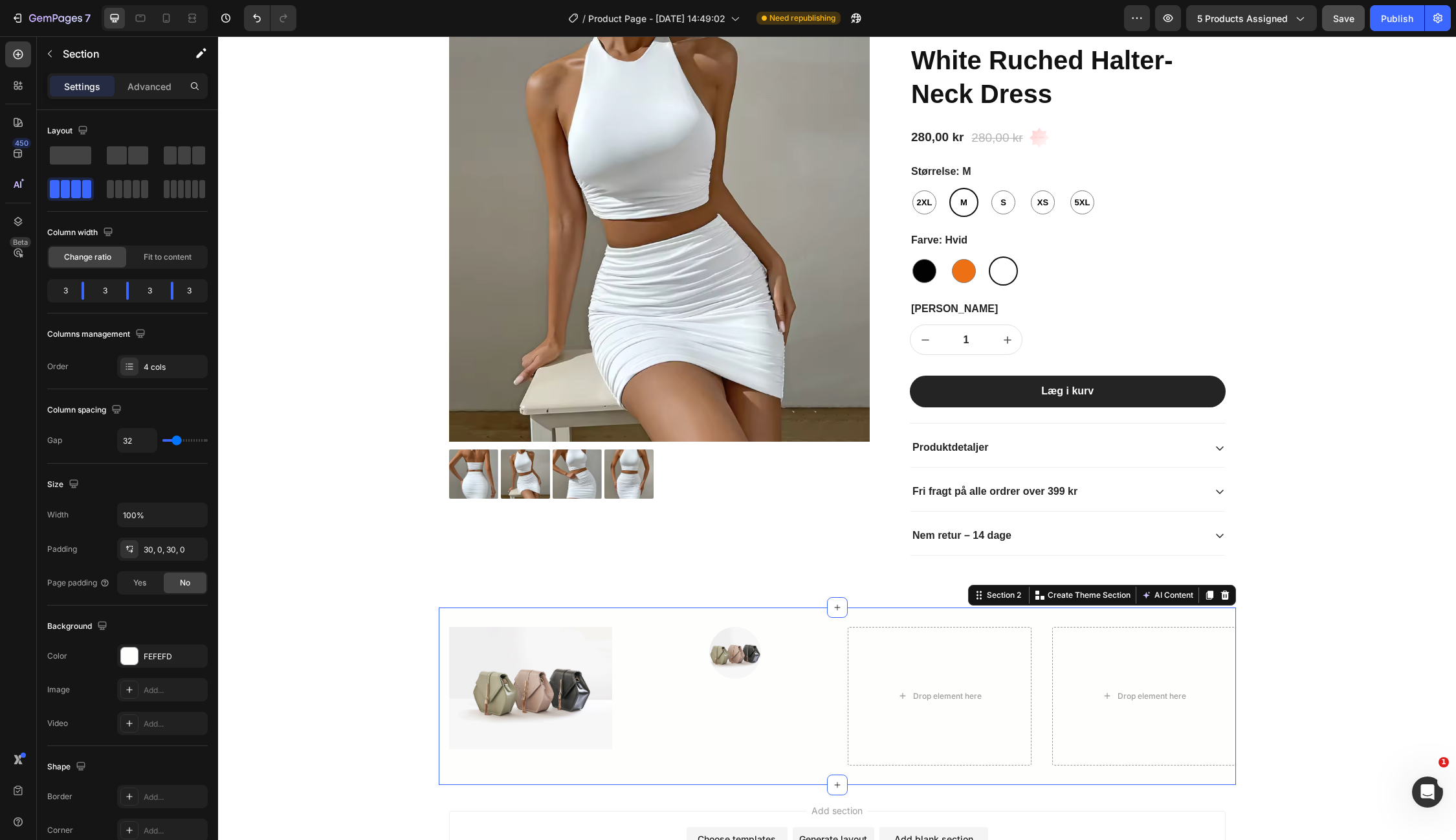
click at [627, 708] on div "Image Row Image Drop element here Drop element here Section 2 You can create re…" at bounding box center [837, 696] width 798 height 177
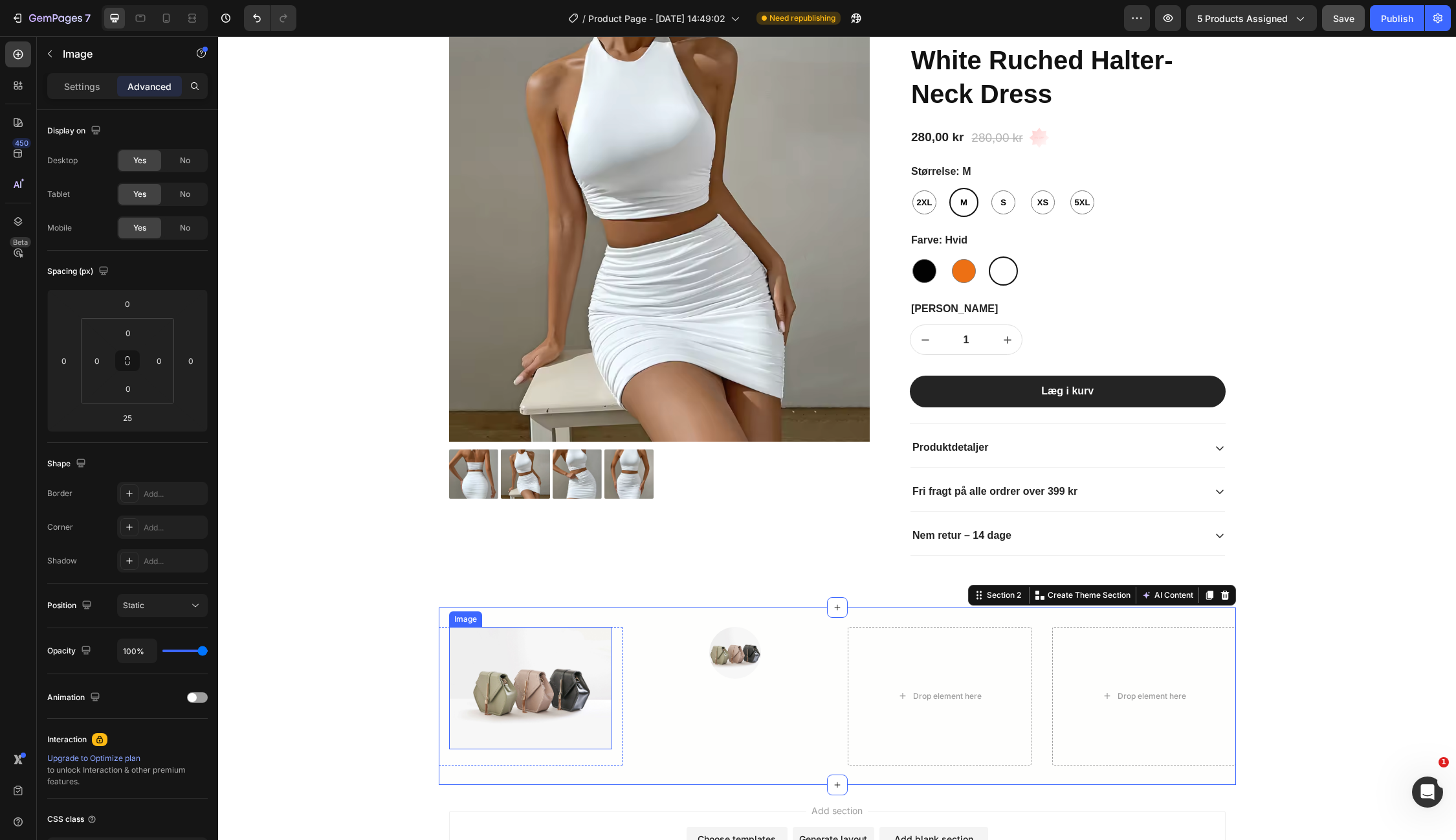
click at [586, 711] on img at bounding box center [530, 688] width 163 height 123
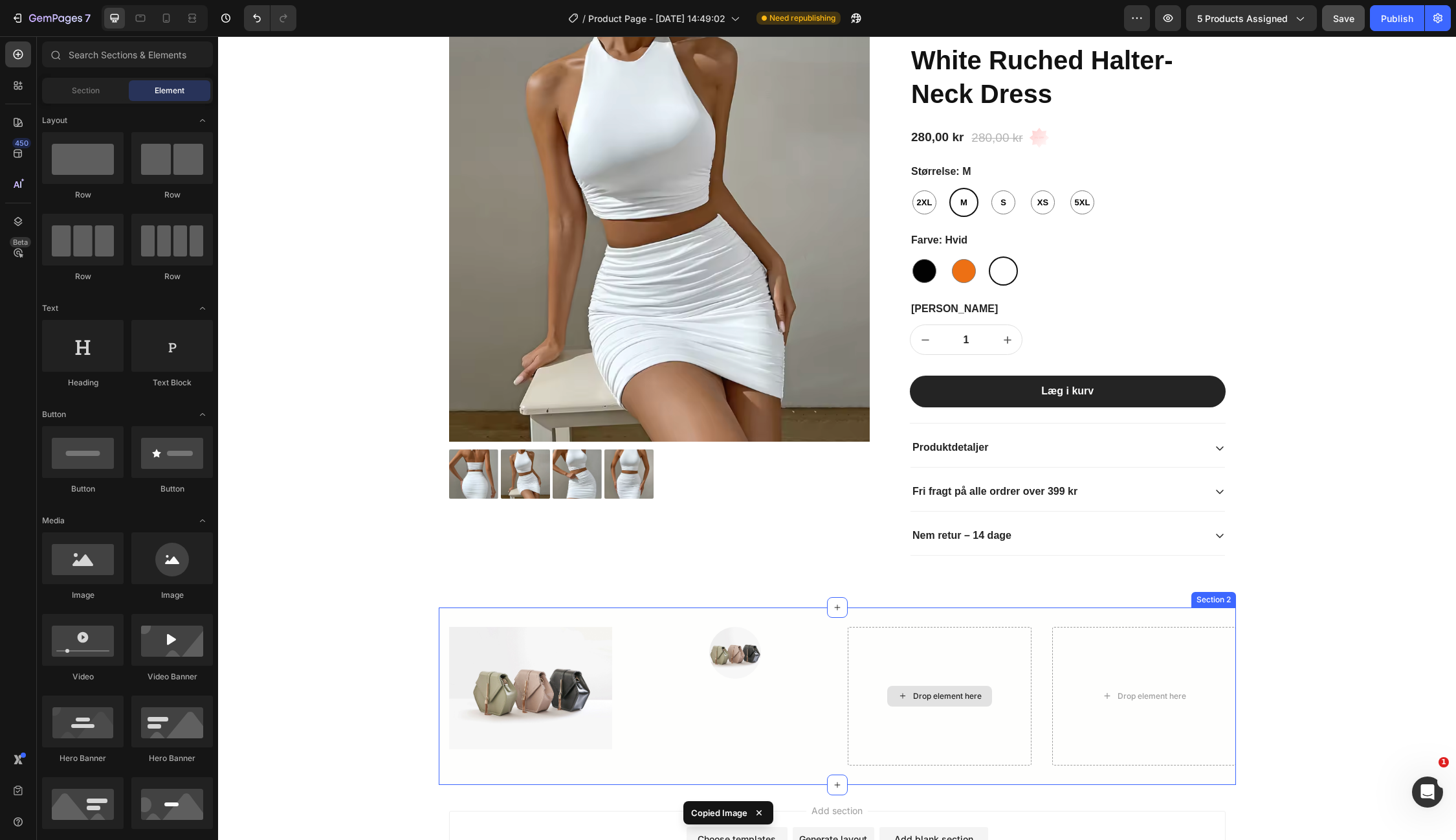
click at [952, 686] on div "Drop element here" at bounding box center [940, 696] width 105 height 20
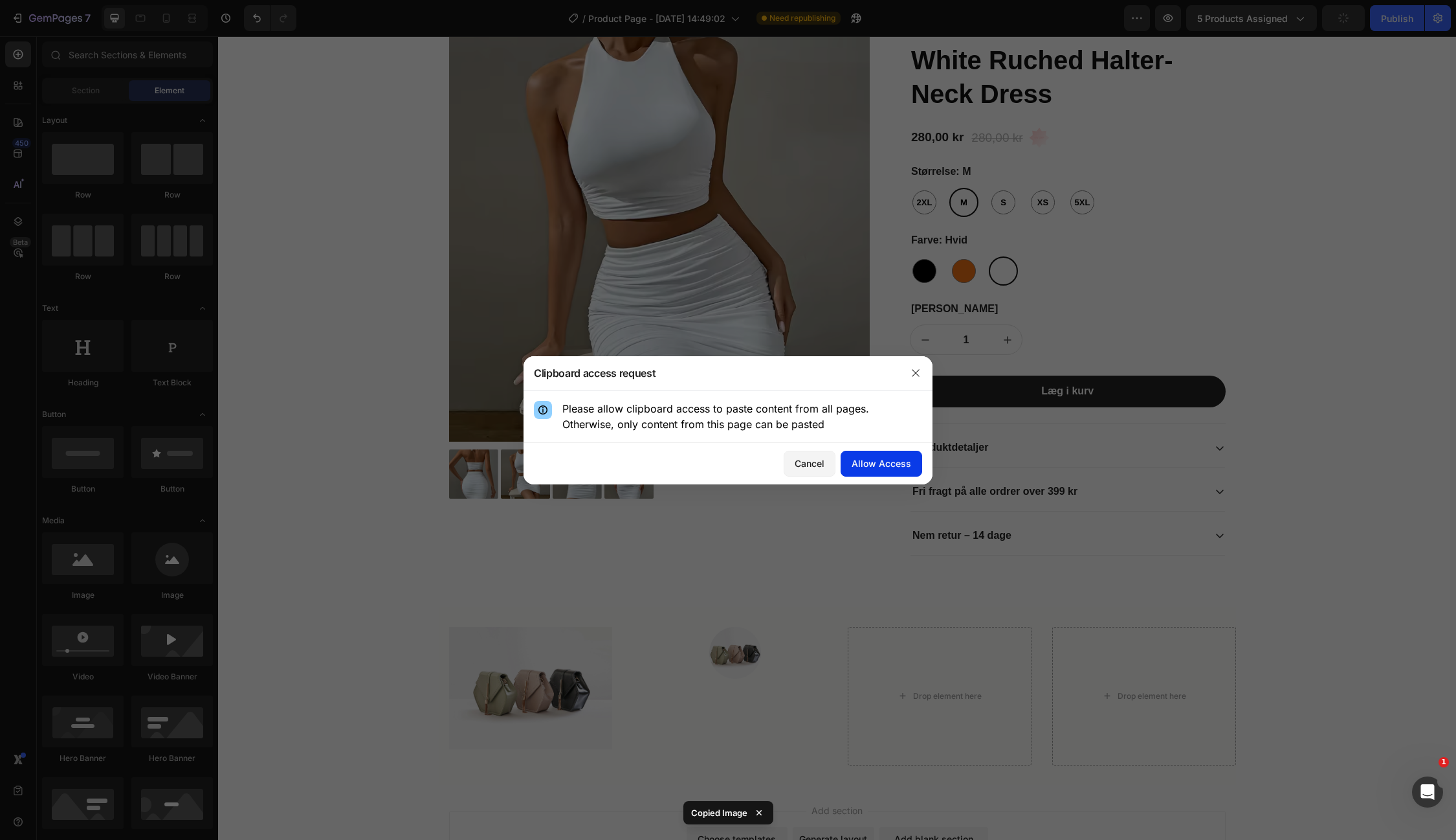
click at [864, 472] on button "Allow Access" at bounding box center [881, 463] width 82 height 26
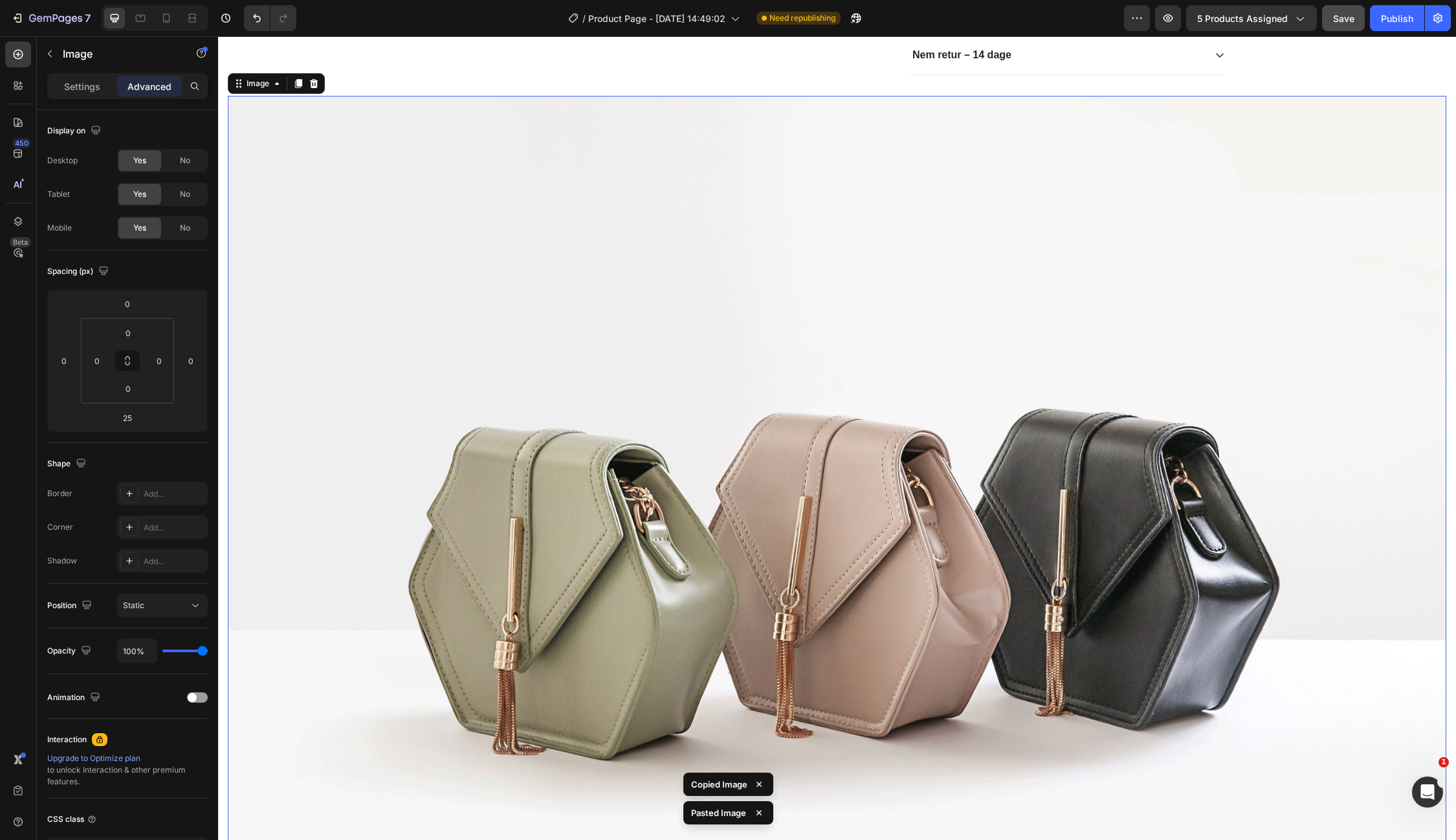
scroll to position [586, 0]
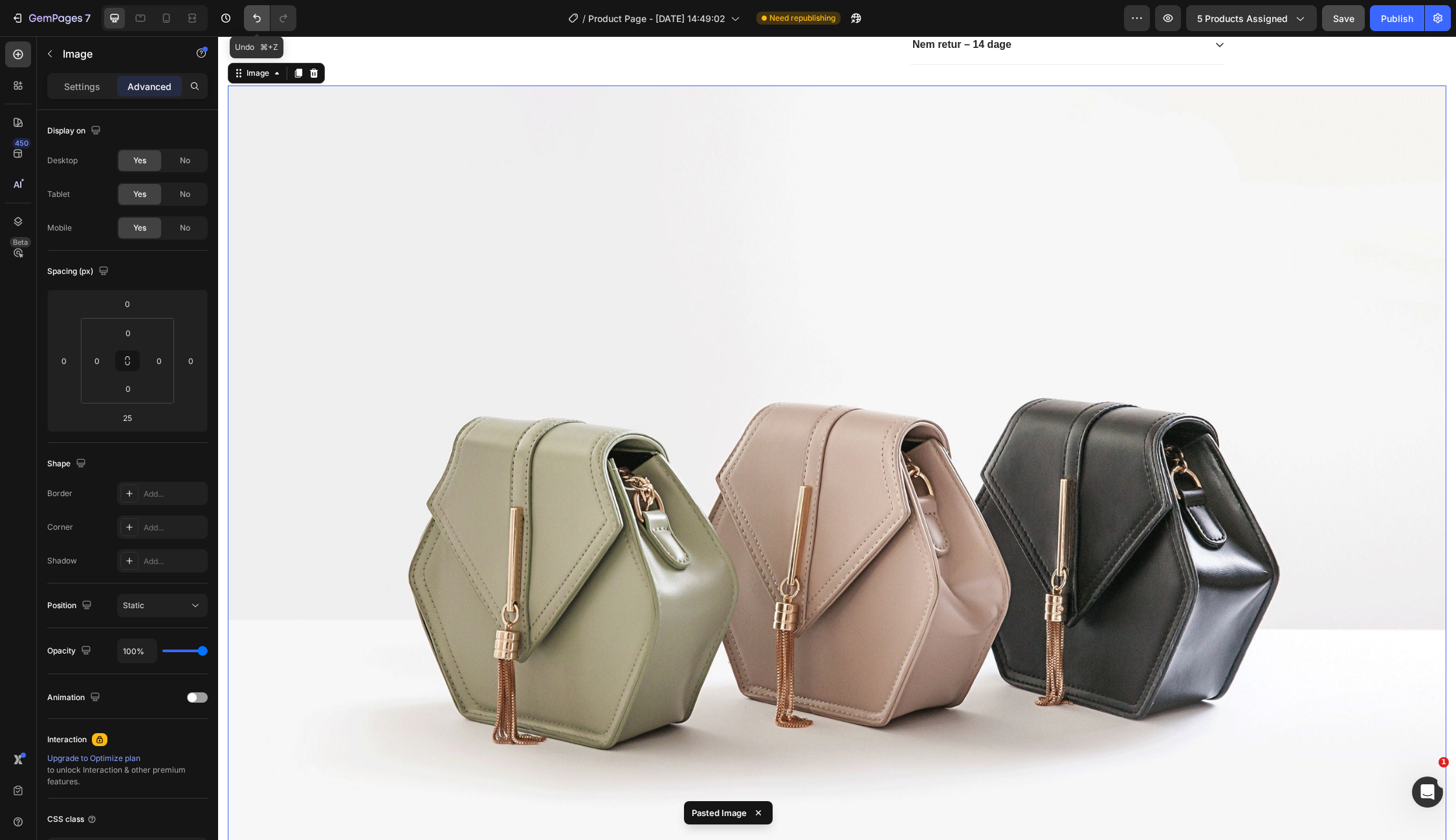
click at [255, 19] on icon "Undo/Redo" at bounding box center [256, 18] width 13 height 13
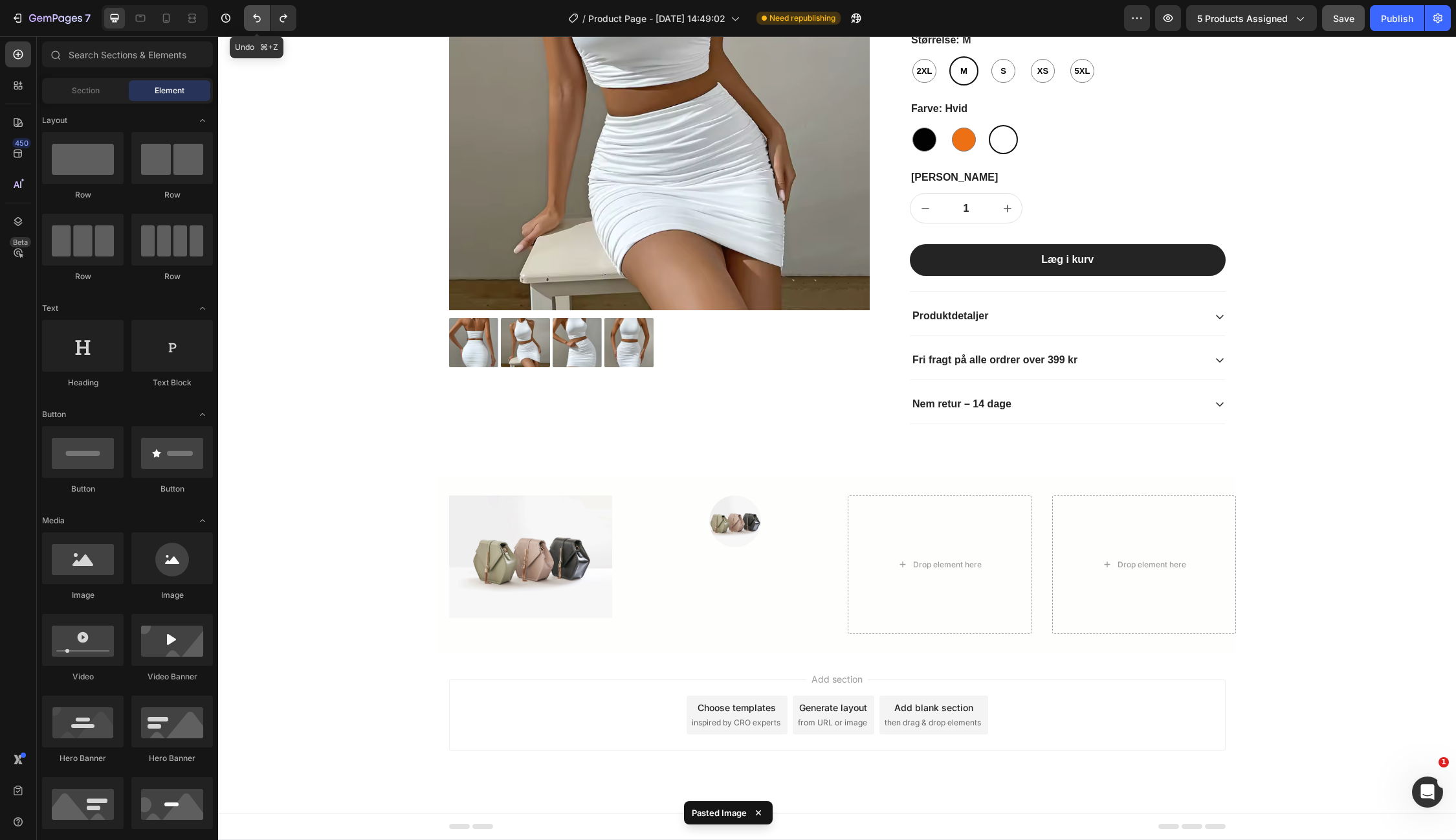
scroll to position [221, 0]
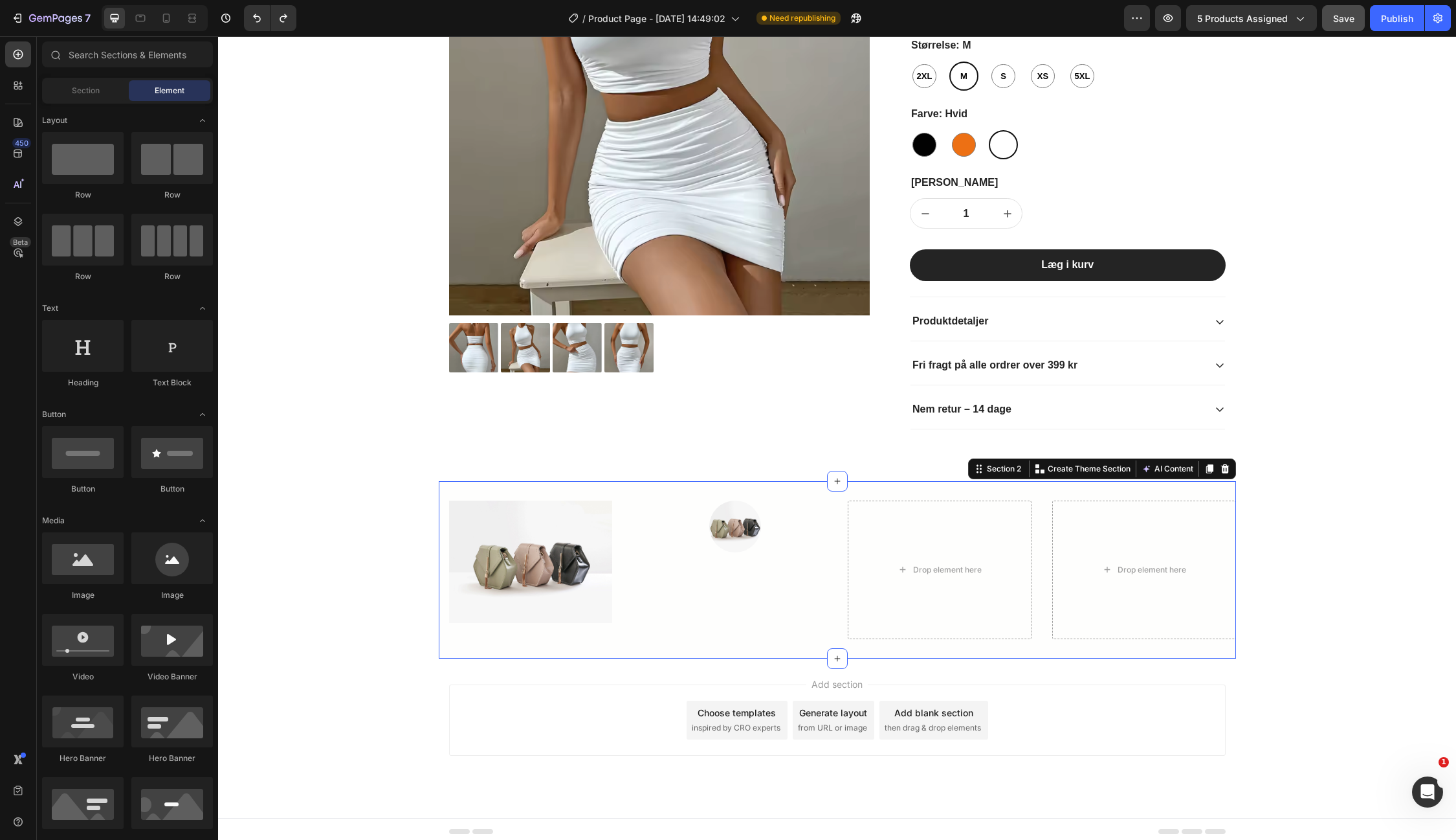
click at [750, 558] on div "Image" at bounding box center [734, 570] width 184 height 138
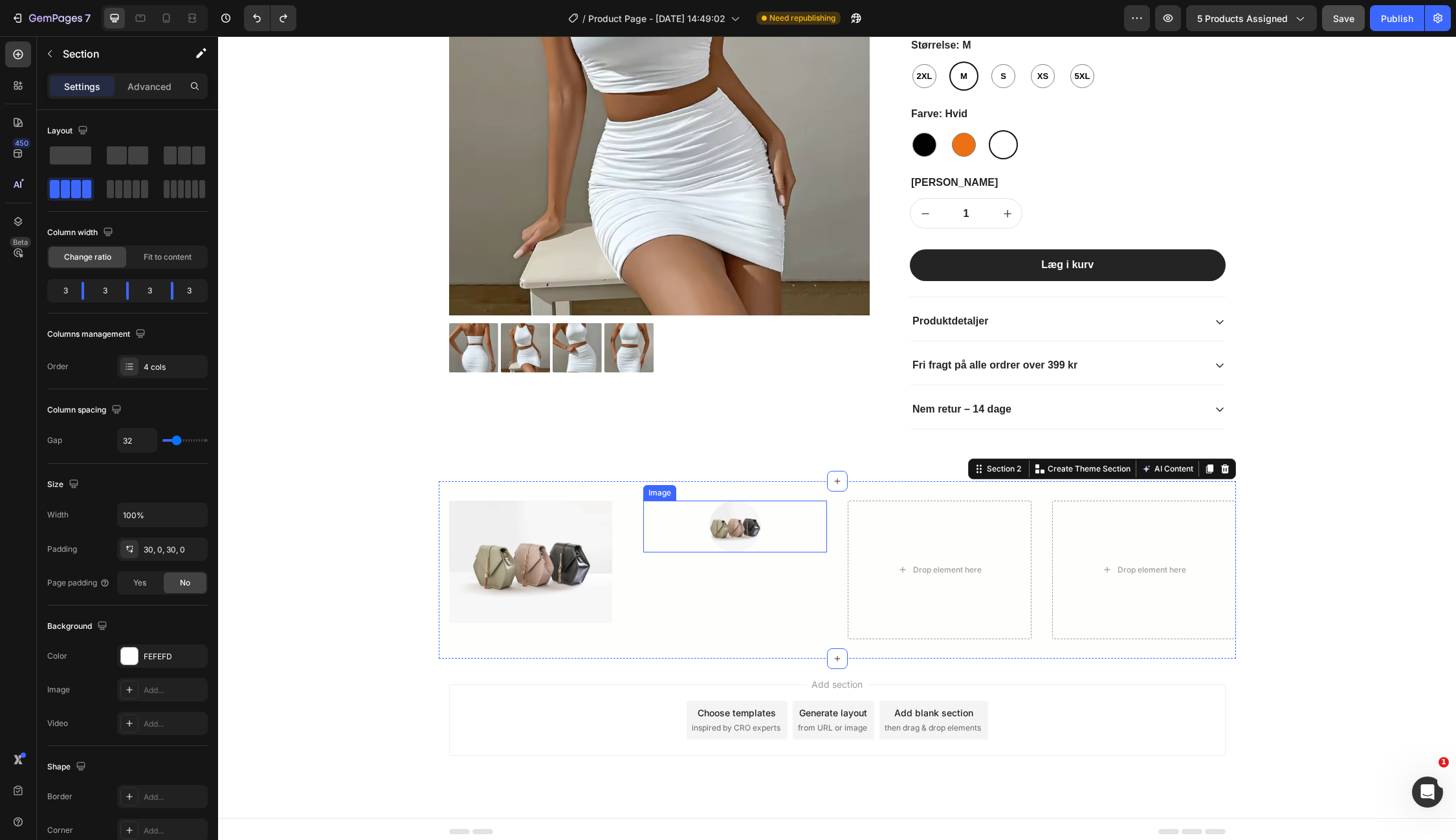
click at [741, 532] on img at bounding box center [734, 526] width 52 height 52
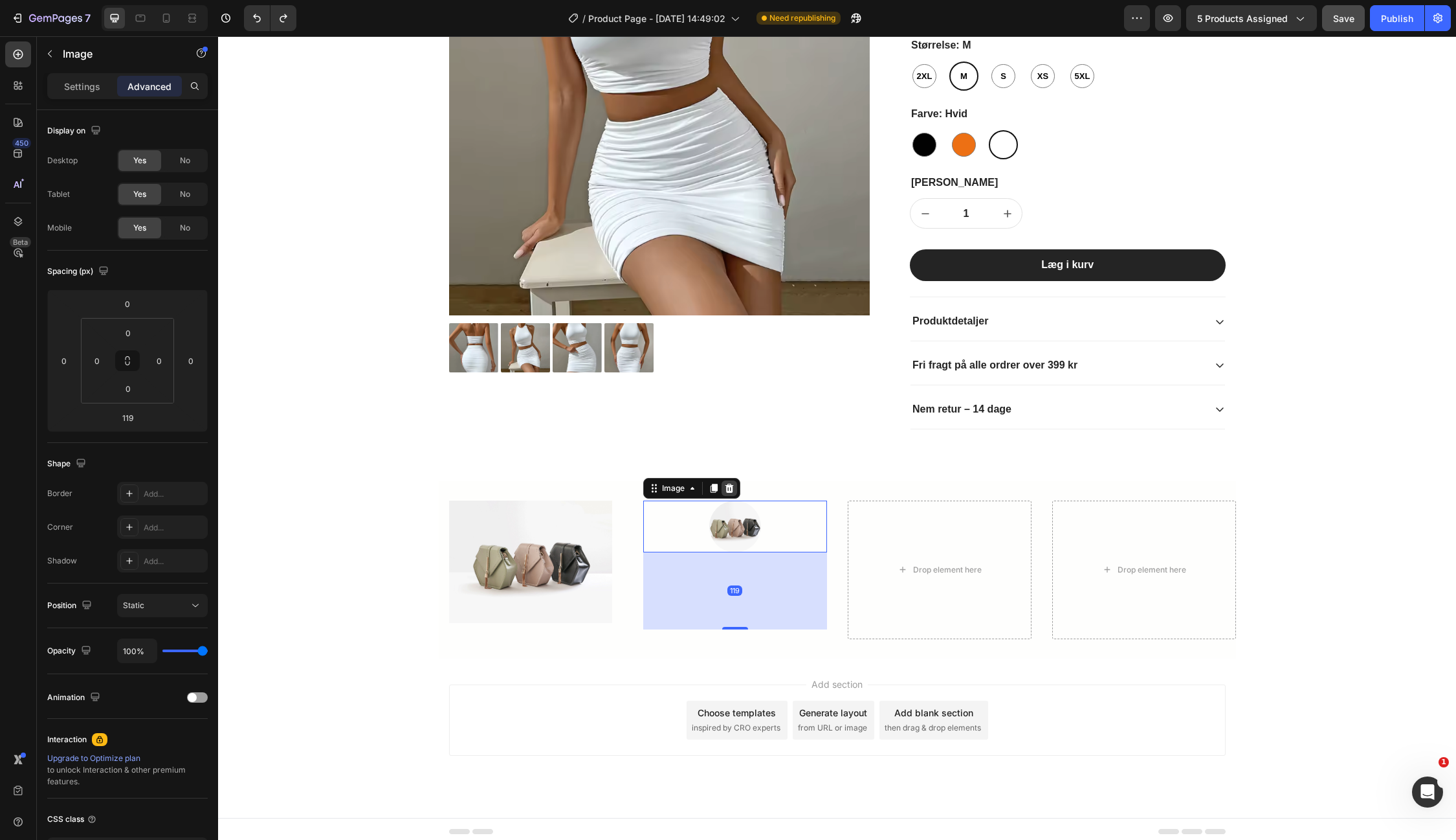
click at [729, 485] on icon at bounding box center [728, 488] width 11 height 11
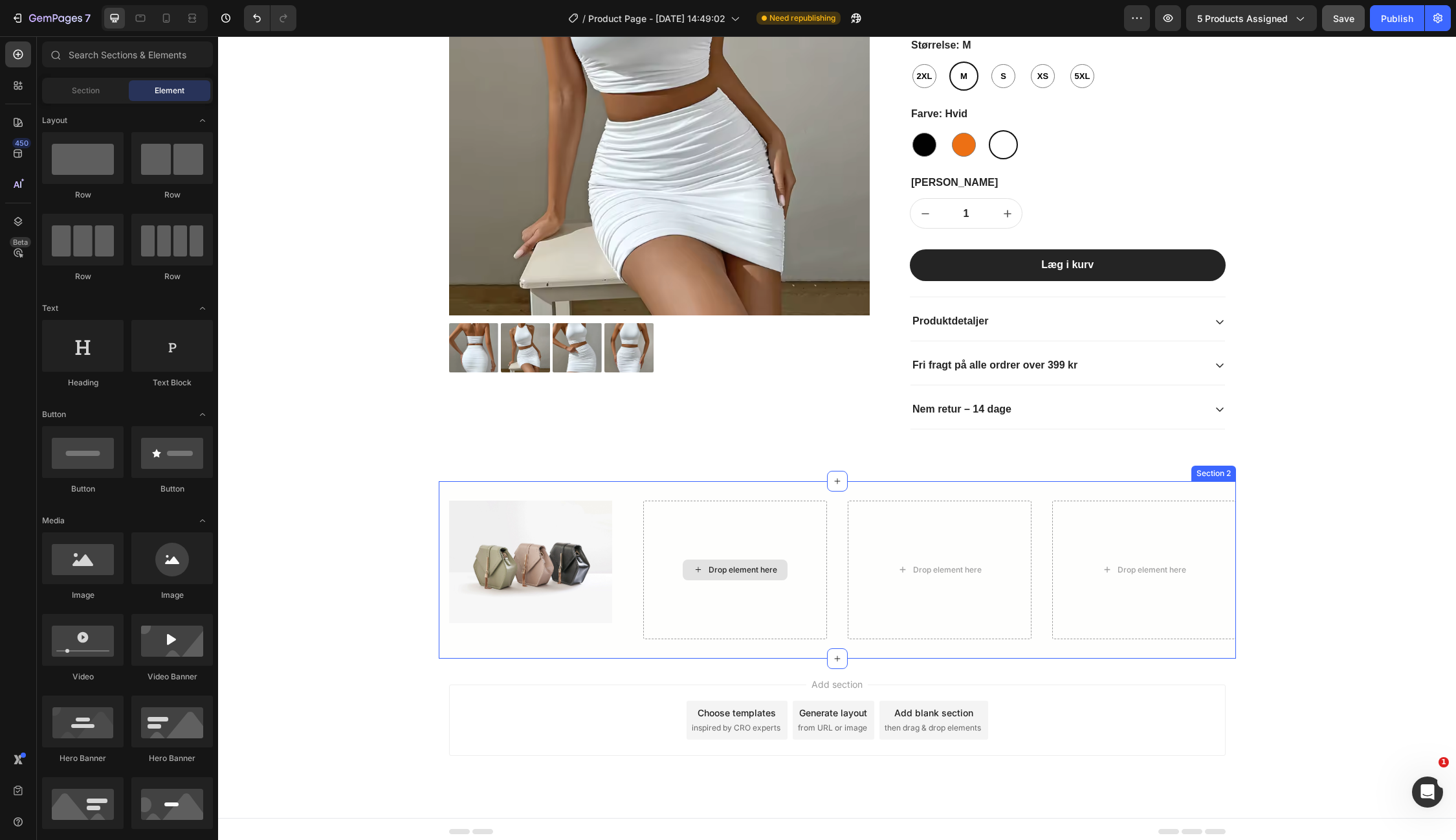
click at [754, 570] on div "Drop element here" at bounding box center [742, 569] width 68 height 11
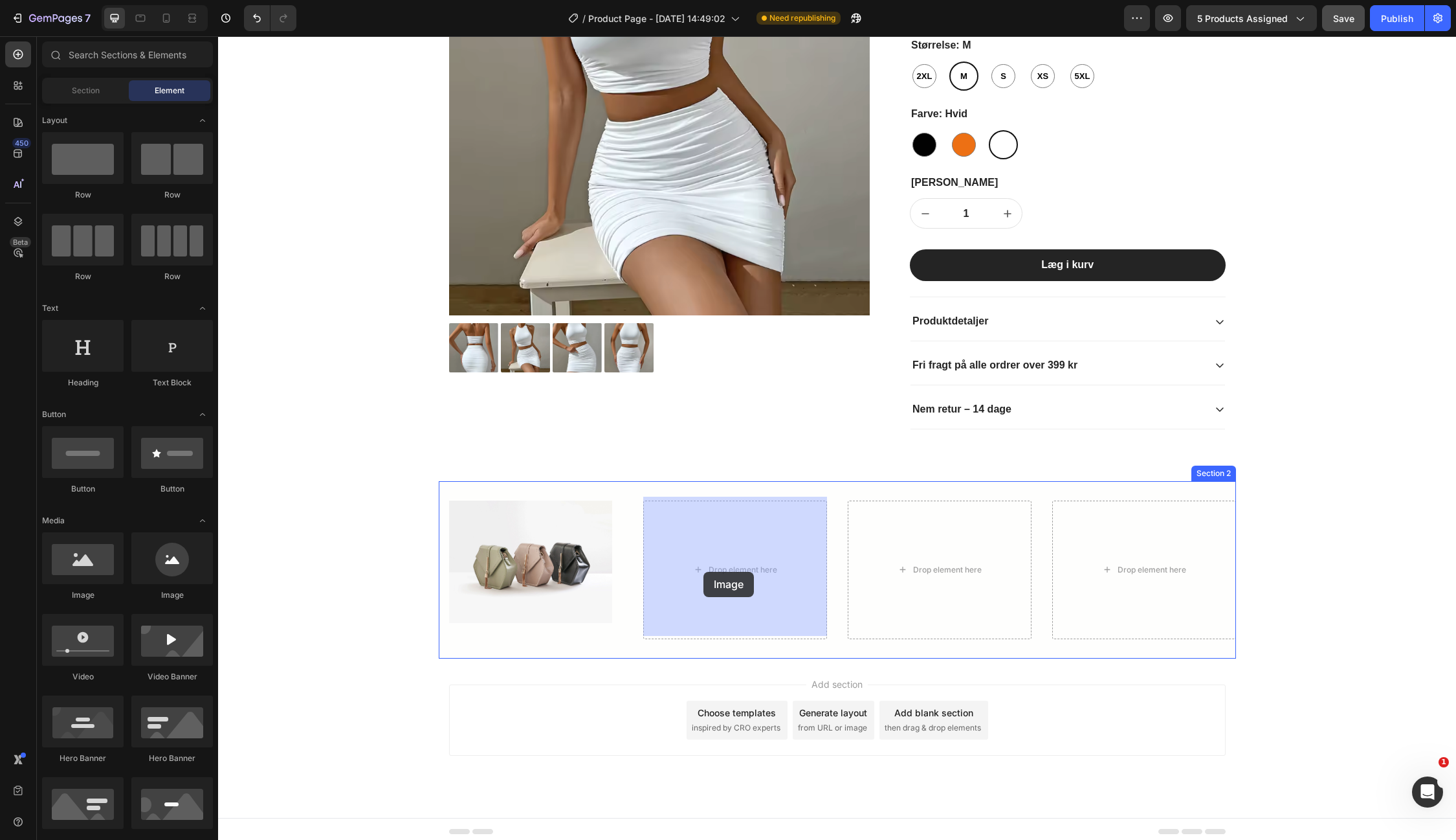
drag, startPoint x: 393, startPoint y: 601, endPoint x: 703, endPoint y: 572, distance: 311.4
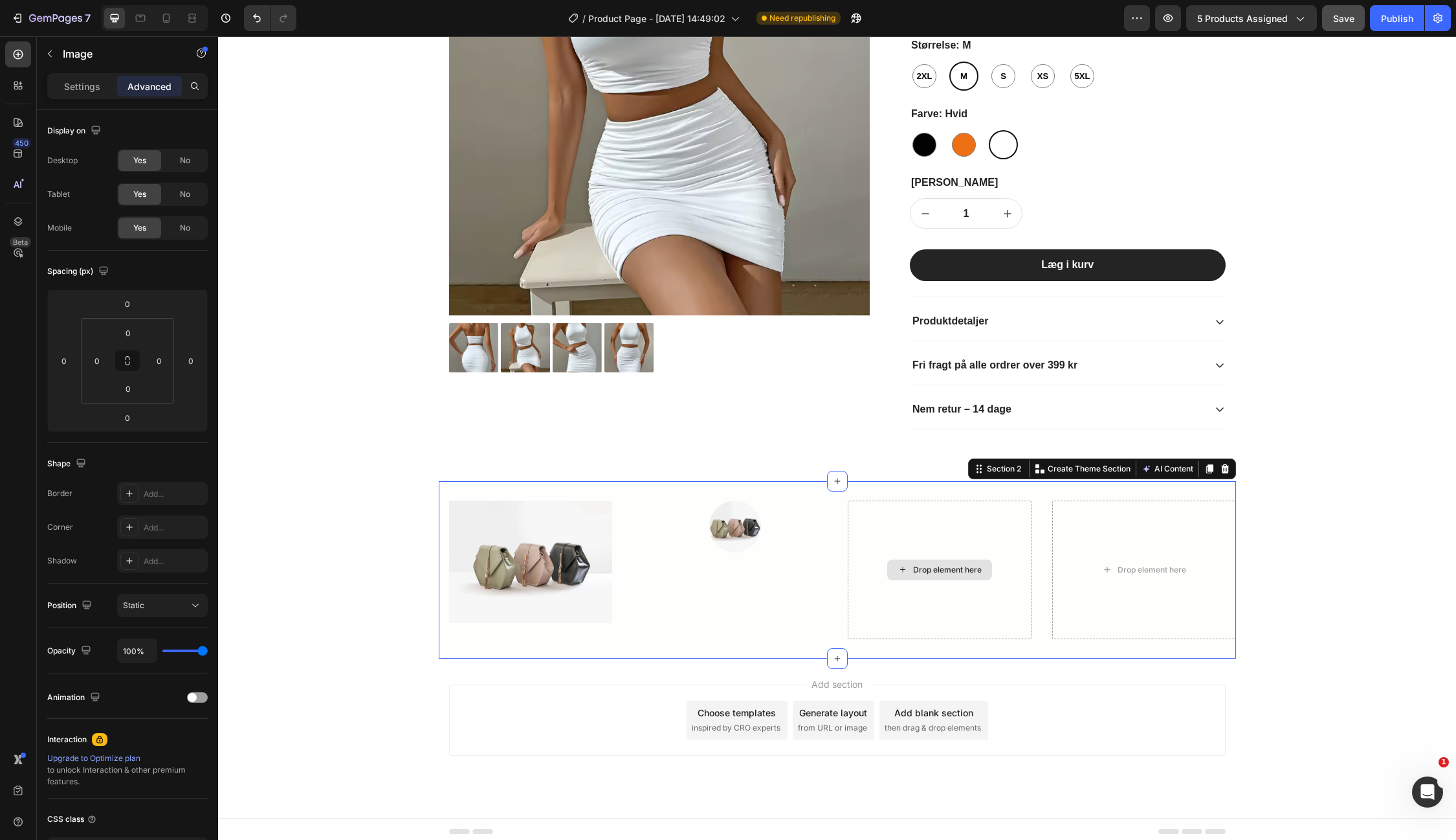
click at [966, 521] on div "Drop element here" at bounding box center [939, 570] width 184 height 138
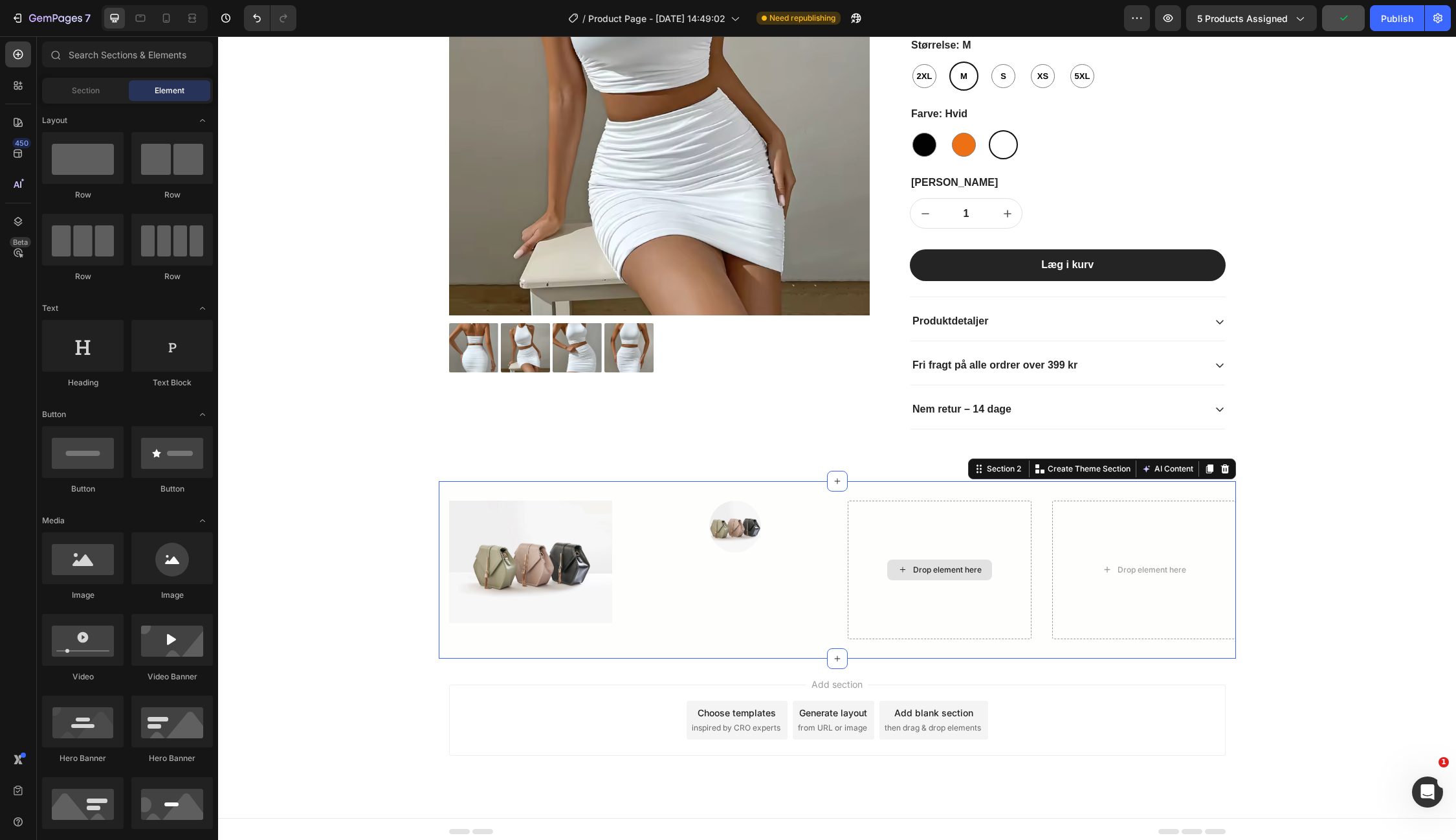
click at [932, 564] on div "Drop element here" at bounding box center [947, 569] width 68 height 11
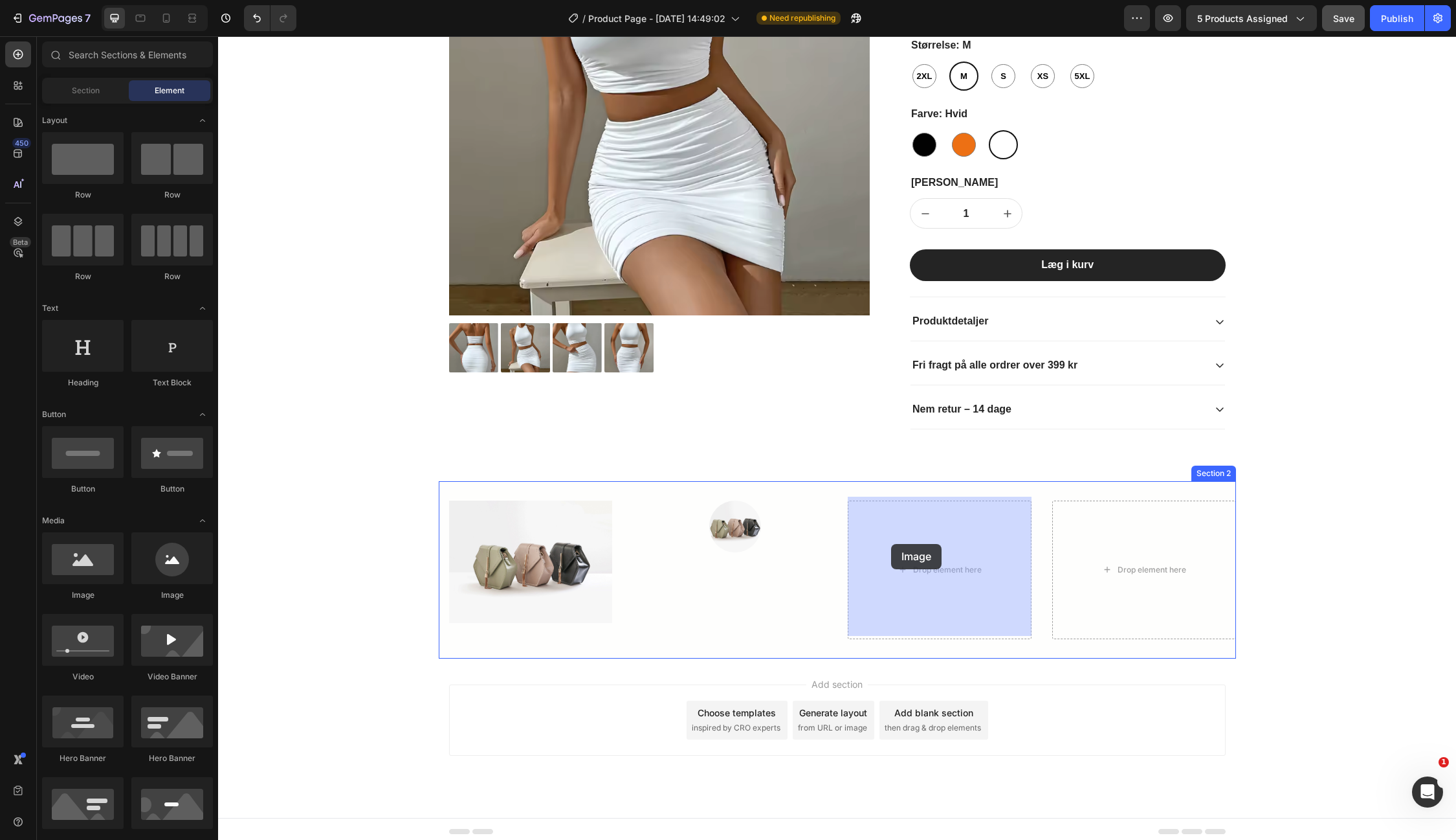
drag, startPoint x: 282, startPoint y: 605, endPoint x: 891, endPoint y: 544, distance: 612.0
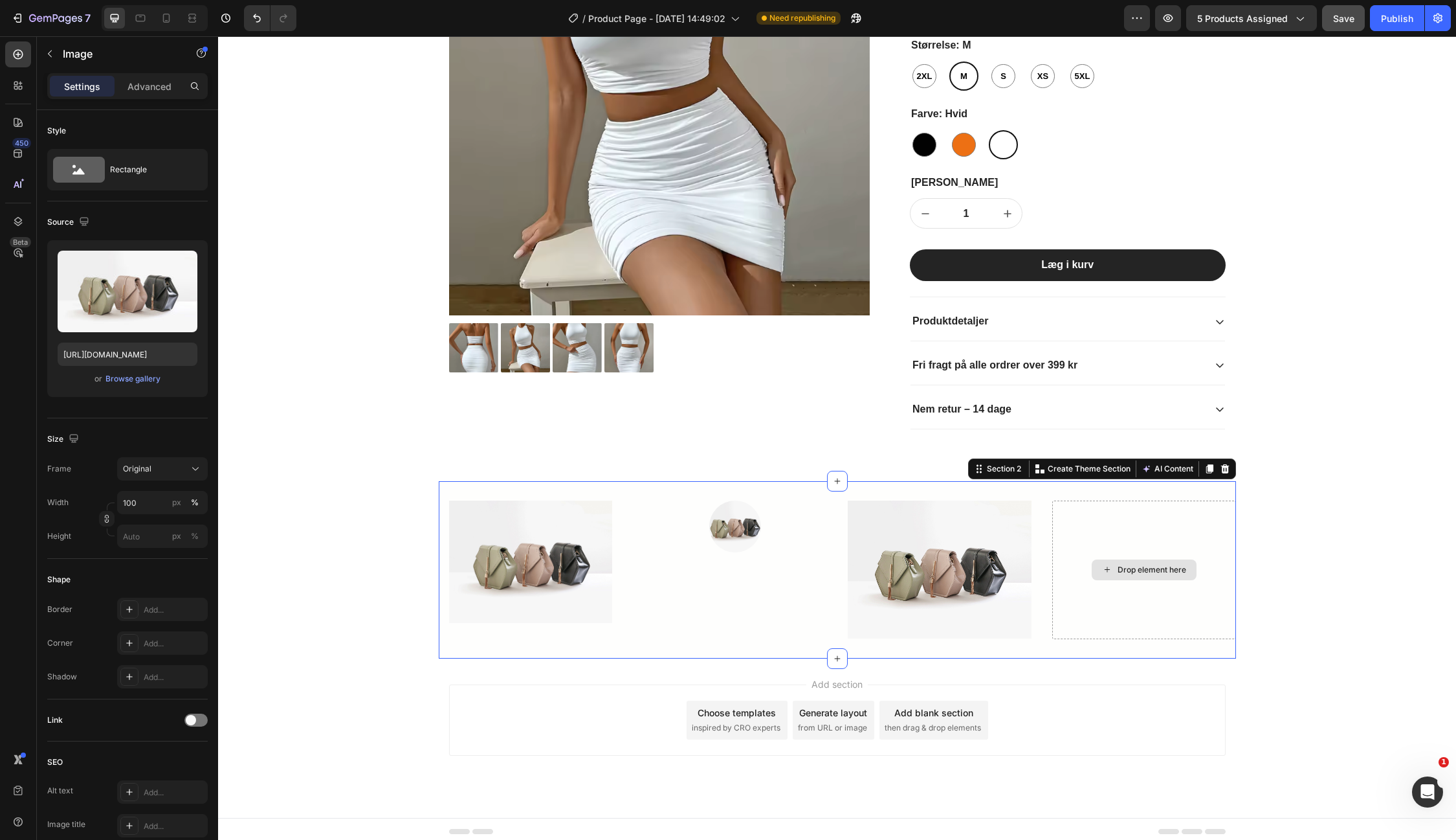
click at [1142, 519] on div "Drop element here" at bounding box center [1143, 570] width 184 height 138
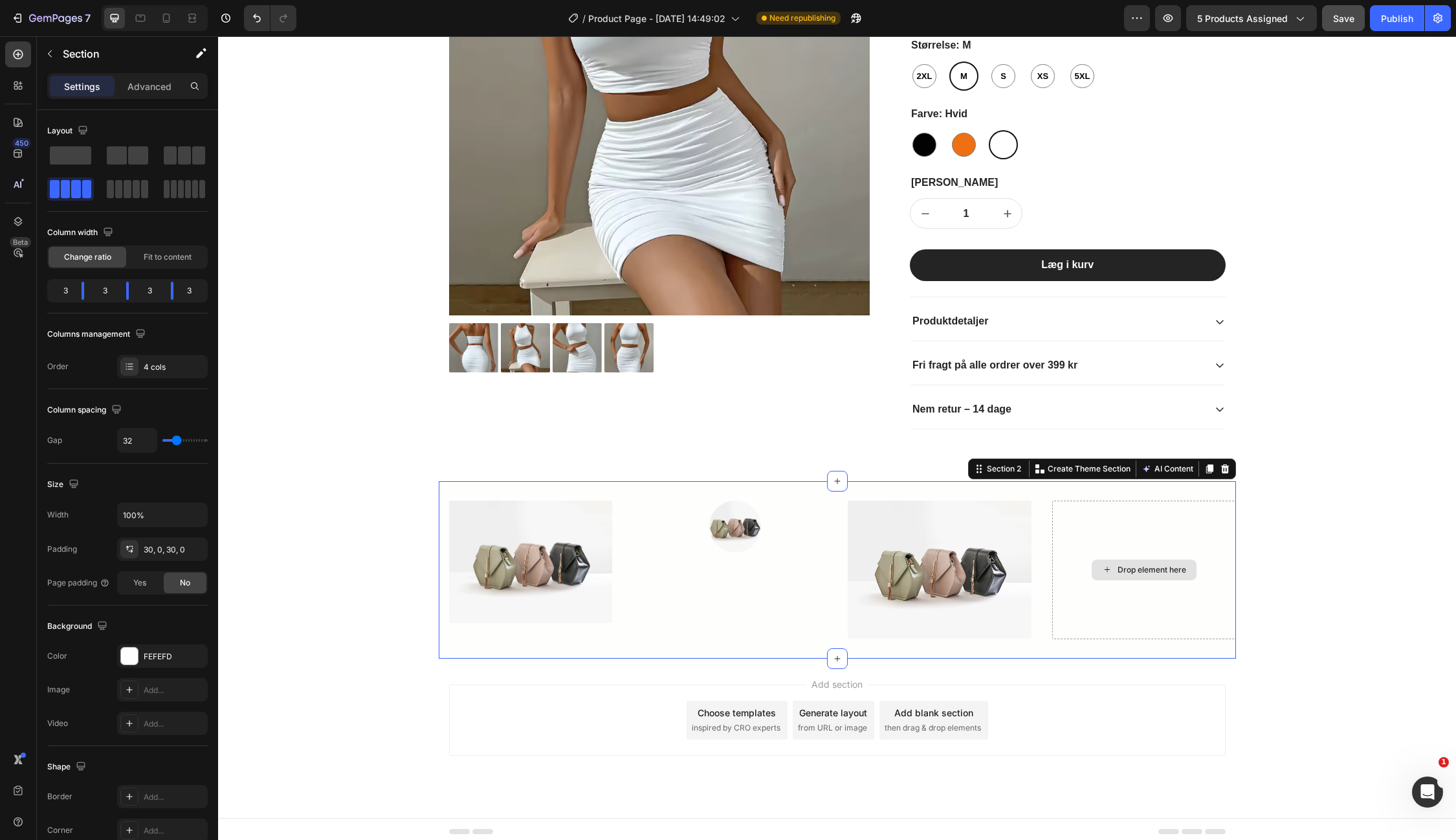
click at [1138, 566] on div "Drop element here" at bounding box center [1151, 569] width 68 height 11
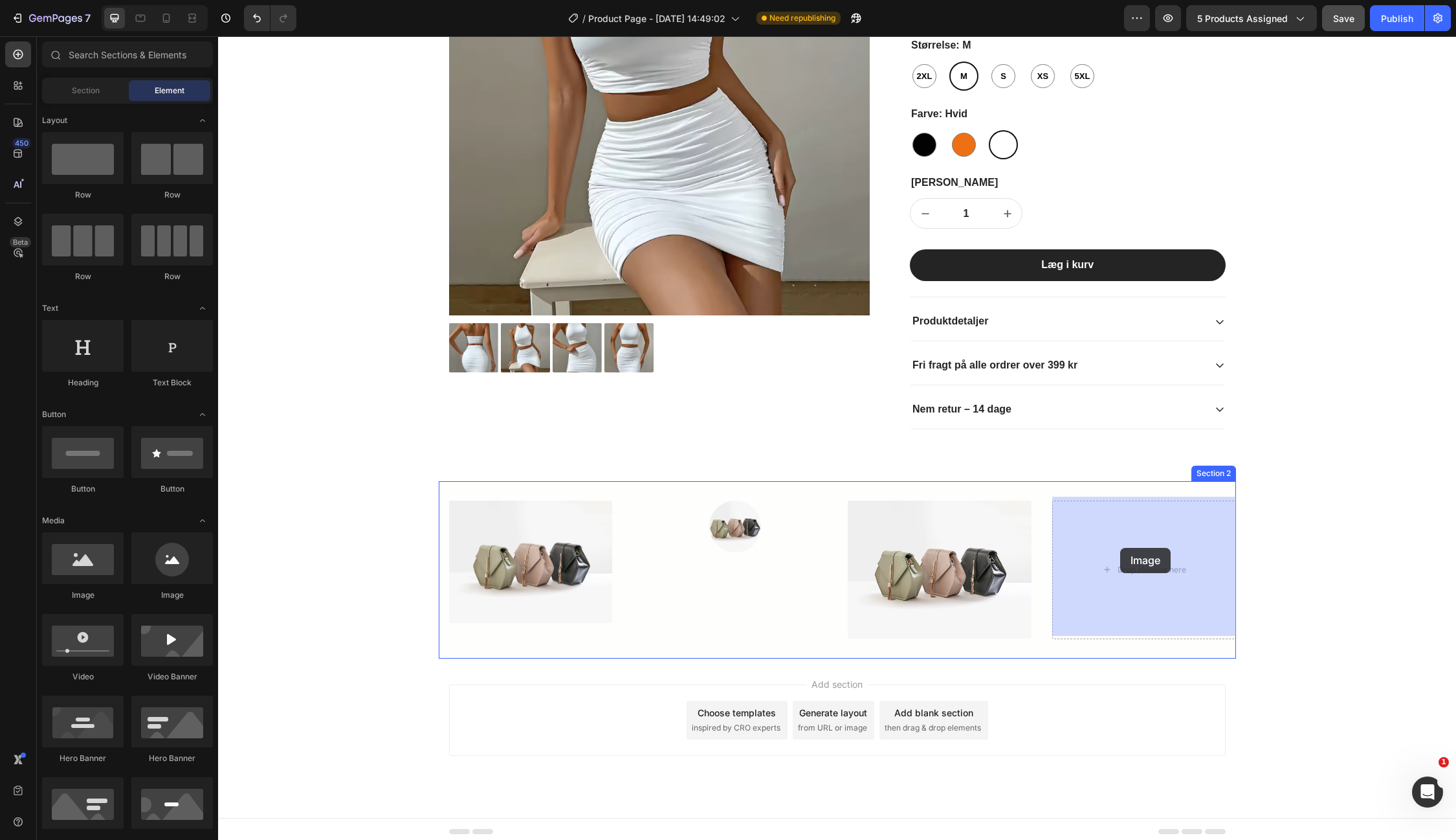
drag, startPoint x: 316, startPoint y: 598, endPoint x: 1120, endPoint y: 548, distance: 805.6
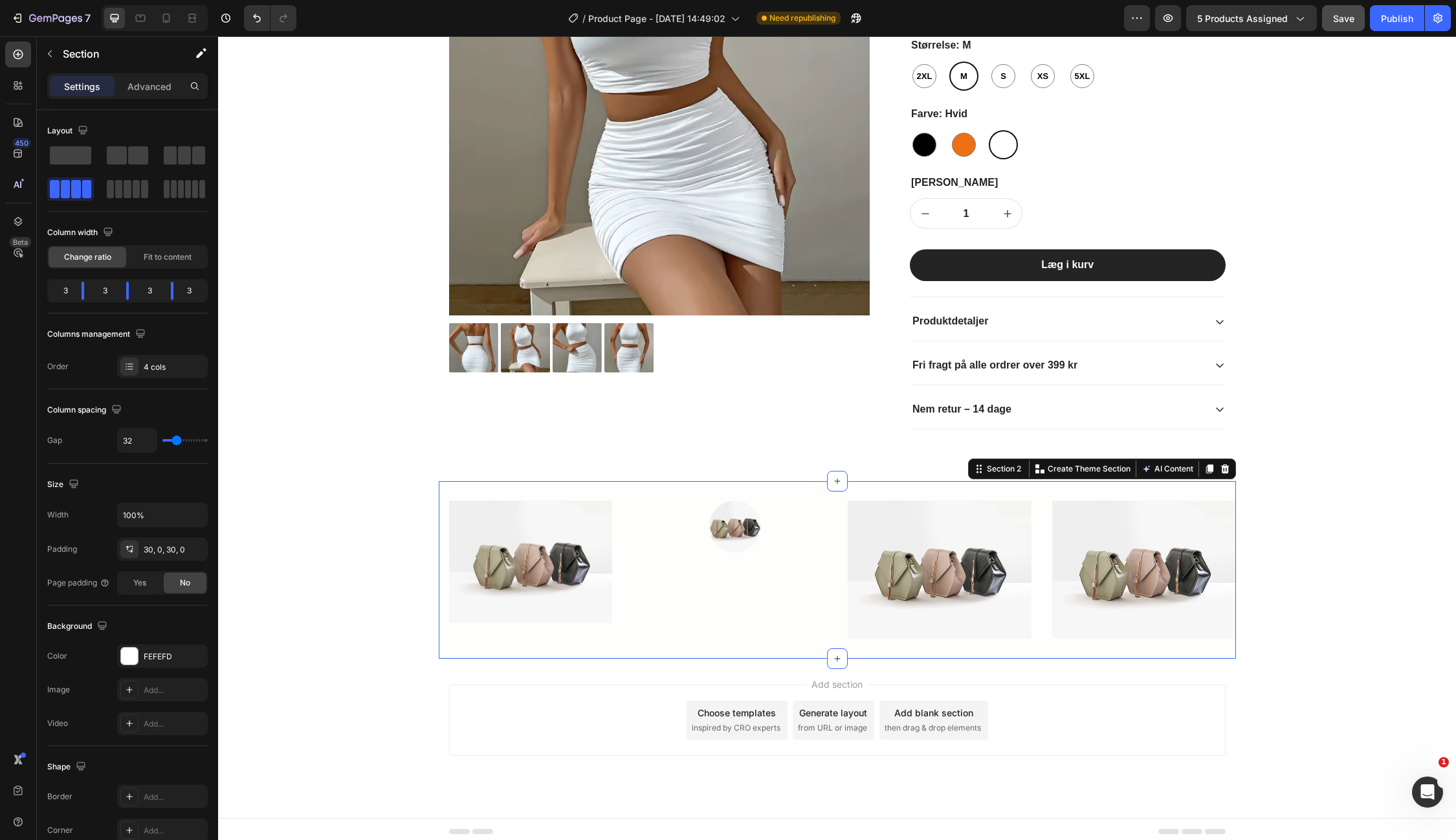
click at [712, 582] on div "Image" at bounding box center [734, 570] width 184 height 138
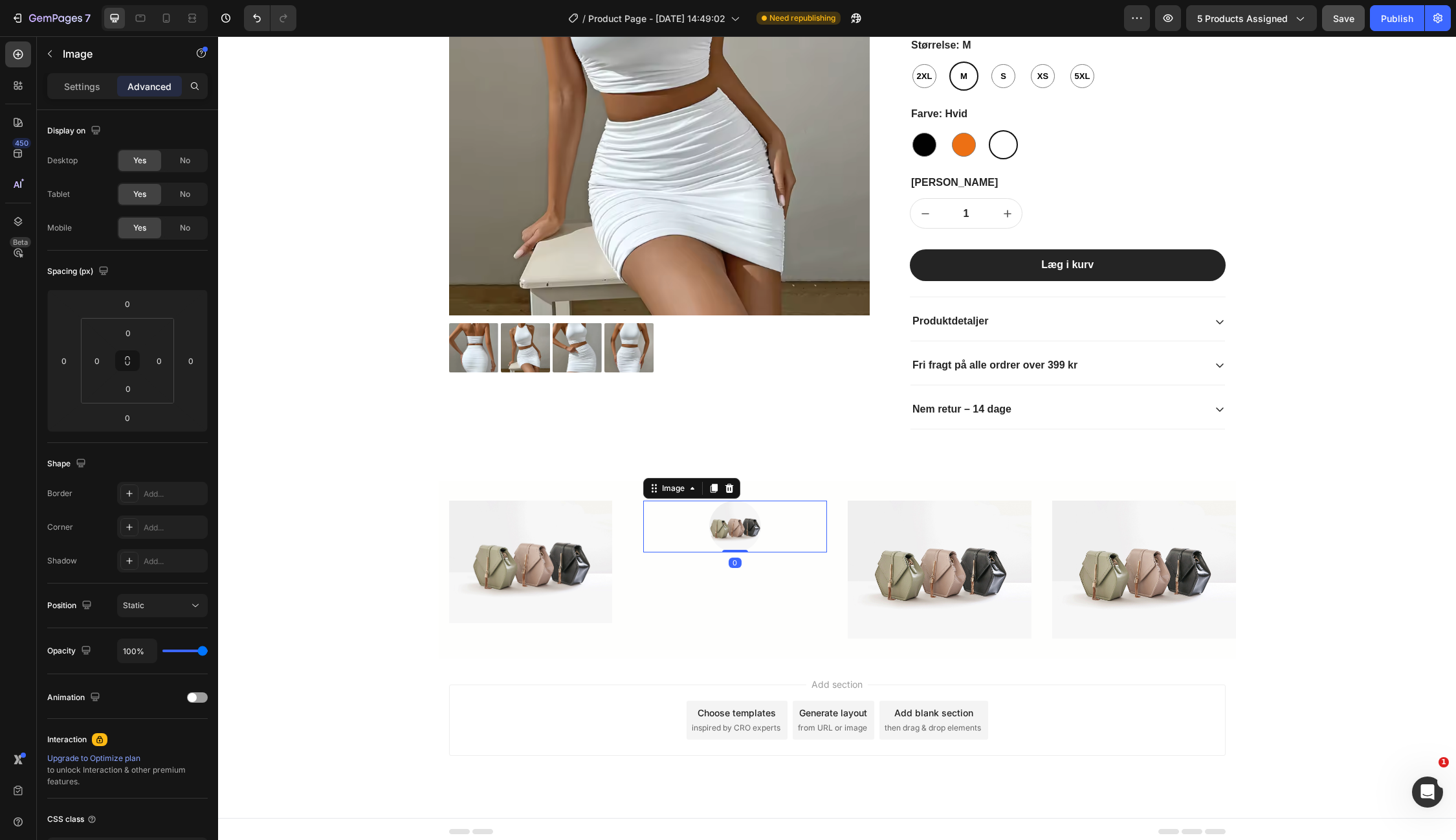
click at [757, 529] on img at bounding box center [734, 526] width 52 height 52
click at [730, 483] on icon at bounding box center [728, 487] width 9 height 9
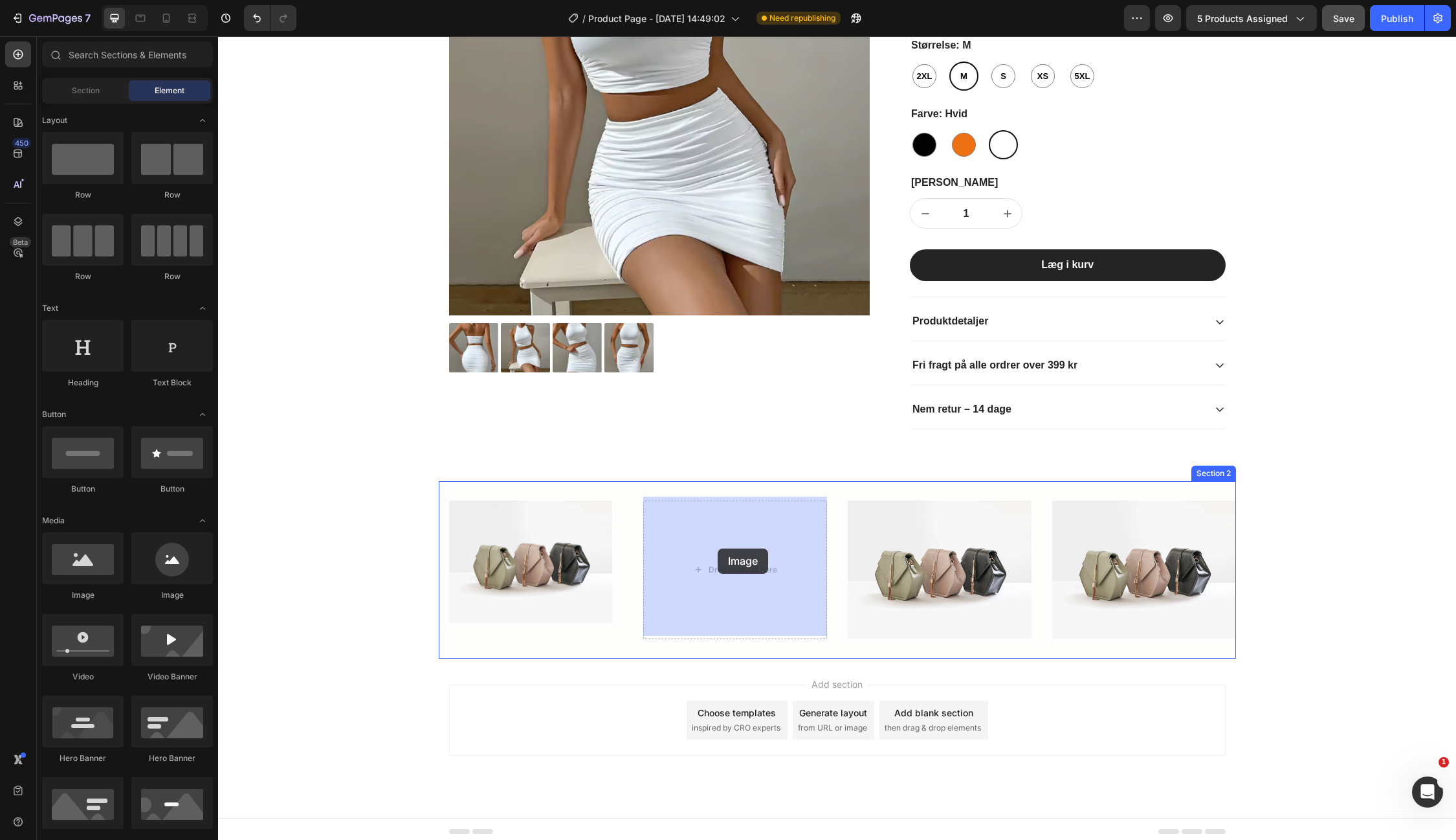
drag, startPoint x: 306, startPoint y: 600, endPoint x: 718, endPoint y: 549, distance: 415.1
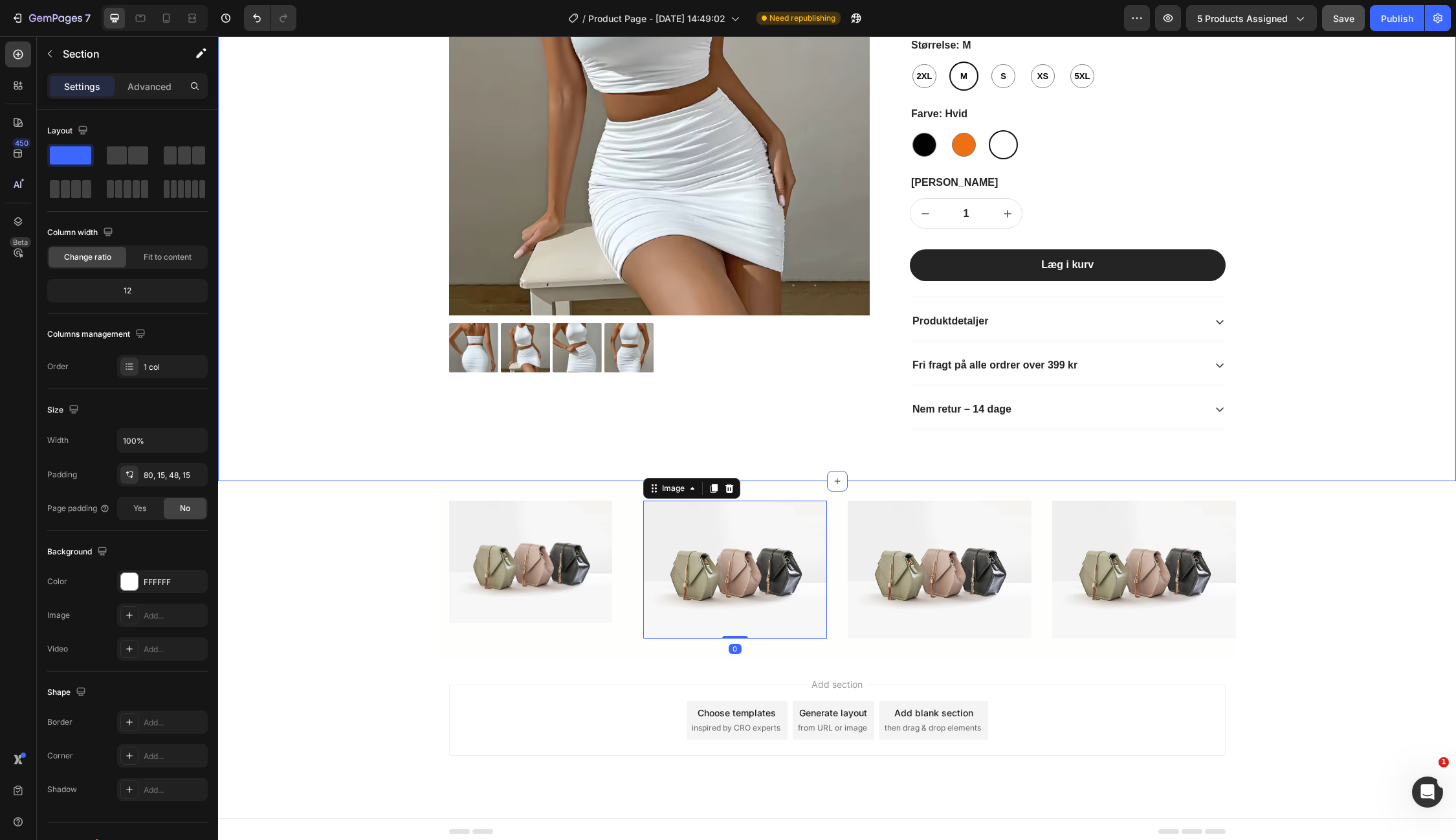
click at [1327, 387] on div "Product Images Icon Icon Icon Icon Icon Icon List 2.500+ Verificerede Anmeldels…" at bounding box center [837, 172] width 1218 height 556
click at [574, 597] on img at bounding box center [530, 562] width 163 height 123
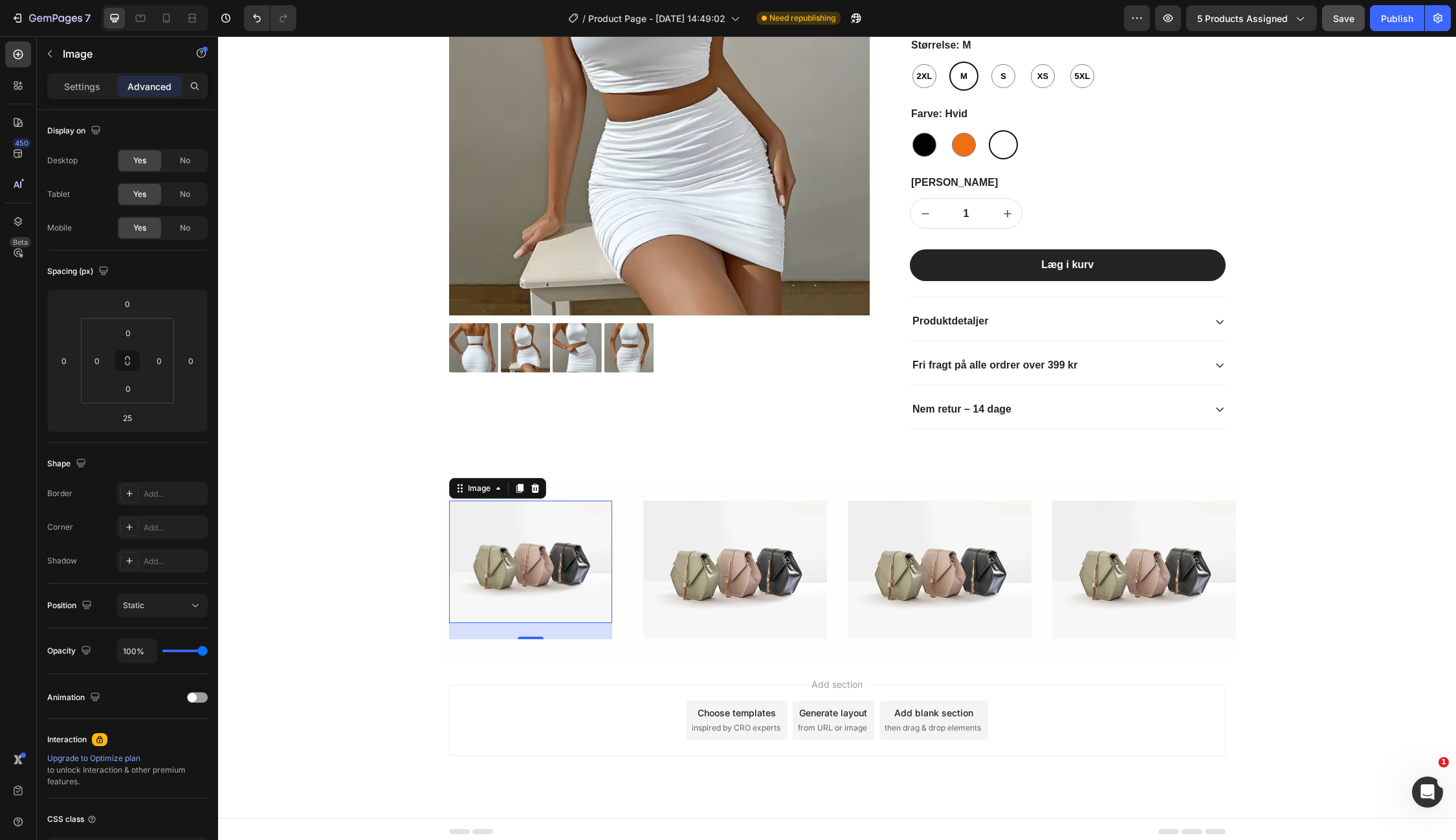
click at [477, 582] on img at bounding box center [530, 562] width 163 height 123
click at [484, 633] on div "25" at bounding box center [530, 630] width 163 height 17
click at [352, 643] on div "Product Images Icon Icon Icon Icon Icon Icon List 2.500+ Verificerede Anmeldels…" at bounding box center [837, 250] width 1238 height 817
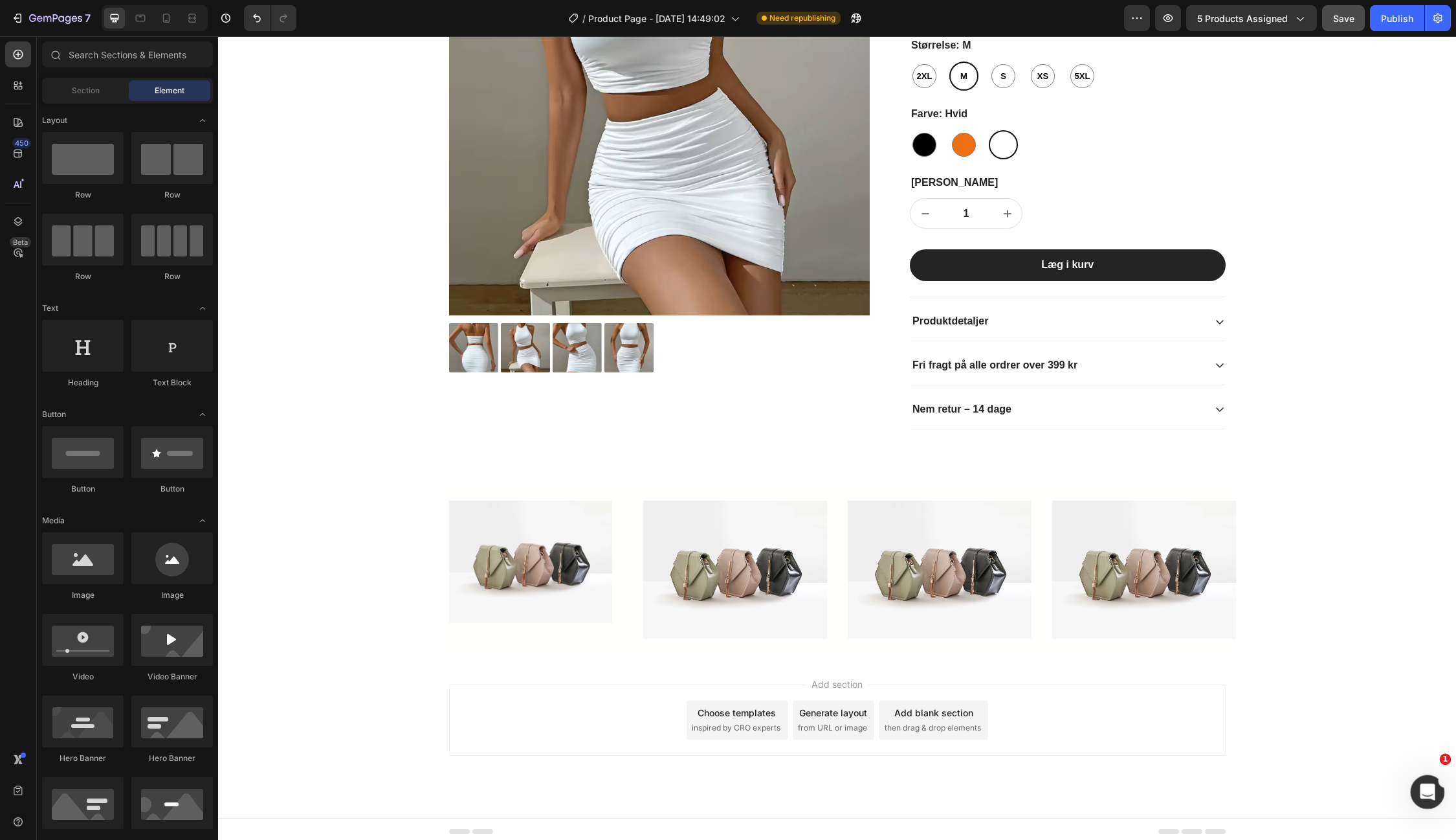
click at [1426, 794] on icon "Open Intercom Messenger" at bounding box center [1426, 790] width 21 height 21
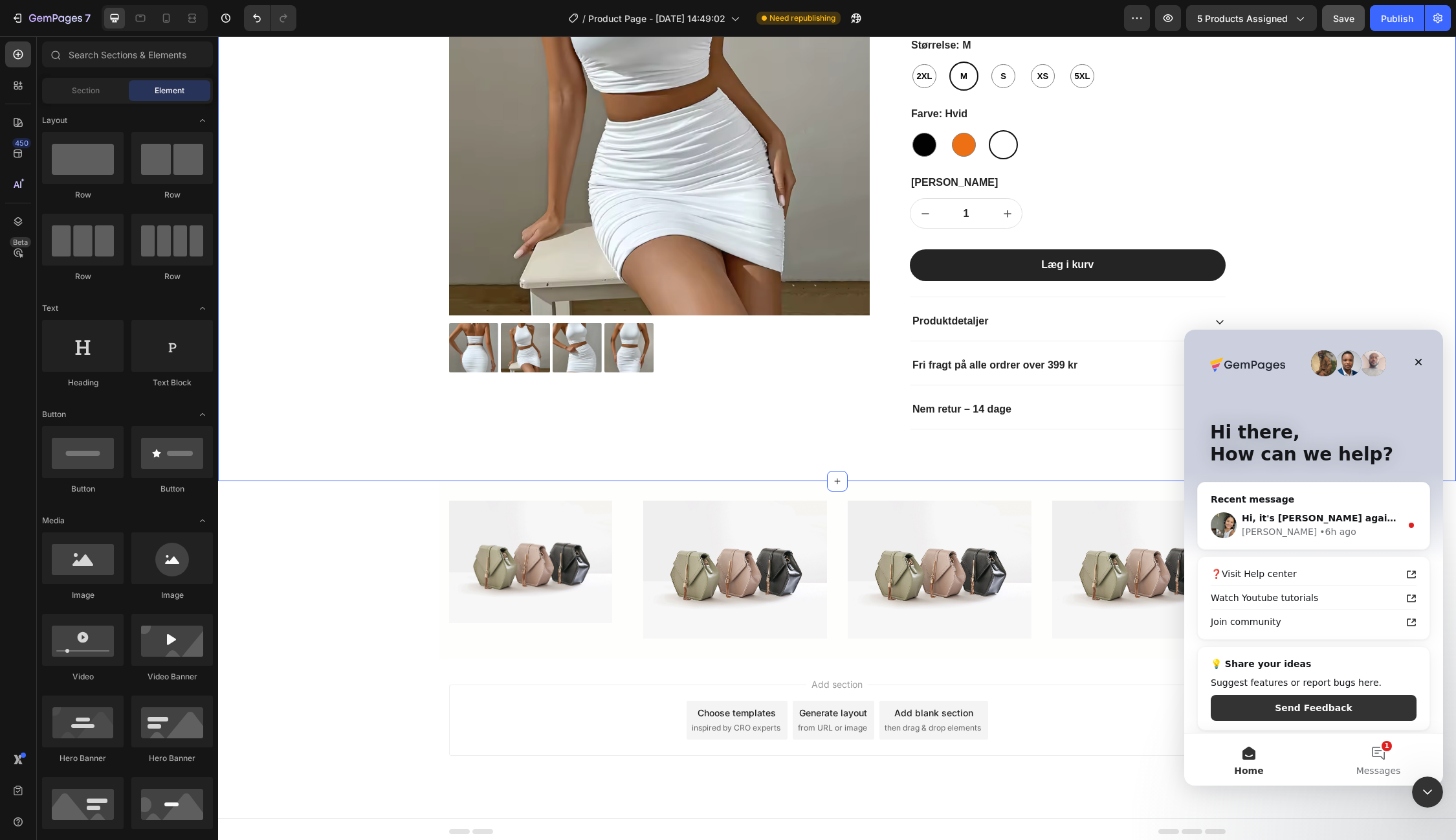
click at [1342, 285] on div "Product Images Icon Icon Icon Icon Icon Icon List 2.500+ Verificerede Anmeldels…" at bounding box center [837, 172] width 1218 height 556
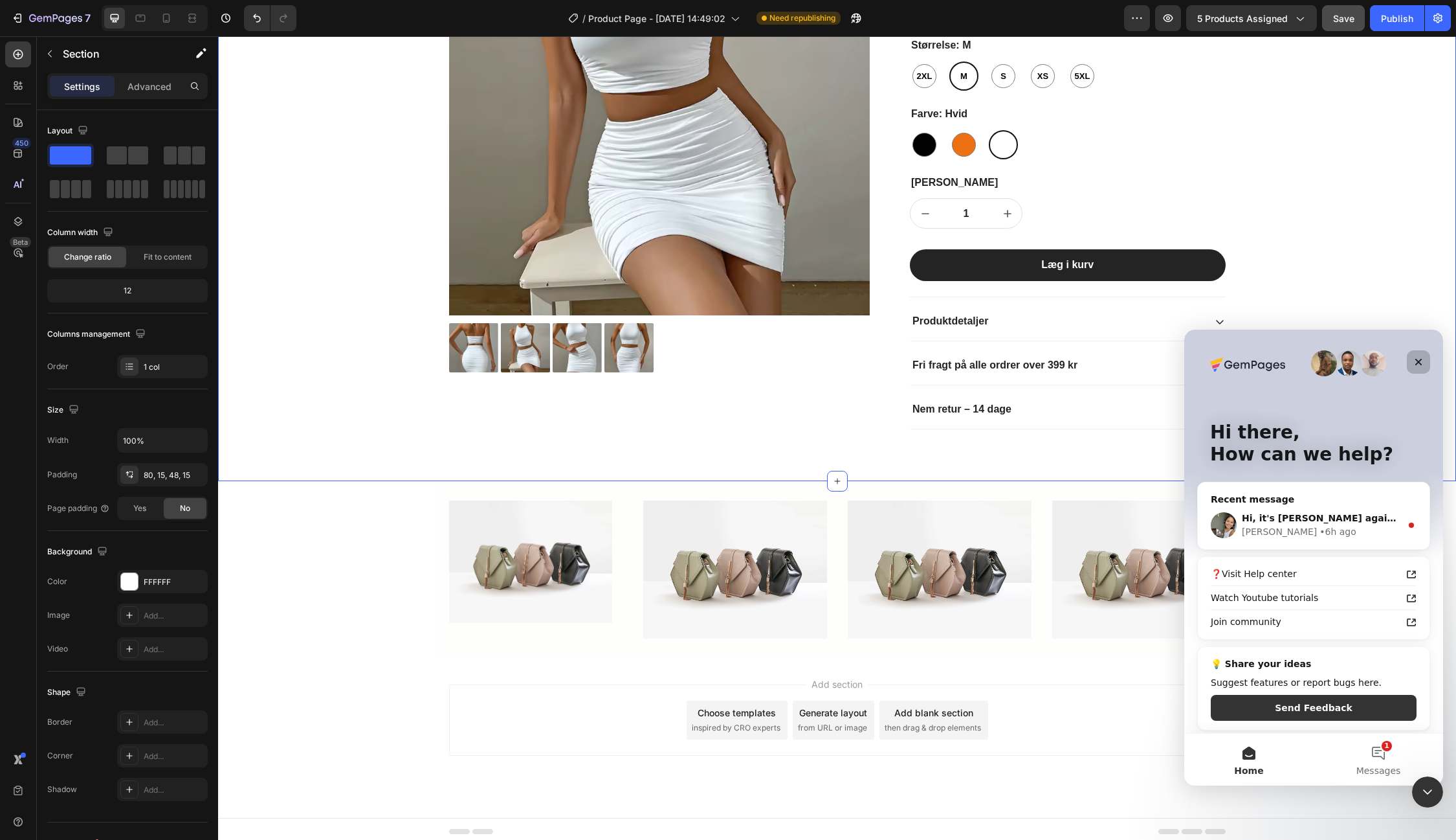
click at [1412, 363] on div "Close" at bounding box center [1418, 362] width 23 height 23
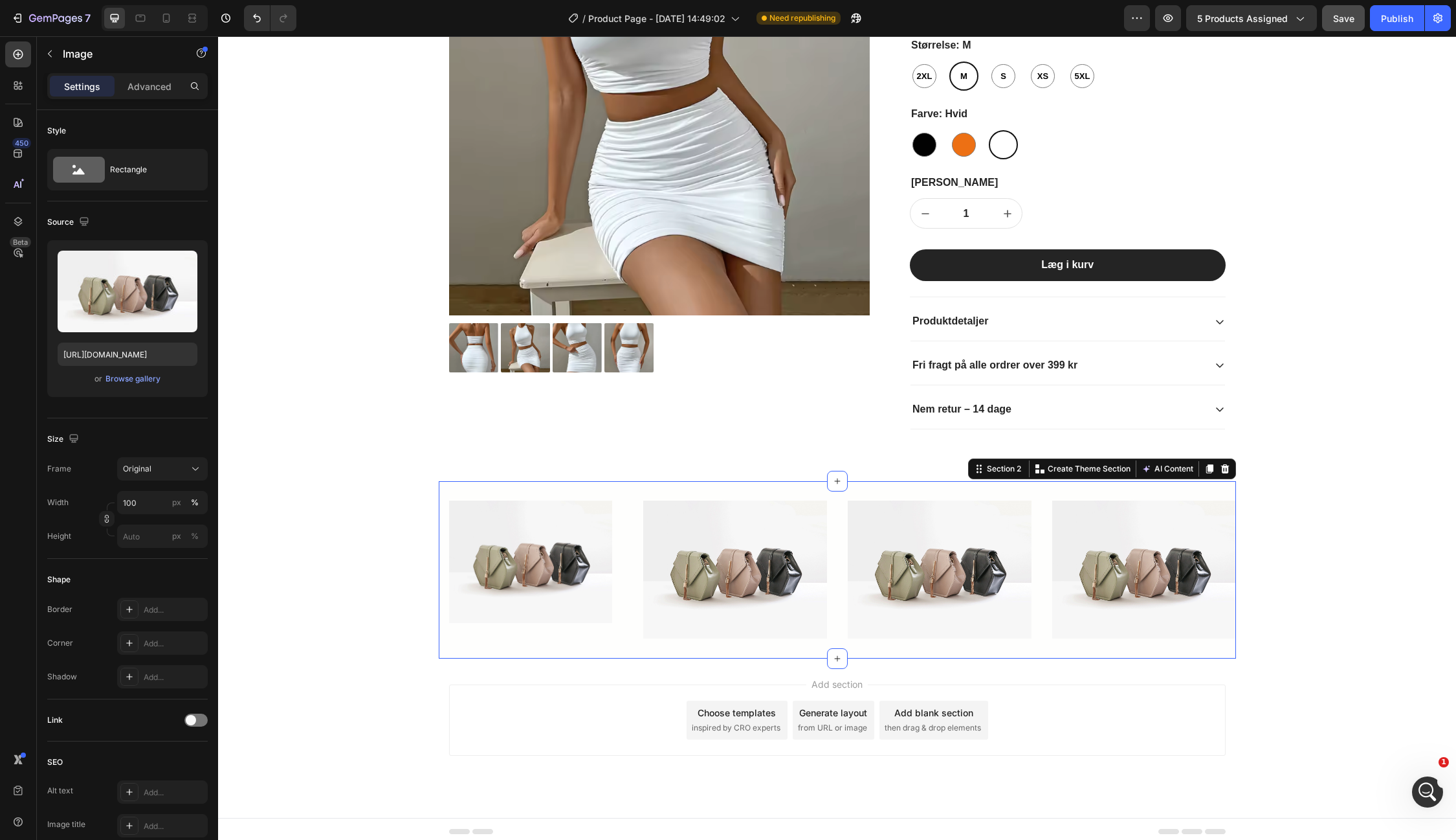
click at [482, 481] on div "Image Row Image Image Image Section 2 You can create reusable sections Create T…" at bounding box center [837, 570] width 798 height 177
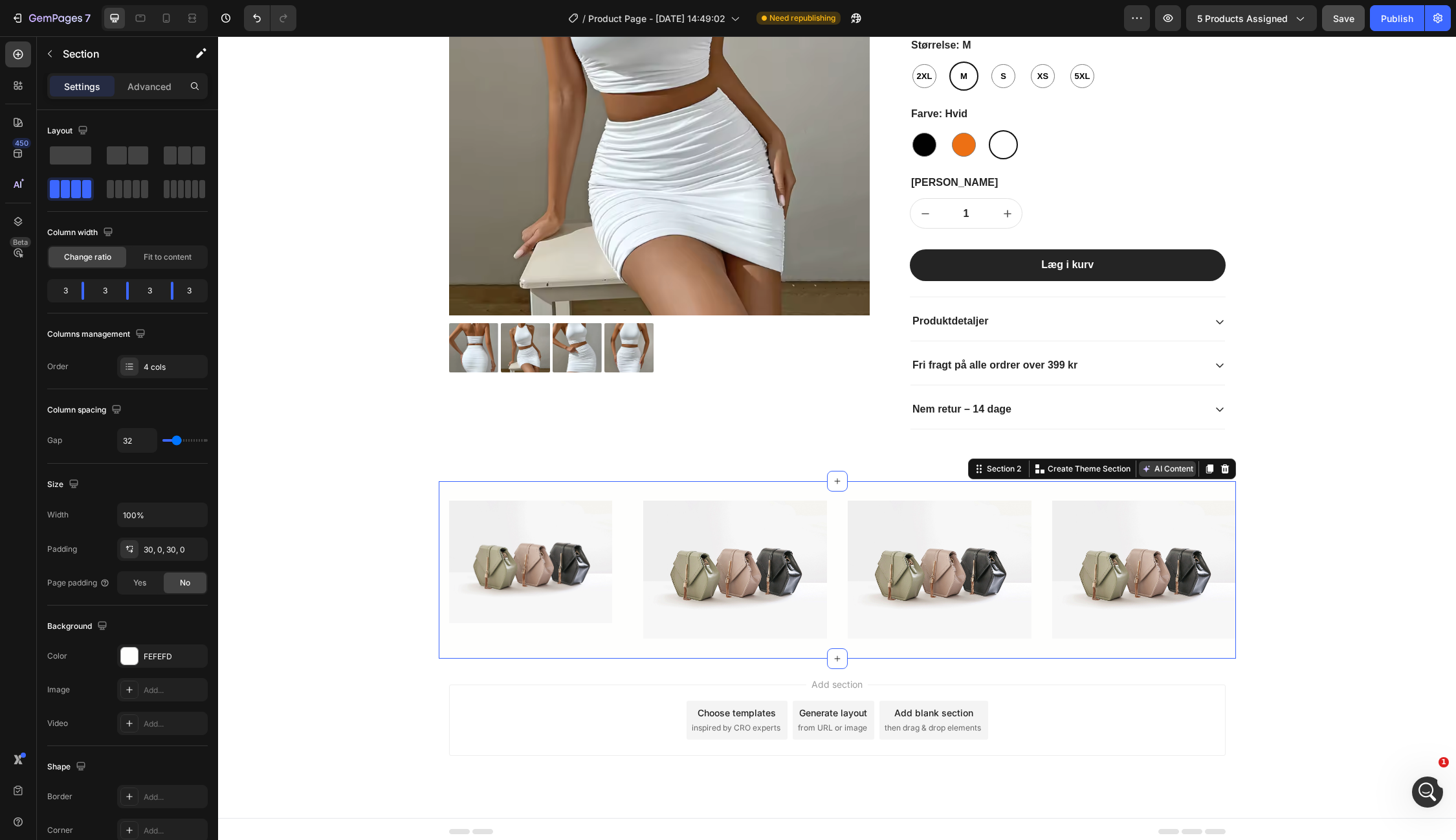
click at [1159, 466] on button "AI Content" at bounding box center [1167, 469] width 56 height 16
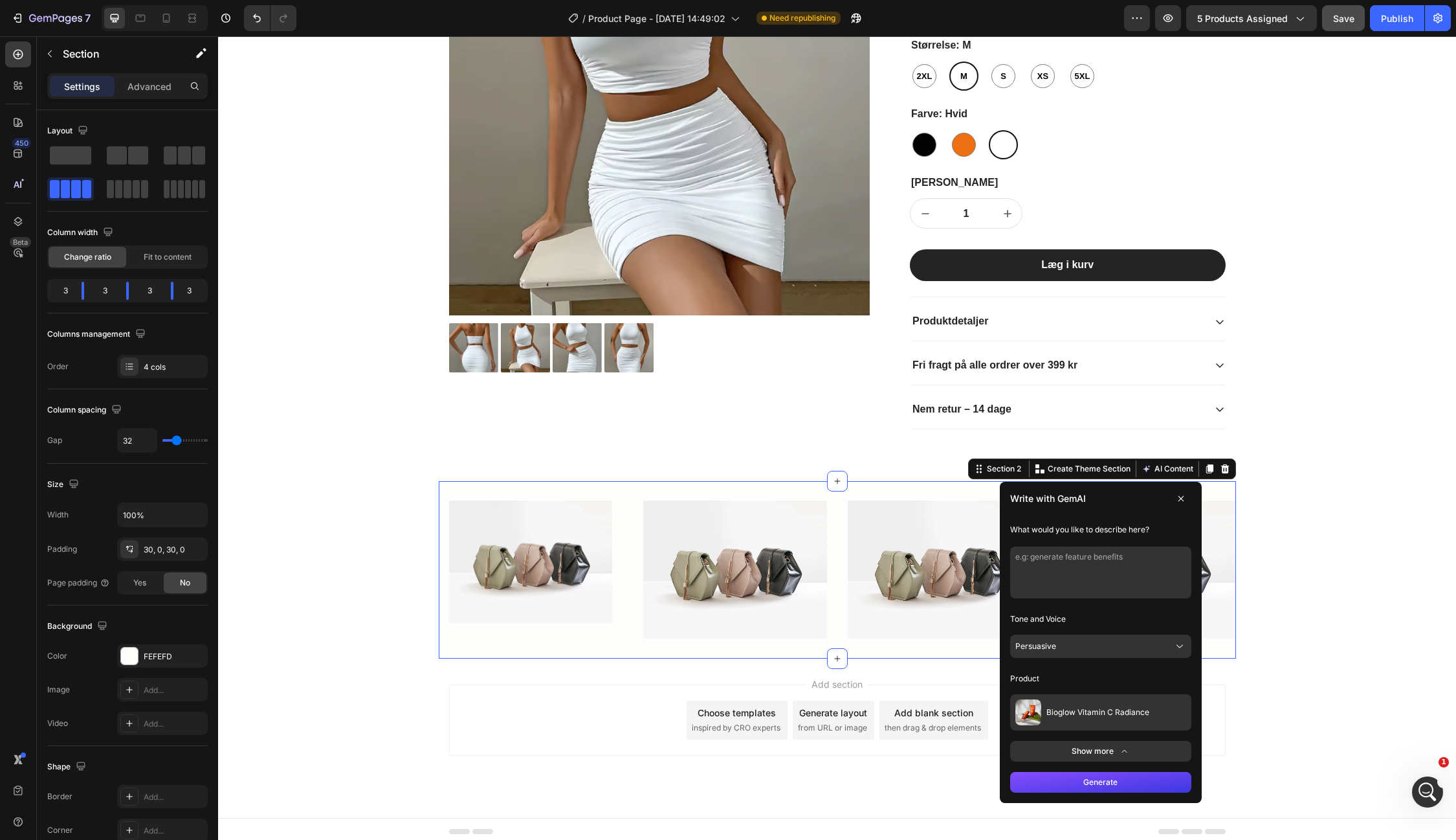
click at [1058, 557] on textarea at bounding box center [1101, 572] width 181 height 52
type textarea "W"
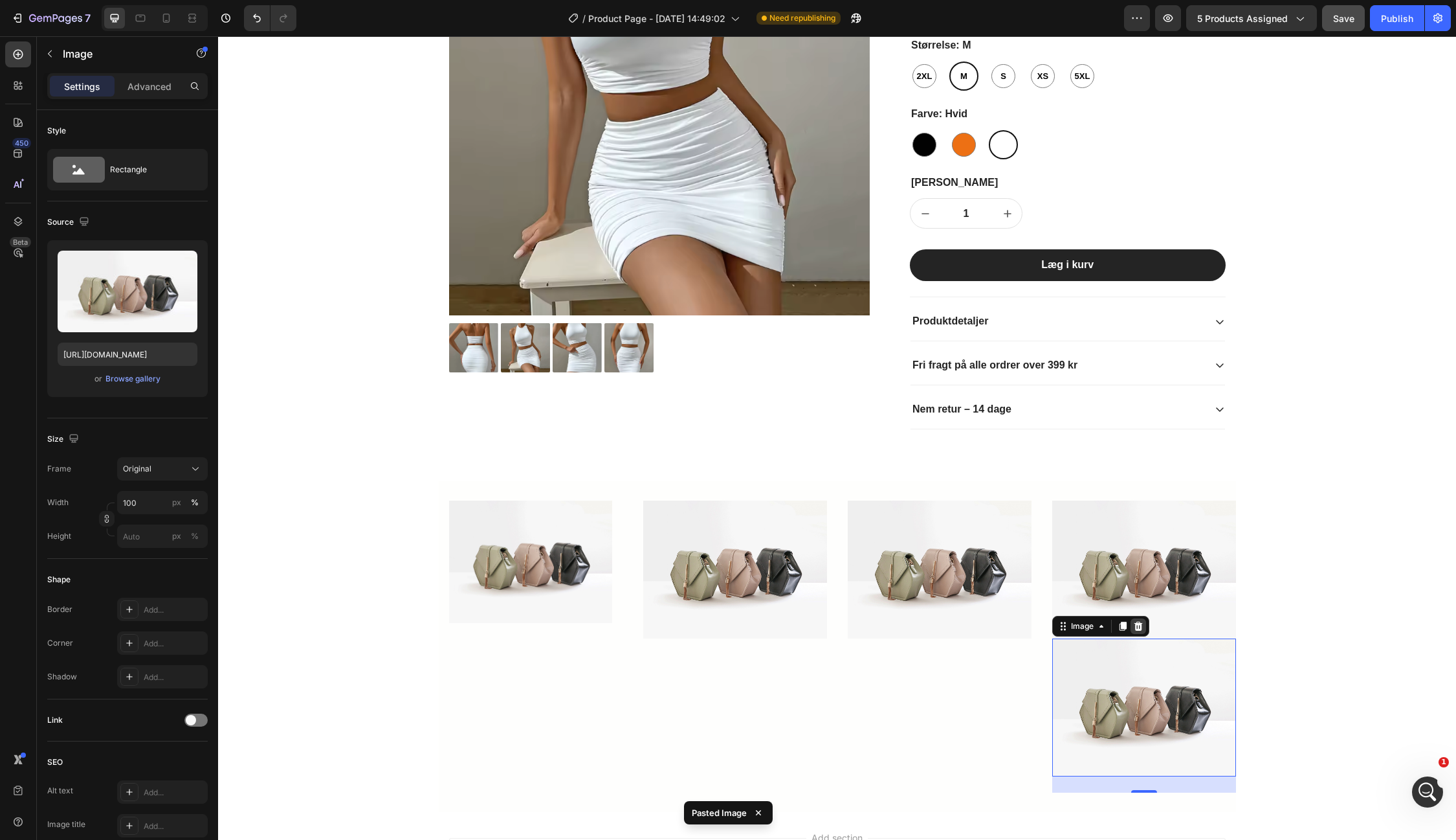
click at [1140, 624] on icon at bounding box center [1138, 625] width 9 height 9
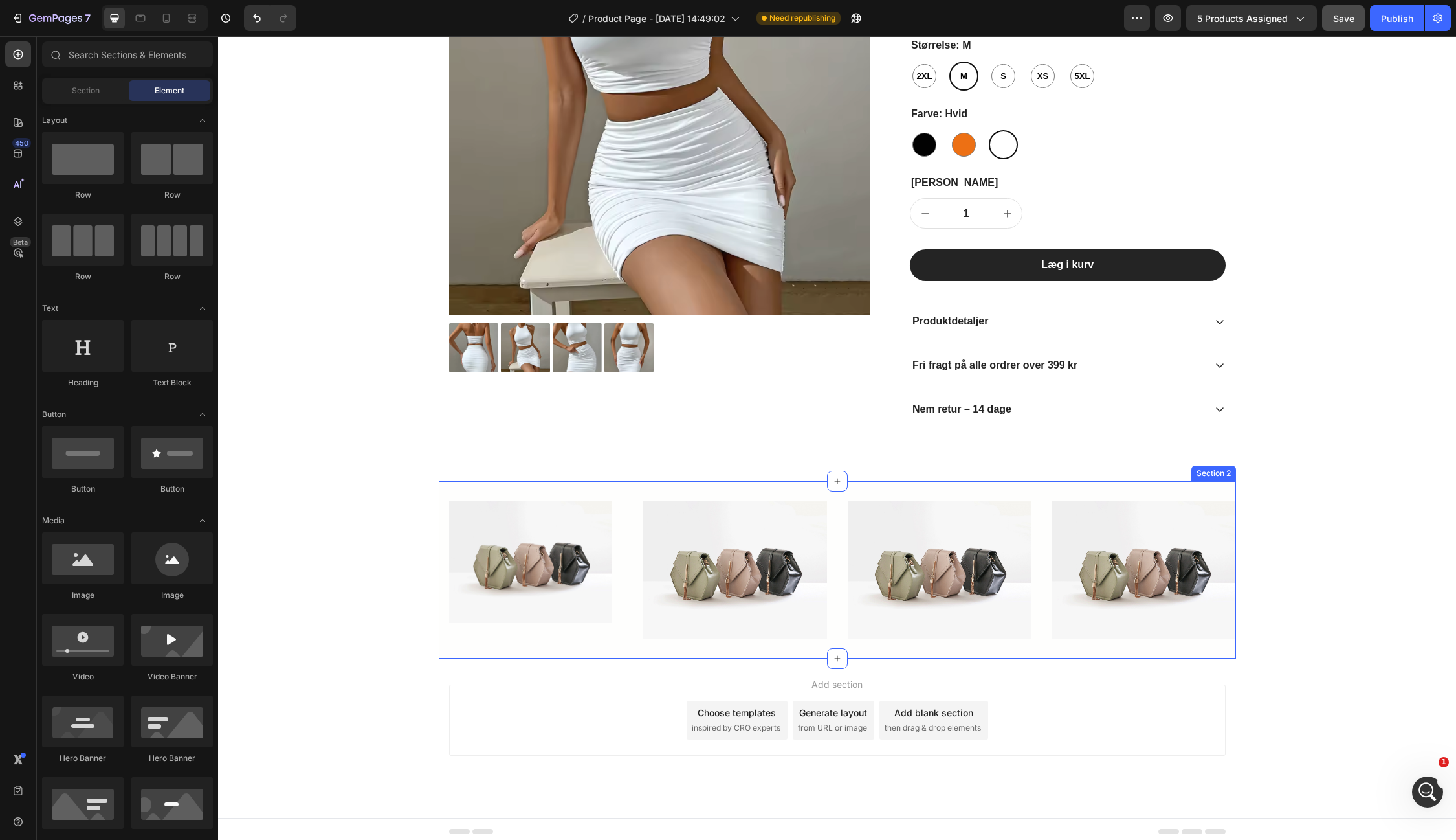
click at [1099, 481] on div "Image Row Image Image Image Section 2" at bounding box center [837, 570] width 798 height 177
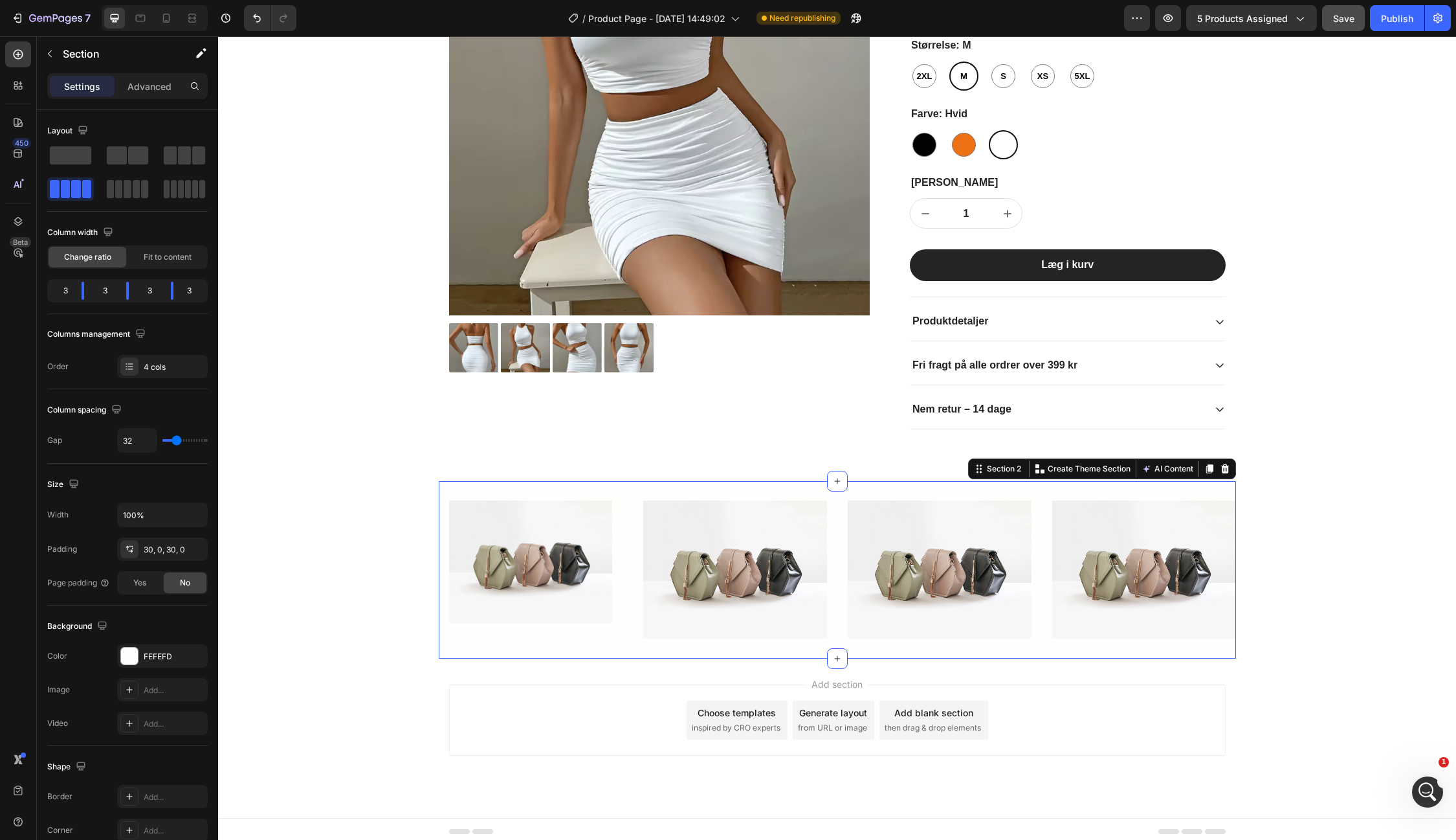
click at [949, 716] on div "Add blank section then drag & drop elements" at bounding box center [934, 720] width 109 height 39
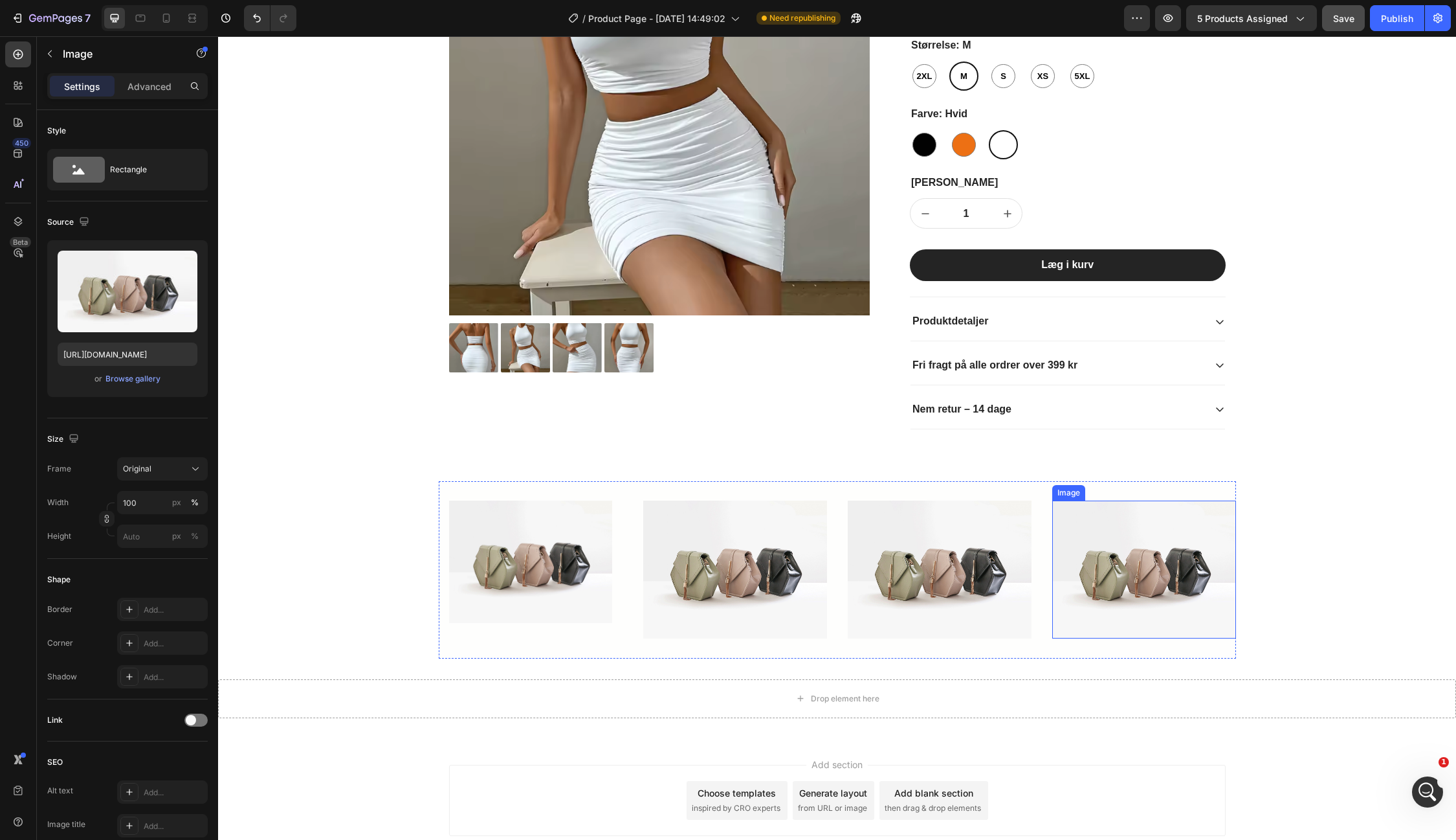
click at [1113, 508] on img at bounding box center [1143, 570] width 184 height 138
click at [978, 481] on div "Image Row Image Image Image Section 2 You can create reusable sections Create T…" at bounding box center [837, 570] width 798 height 177
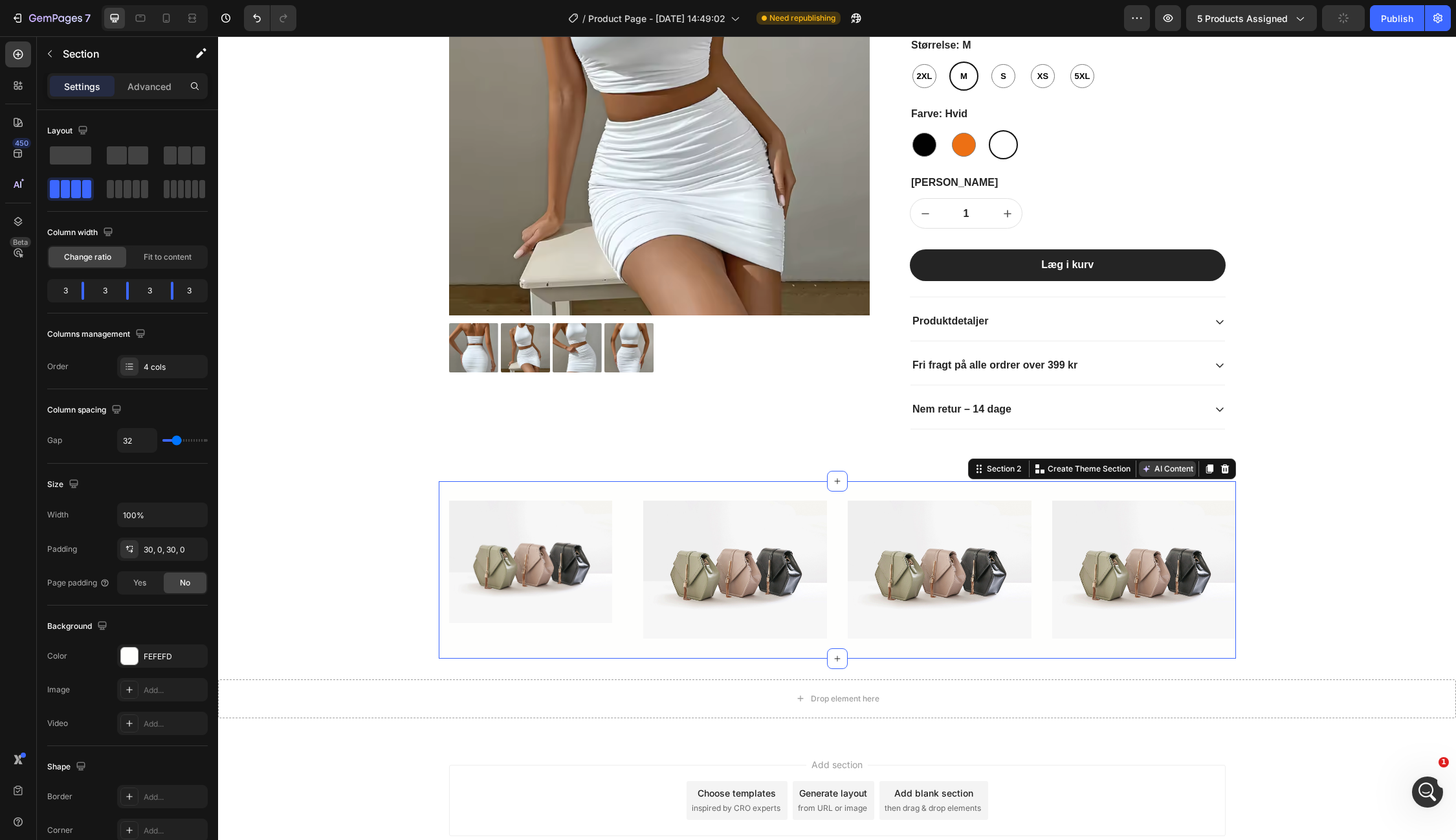
click at [1170, 461] on button "AI Content" at bounding box center [1167, 469] width 56 height 16
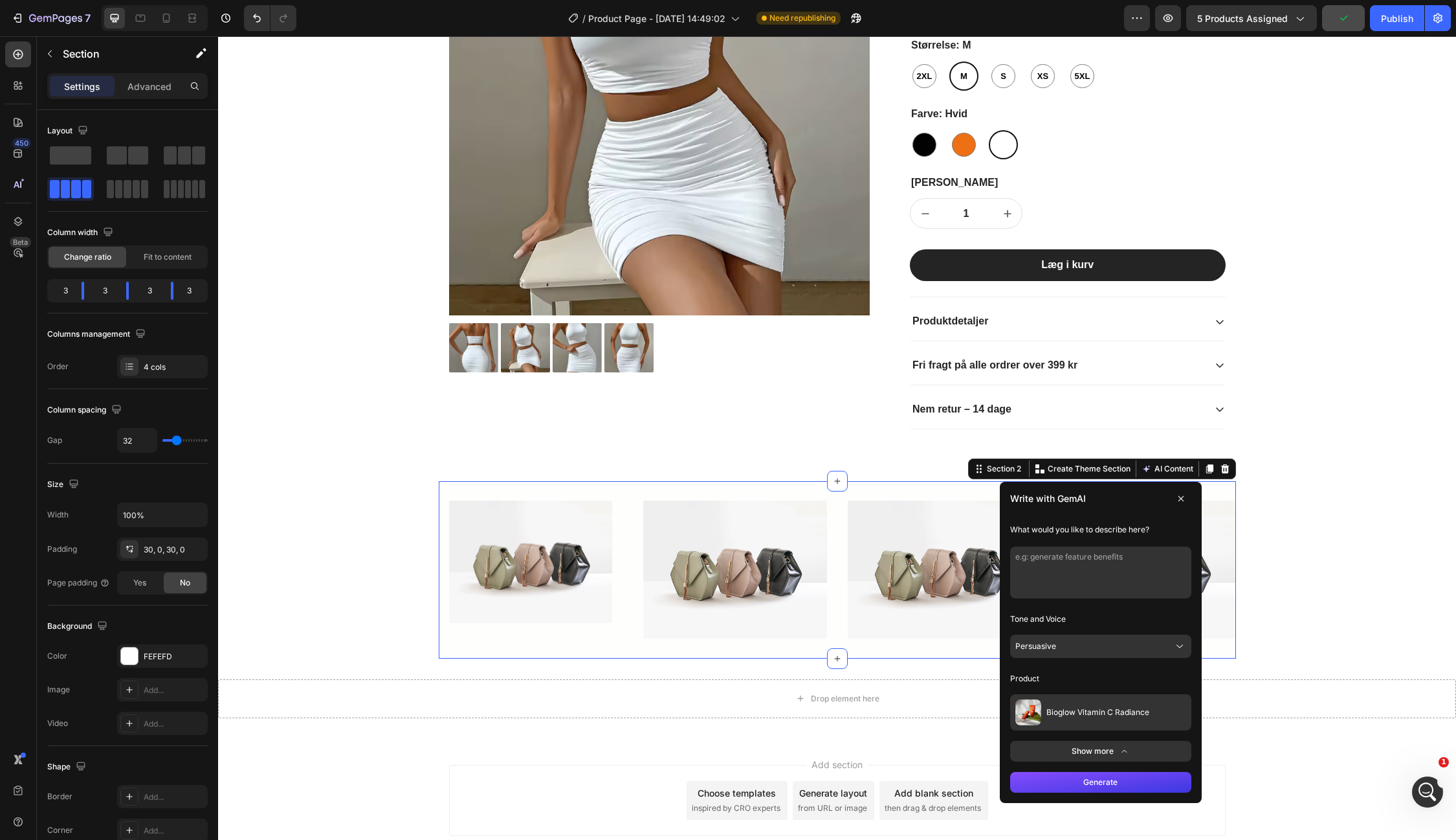
click at [1063, 577] on textarea at bounding box center [1101, 572] width 181 height 52
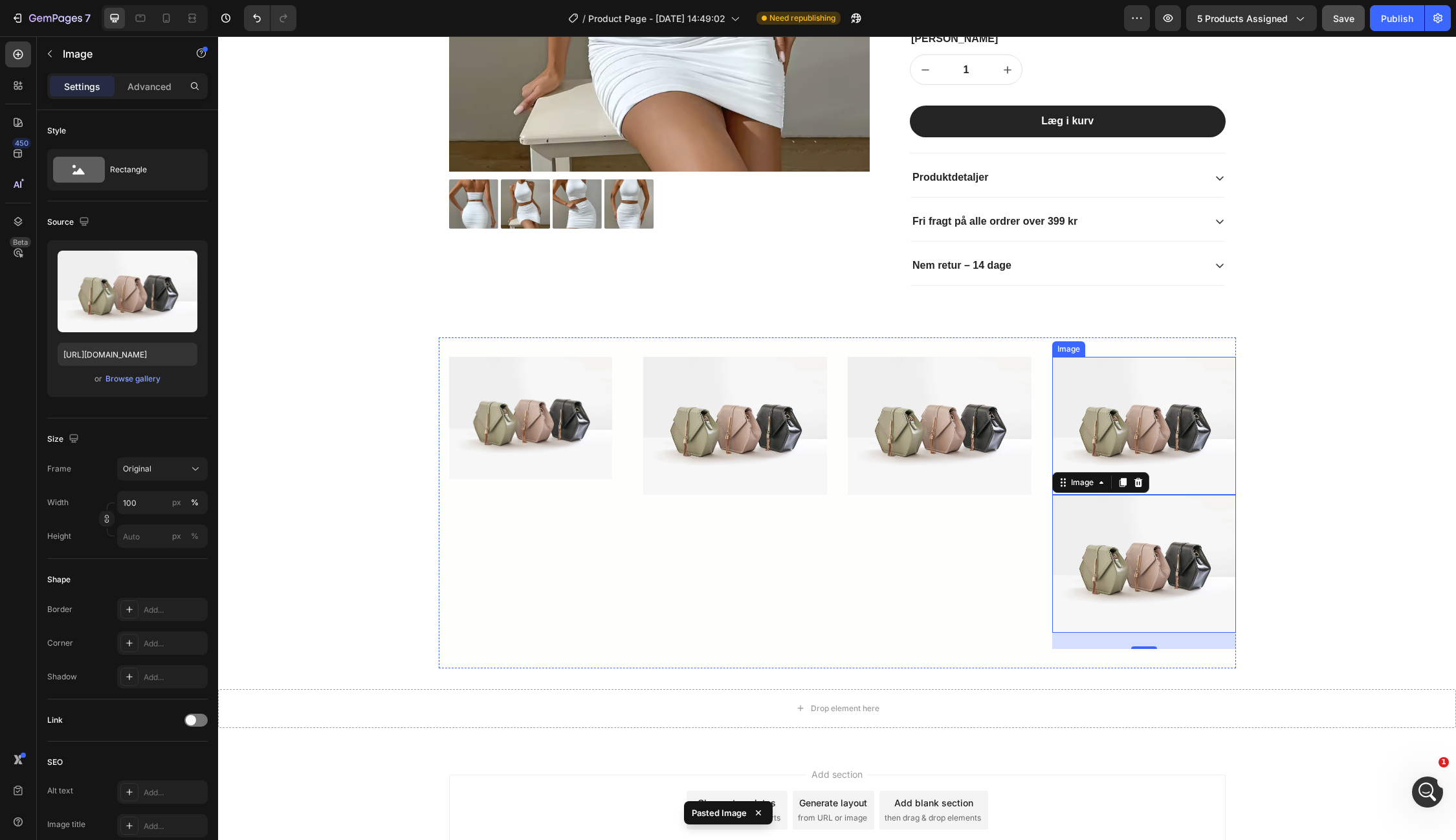
scroll to position [365, 0]
click at [1141, 477] on icon at bounding box center [1138, 481] width 11 height 11
